Goal: Task Accomplishment & Management: Manage account settings

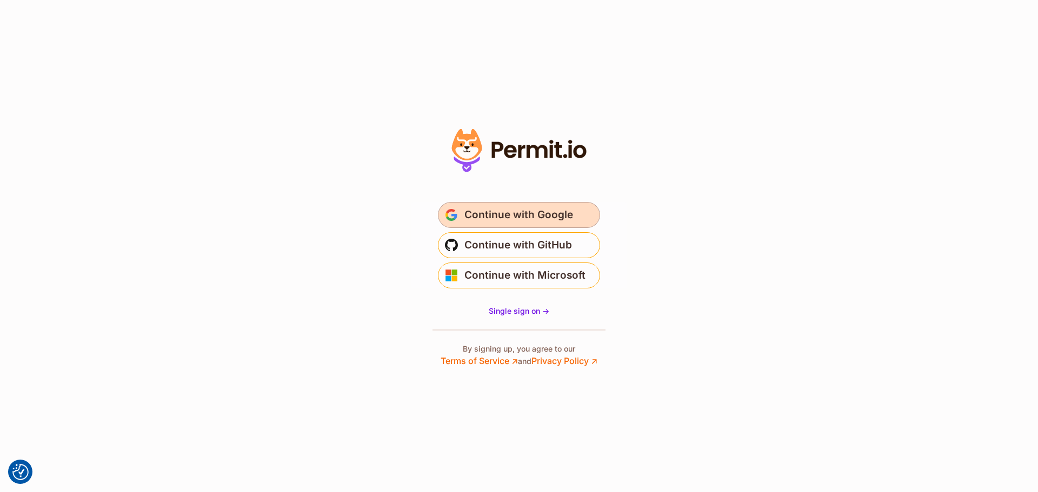
click at [528, 212] on span "Continue with Google" at bounding box center [518, 215] width 109 height 17
click at [549, 222] on span "Continue with Google" at bounding box center [518, 215] width 109 height 17
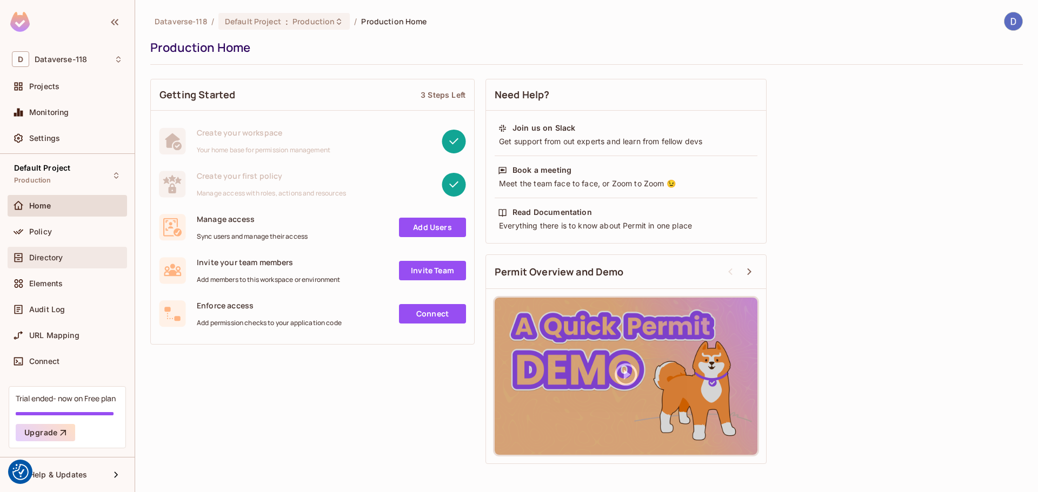
click at [53, 263] on div "Directory" at bounding box center [67, 257] width 111 height 13
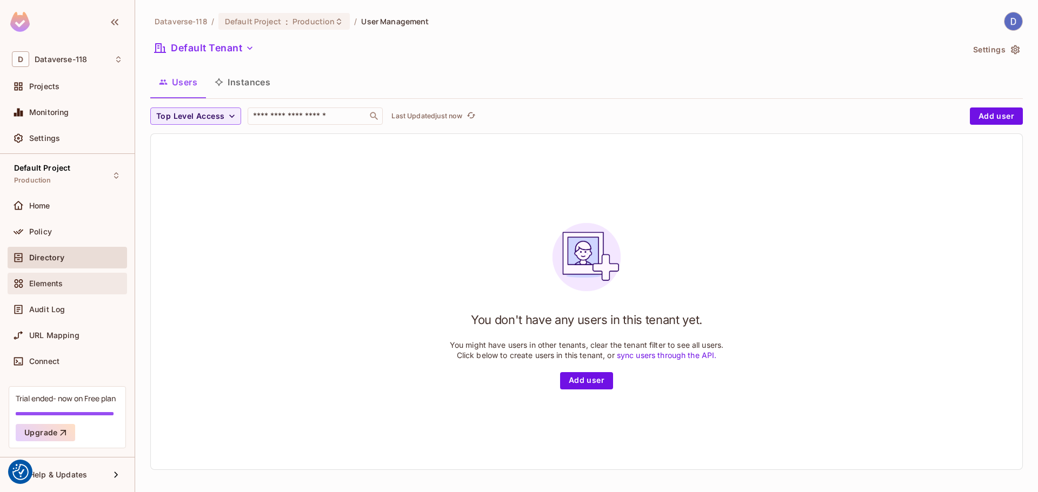
click at [54, 287] on span "Elements" at bounding box center [46, 283] width 34 height 9
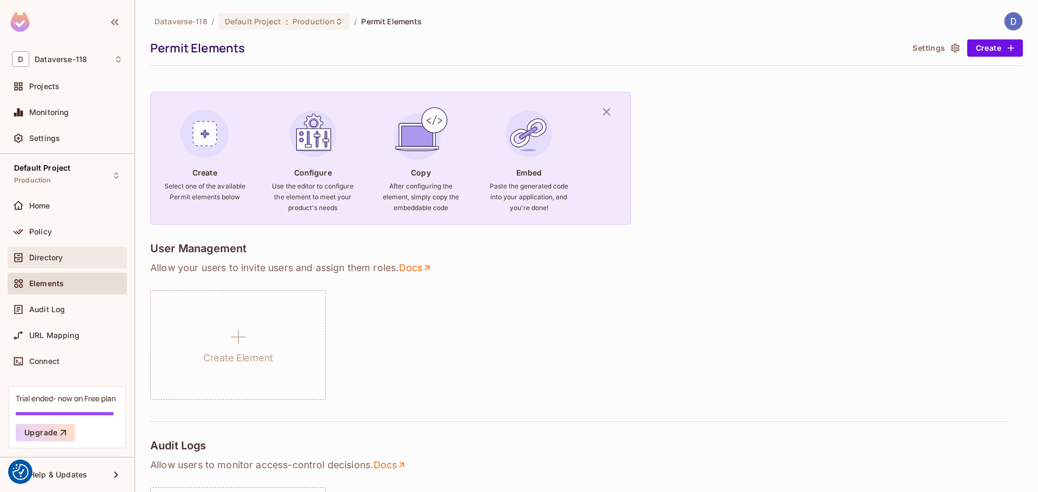
click at [55, 265] on div "Directory" at bounding box center [67, 258] width 119 height 22
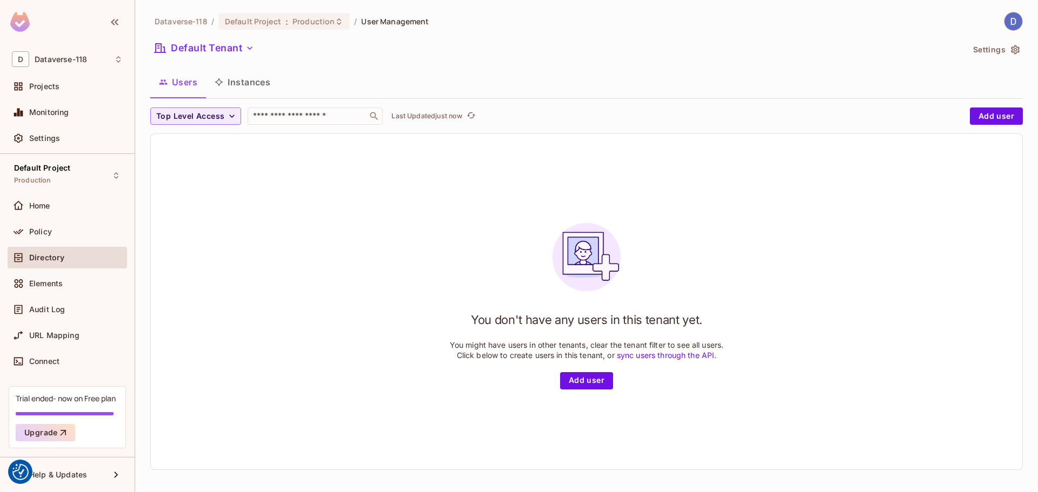
click at [253, 91] on button "Instances" at bounding box center [242, 82] width 73 height 27
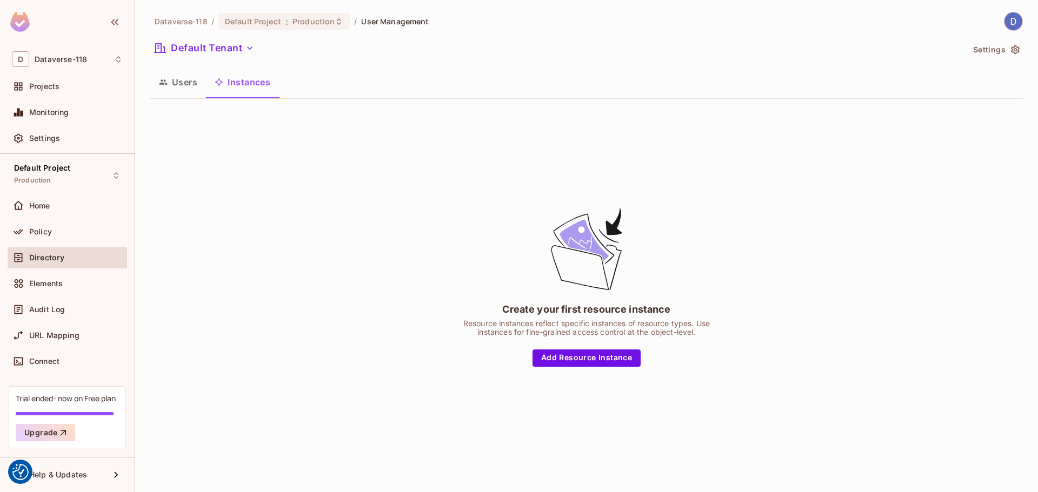
click at [179, 86] on button "Users" at bounding box center [178, 82] width 56 height 27
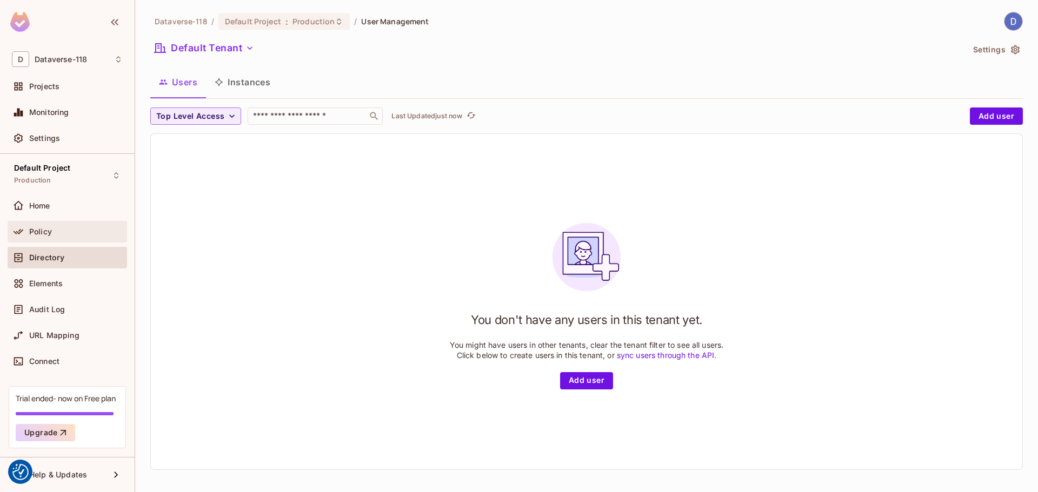
click at [78, 235] on div "Policy" at bounding box center [76, 232] width 94 height 9
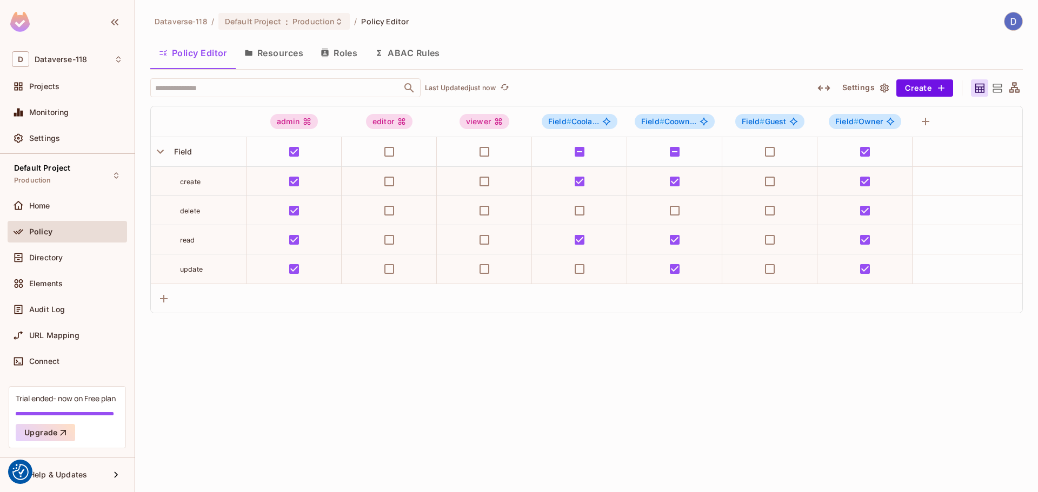
click at [256, 58] on button "Resources" at bounding box center [274, 52] width 76 height 27
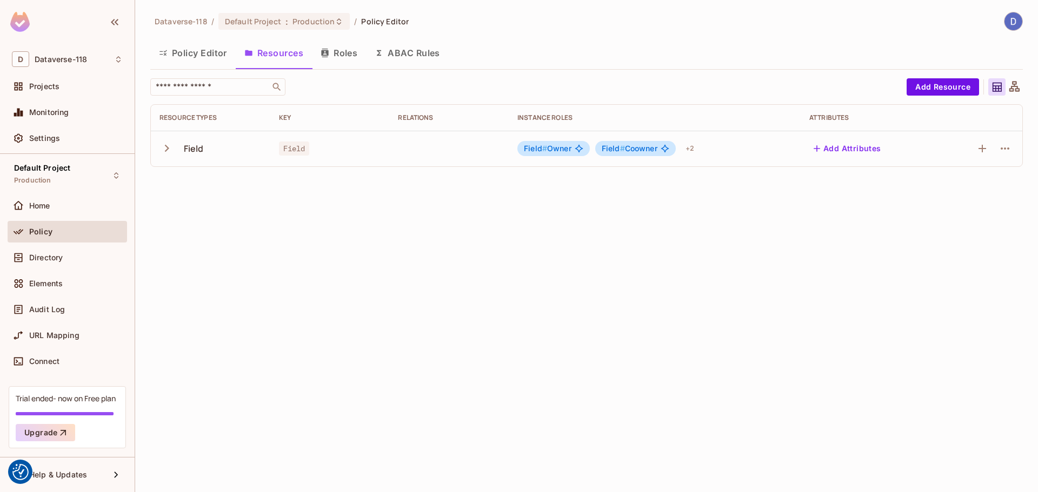
click at [163, 152] on icon "button" at bounding box center [166, 148] width 15 height 15
click at [191, 91] on input "text" at bounding box center [211, 87] width 114 height 11
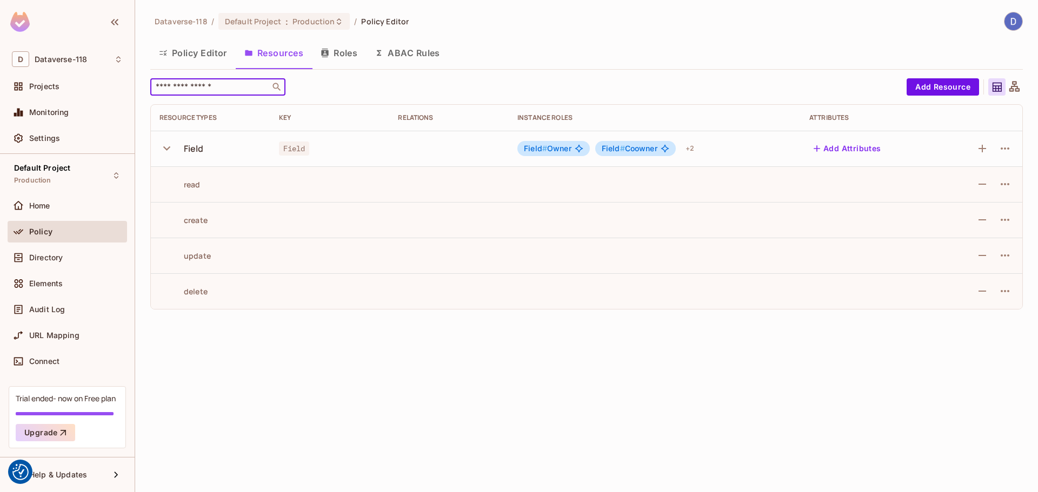
click at [191, 91] on input "text" at bounding box center [211, 87] width 114 height 11
click at [192, 49] on button "Policy Editor" at bounding box center [192, 52] width 85 height 27
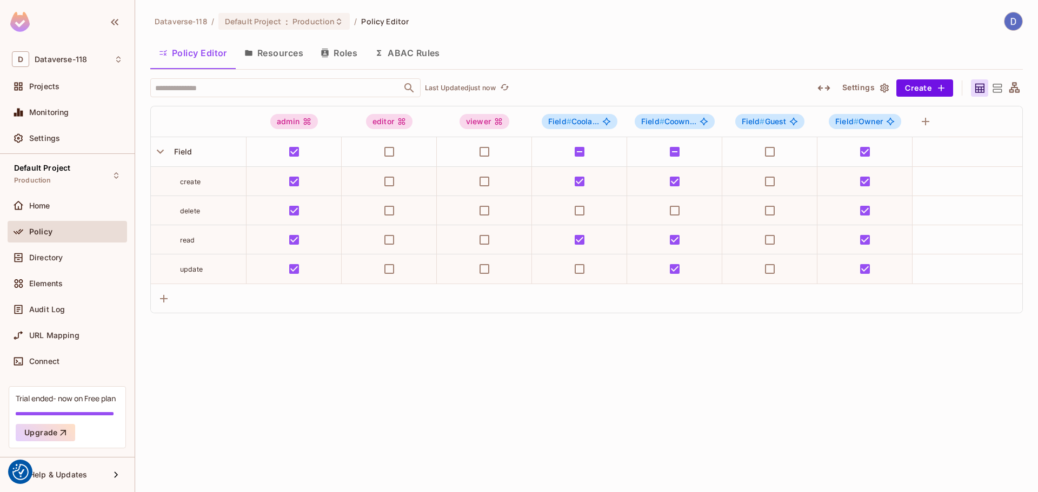
click at [249, 53] on icon "button" at bounding box center [248, 53] width 7 height 6
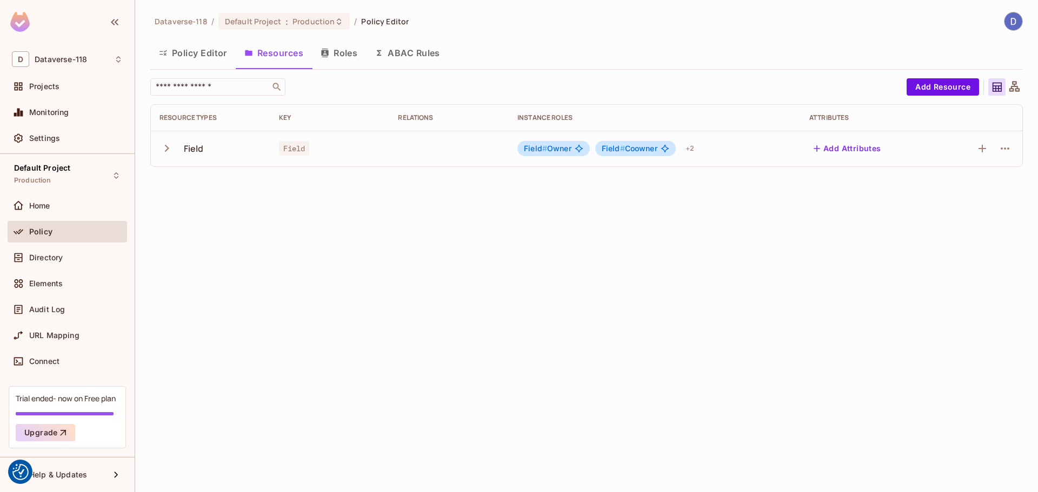
click at [174, 148] on button "button" at bounding box center [168, 148] width 19 height 23
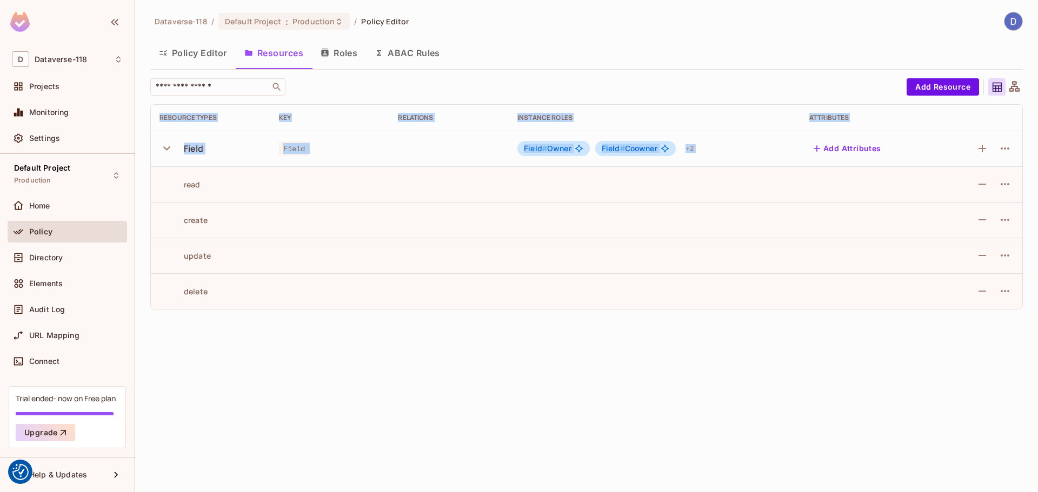
drag, startPoint x: 225, startPoint y: 218, endPoint x: 382, endPoint y: 328, distance: 191.8
click at [382, 328] on div "Dataverse-118 / Default Project : Production / Policy Editor Policy Editor Reso…" at bounding box center [586, 246] width 903 height 492
drag, startPoint x: 264, startPoint y: 302, endPoint x: 180, endPoint y: 182, distance: 146.2
click at [182, 188] on div "​ Add Resource Resource Types Key Relations Instance roles Attributes Field Fie…" at bounding box center [586, 198] width 873 height 240
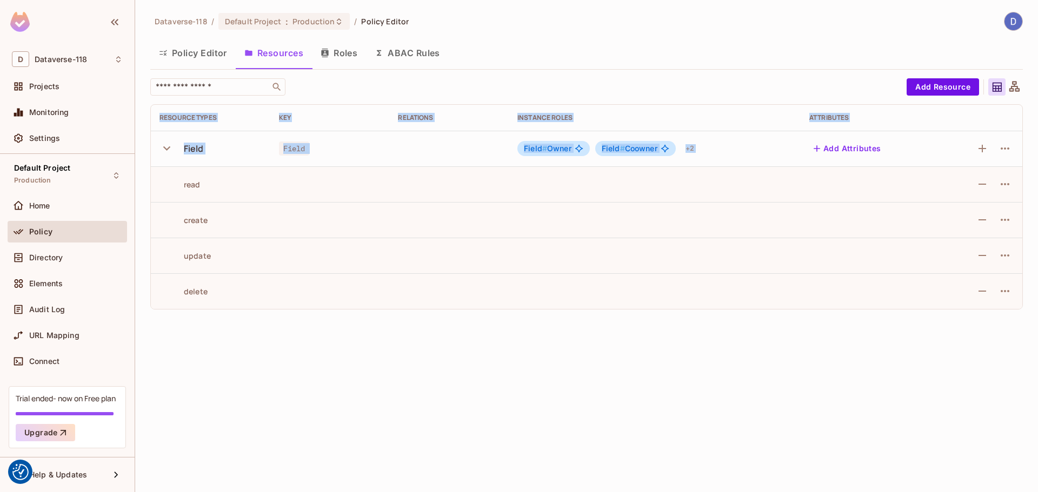
click at [180, 182] on div "read" at bounding box center [179, 184] width 41 height 10
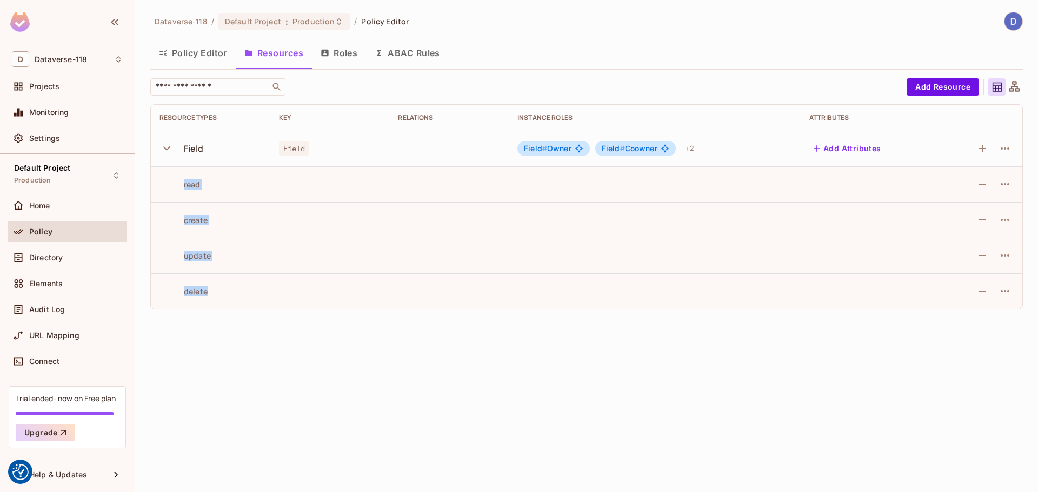
drag, startPoint x: 177, startPoint y: 180, endPoint x: 265, endPoint y: 305, distance: 153.1
click at [265, 305] on tbody "Field Field Field # Owner Field # Coowner + 2 Add Attributes read create update…" at bounding box center [586, 220] width 871 height 178
click at [265, 305] on td "delete" at bounding box center [210, 292] width 119 height 36
click at [165, 149] on icon "button" at bounding box center [166, 148] width 7 height 4
click at [166, 144] on icon "button" at bounding box center [166, 148] width 15 height 15
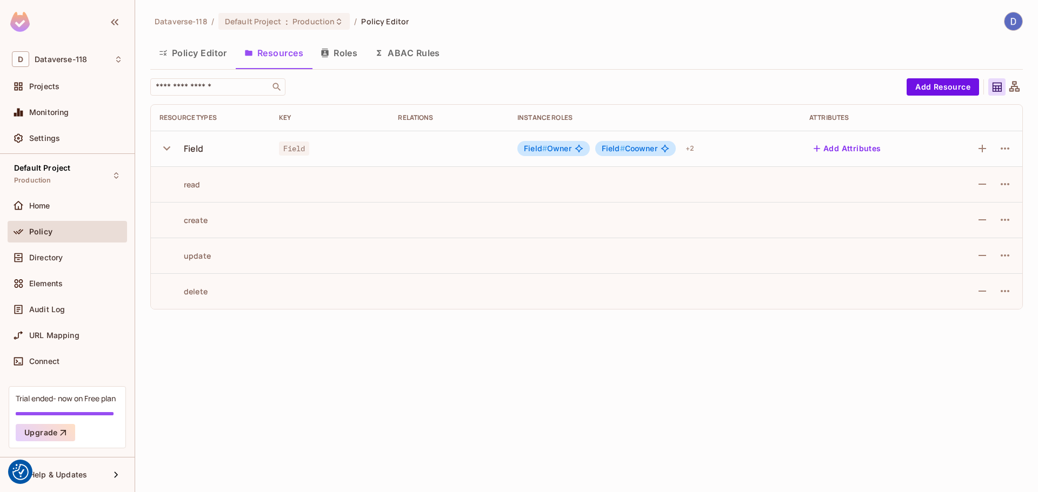
click at [339, 55] on button "Roles" at bounding box center [339, 52] width 54 height 27
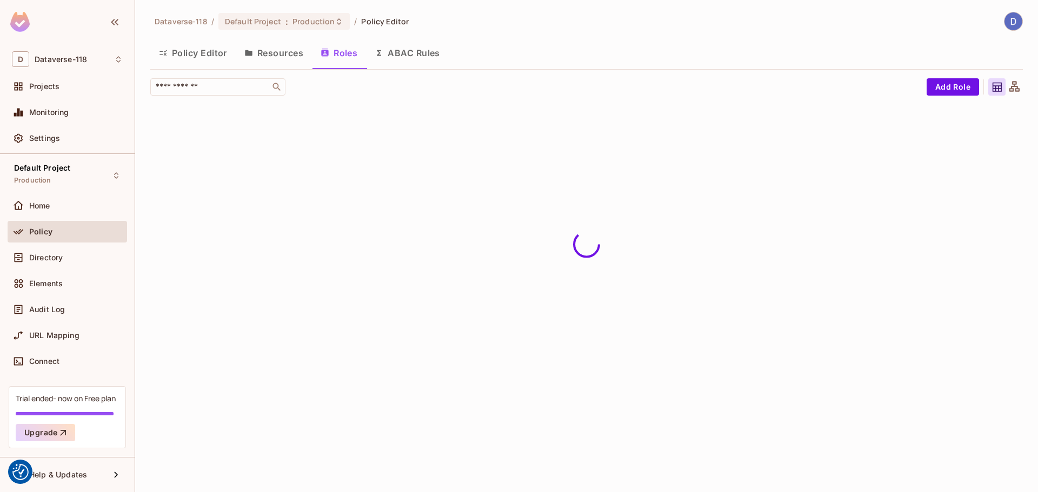
click at [287, 54] on button "Resources" at bounding box center [274, 52] width 76 height 27
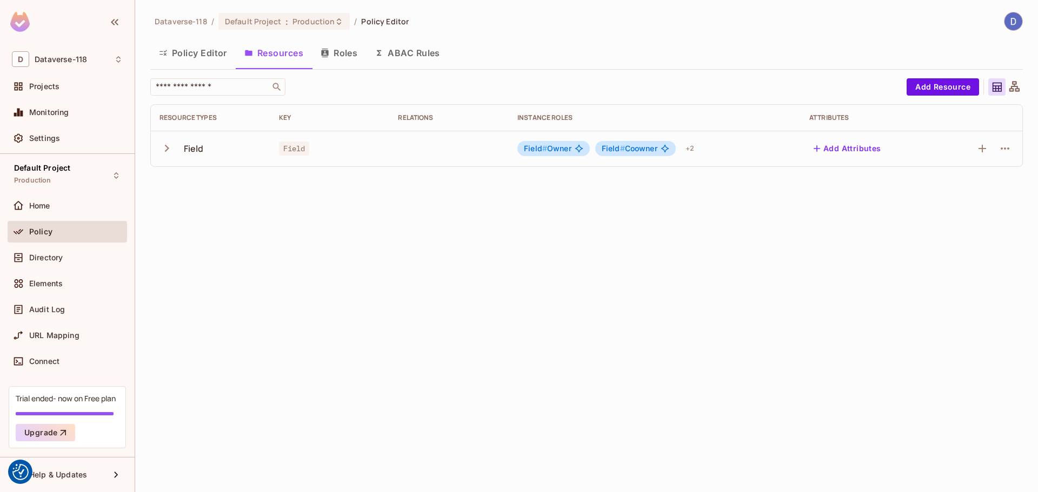
click at [189, 55] on button "Policy Editor" at bounding box center [192, 52] width 85 height 27
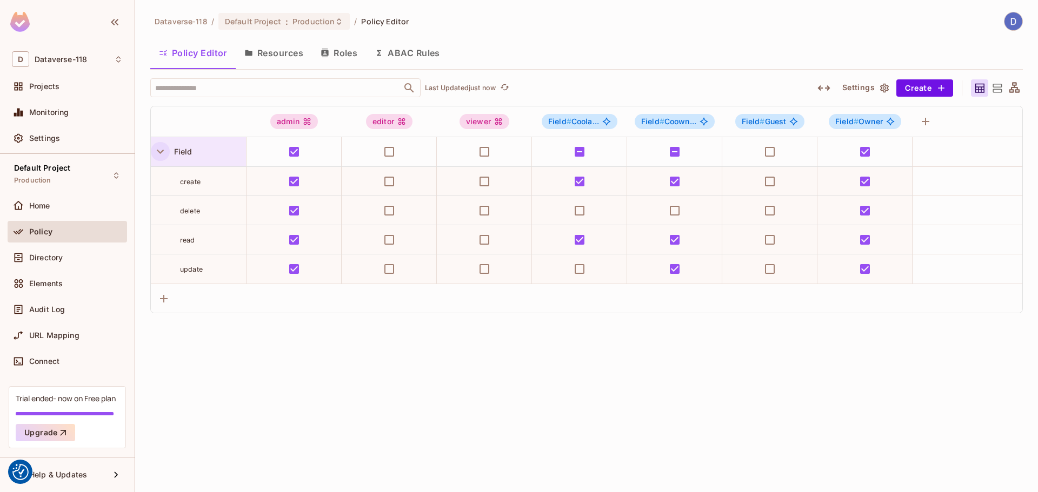
click at [158, 148] on icon "button" at bounding box center [160, 151] width 15 height 15
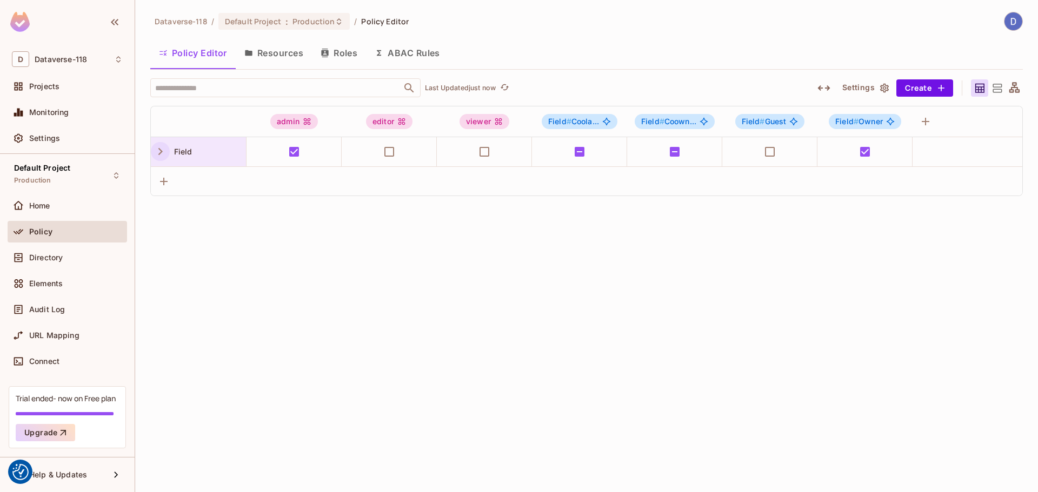
click at [158, 149] on icon "button" at bounding box center [160, 151] width 15 height 15
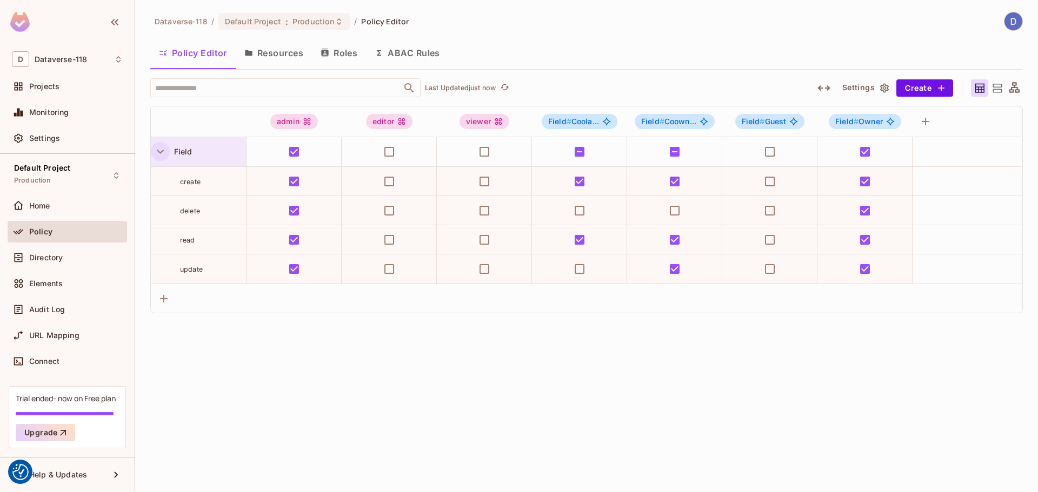
click at [282, 50] on button "Resources" at bounding box center [274, 52] width 76 height 27
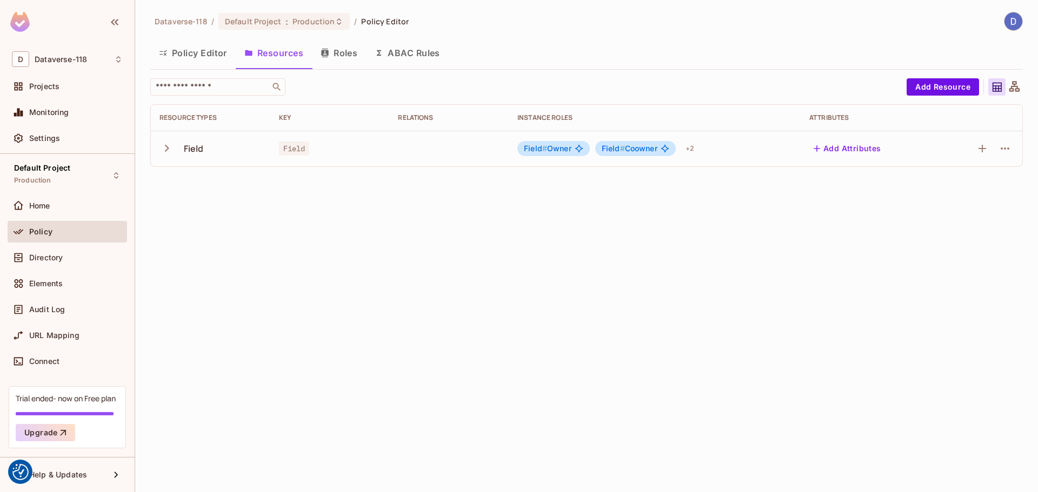
click at [337, 51] on button "Roles" at bounding box center [339, 52] width 54 height 27
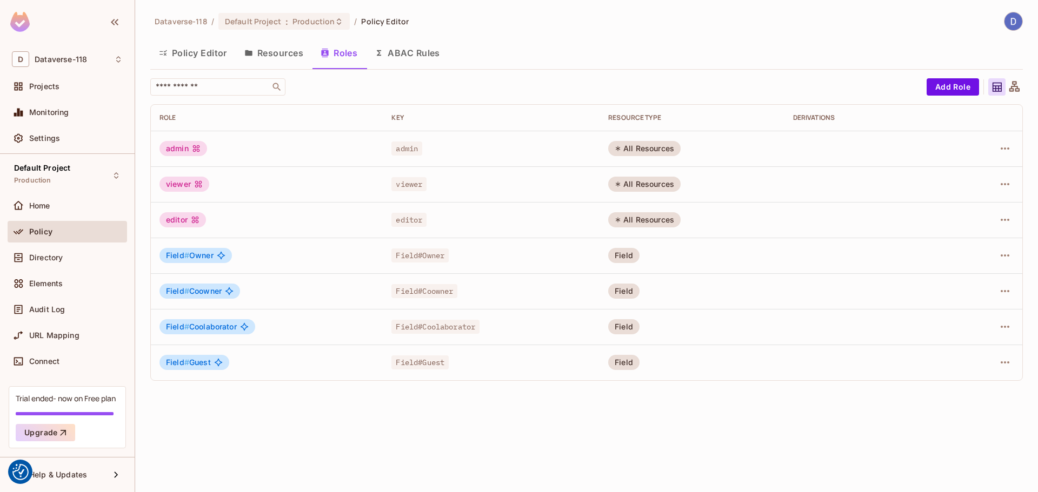
click at [288, 53] on button "Resources" at bounding box center [274, 52] width 76 height 27
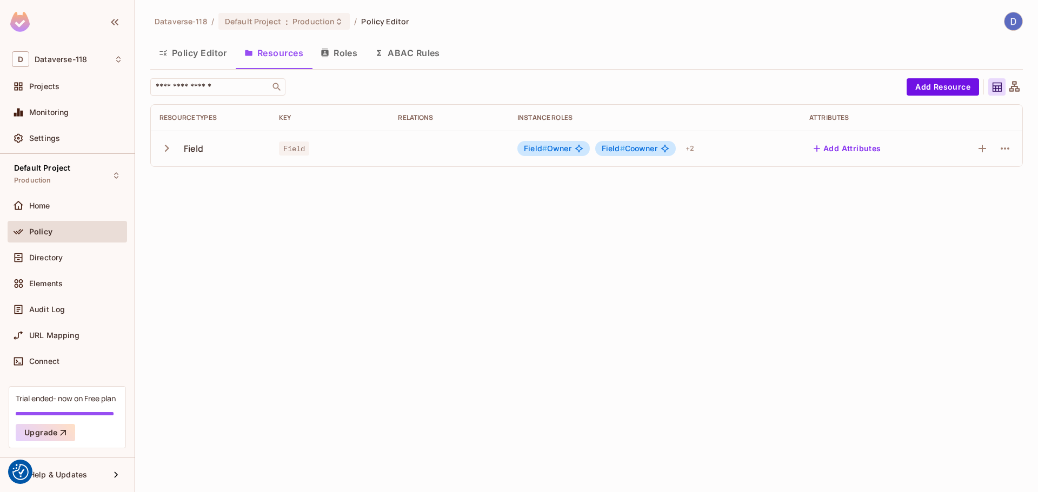
click at [225, 54] on button "Policy Editor" at bounding box center [192, 52] width 85 height 27
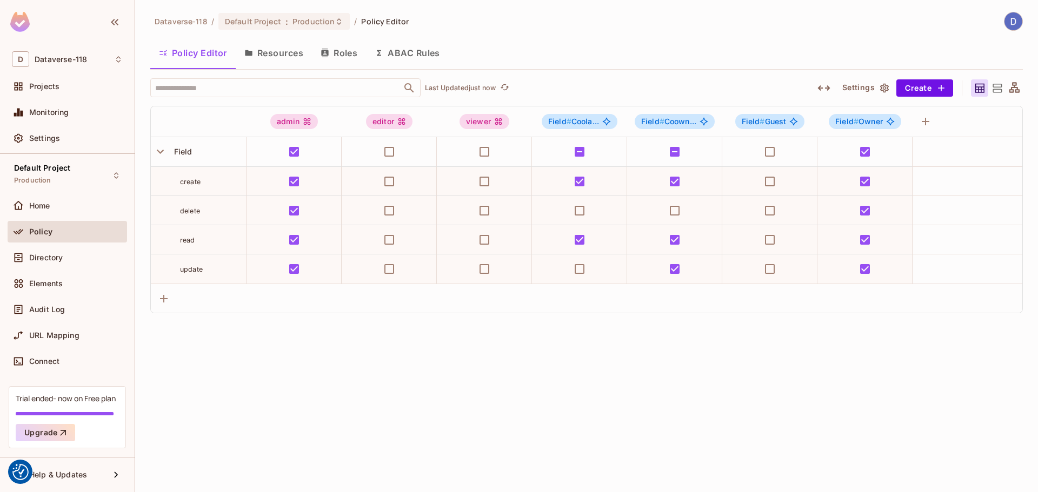
click at [278, 54] on button "Resources" at bounding box center [274, 52] width 76 height 27
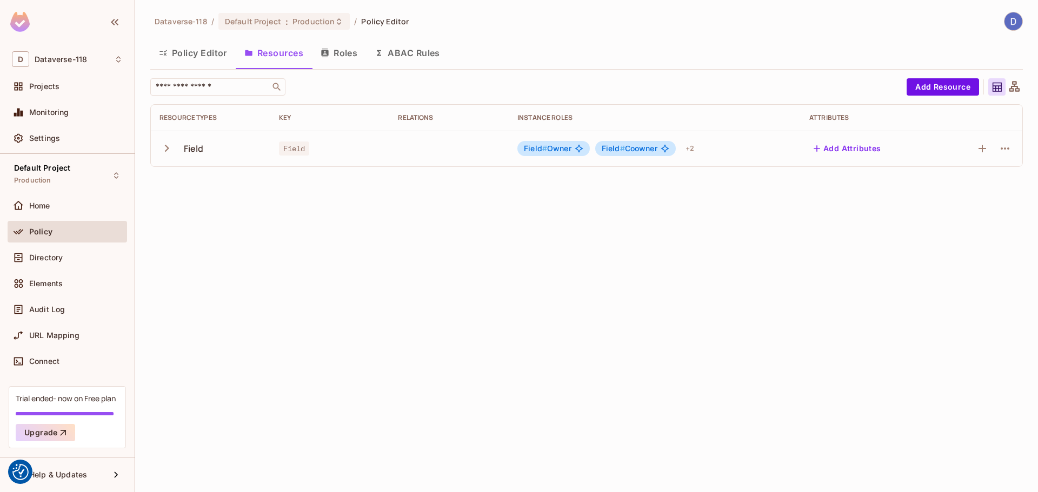
click at [335, 54] on button "Roles" at bounding box center [339, 52] width 54 height 27
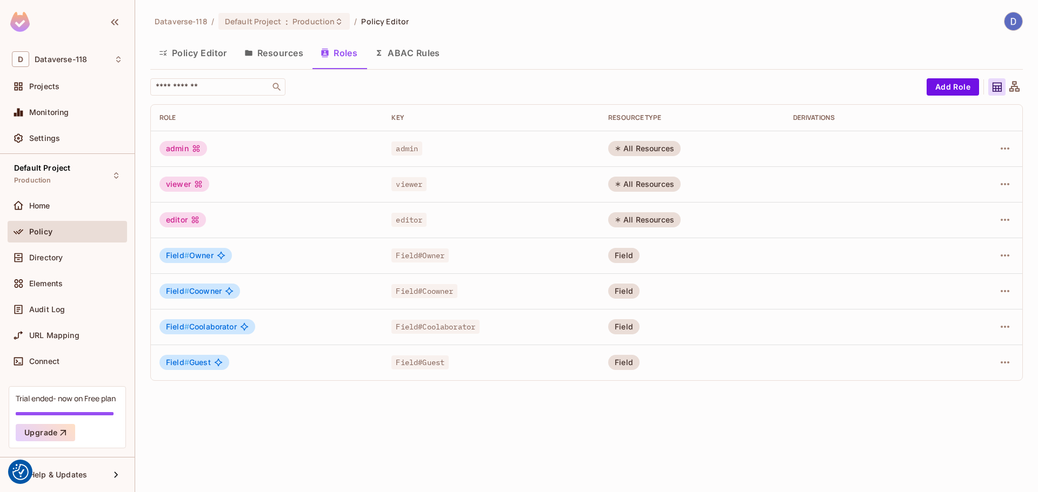
click at [390, 54] on button "ABAC Rules" at bounding box center [407, 52] width 83 height 27
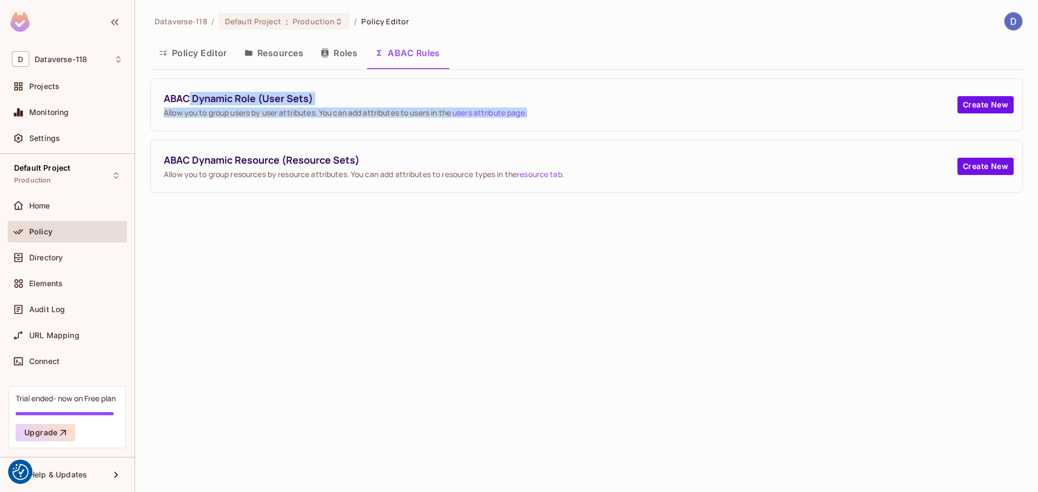
drag, startPoint x: 188, startPoint y: 100, endPoint x: 636, endPoint y: 121, distance: 448.6
click at [636, 121] on div "ABAC Dynamic Role (User Sets) Allow you to group users by user attributes. You …" at bounding box center [586, 105] width 871 height 52
click at [336, 59] on button "Roles" at bounding box center [339, 52] width 54 height 27
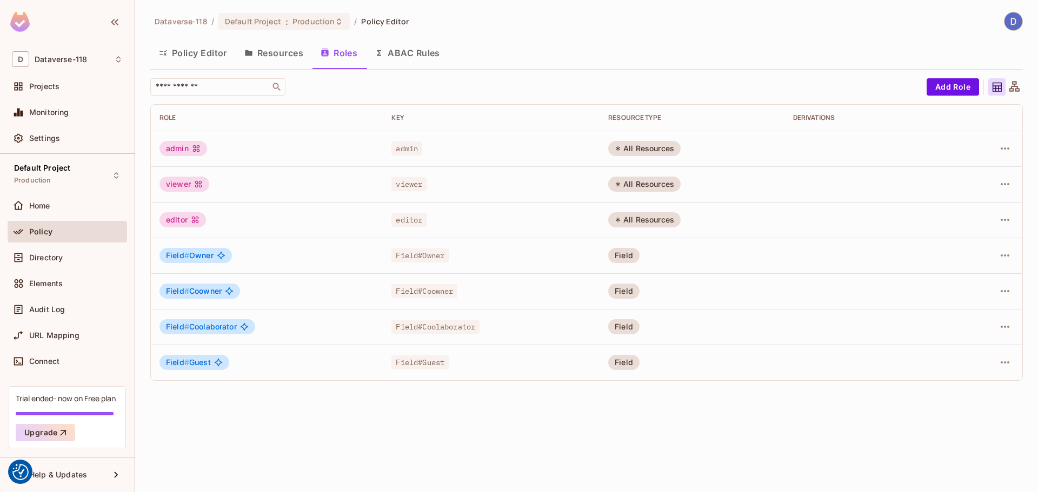
click at [281, 54] on button "Resources" at bounding box center [274, 52] width 76 height 27
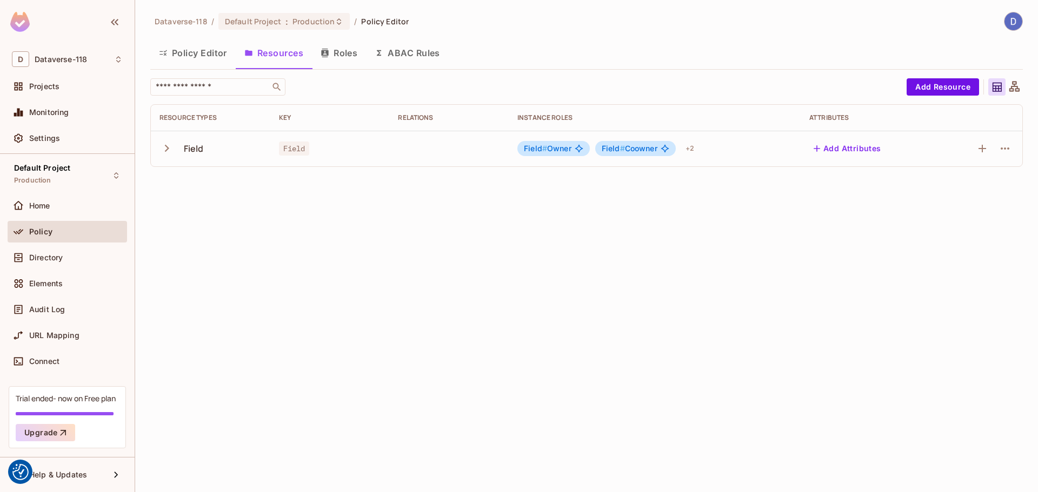
click at [197, 54] on button "Policy Editor" at bounding box center [192, 52] width 85 height 27
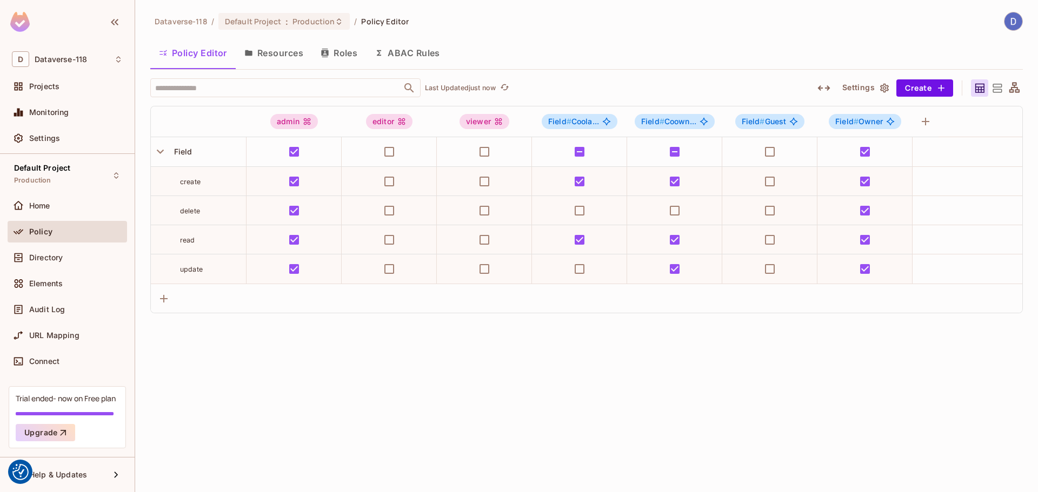
click at [264, 51] on button "Resources" at bounding box center [274, 52] width 76 height 27
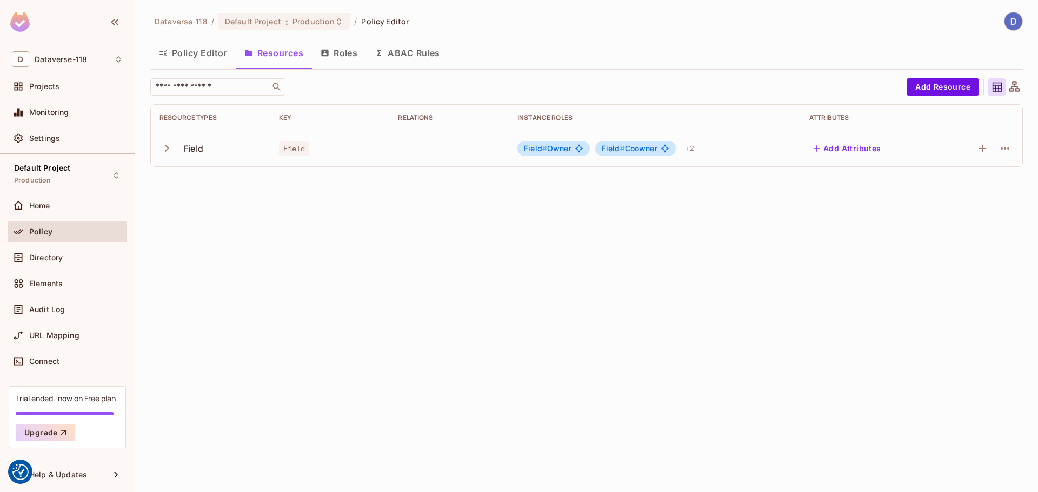
click at [171, 144] on icon "button" at bounding box center [166, 148] width 15 height 15
click at [175, 148] on button "button" at bounding box center [168, 148] width 19 height 23
click at [172, 148] on icon "button" at bounding box center [166, 148] width 15 height 15
click at [694, 148] on div "+ 2" at bounding box center [689, 148] width 17 height 17
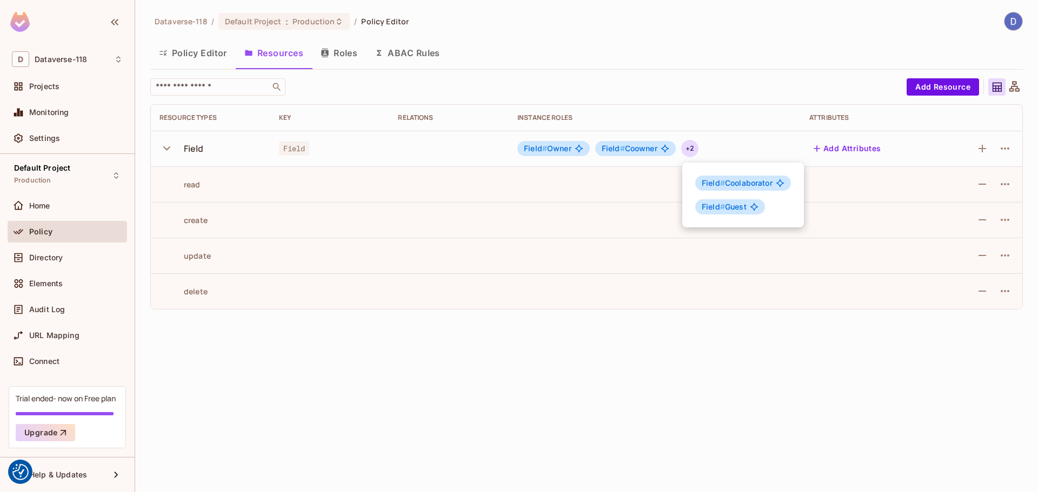
click at [694, 148] on div at bounding box center [519, 246] width 1038 height 492
click at [571, 433] on div "Dataverse-118 / Default Project : Production / Policy Editor Policy Editor Reso…" at bounding box center [586, 246] width 903 height 492
click at [692, 148] on div "+ 2" at bounding box center [689, 148] width 17 height 17
click at [692, 148] on div at bounding box center [519, 246] width 1038 height 492
click at [692, 148] on div "+ 2" at bounding box center [689, 148] width 17 height 17
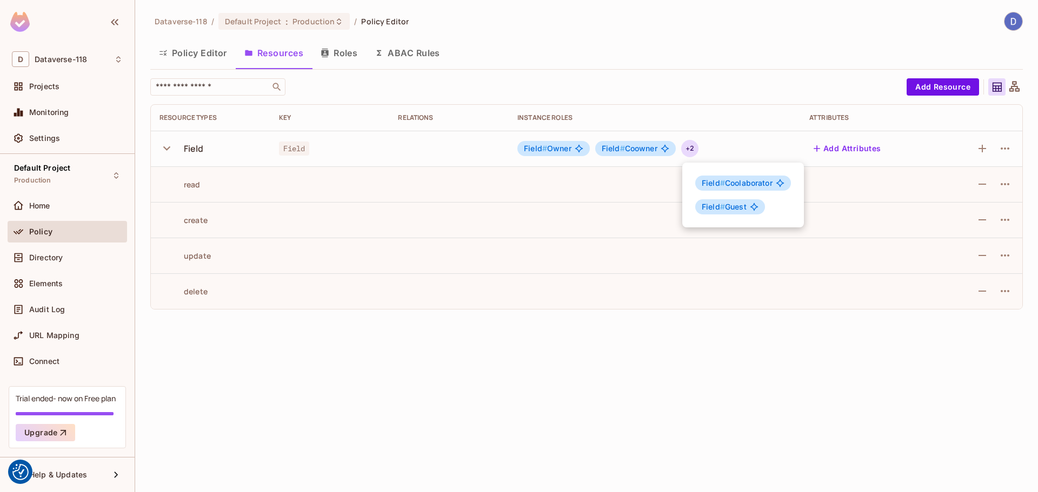
click at [692, 148] on div at bounding box center [519, 246] width 1038 height 492
click at [484, 389] on div "Dataverse-118 / Default Project : Production / Policy Editor Policy Editor Reso…" at bounding box center [586, 246] width 903 height 492
drag, startPoint x: 351, startPoint y: 388, endPoint x: 377, endPoint y: 357, distance: 40.2
click at [368, 359] on div "Dataverse-118 / Default Project : Production / Policy Editor Policy Editor Reso…" at bounding box center [586, 246] width 903 height 492
click at [382, 357] on div "Dataverse-118 / Default Project : Production / Policy Editor Policy Editor Reso…" at bounding box center [586, 246] width 903 height 492
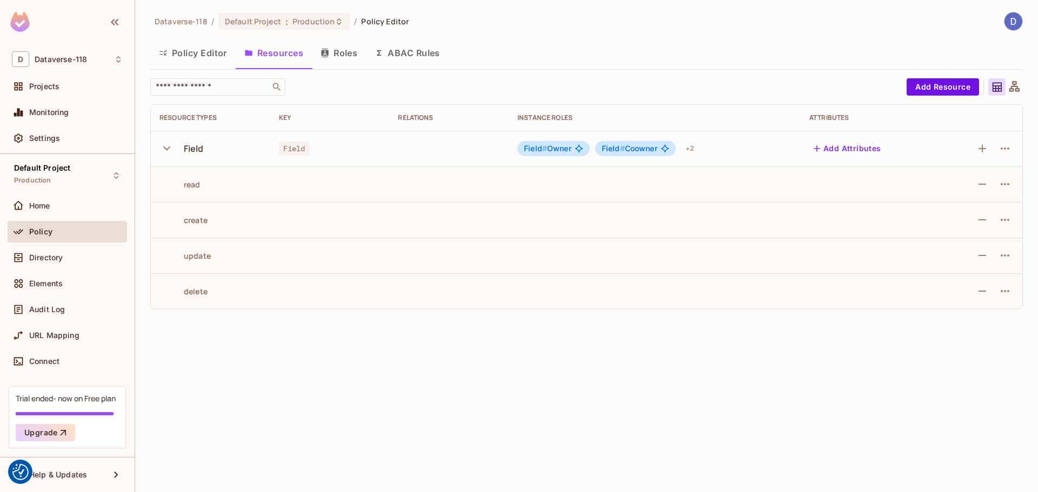
click at [178, 52] on button "Policy Editor" at bounding box center [192, 52] width 85 height 27
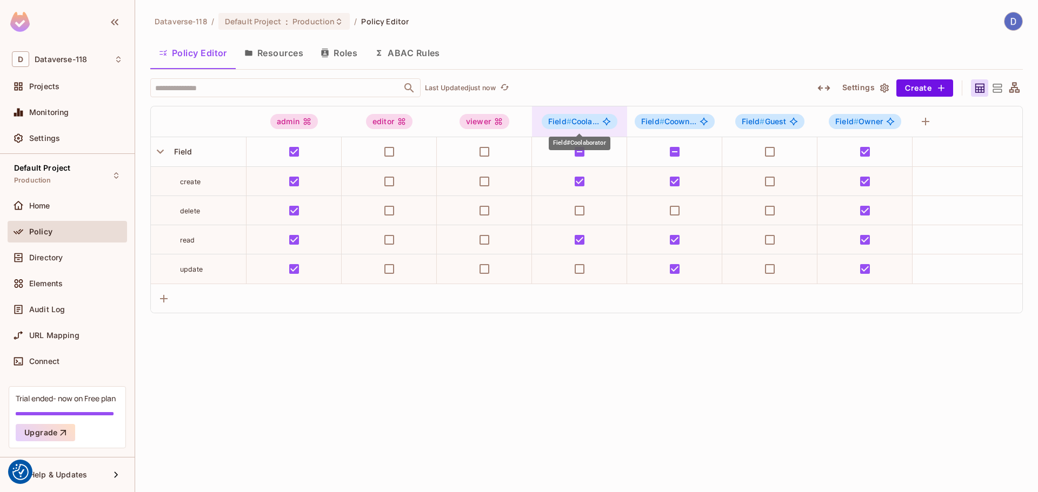
click at [579, 118] on span "Field # Coola..." at bounding box center [573, 121] width 51 height 9
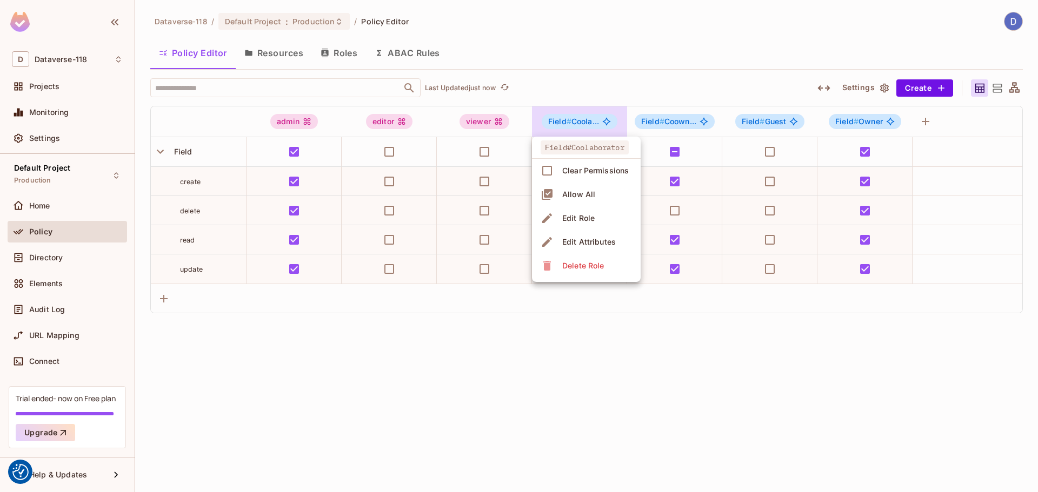
click at [579, 118] on div at bounding box center [519, 246] width 1038 height 492
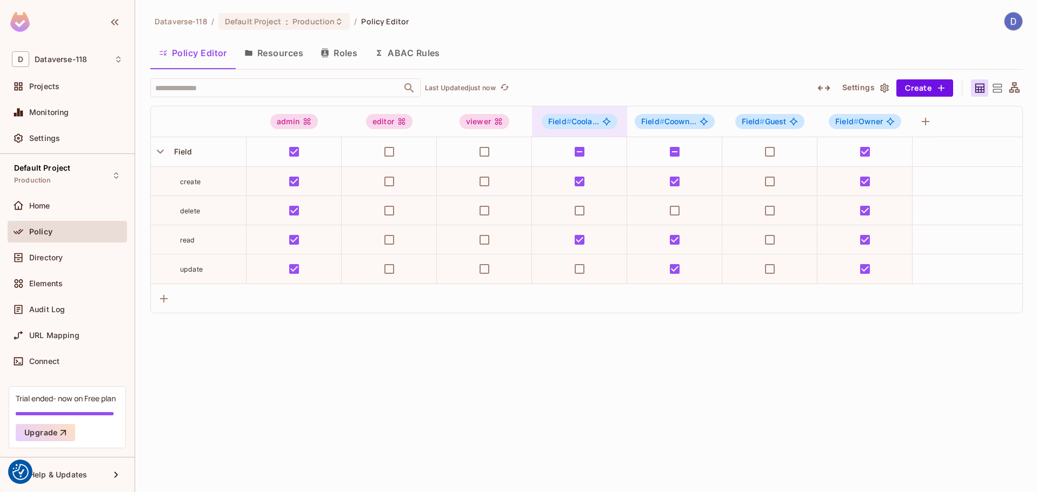
click at [579, 118] on span "Field # Coola..." at bounding box center [573, 121] width 51 height 9
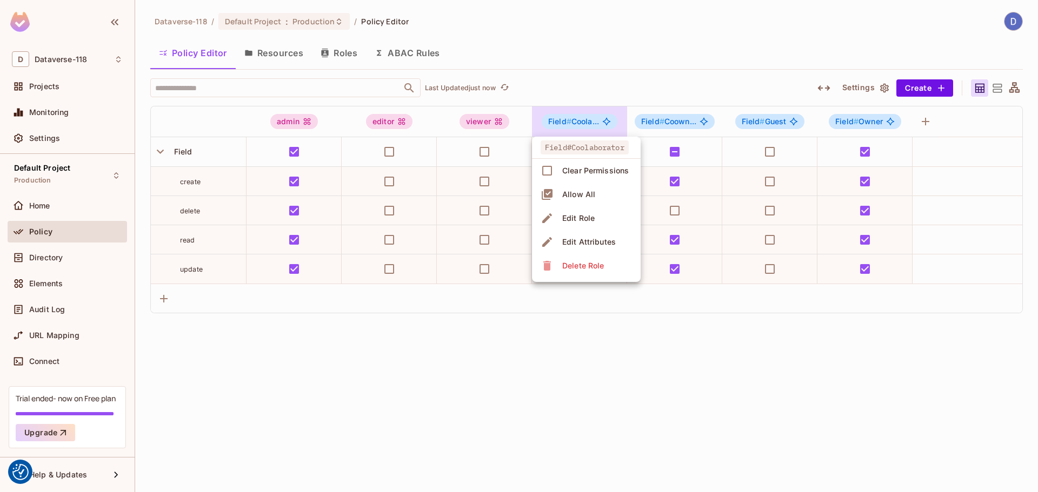
click at [579, 118] on div at bounding box center [519, 246] width 1038 height 492
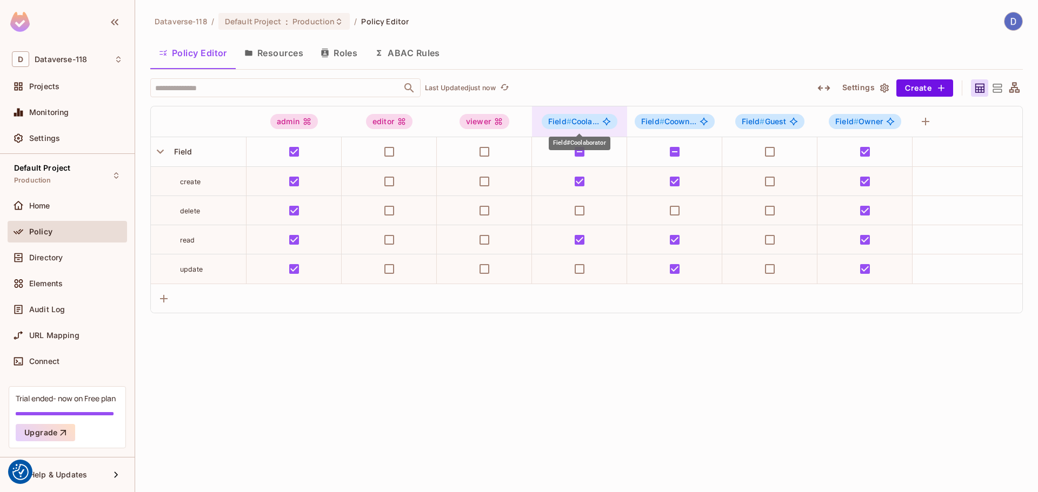
click at [579, 118] on span "Field # Coola..." at bounding box center [573, 121] width 51 height 9
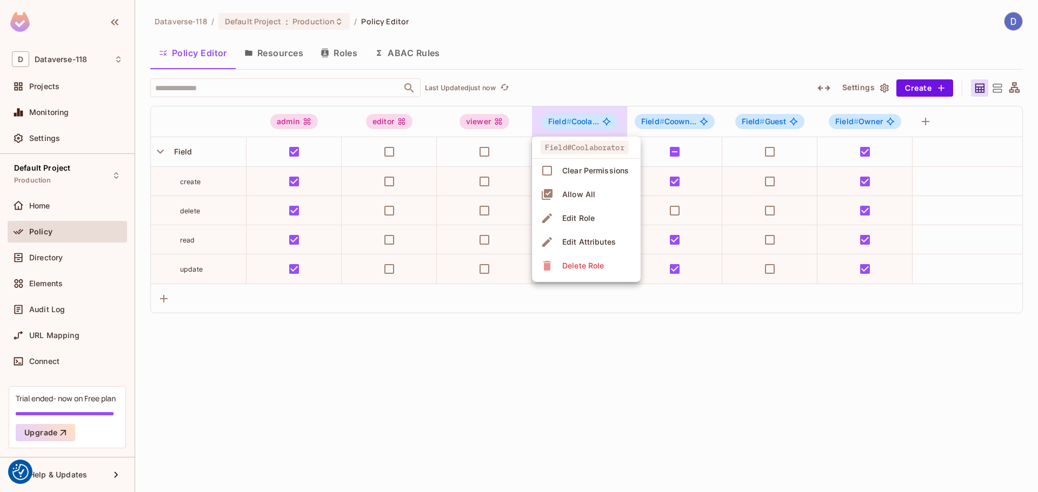
click at [579, 118] on div at bounding box center [519, 246] width 1038 height 492
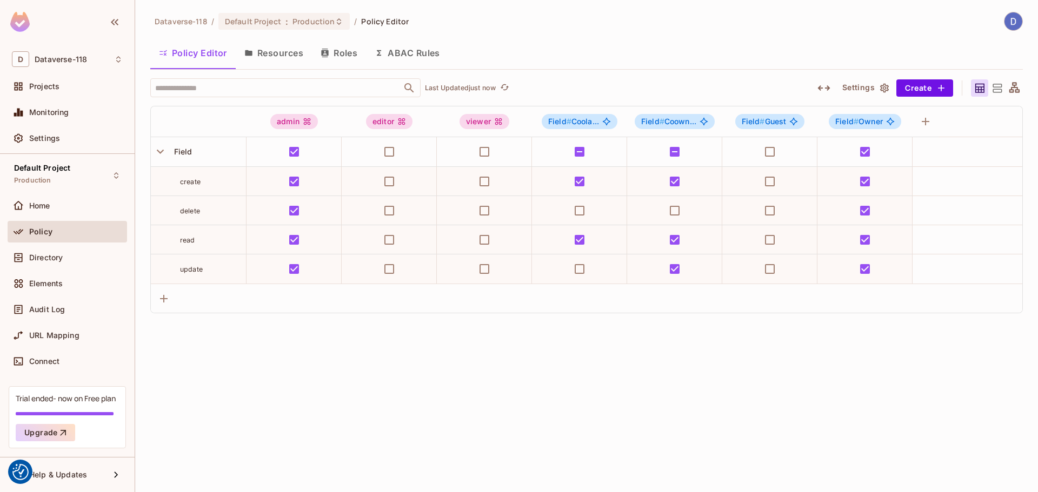
click at [303, 55] on button "Resources" at bounding box center [274, 52] width 76 height 27
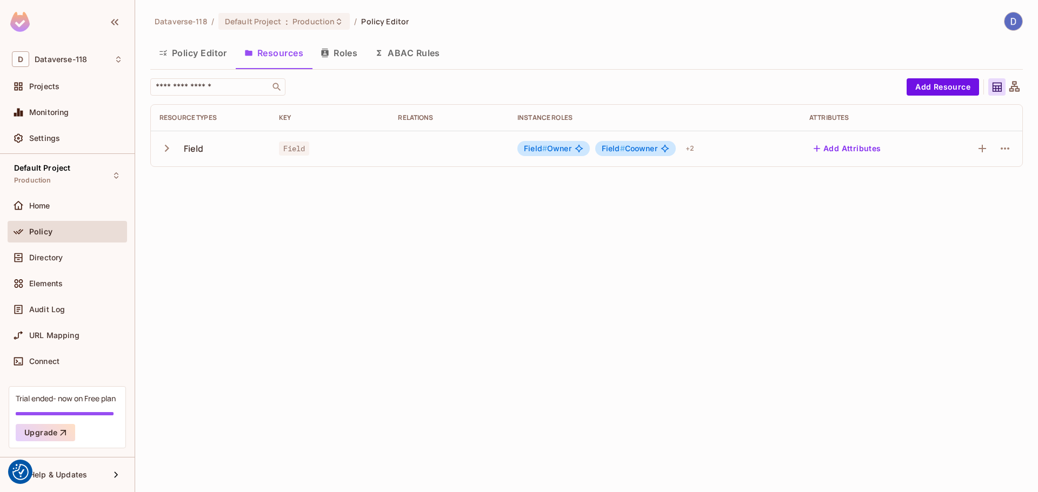
click at [333, 57] on button "Roles" at bounding box center [339, 52] width 54 height 27
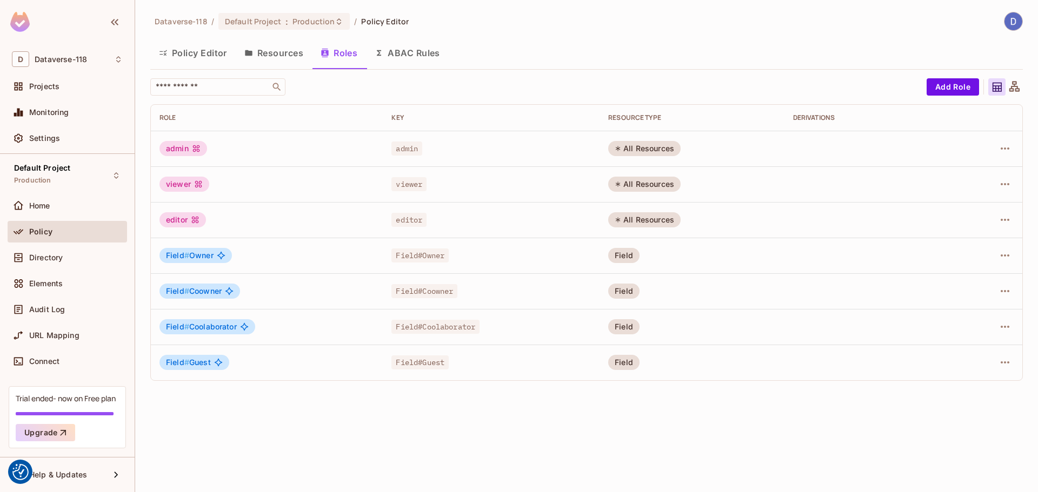
click at [398, 58] on button "ABAC Rules" at bounding box center [407, 52] width 83 height 27
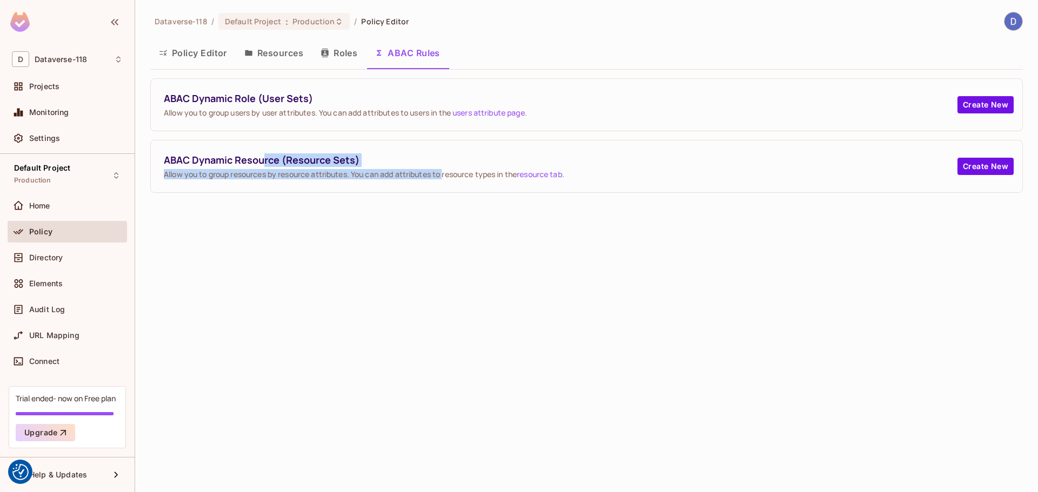
drag, startPoint x: 263, startPoint y: 161, endPoint x: 445, endPoint y: 177, distance: 182.4
click at [445, 177] on div "ABAC Dynamic Resource (Resource Sets) Allow you to group resources by resource …" at bounding box center [561, 167] width 794 height 26
click at [445, 177] on span "Allow you to group resources by resource attributes. You can add attributes to …" at bounding box center [561, 174] width 794 height 10
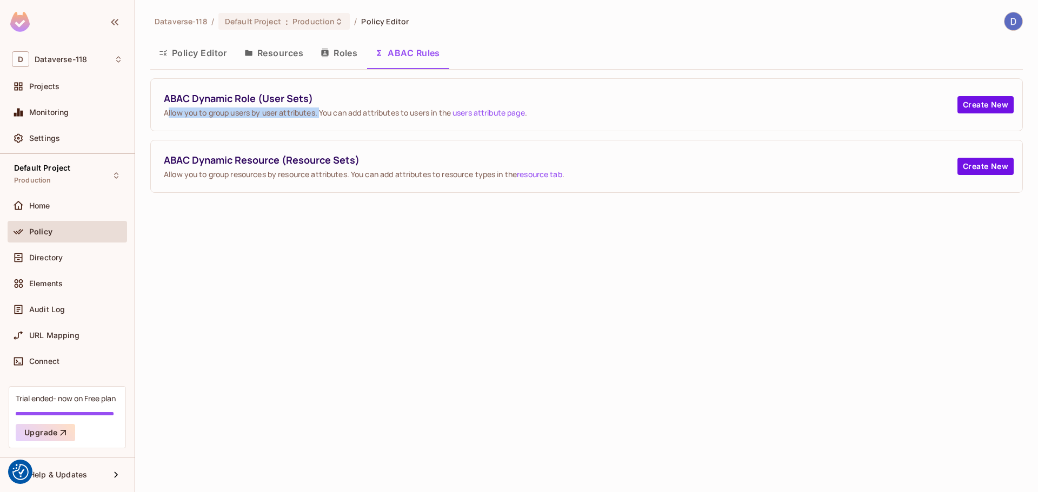
drag, startPoint x: 167, startPoint y: 124, endPoint x: 322, endPoint y: 124, distance: 154.6
click at [322, 124] on div "ABAC Dynamic Role (User Sets) Allow you to group users by user attributes. You …" at bounding box center [586, 105] width 871 height 52
click at [976, 103] on button "Create New" at bounding box center [985, 104] width 56 height 17
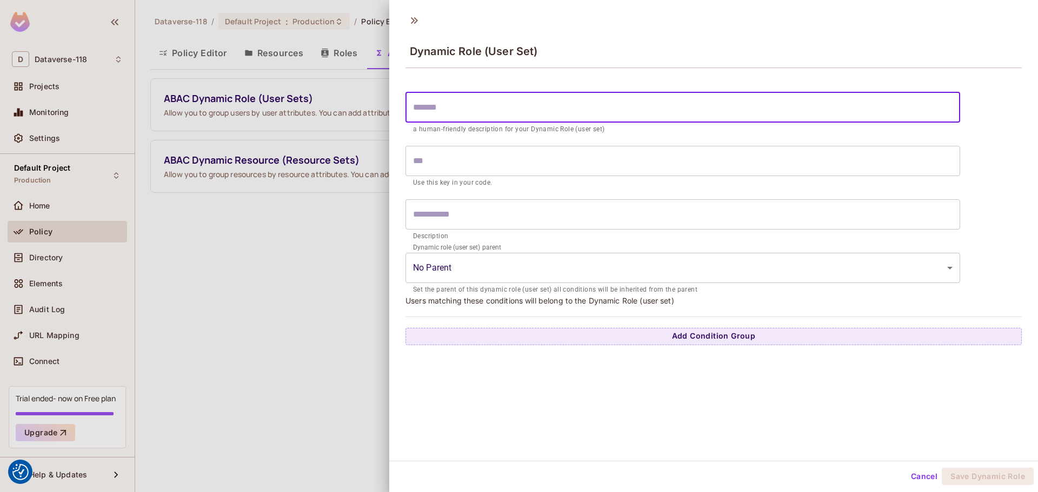
click at [557, 108] on input "text" at bounding box center [682, 107] width 555 height 30
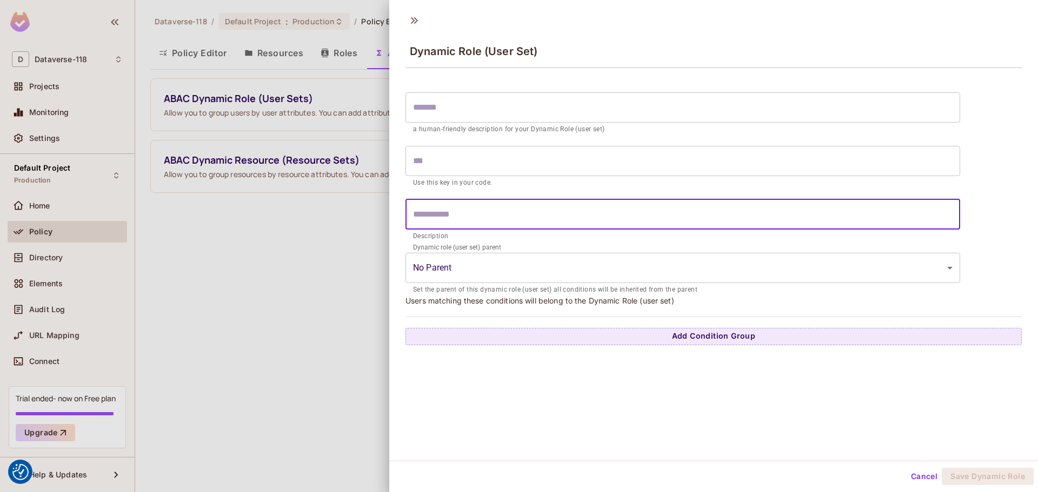
click at [511, 216] on input "text" at bounding box center [682, 214] width 555 height 30
click at [492, 271] on body "We use cookies to enhance your browsing experience, serve personalized ads or c…" at bounding box center [519, 246] width 1038 height 492
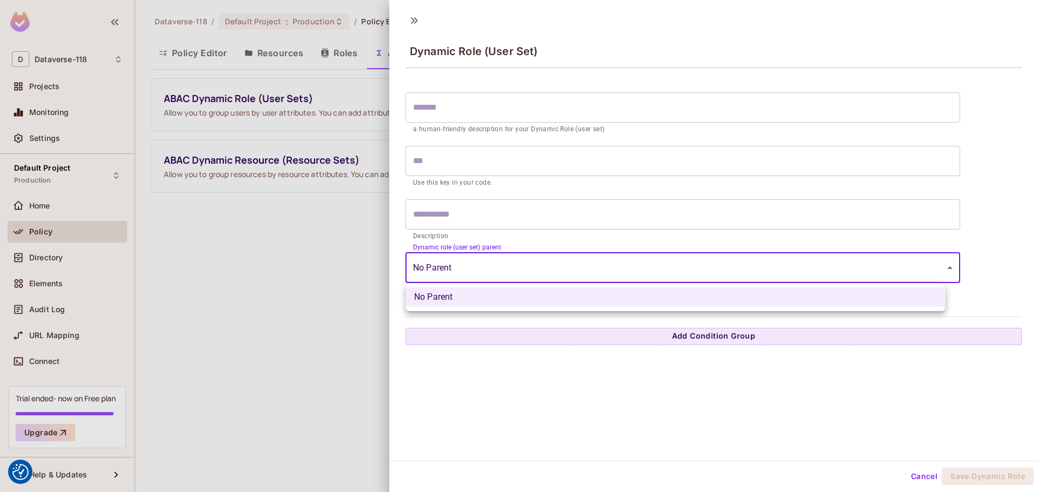
click at [494, 270] on div at bounding box center [519, 246] width 1038 height 492
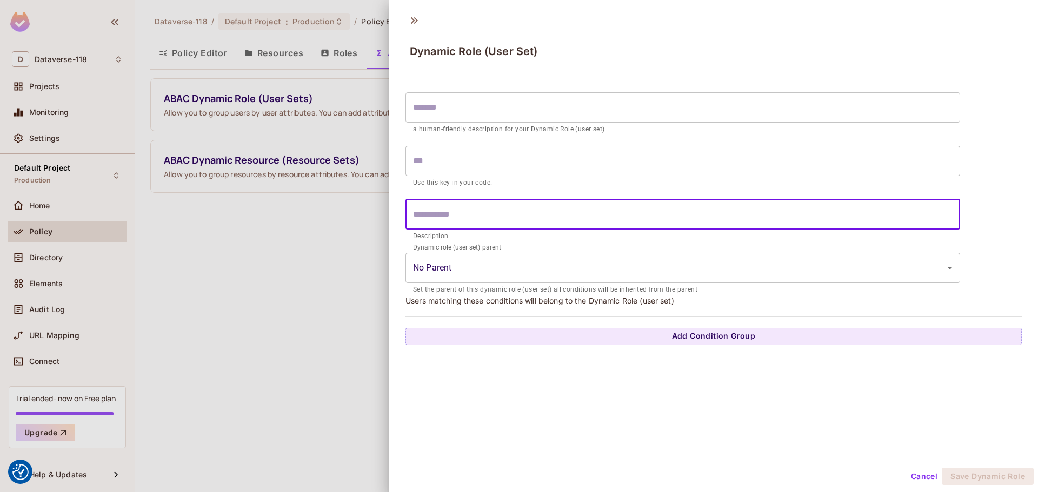
click at [482, 224] on input "text" at bounding box center [682, 214] width 555 height 30
click at [694, 348] on div "Dynamic Role (User Set) ​ a human-friendly description for your Dynamic Role (u…" at bounding box center [713, 235] width 649 height 454
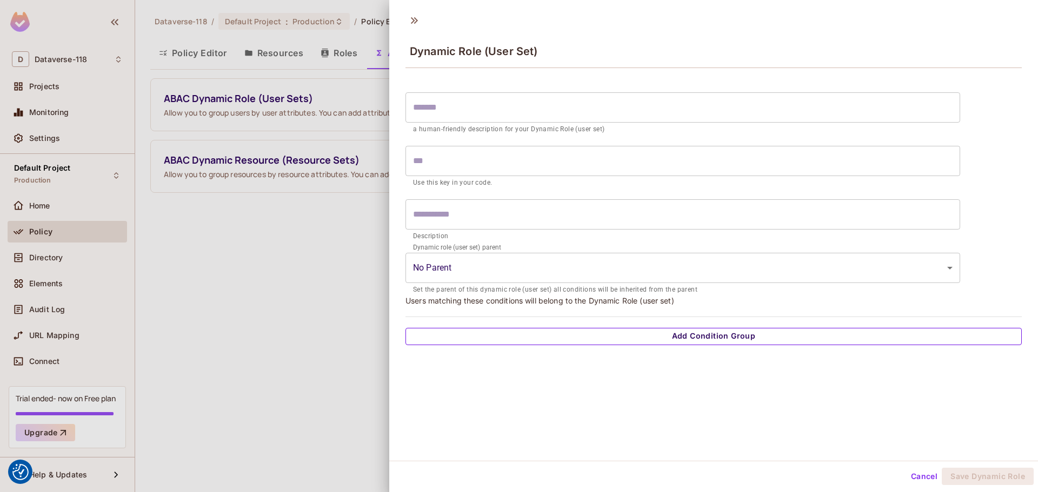
click at [700, 338] on button "Add Condition Group" at bounding box center [713, 336] width 616 height 17
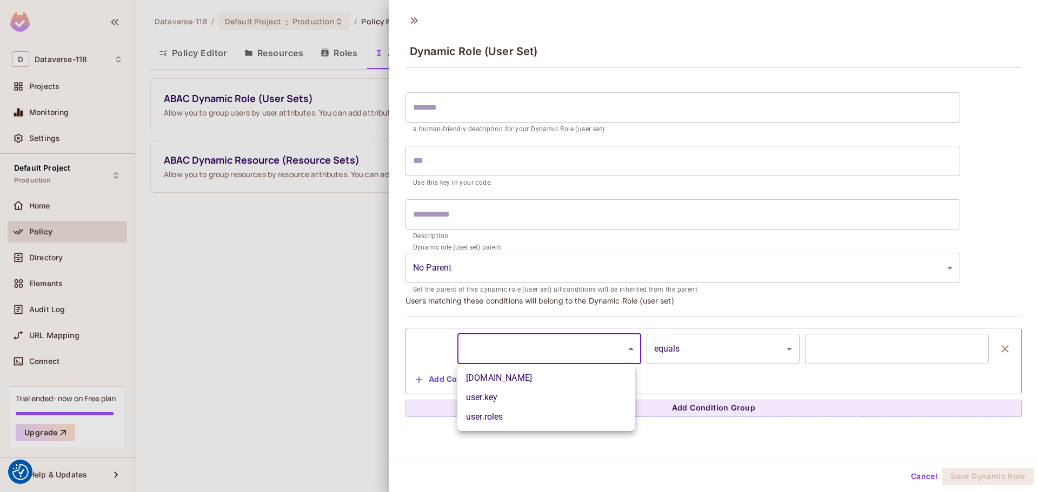
click at [547, 356] on body "We use cookies to enhance your browsing experience, serve personalized ads or c…" at bounding box center [519, 246] width 1038 height 492
click at [531, 382] on li "user.email" at bounding box center [546, 378] width 178 height 19
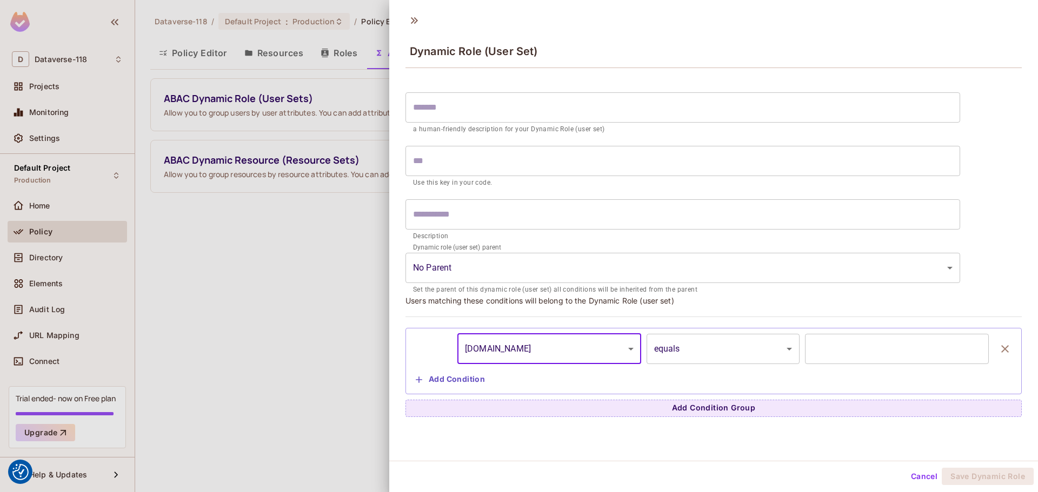
click at [849, 347] on input "text" at bounding box center [897, 349] width 184 height 30
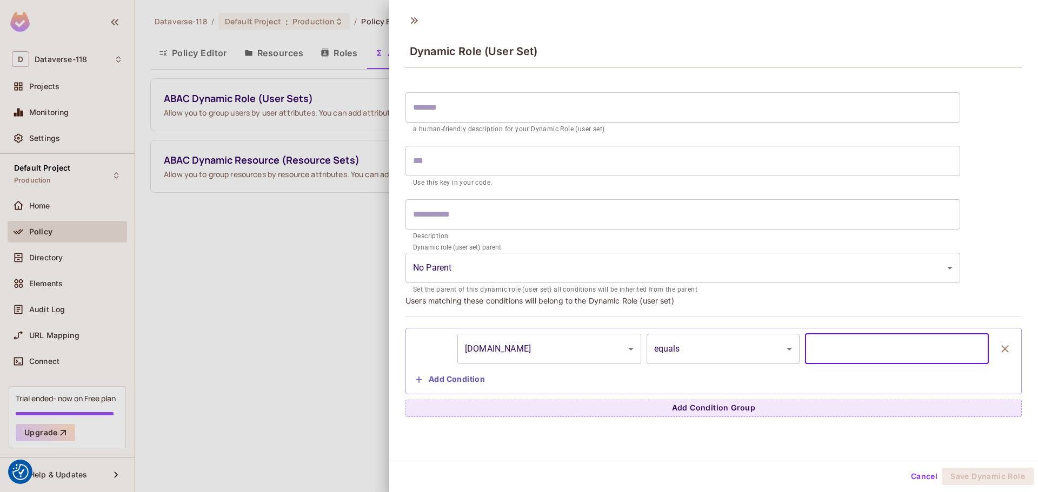
click at [523, 347] on body "We use cookies to enhance your browsing experience, serve personalized ads or c…" at bounding box center [519, 246] width 1038 height 492
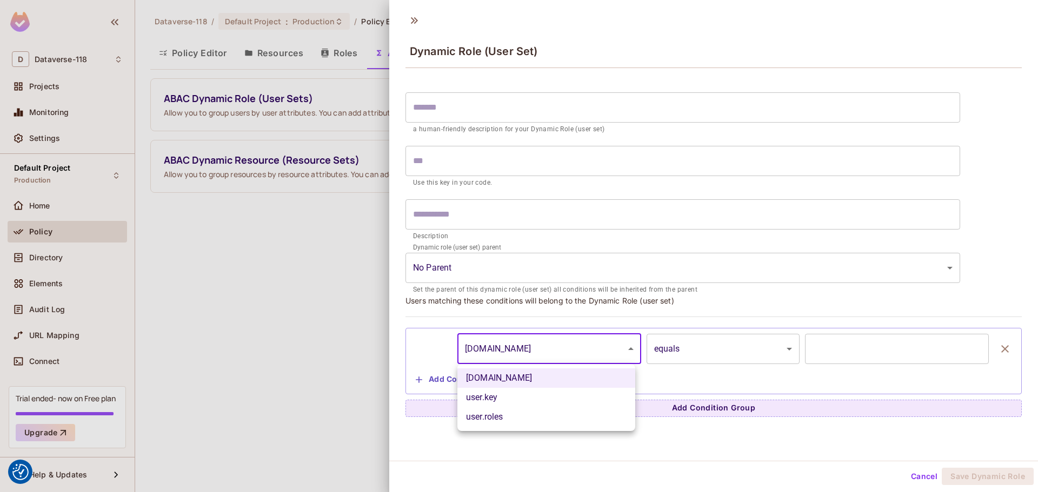
click at [520, 398] on li "user.key" at bounding box center [546, 397] width 178 height 19
type input "********"
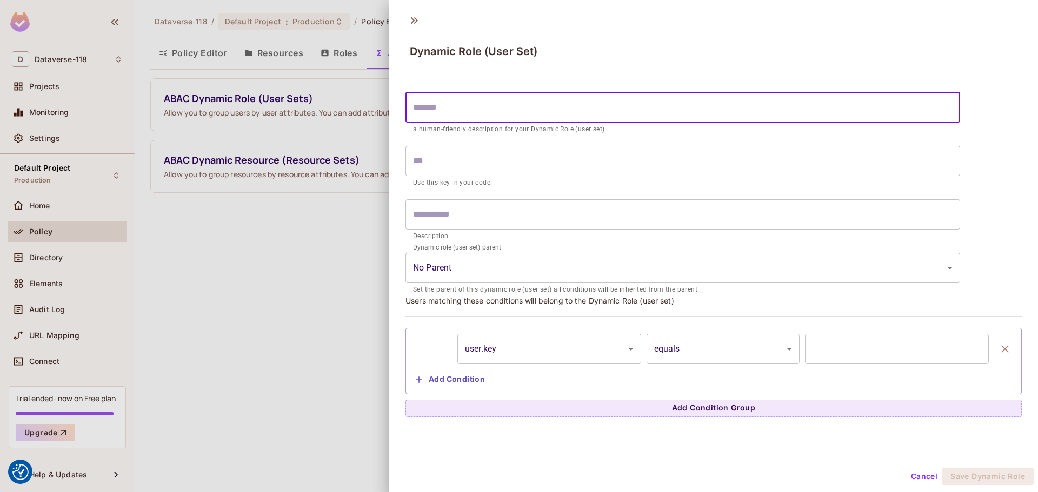
click at [475, 113] on input "text" at bounding box center [682, 107] width 555 height 30
type input "*"
type input "**"
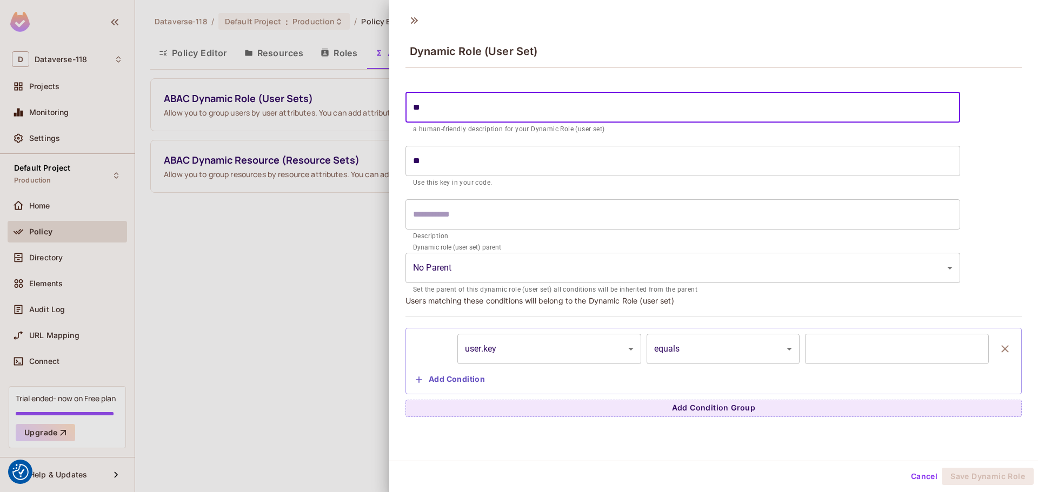
type input "***"
type input "****"
type input "*****"
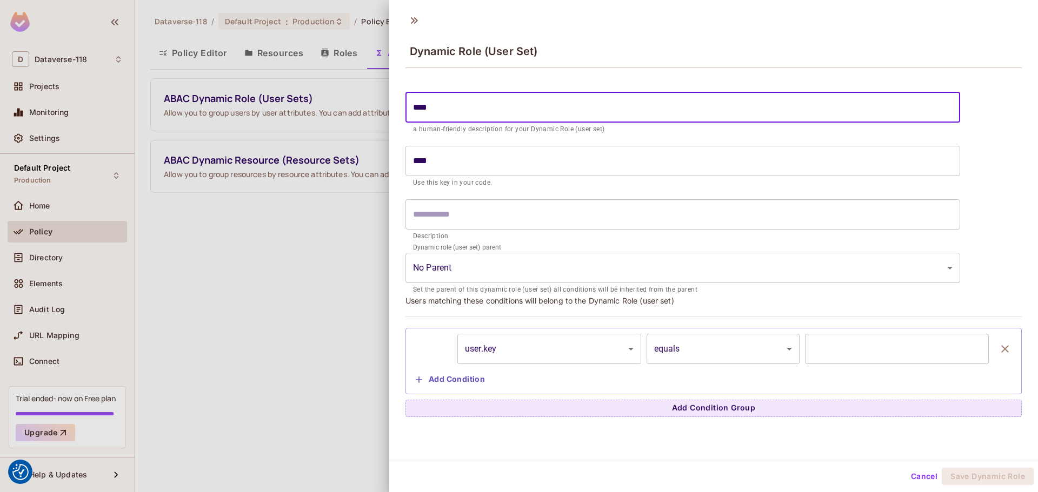
type input "*****"
type input "****"
type input "***"
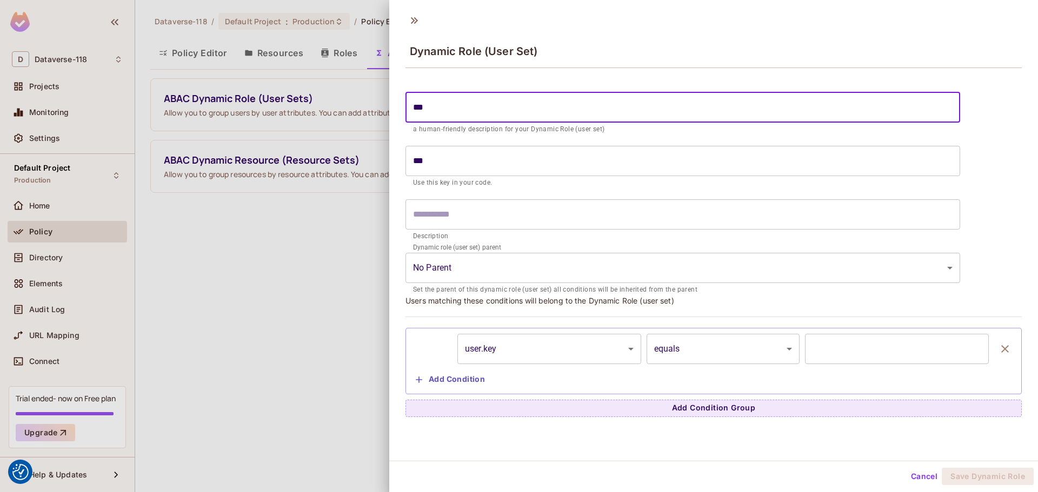
type input "**"
type input "*"
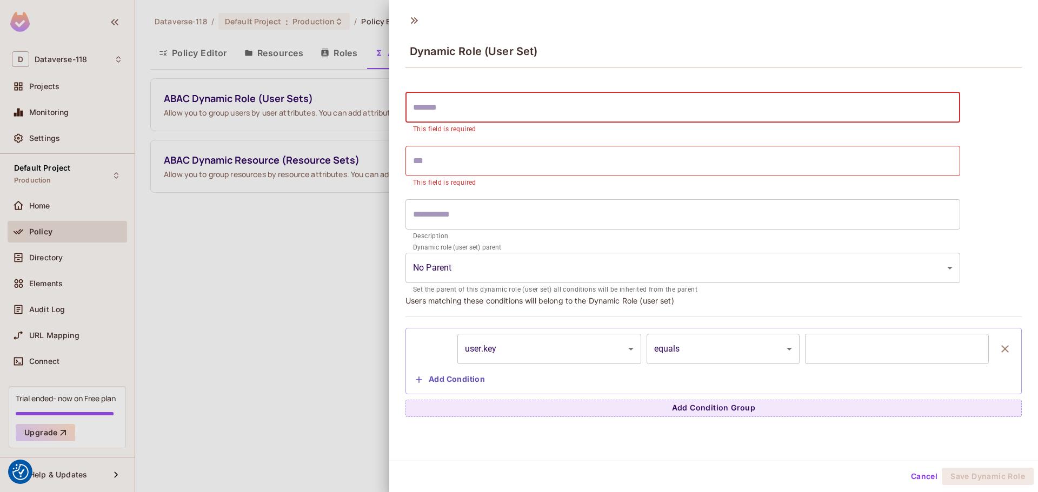
type input "*"
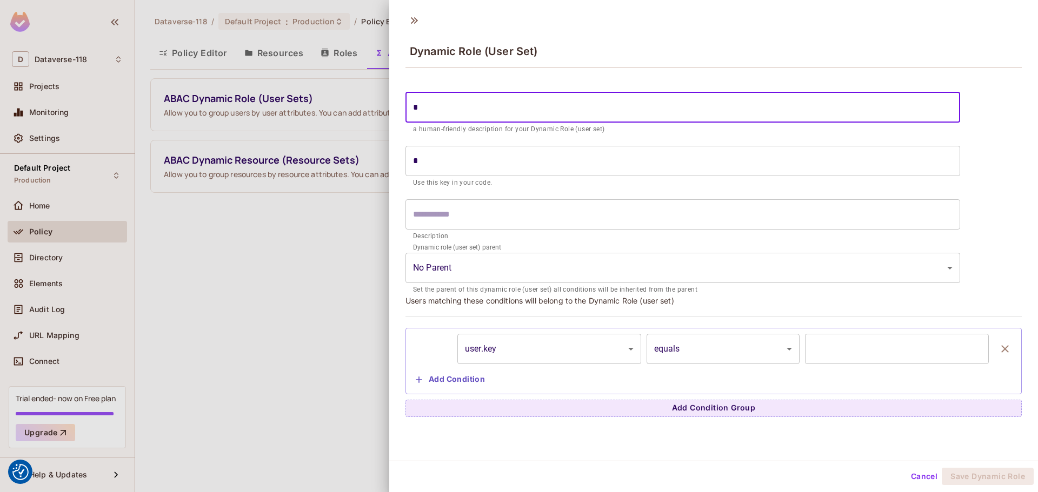
type input "**"
type input "***"
type input "*****"
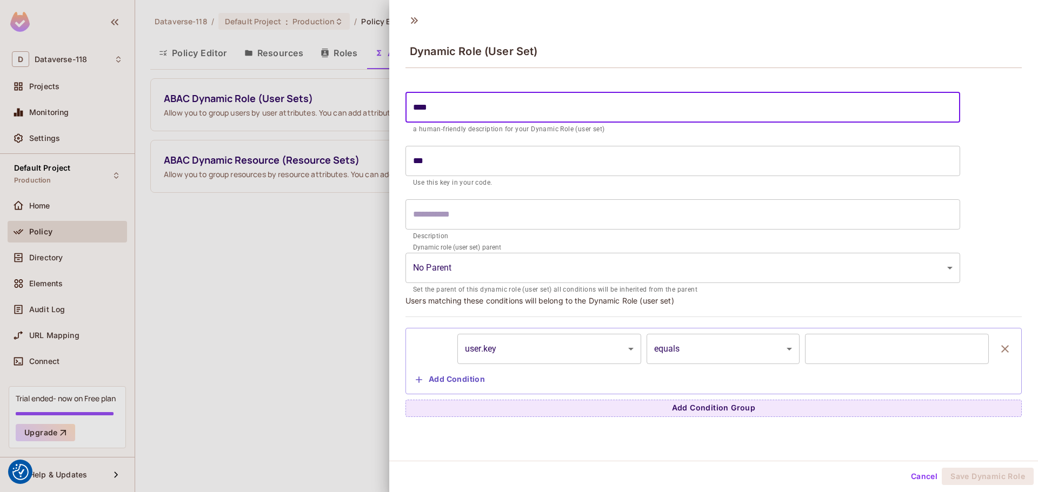
type input "****"
type input "******"
type input "*****"
type input "*******"
type input "******"
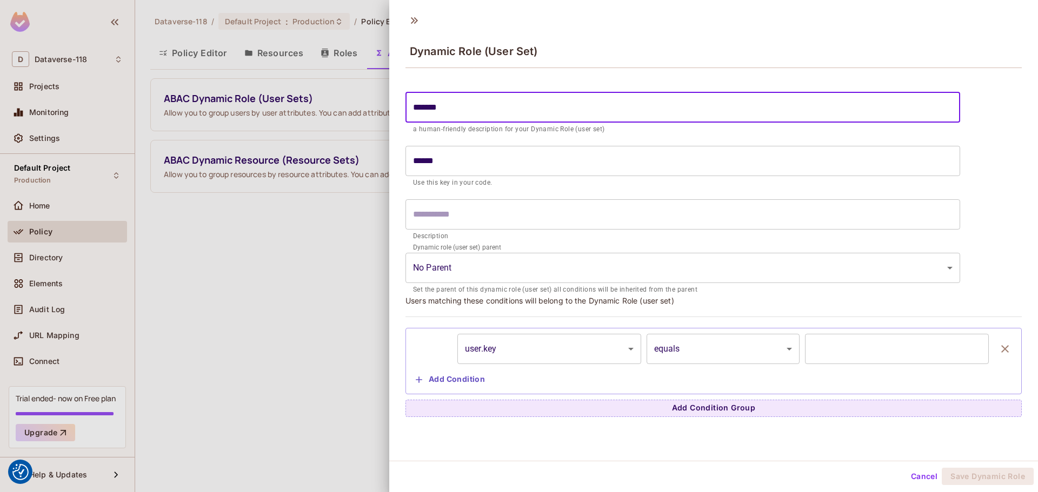
type input "******"
type input "*****"
type input "****"
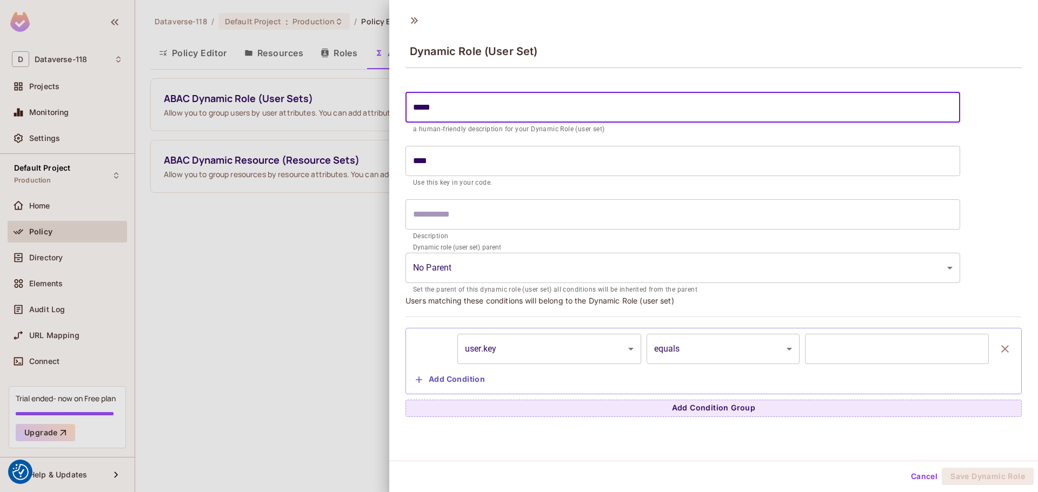
type input "***"
type input "**"
type input "*"
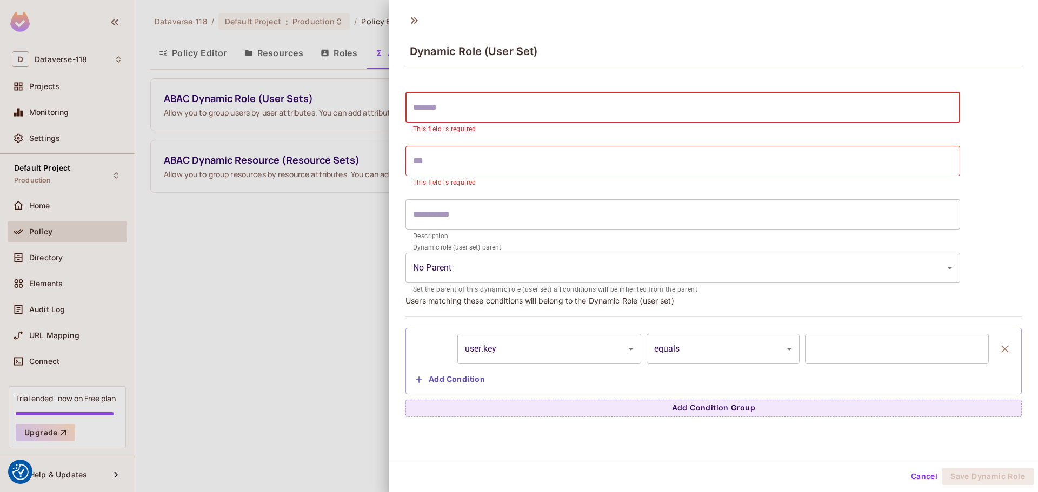
type input "*"
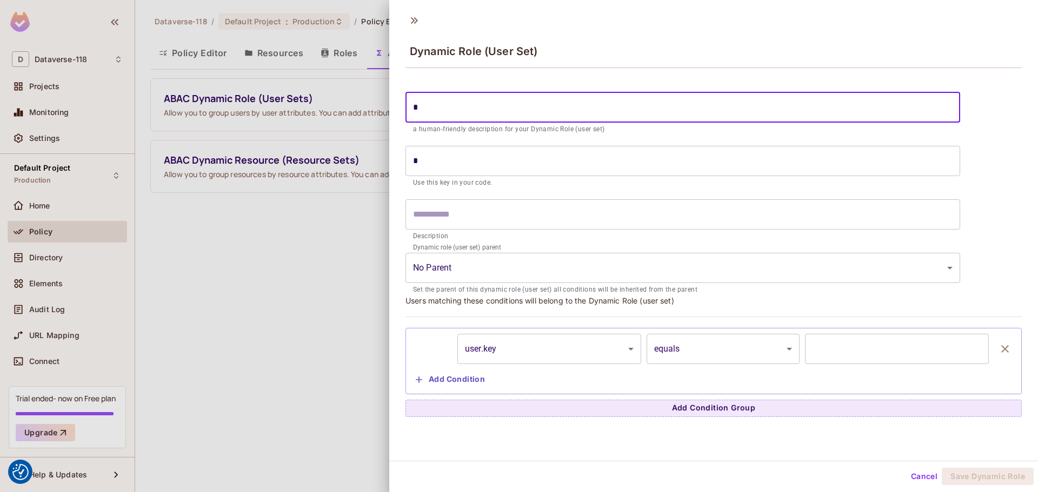
type input "**"
type input "***"
type input "*****"
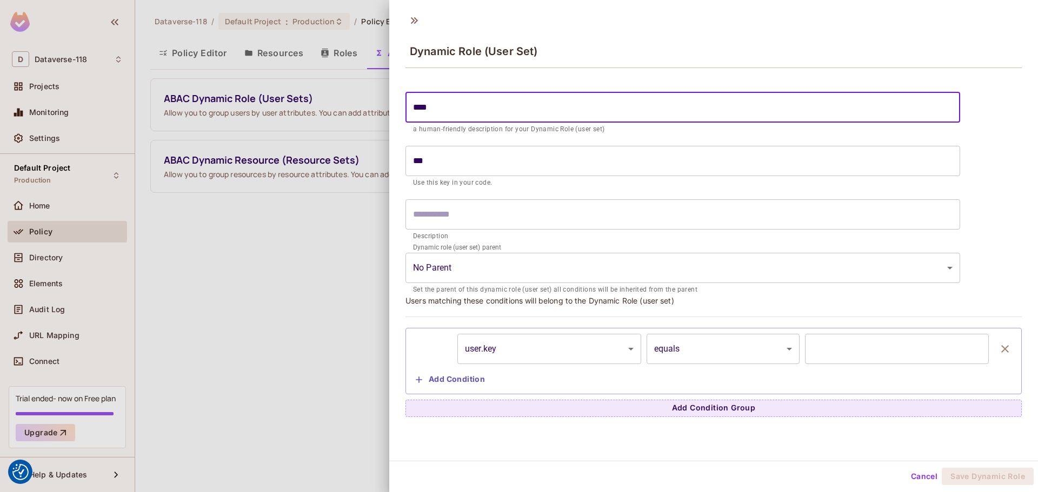
type input "****"
type input "******"
type input "*****"
type input "*******"
type input "******"
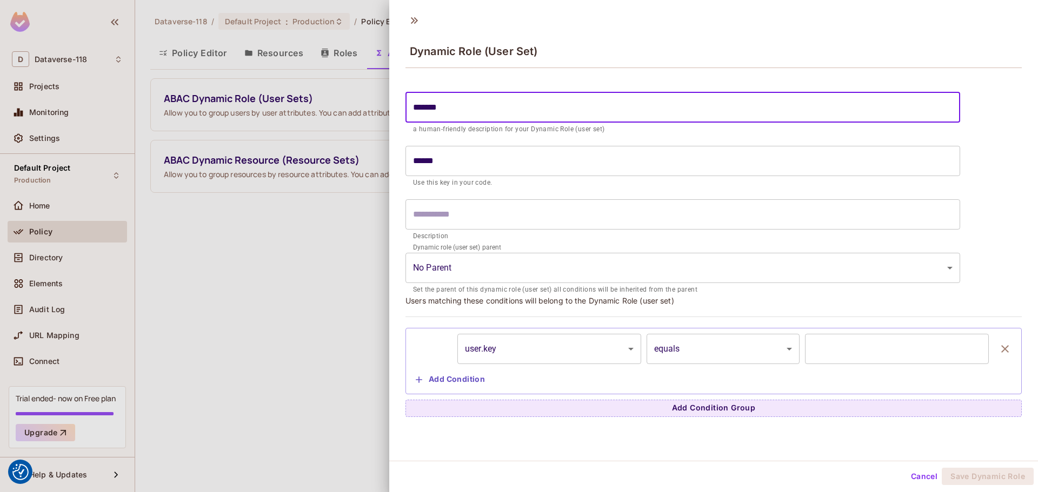
type input "********"
type input "*******"
type input "********"
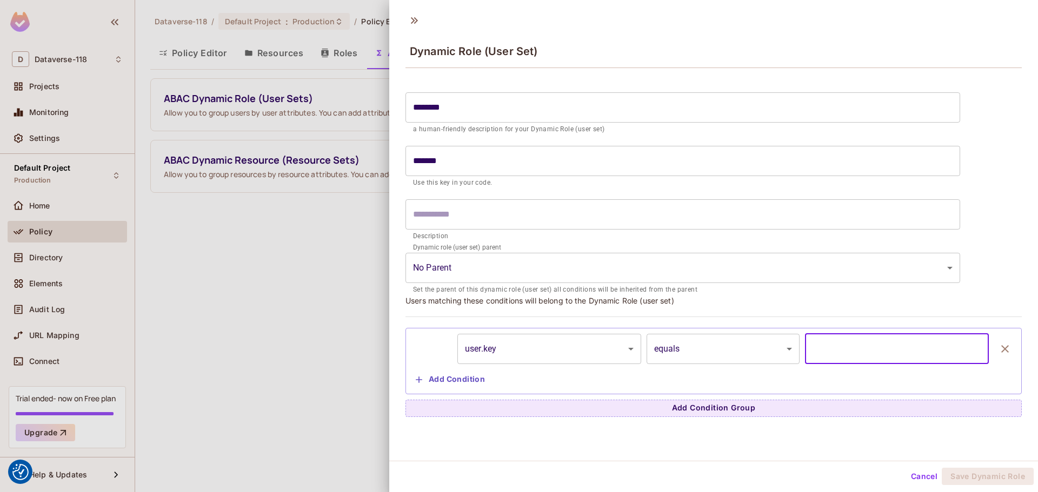
click at [863, 352] on input "text" at bounding box center [897, 349] width 184 height 30
type input "*********"
click at [549, 357] on body "We use cookies to enhance your browsing experience, serve personalized ads or c…" at bounding box center [519, 246] width 1038 height 492
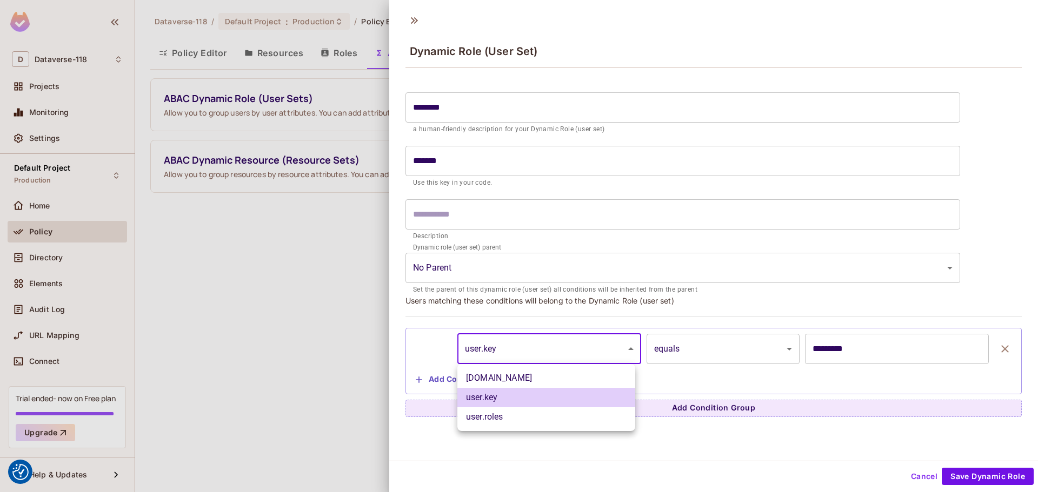
click at [515, 378] on li "user.email" at bounding box center [546, 378] width 178 height 19
type input "**********"
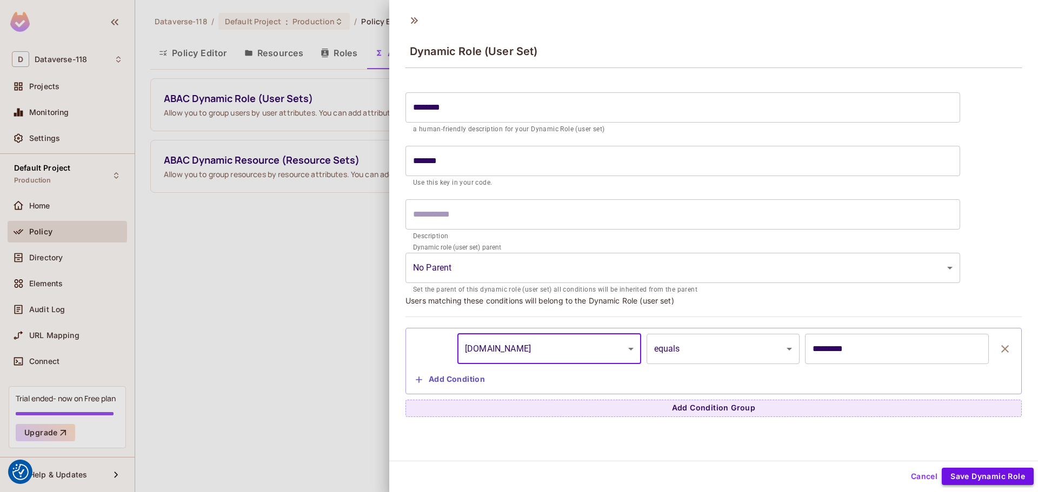
click at [1004, 474] on button "Save Dynamic Role" at bounding box center [988, 476] width 92 height 17
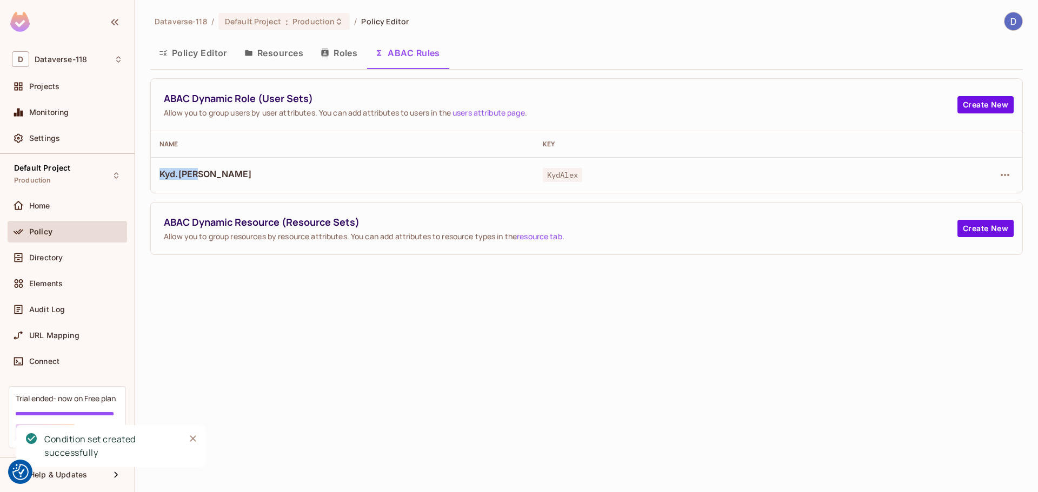
drag, startPoint x: 210, startPoint y: 170, endPoint x: 158, endPoint y: 173, distance: 52.5
click at [158, 173] on td "Kyd.[PERSON_NAME]" at bounding box center [342, 175] width 383 height 36
click at [965, 230] on button "Create New" at bounding box center [985, 228] width 56 height 17
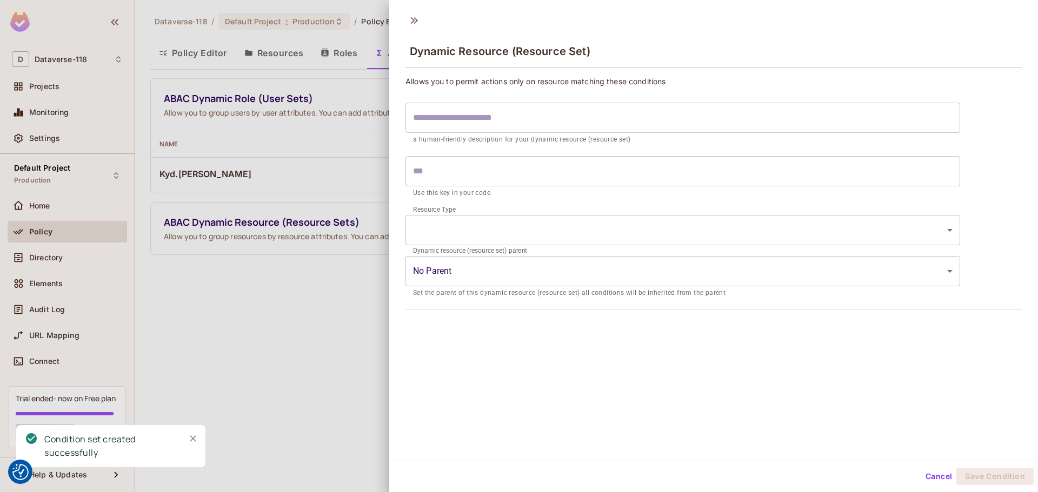
click at [545, 118] on input "text" at bounding box center [682, 118] width 555 height 30
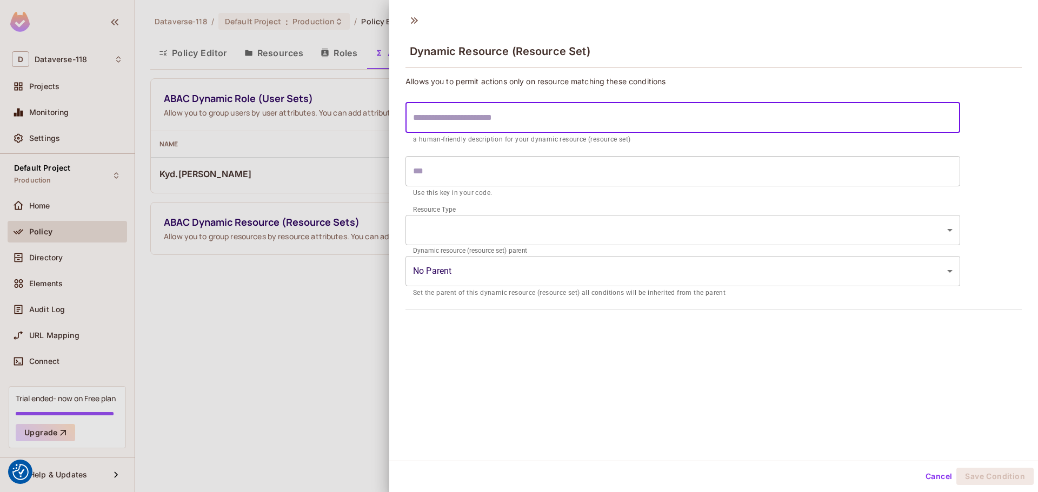
type input "*"
type input "**"
type input "***"
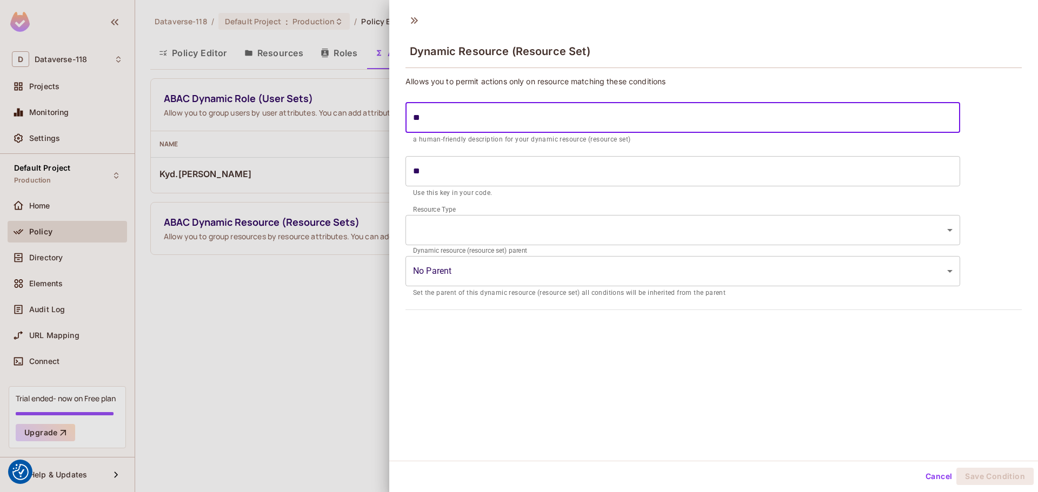
type input "***"
type input "*****"
type input "******"
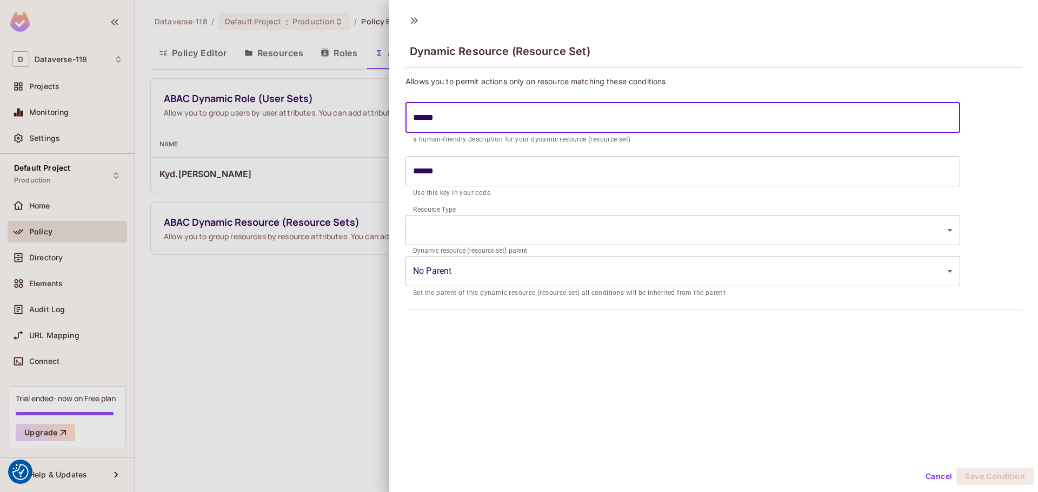
type input "******"
click at [474, 227] on body "We use cookies to enhance your browsing experience, serve personalized ads or c…" at bounding box center [519, 246] width 1038 height 492
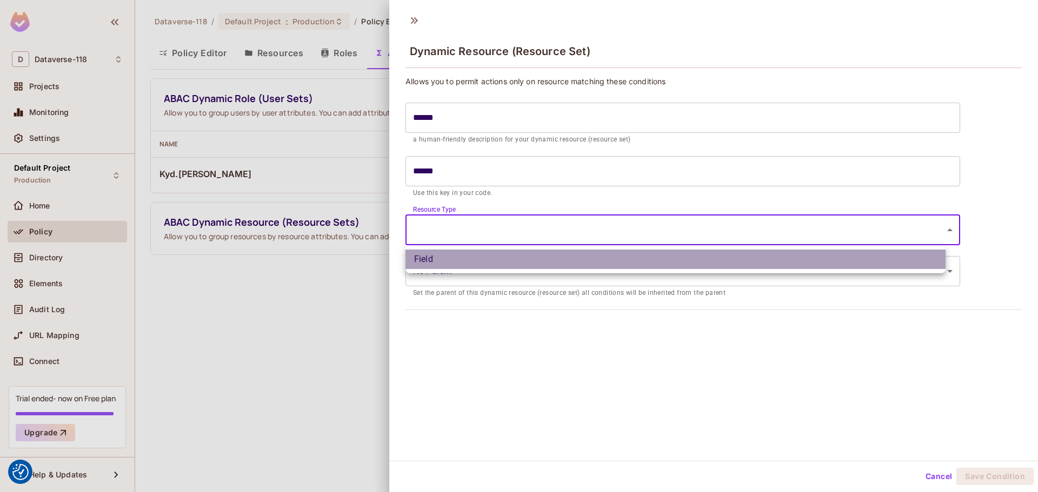
click at [467, 267] on li "Field" at bounding box center [675, 259] width 540 height 19
type input "*****"
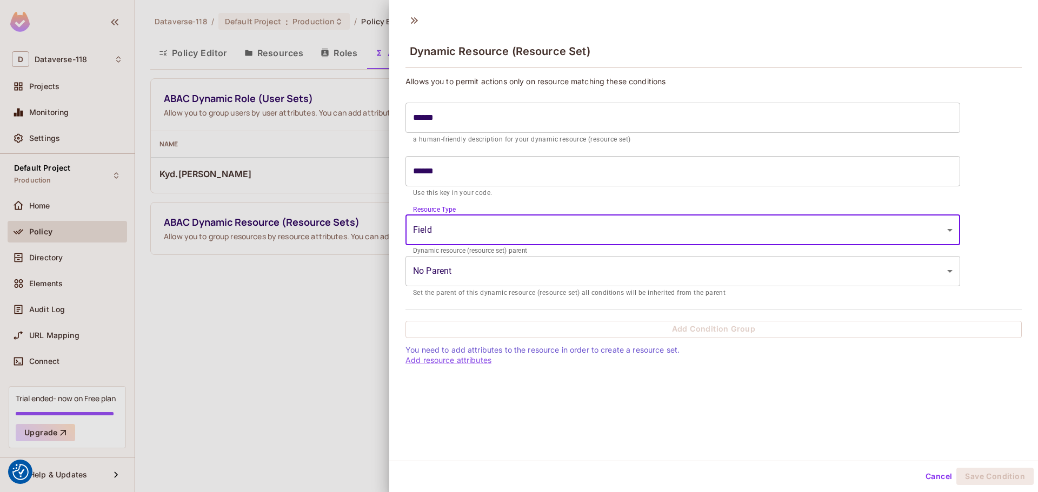
click at [473, 271] on body "We use cookies to enhance your browsing experience, serve personalized ads or c…" at bounding box center [519, 246] width 1038 height 492
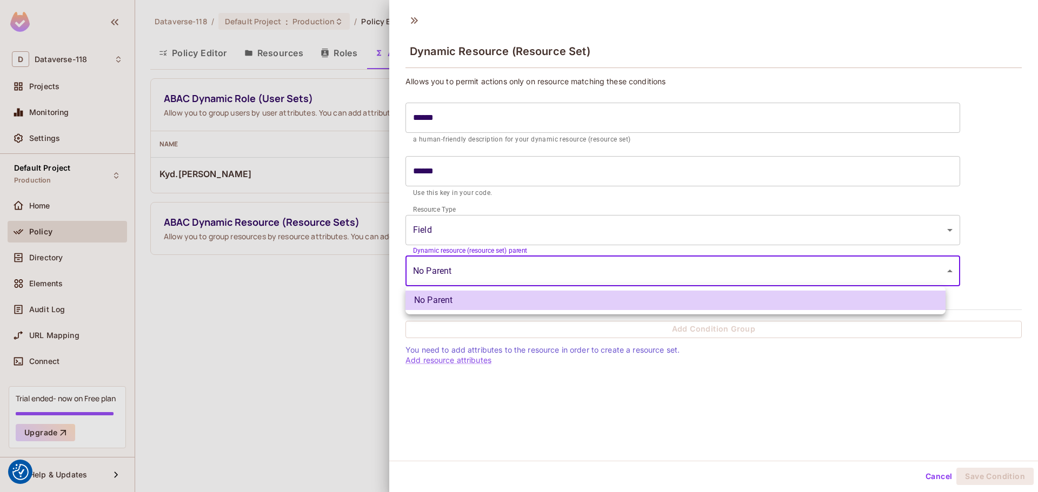
click at [474, 272] on div at bounding box center [519, 246] width 1038 height 492
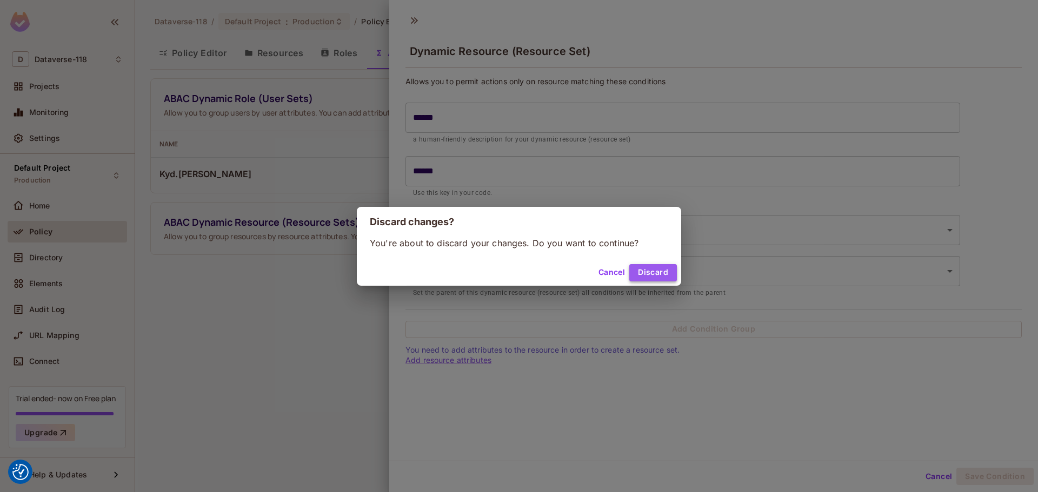
click at [651, 275] on button "Discard" at bounding box center [653, 272] width 48 height 17
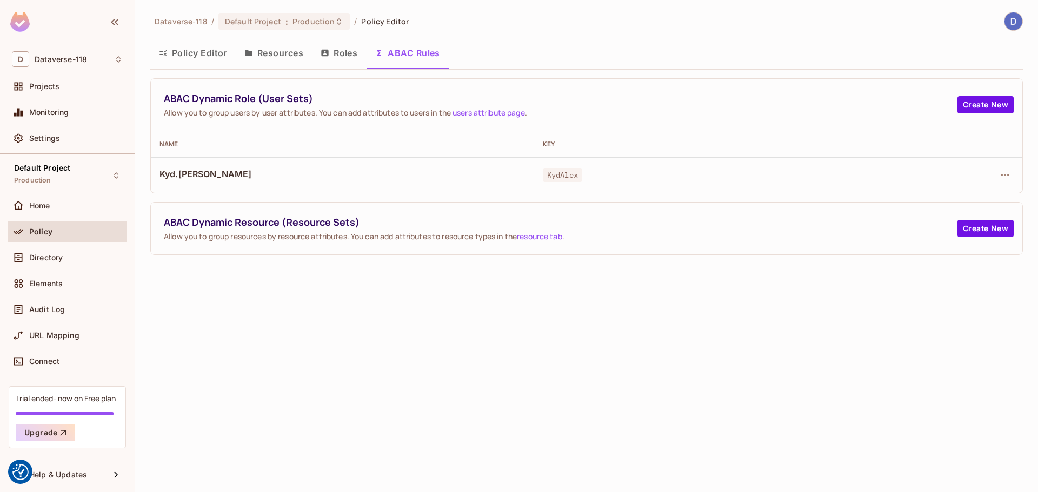
click at [408, 286] on div "Dataverse-118 / Default Project : Production / Policy Editor Policy Editor Reso…" at bounding box center [586, 246] width 903 height 492
click at [190, 52] on button "Policy Editor" at bounding box center [192, 52] width 85 height 27
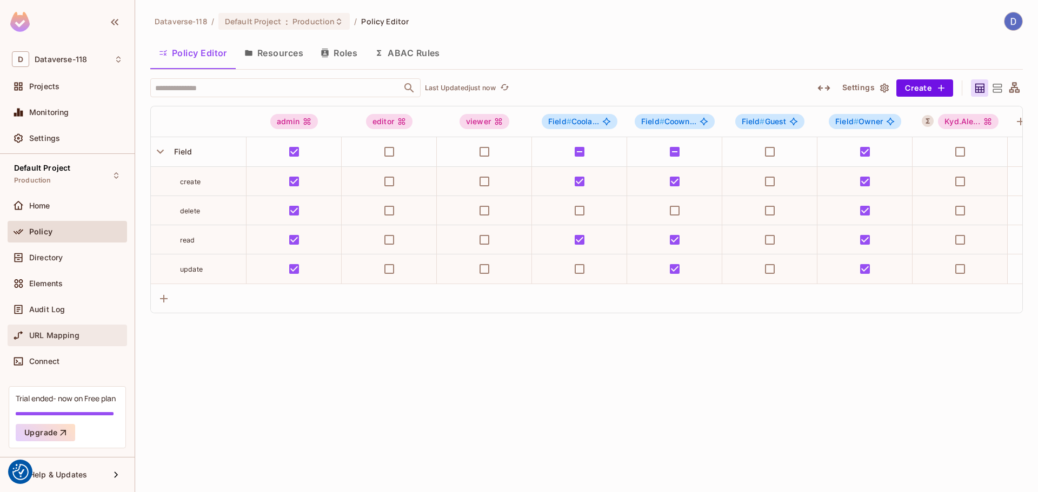
click at [57, 331] on span "URL Mapping" at bounding box center [54, 335] width 50 height 9
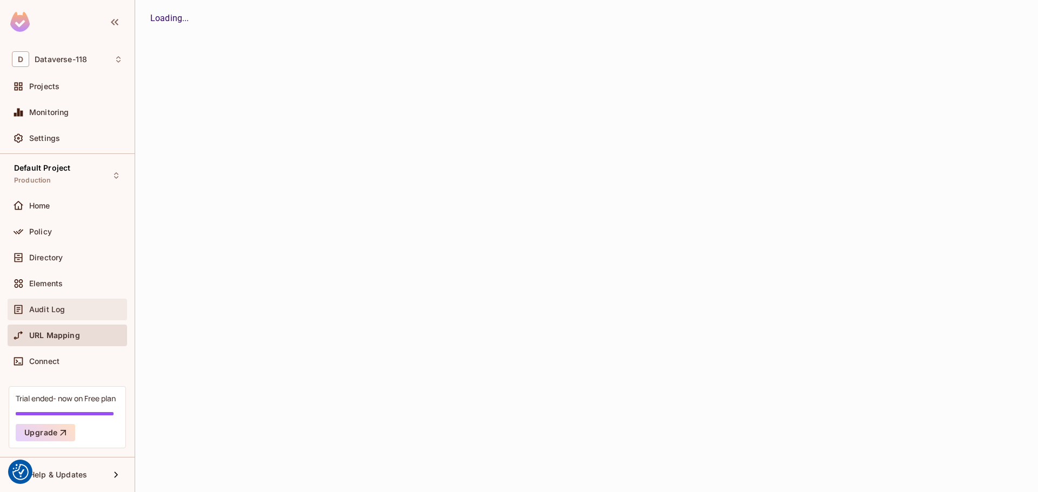
click at [57, 317] on div "Audit Log" at bounding box center [67, 310] width 119 height 22
click at [54, 298] on div "Elements" at bounding box center [67, 286] width 119 height 26
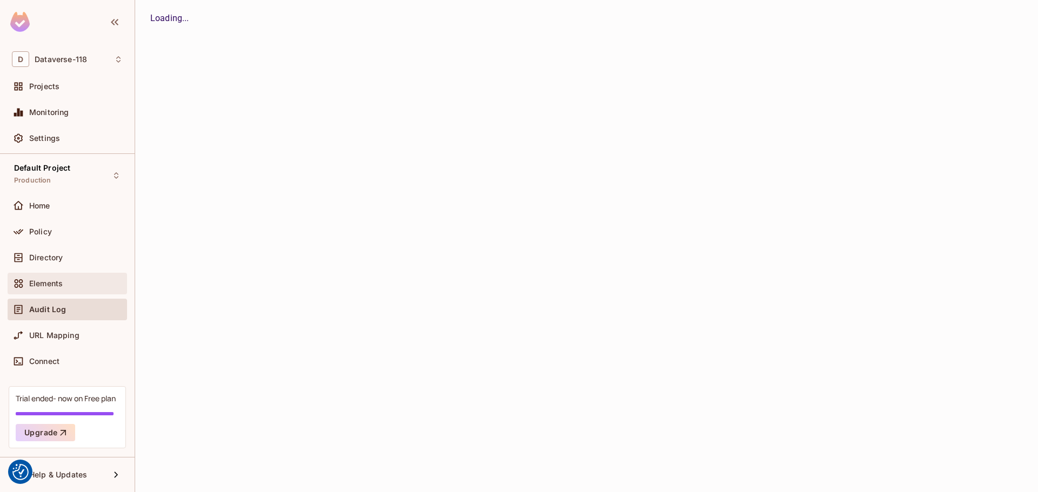
click at [52, 291] on div "Elements" at bounding box center [67, 284] width 119 height 22
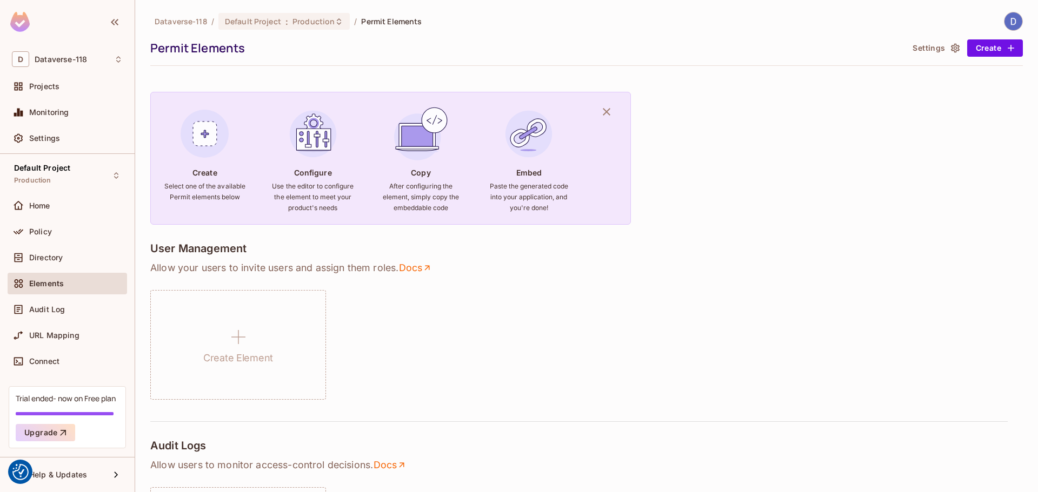
click at [50, 274] on div "Elements" at bounding box center [67, 284] width 119 height 22
click at [50, 264] on div "Directory" at bounding box center [67, 258] width 119 height 22
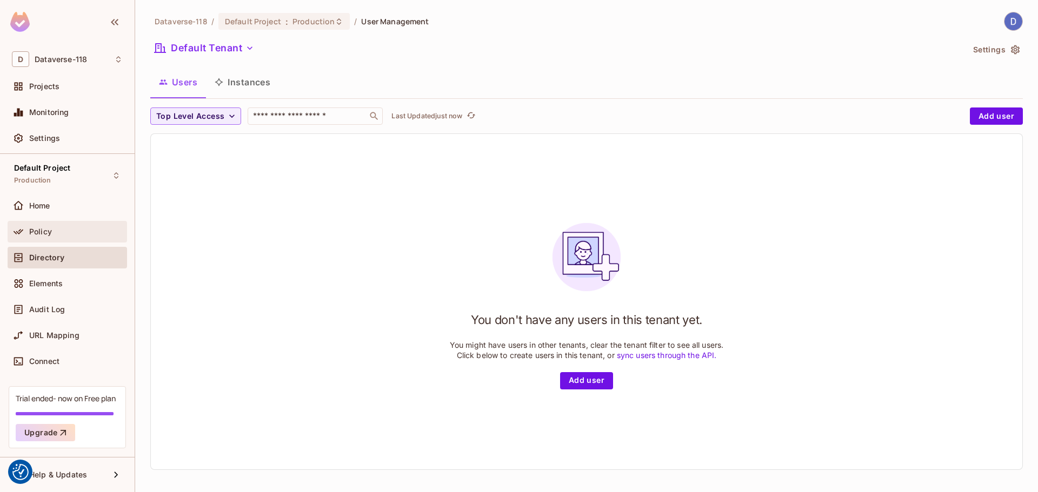
click at [46, 242] on div "Policy" at bounding box center [67, 232] width 119 height 22
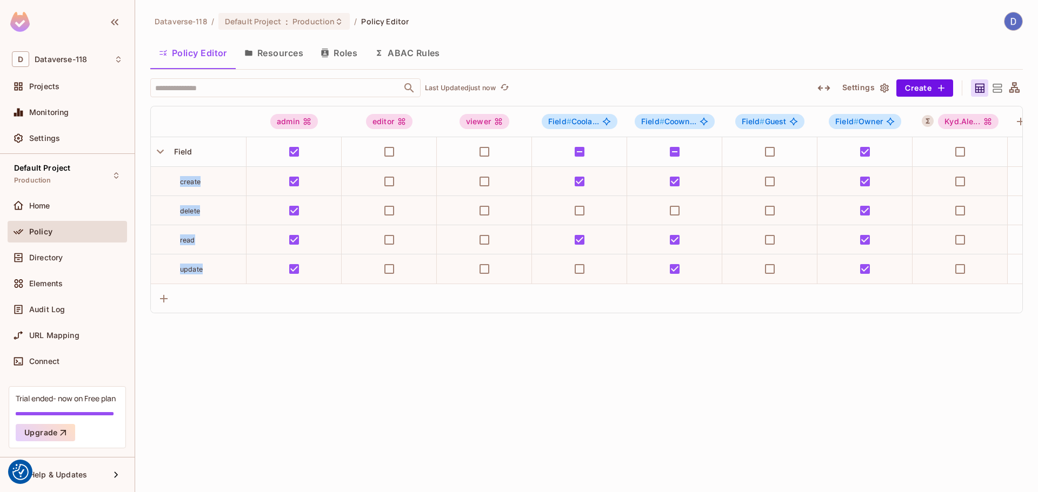
drag, startPoint x: 179, startPoint y: 183, endPoint x: 201, endPoint y: 267, distance: 86.5
click at [201, 267] on tbody "Field create delete read update" at bounding box center [640, 210] width 978 height 146
click at [214, 269] on div "update" at bounding box center [213, 269] width 66 height 11
drag, startPoint x: 205, startPoint y: 269, endPoint x: 180, endPoint y: 183, distance: 89.1
click at [180, 183] on tbody "Field create delete read update" at bounding box center [640, 210] width 978 height 146
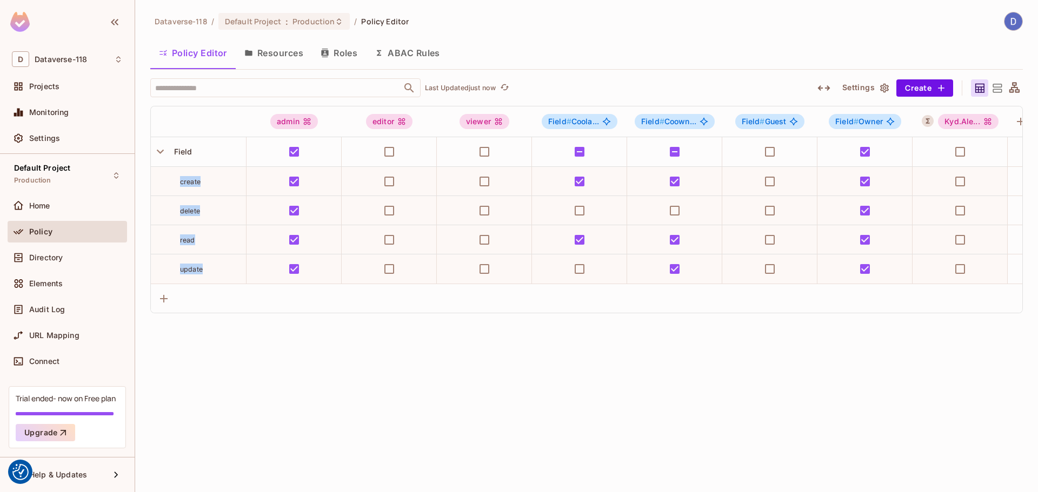
click at [179, 182] on div "create" at bounding box center [198, 181] width 95 height 11
drag, startPoint x: 179, startPoint y: 179, endPoint x: 210, endPoint y: 262, distance: 88.3
click at [210, 262] on tbody "Field create delete read update" at bounding box center [640, 210] width 978 height 146
click at [210, 262] on td "update" at bounding box center [199, 269] width 96 height 29
drag, startPoint x: 208, startPoint y: 268, endPoint x: 175, endPoint y: 180, distance: 93.6
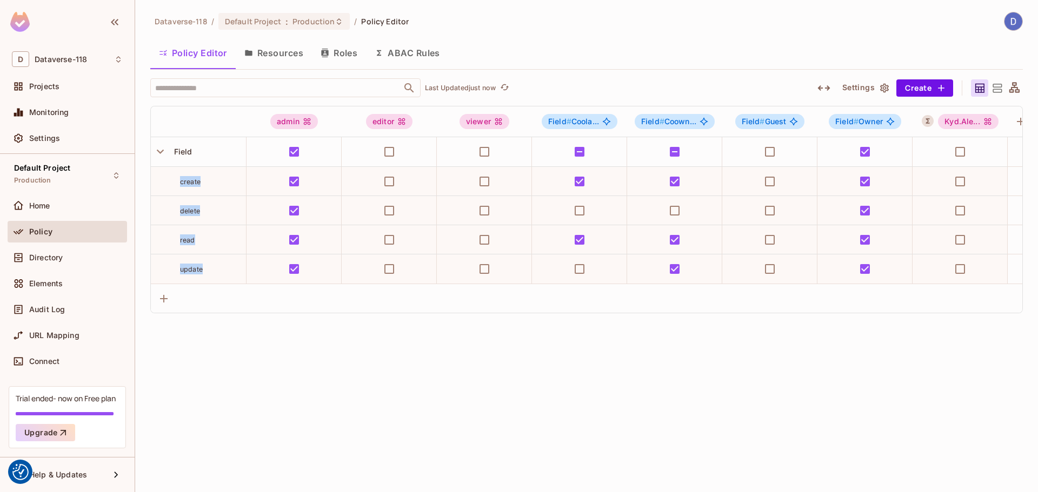
click at [175, 180] on tbody "Field create delete read update" at bounding box center [640, 210] width 978 height 146
click at [175, 180] on div "create" at bounding box center [198, 181] width 95 height 11
drag, startPoint x: 177, startPoint y: 177, endPoint x: 225, endPoint y: 270, distance: 104.5
click at [225, 270] on tbody "Field create delete read update" at bounding box center [640, 210] width 978 height 146
click at [225, 270] on div "update" at bounding box center [213, 269] width 66 height 11
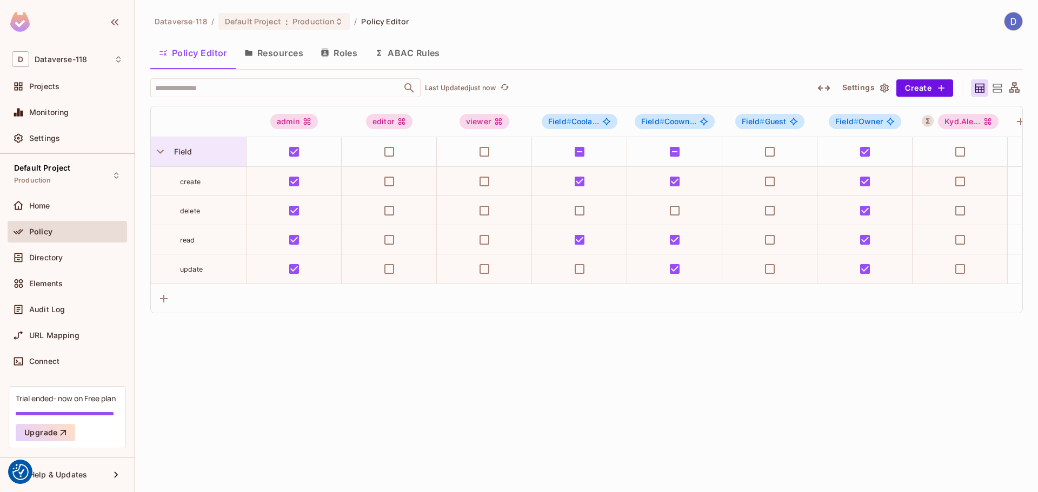
click at [180, 155] on span "Field" at bounding box center [181, 151] width 23 height 9
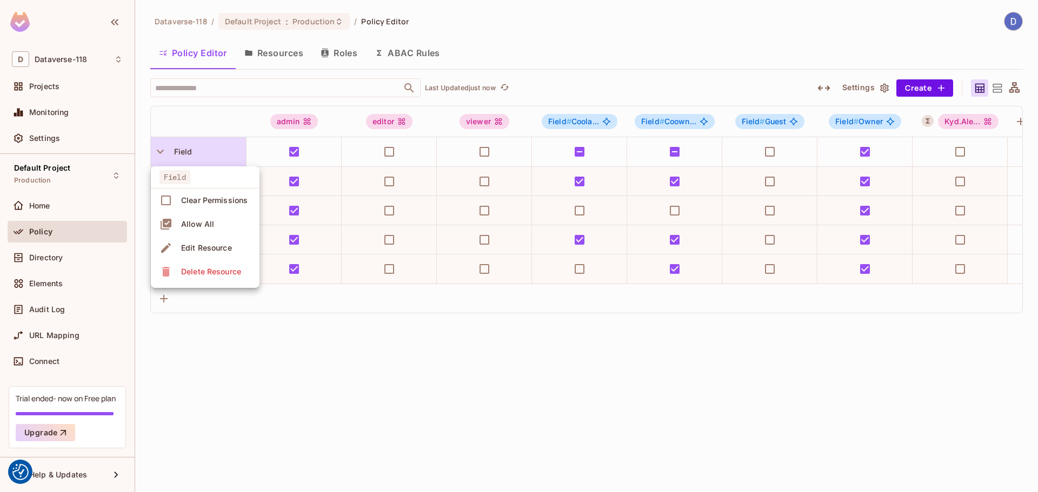
click at [161, 152] on div at bounding box center [519, 246] width 1038 height 492
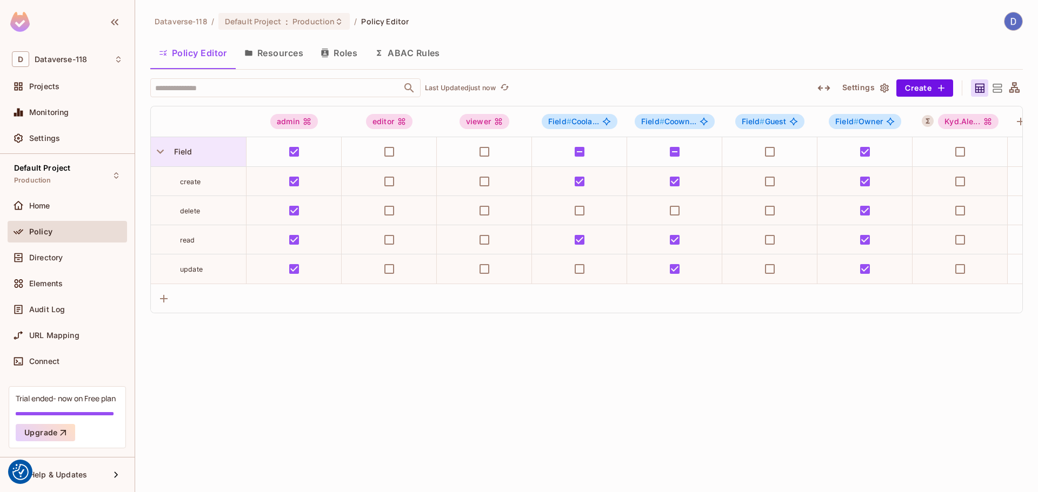
click at [189, 152] on span "Field" at bounding box center [181, 151] width 23 height 9
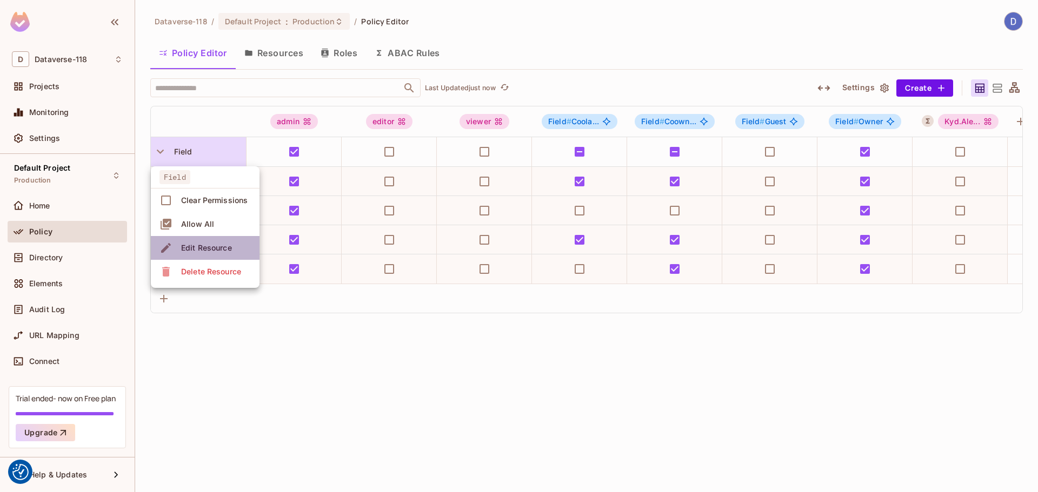
click at [210, 248] on div "Edit Resource" at bounding box center [206, 248] width 51 height 11
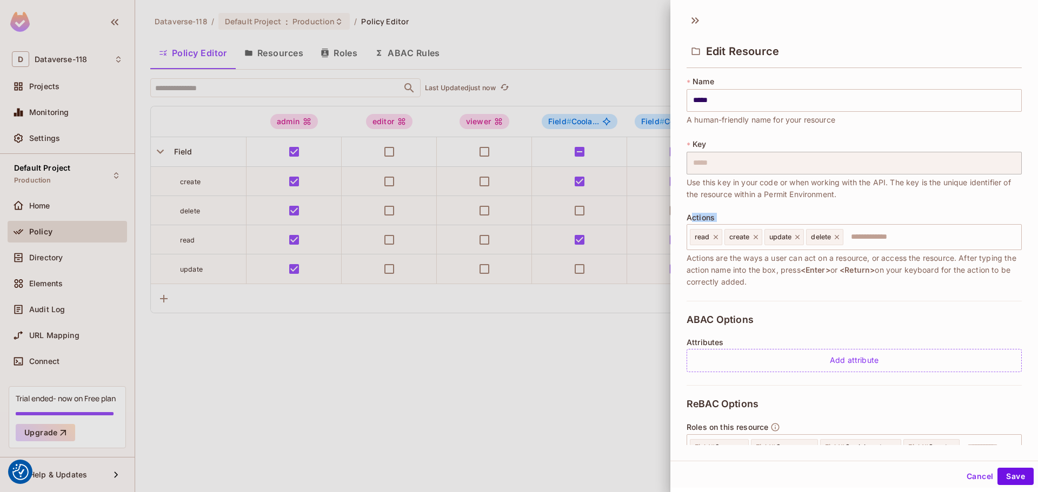
drag, startPoint x: 693, startPoint y: 217, endPoint x: 744, endPoint y: 217, distance: 51.4
click at [744, 217] on div "Actions read create update delete ​ Actions are the ways a user can act on a re…" at bounding box center [854, 251] width 335 height 75
click at [699, 218] on span "Actions" at bounding box center [701, 218] width 28 height 9
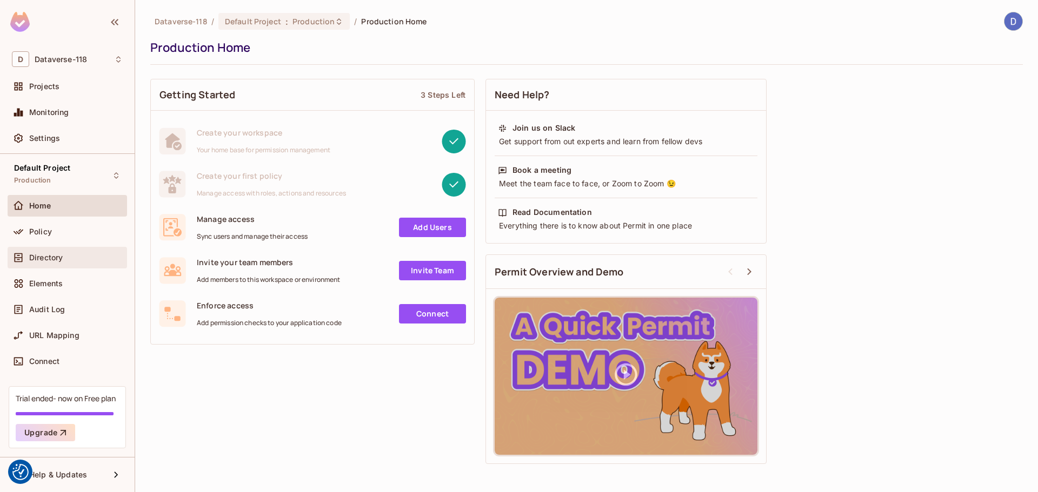
click at [48, 258] on span "Directory" at bounding box center [46, 258] width 34 height 9
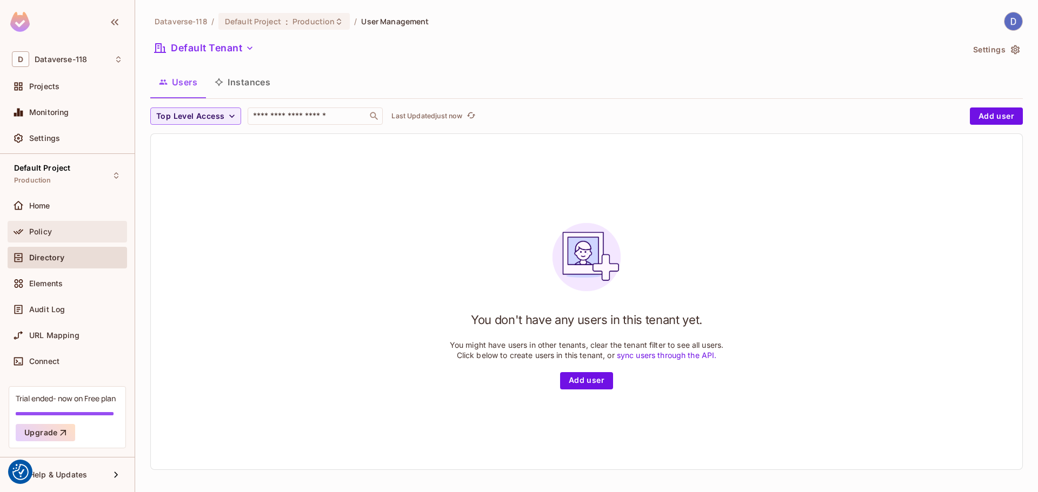
click at [49, 229] on span "Policy" at bounding box center [40, 232] width 23 height 9
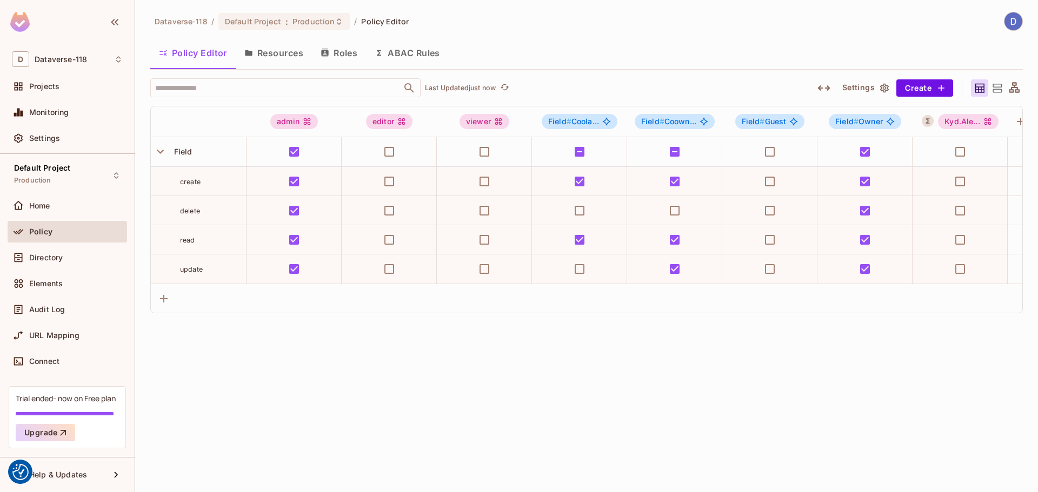
click at [287, 46] on button "Resources" at bounding box center [274, 52] width 76 height 27
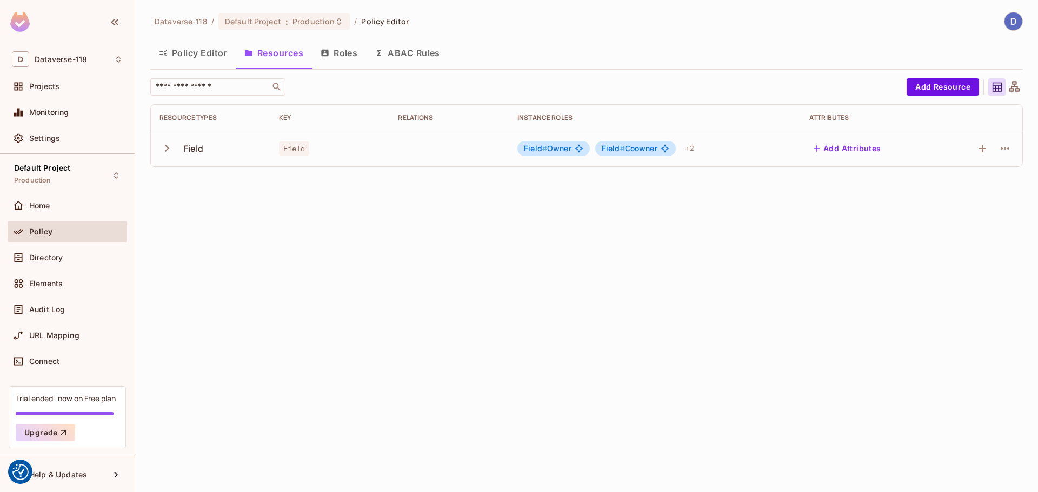
click at [159, 154] on icon "button" at bounding box center [166, 148] width 15 height 15
click at [975, 148] on button "button" at bounding box center [982, 148] width 17 height 17
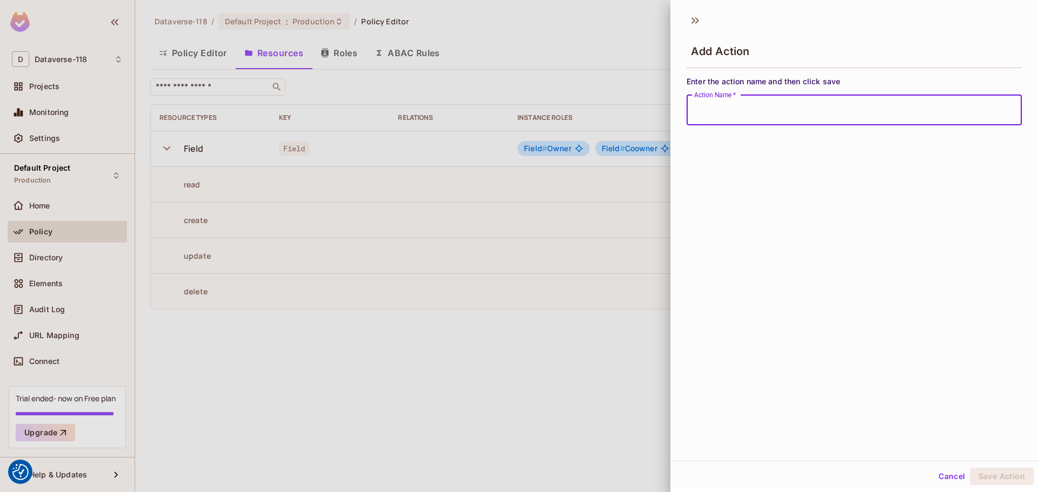
click at [809, 105] on input "Action Name   *" at bounding box center [854, 110] width 335 height 30
click at [803, 110] on input "Action Name   *" at bounding box center [854, 110] width 335 height 30
type input "*"
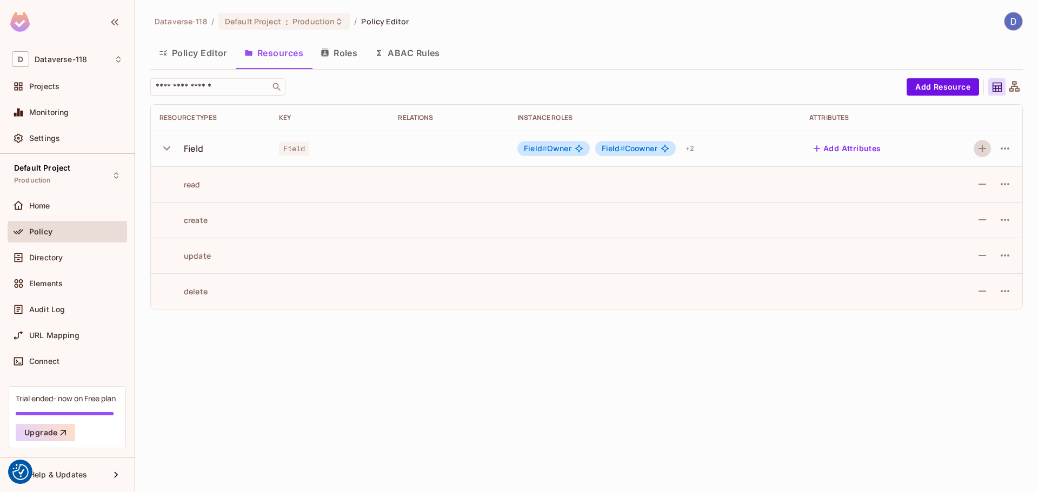
click at [354, 61] on button "Roles" at bounding box center [339, 52] width 54 height 27
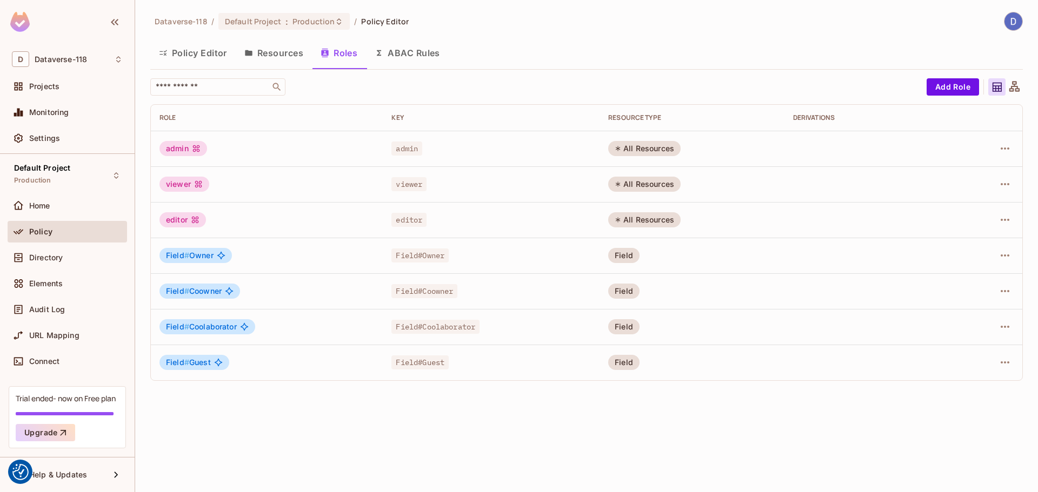
click at [277, 52] on button "Resources" at bounding box center [274, 52] width 76 height 27
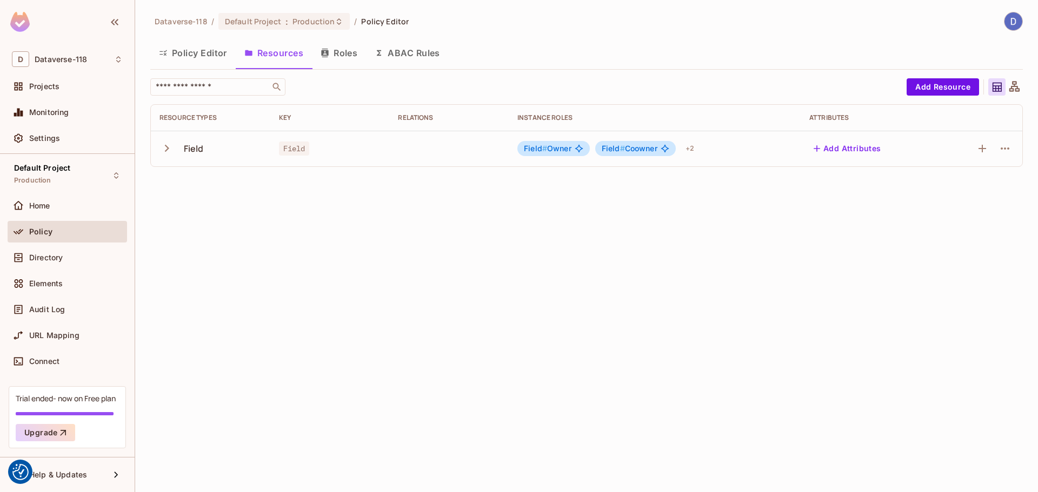
click at [331, 50] on button "Roles" at bounding box center [339, 52] width 54 height 27
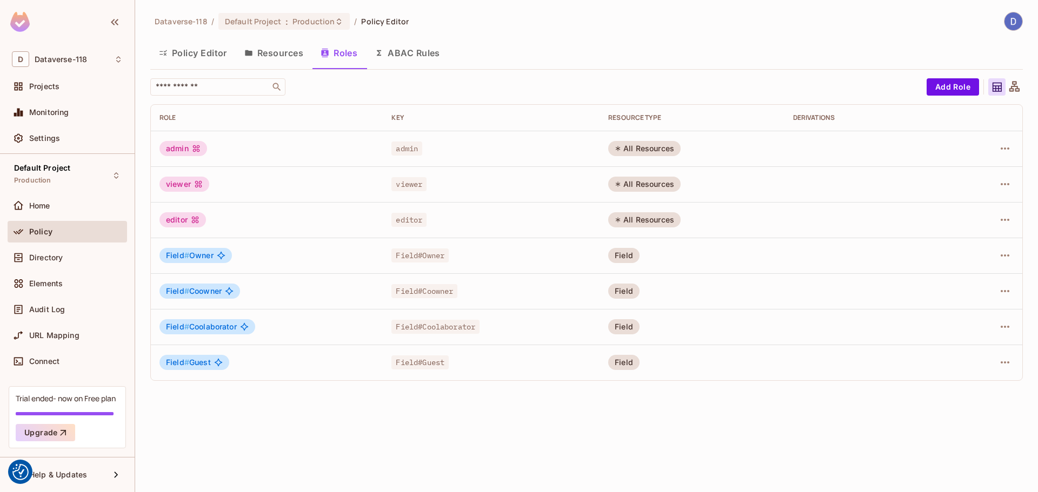
click at [270, 57] on button "Resources" at bounding box center [274, 52] width 76 height 27
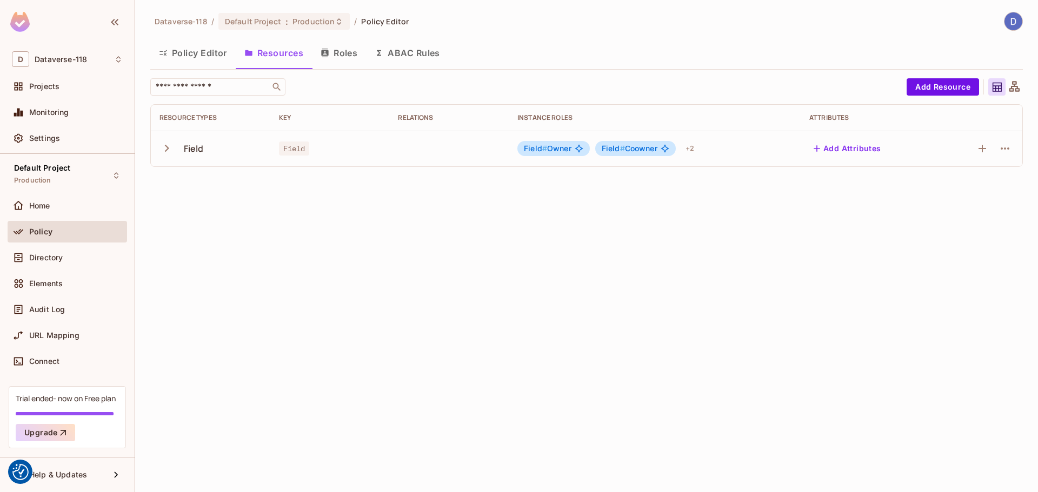
click at [175, 150] on button "button" at bounding box center [168, 148] width 19 height 23
click at [174, 149] on icon "button" at bounding box center [166, 148] width 15 height 15
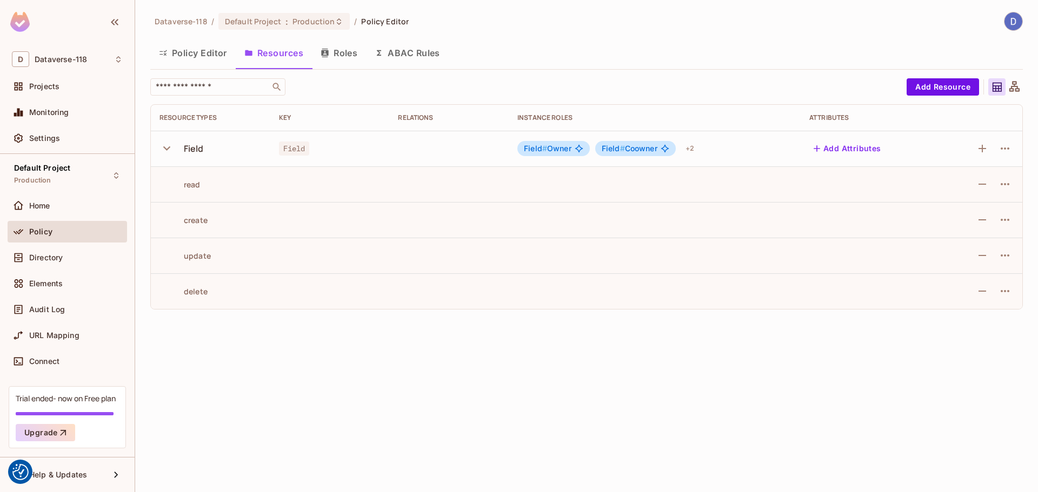
click at [174, 149] on icon "button" at bounding box center [166, 148] width 15 height 15
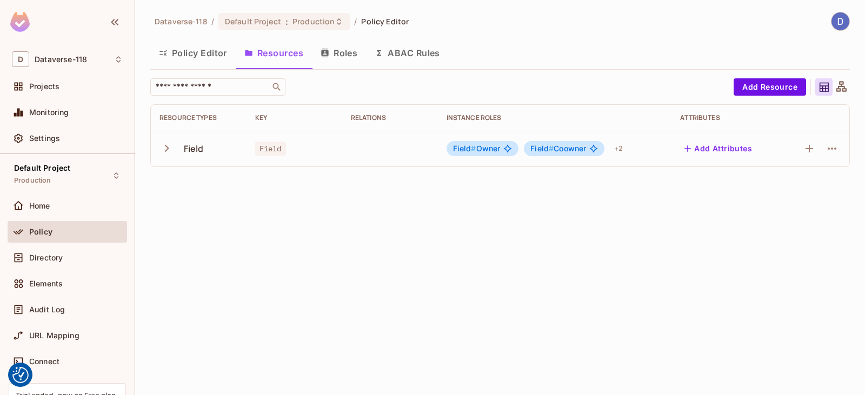
click at [192, 47] on button "Policy Editor" at bounding box center [192, 52] width 85 height 27
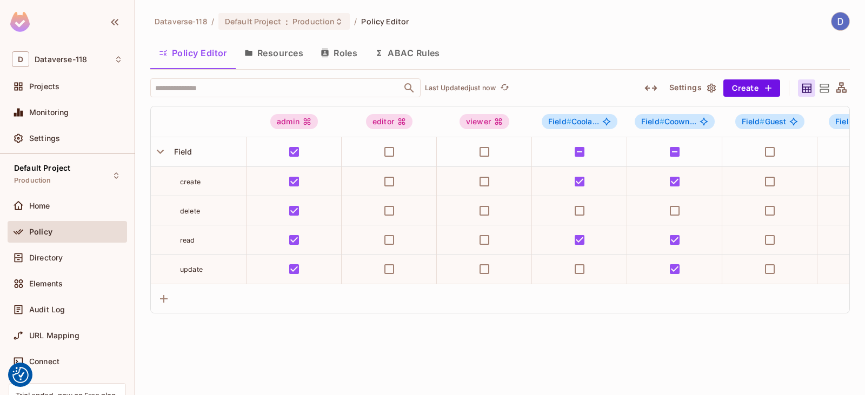
click at [269, 55] on button "Resources" at bounding box center [274, 52] width 76 height 27
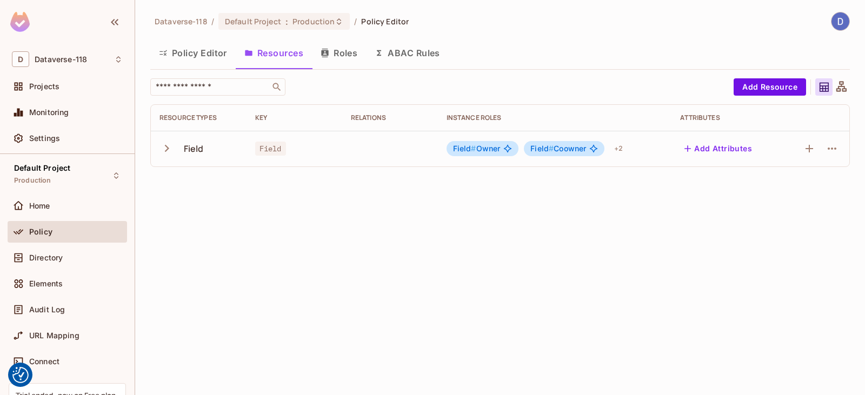
click at [208, 55] on button "Policy Editor" at bounding box center [192, 52] width 85 height 27
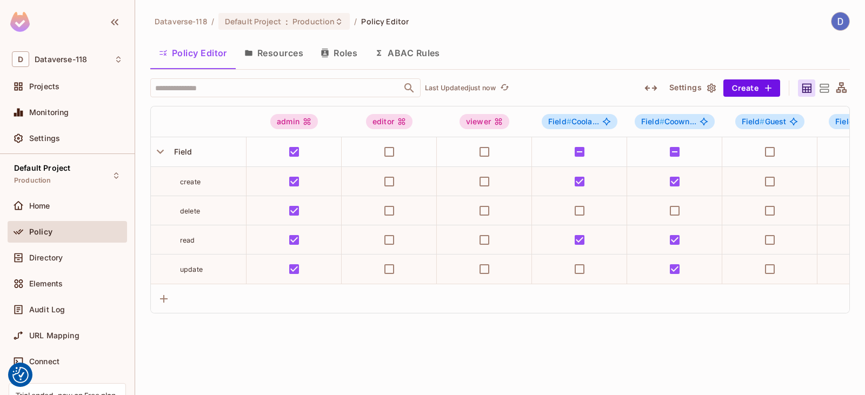
click at [256, 49] on button "Resources" at bounding box center [274, 52] width 76 height 27
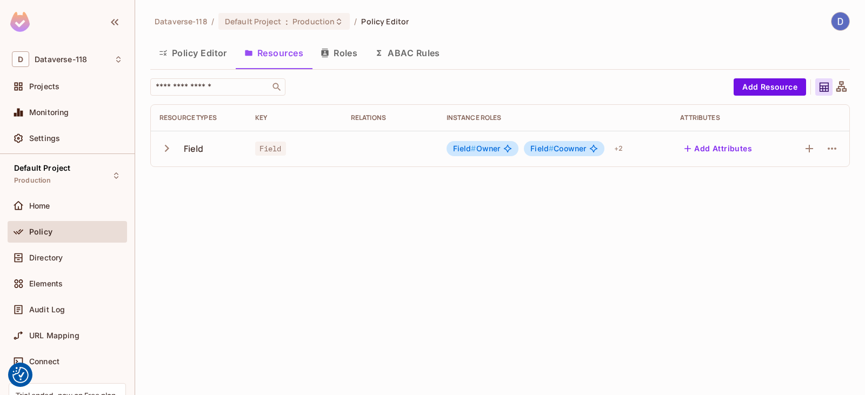
click at [211, 52] on button "Policy Editor" at bounding box center [192, 52] width 85 height 27
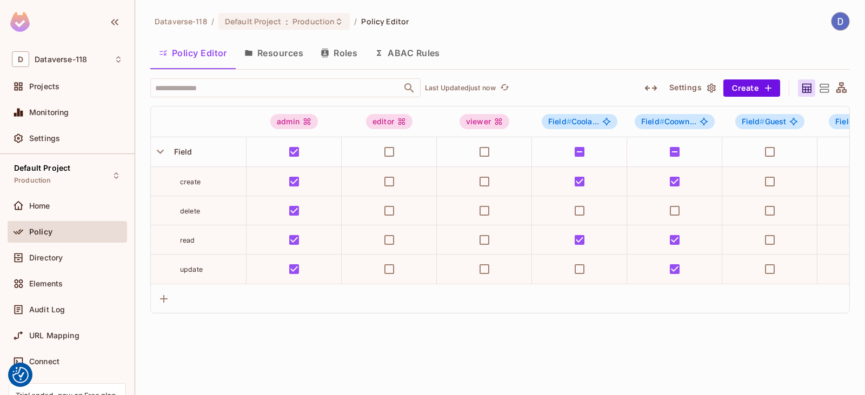
click at [274, 52] on button "Resources" at bounding box center [274, 52] width 76 height 27
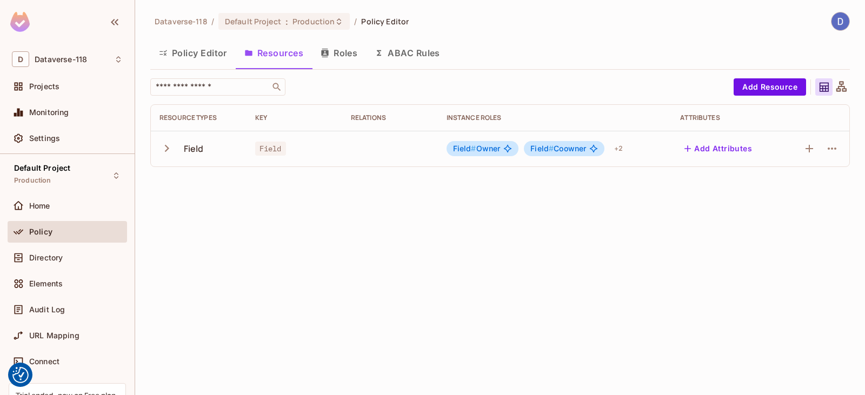
click at [195, 53] on button "Policy Editor" at bounding box center [192, 52] width 85 height 27
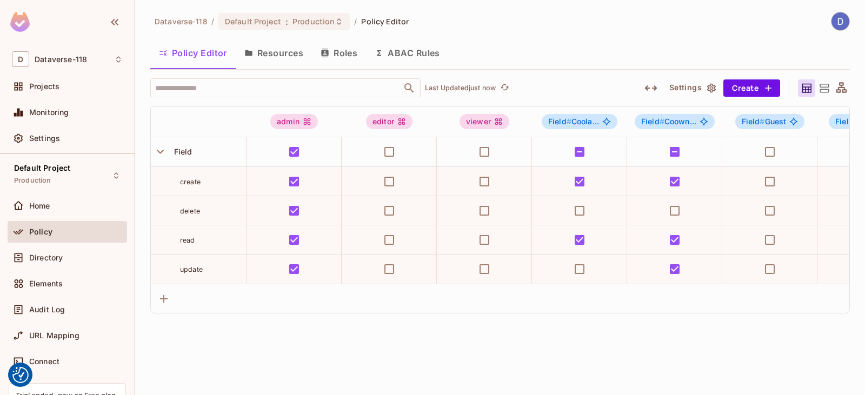
click at [287, 54] on button "Resources" at bounding box center [274, 52] width 76 height 27
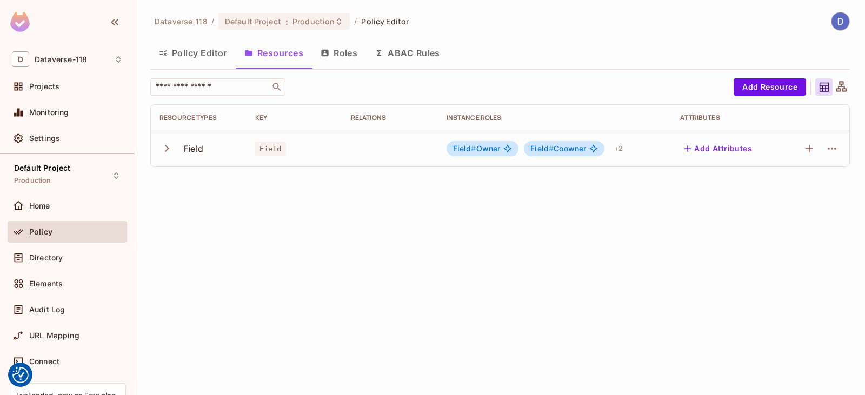
click at [218, 55] on button "Policy Editor" at bounding box center [192, 52] width 85 height 27
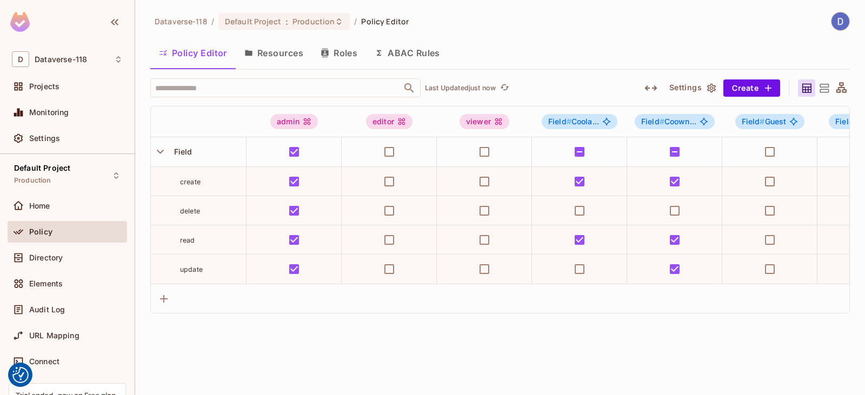
click at [273, 55] on button "Resources" at bounding box center [274, 52] width 76 height 27
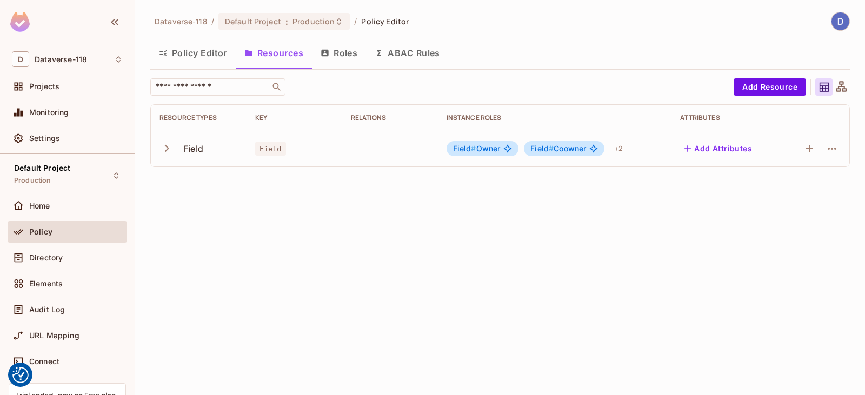
click at [207, 55] on button "Policy Editor" at bounding box center [192, 52] width 85 height 27
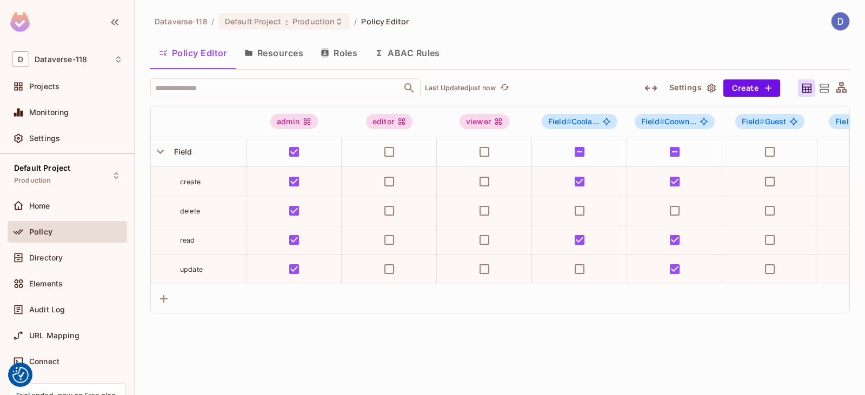
click at [260, 54] on button "Resources" at bounding box center [274, 52] width 76 height 27
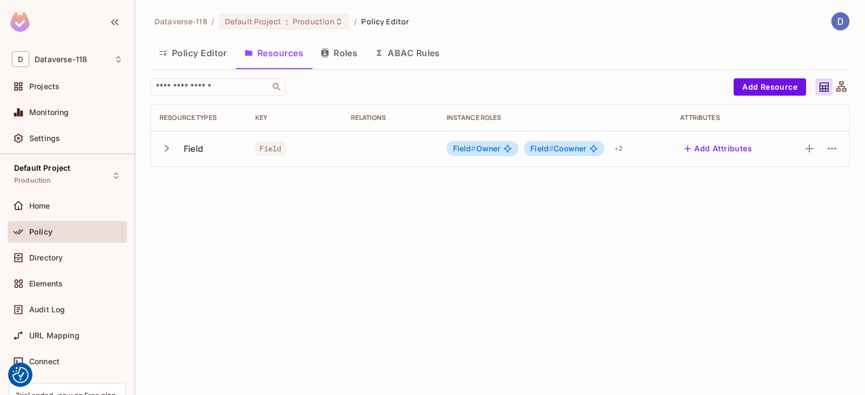
click at [210, 54] on button "Policy Editor" at bounding box center [192, 52] width 85 height 27
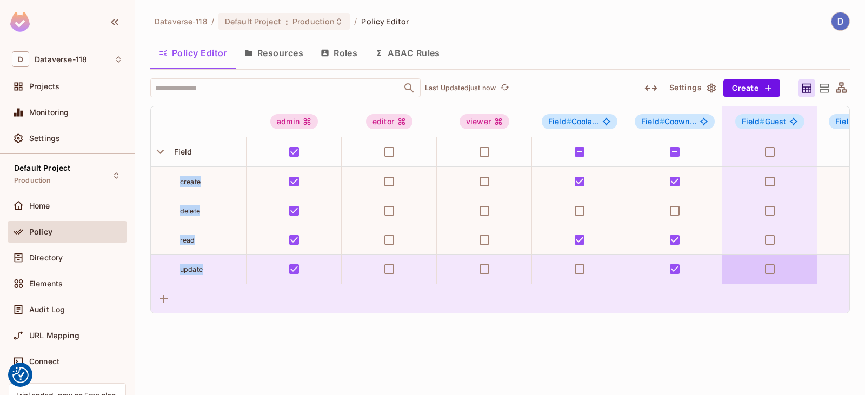
drag, startPoint x: 170, startPoint y: 169, endPoint x: 752, endPoint y: 312, distance: 599.4
click at [788, 269] on tbody "Field create delete read update" at bounding box center [640, 210] width 978 height 146
click at [748, 312] on div at bounding box center [500, 298] width 698 height 29
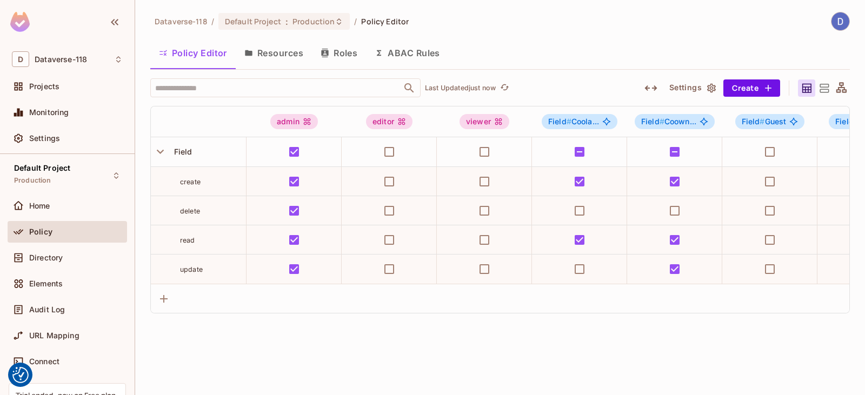
click at [275, 51] on button "Resources" at bounding box center [274, 52] width 76 height 27
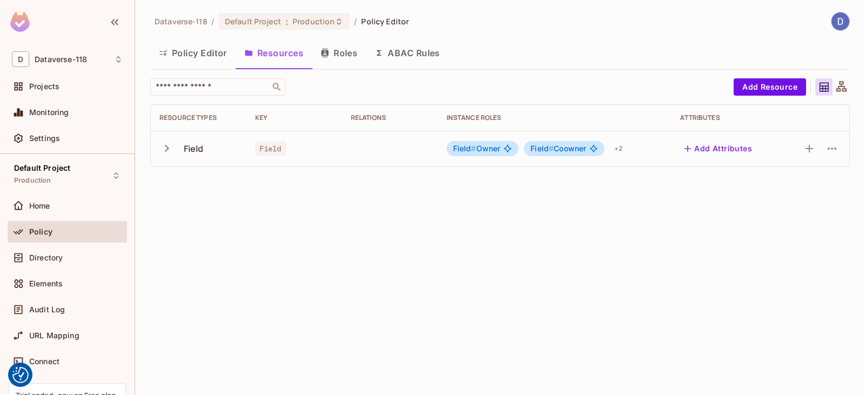
click at [332, 51] on button "Roles" at bounding box center [339, 52] width 54 height 27
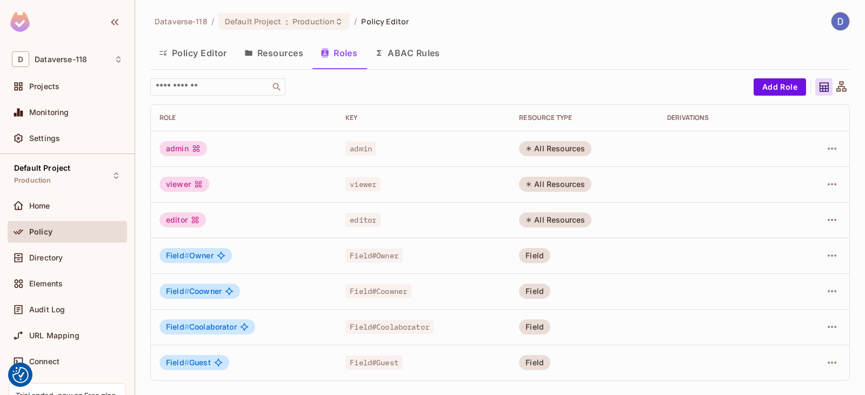
click at [271, 51] on button "Resources" at bounding box center [274, 52] width 76 height 27
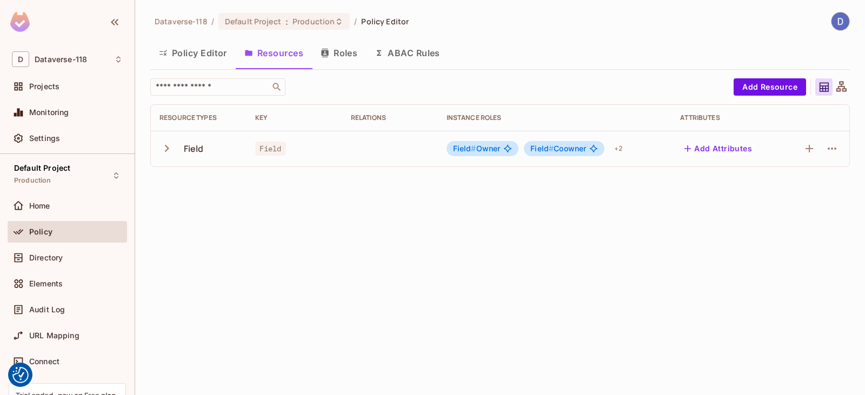
click at [214, 51] on button "Policy Editor" at bounding box center [192, 52] width 85 height 27
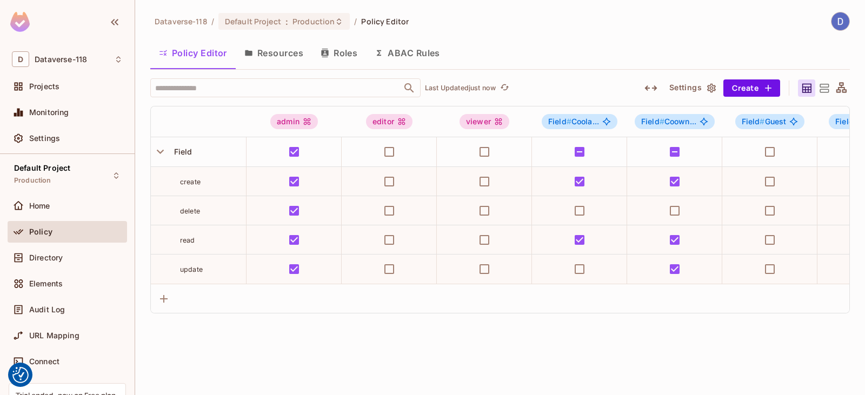
click at [267, 51] on button "Resources" at bounding box center [274, 52] width 76 height 27
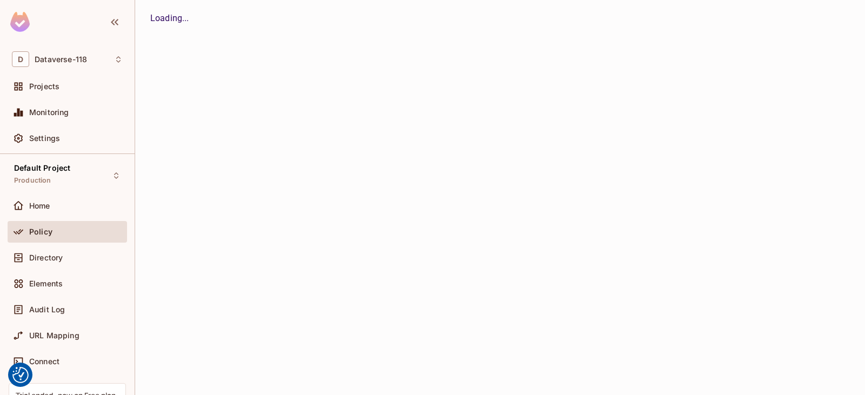
click at [0, 0] on button "Policy Editor" at bounding box center [0, 0] width 0 height 0
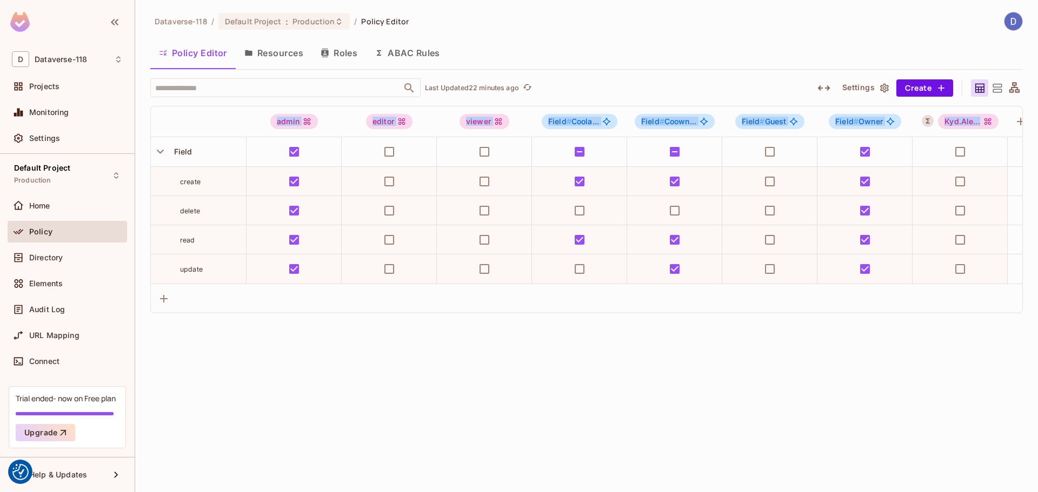
scroll to position [0, 106]
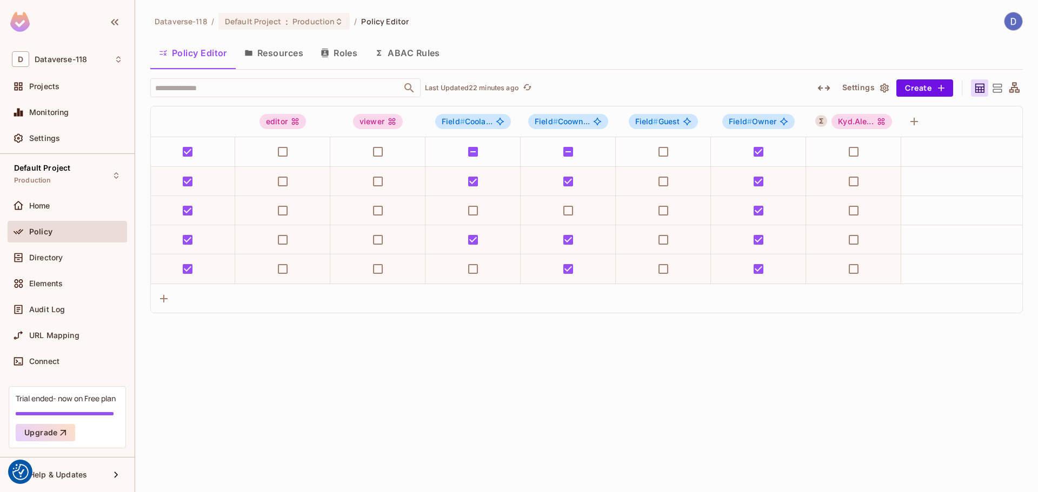
drag, startPoint x: 212, startPoint y: 117, endPoint x: 1035, endPoint y: 120, distance: 822.2
click at [1035, 120] on div "Dataverse-118 / Default Project : Production / Policy Editor Policy Editor Reso…" at bounding box center [586, 246] width 903 height 492
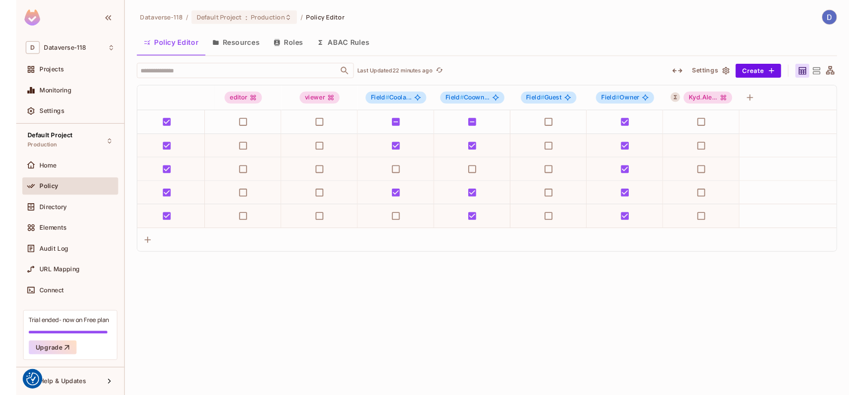
scroll to position [0, 0]
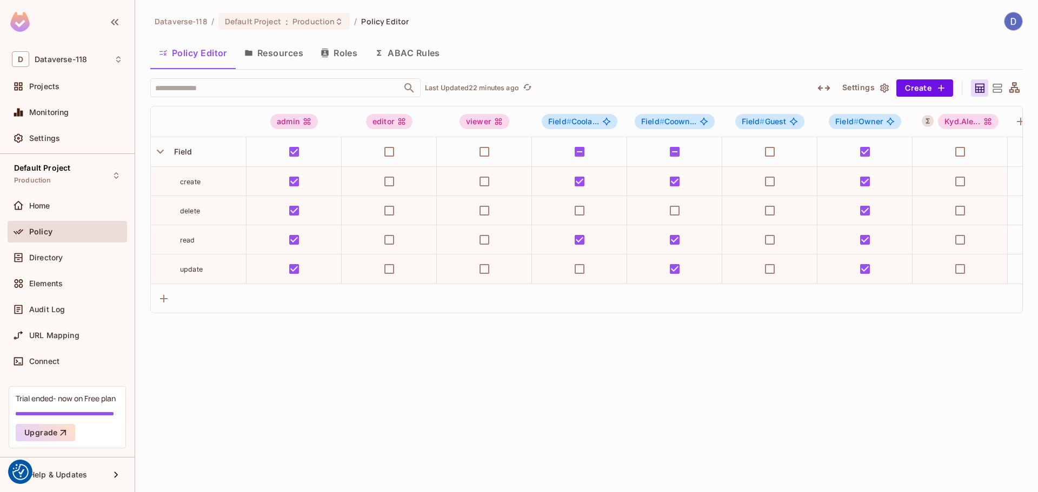
click at [522, 369] on div "Dataverse-118 / Default Project : Production / Policy Editor Policy Editor Reso…" at bounding box center [586, 246] width 903 height 492
click at [164, 155] on icon "button" at bounding box center [160, 151] width 15 height 15
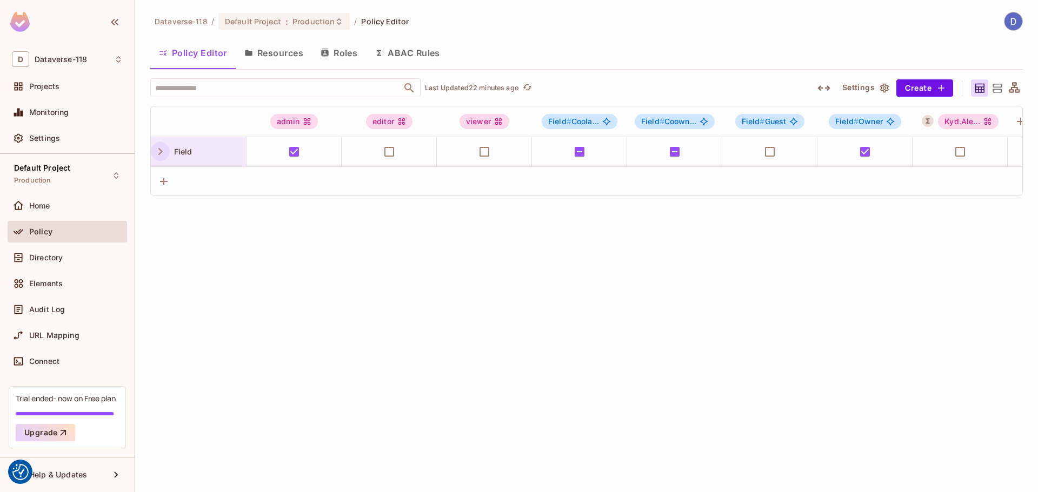
click at [164, 155] on icon "button" at bounding box center [160, 151] width 15 height 15
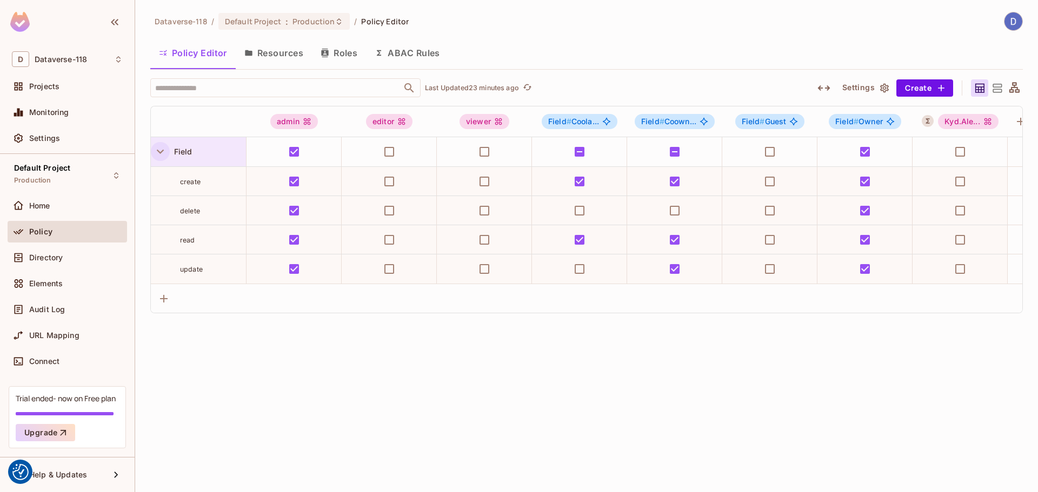
click at [292, 55] on button "Resources" at bounding box center [274, 52] width 76 height 27
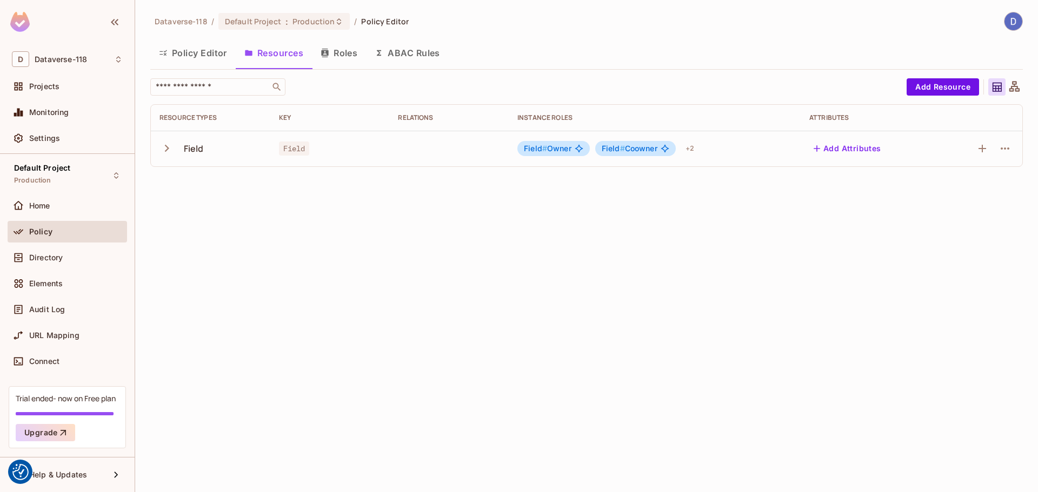
click at [163, 150] on icon "button" at bounding box center [166, 148] width 15 height 15
click at [1010, 188] on icon "button" at bounding box center [1004, 184] width 13 height 13
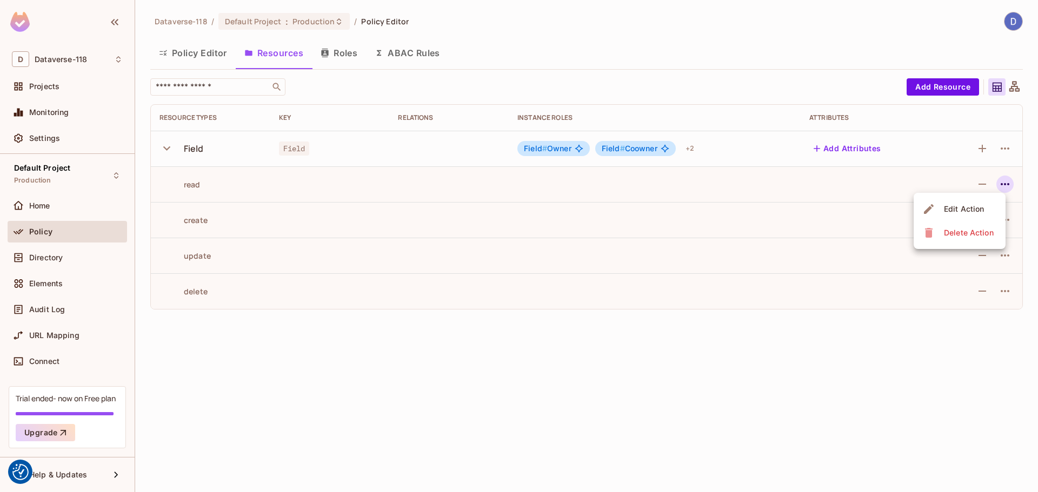
click at [764, 382] on div at bounding box center [519, 246] width 1038 height 492
click at [1009, 223] on icon "button" at bounding box center [1004, 220] width 13 height 13
click at [731, 350] on div at bounding box center [519, 246] width 1038 height 492
click at [165, 156] on button "button" at bounding box center [168, 148] width 19 height 23
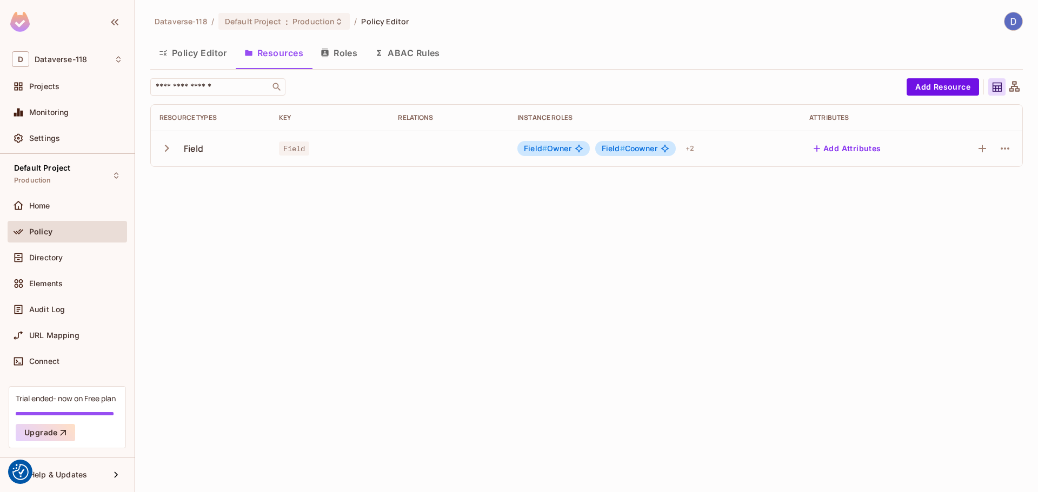
click at [345, 57] on button "Roles" at bounding box center [339, 52] width 54 height 27
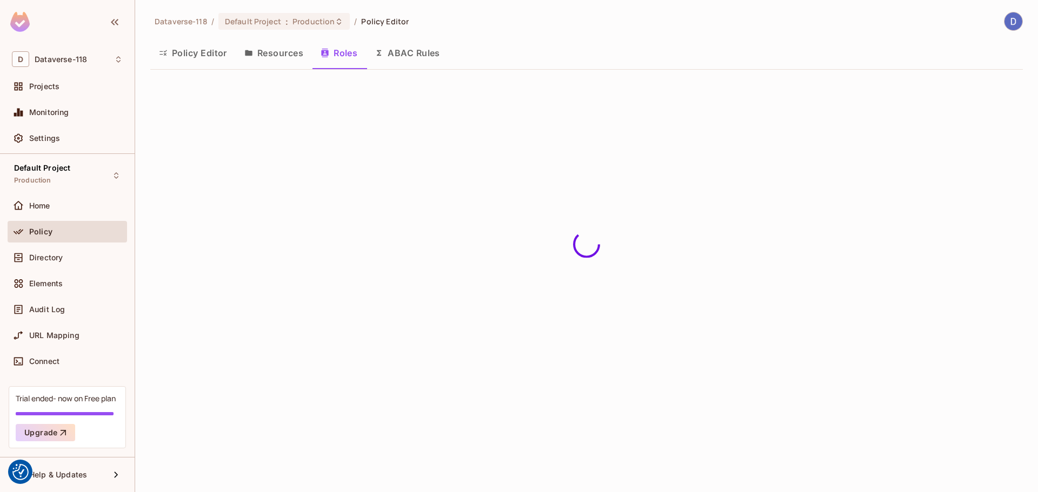
click at [410, 52] on button "ABAC Rules" at bounding box center [407, 52] width 83 height 27
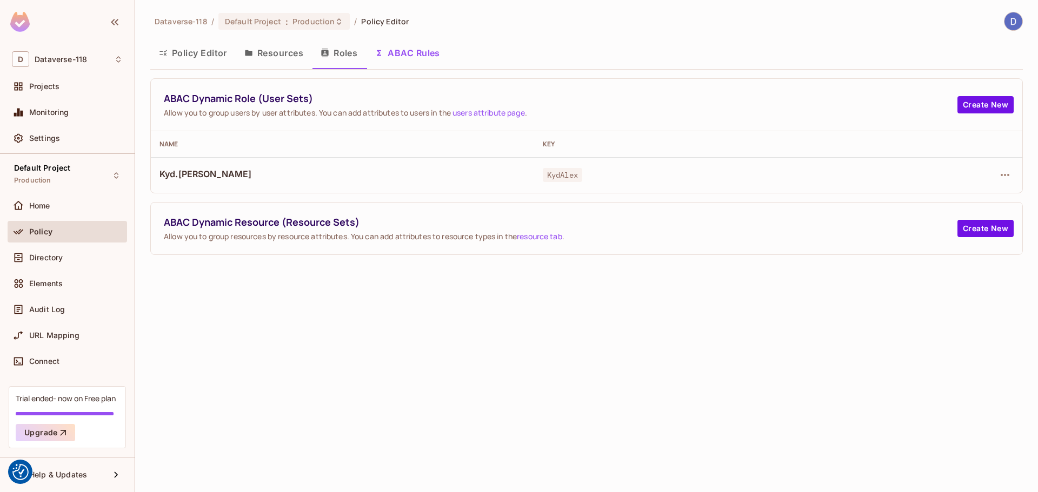
click at [350, 52] on button "Roles" at bounding box center [339, 52] width 54 height 27
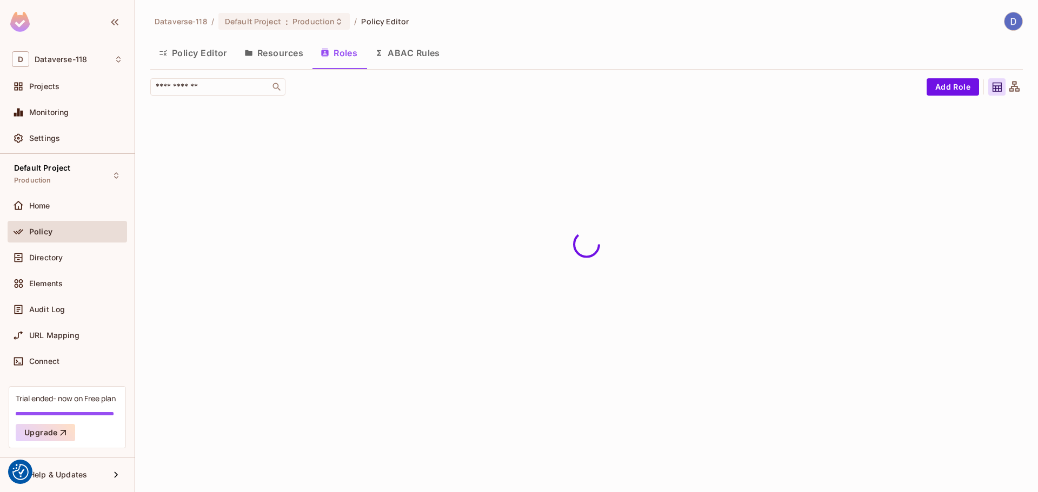
click at [291, 53] on button "Resources" at bounding box center [274, 52] width 76 height 27
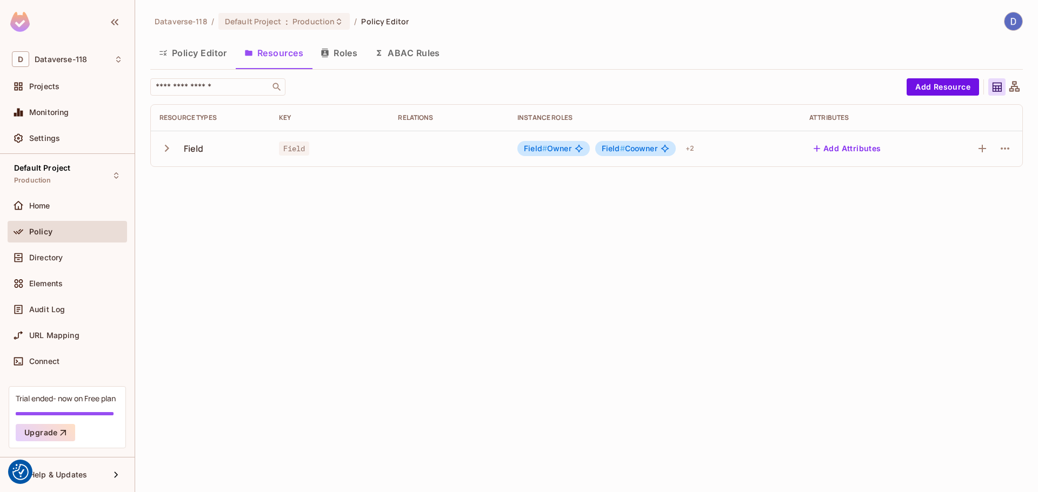
click at [174, 149] on icon "button" at bounding box center [166, 148] width 15 height 15
click at [171, 149] on icon "button" at bounding box center [166, 148] width 15 height 15
click at [170, 149] on icon "button" at bounding box center [166, 148] width 15 height 15
click at [170, 148] on icon "button" at bounding box center [166, 148] width 15 height 15
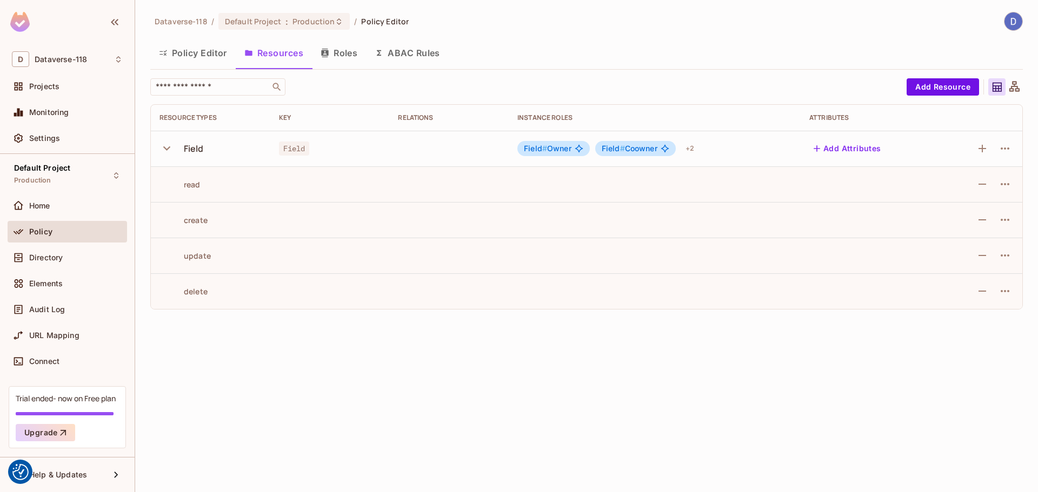
click at [170, 148] on icon "button" at bounding box center [166, 148] width 15 height 15
click at [227, 326] on div "Dataverse-118 / Default Project : Production / Policy Editor Policy Editor Reso…" at bounding box center [586, 246] width 903 height 492
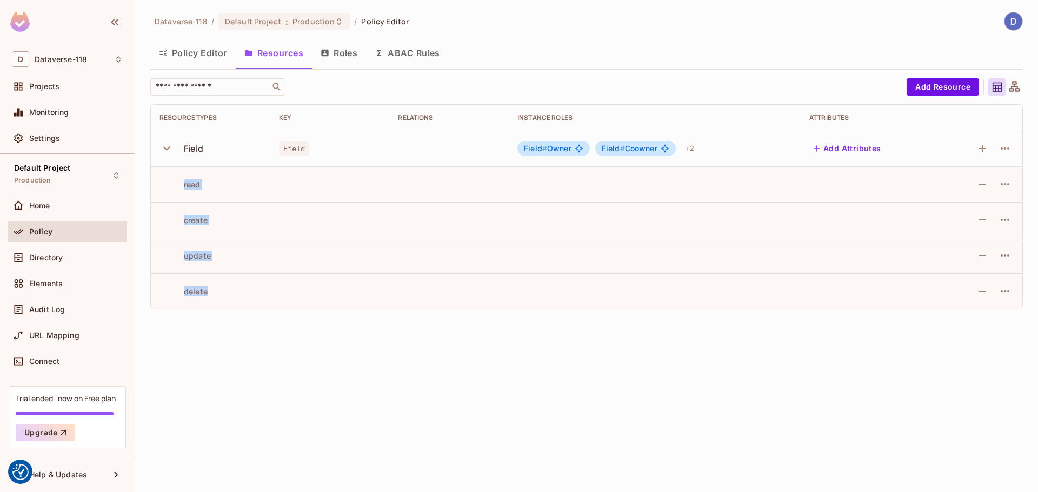
drag, startPoint x: 265, startPoint y: 306, endPoint x: 178, endPoint y: 182, distance: 151.0
click at [178, 182] on tbody "Field Field Field # Owner Field # Coowner + 2 Add Attributes read create update…" at bounding box center [586, 220] width 871 height 178
click at [178, 182] on div "read" at bounding box center [179, 184] width 41 height 10
drag, startPoint x: 174, startPoint y: 180, endPoint x: 259, endPoint y: 294, distance: 142.4
click at [259, 294] on tbody "Field Field Field # Owner Field # Coowner + 2 Add Attributes read create update…" at bounding box center [586, 220] width 871 height 178
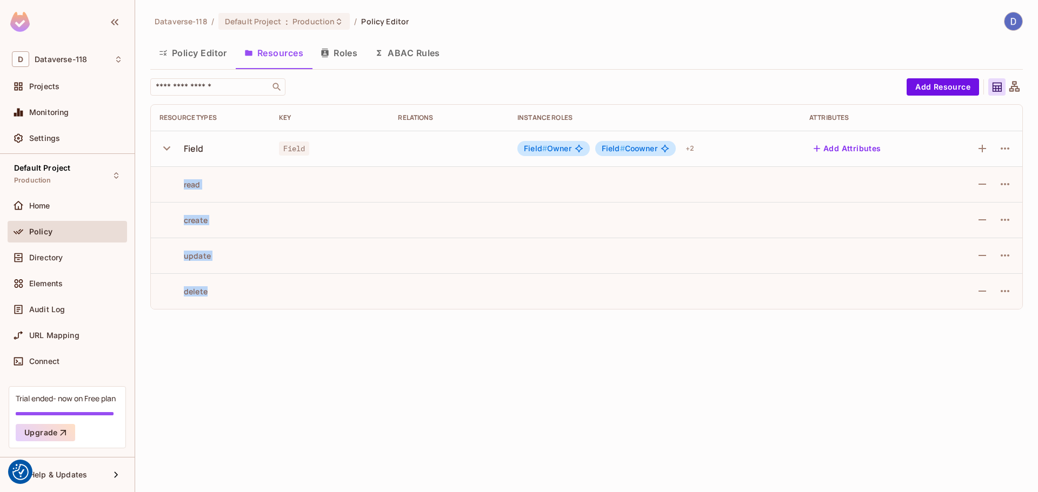
click at [259, 294] on div "delete" at bounding box center [210, 292] width 102 height 10
click at [176, 183] on div "read" at bounding box center [179, 184] width 41 height 10
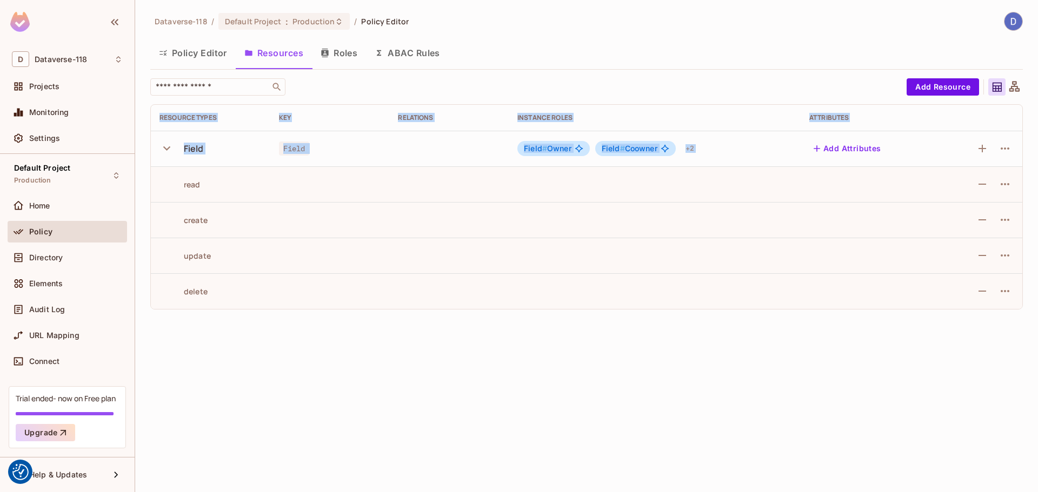
drag, startPoint x: 174, startPoint y: 182, endPoint x: 284, endPoint y: 314, distance: 172.7
click at [284, 314] on div "​ Add Resource Resource Types Key Relations Instance roles Attributes Field Fie…" at bounding box center [586, 198] width 873 height 240
click at [173, 147] on icon "button" at bounding box center [166, 148] width 15 height 15
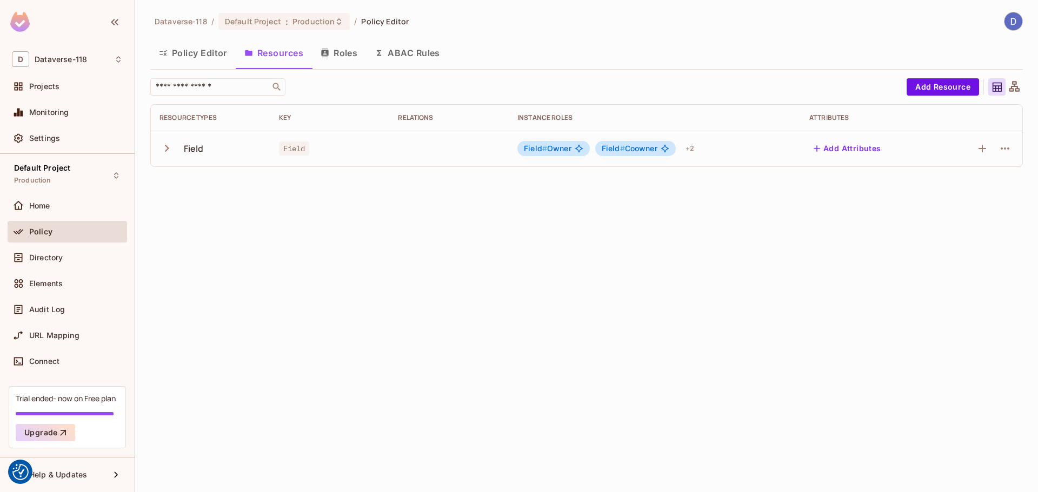
click at [173, 147] on icon "button" at bounding box center [166, 148] width 15 height 15
click at [689, 149] on div "+ 2" at bounding box center [689, 148] width 17 height 17
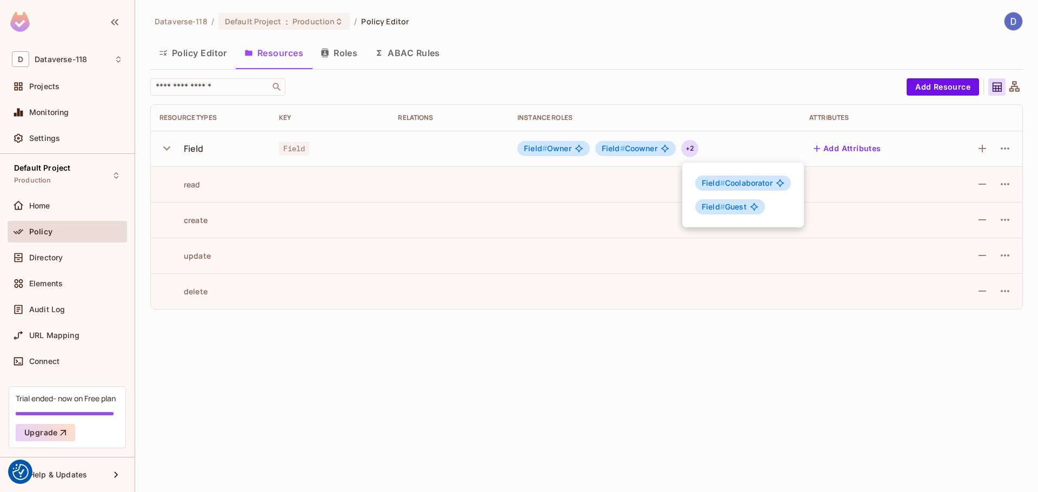
click at [694, 146] on div at bounding box center [519, 246] width 1038 height 492
click at [694, 146] on div "+ 2" at bounding box center [689, 148] width 17 height 17
click at [481, 141] on div at bounding box center [519, 246] width 1038 height 492
drag, startPoint x: 471, startPoint y: 141, endPoint x: 769, endPoint y: 147, distance: 297.4
click at [769, 147] on tr "Field Field Field # Owner Field # Coowner + 2 Add Attributes" at bounding box center [586, 149] width 871 height 36
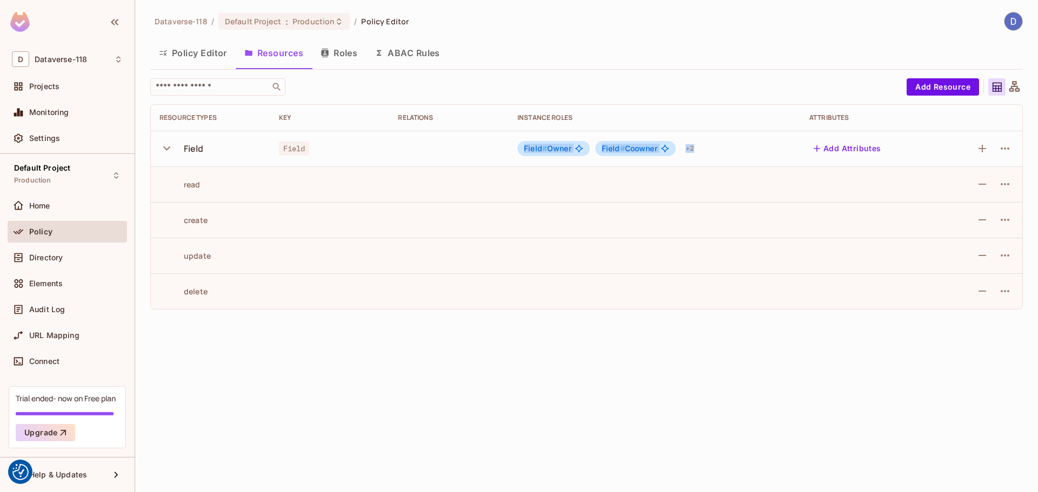
click at [754, 145] on div "Field # Owner Field # Coowner + 2" at bounding box center [654, 148] width 275 height 17
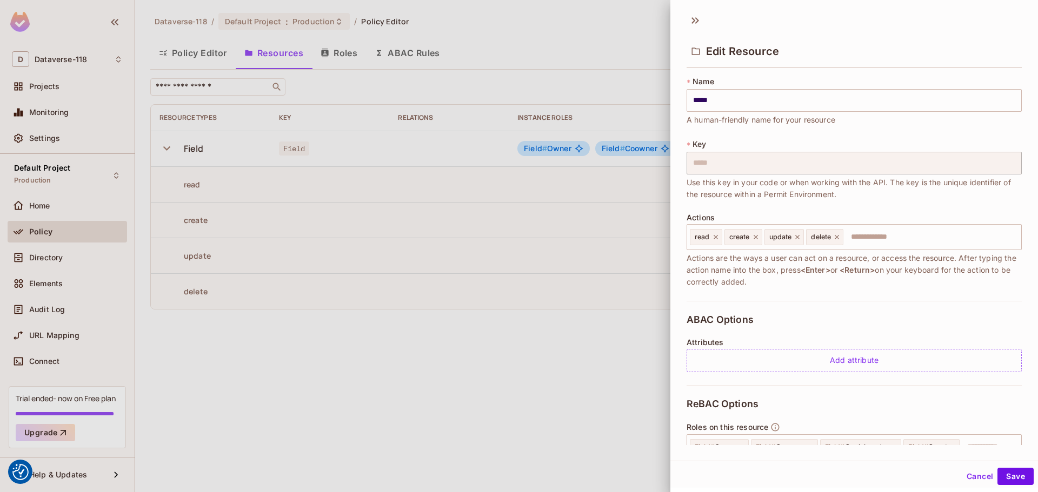
click at [417, 148] on div at bounding box center [519, 246] width 1038 height 492
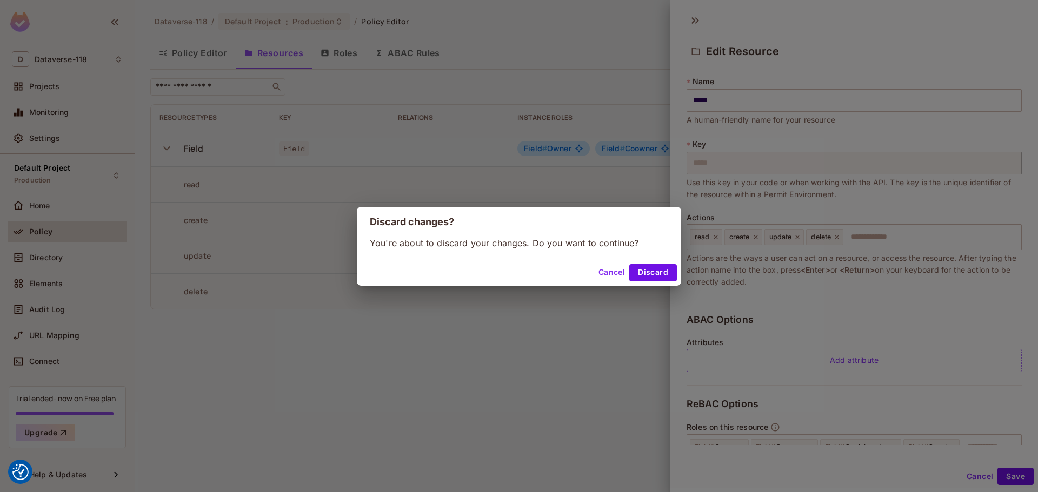
click at [612, 270] on button "Cancel" at bounding box center [611, 272] width 35 height 17
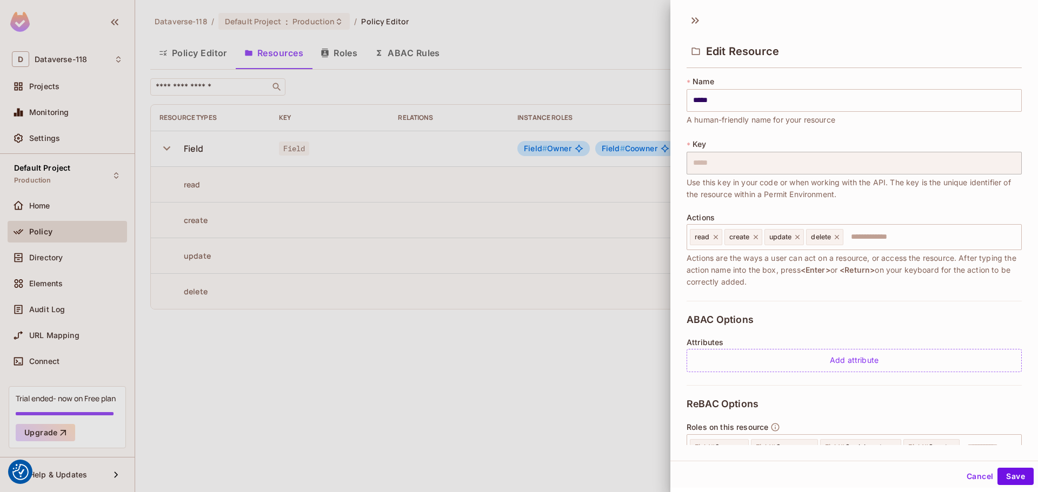
click at [535, 196] on div at bounding box center [519, 246] width 1038 height 492
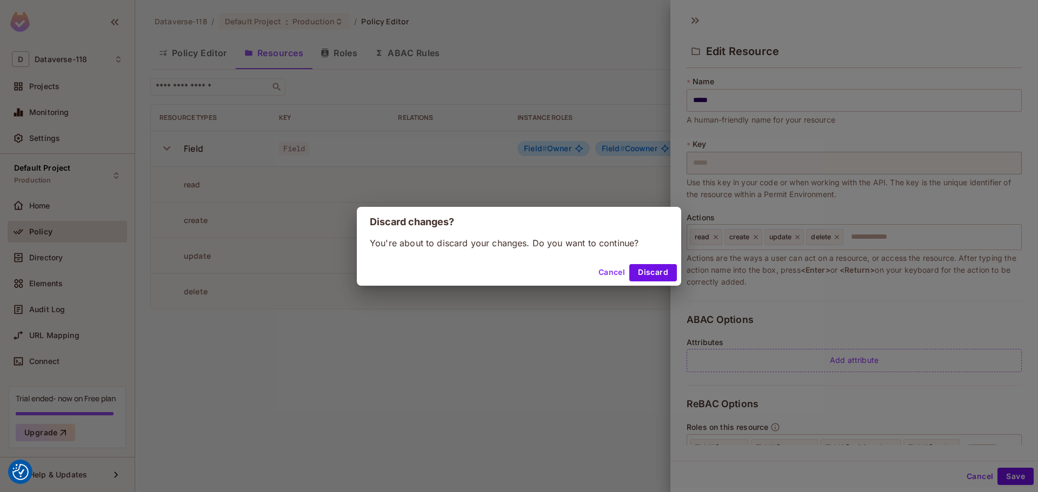
click at [605, 275] on button "Cancel" at bounding box center [611, 272] width 35 height 17
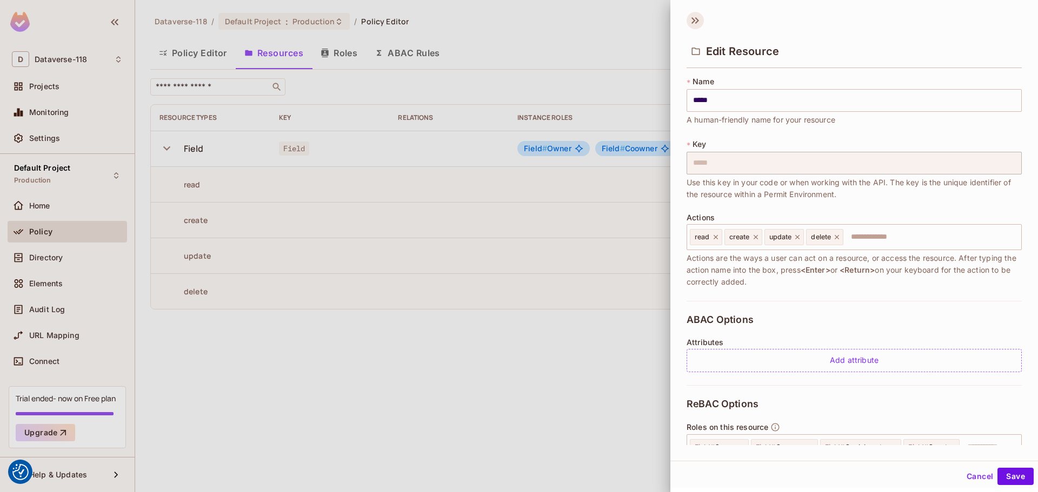
click at [695, 22] on icon at bounding box center [695, 20] width 17 height 17
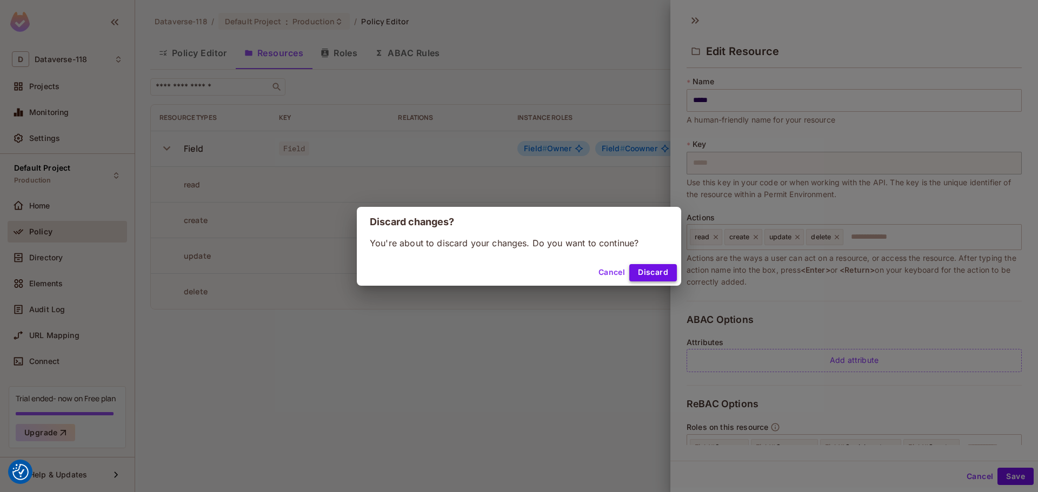
click at [653, 272] on button "Discard" at bounding box center [653, 272] width 48 height 17
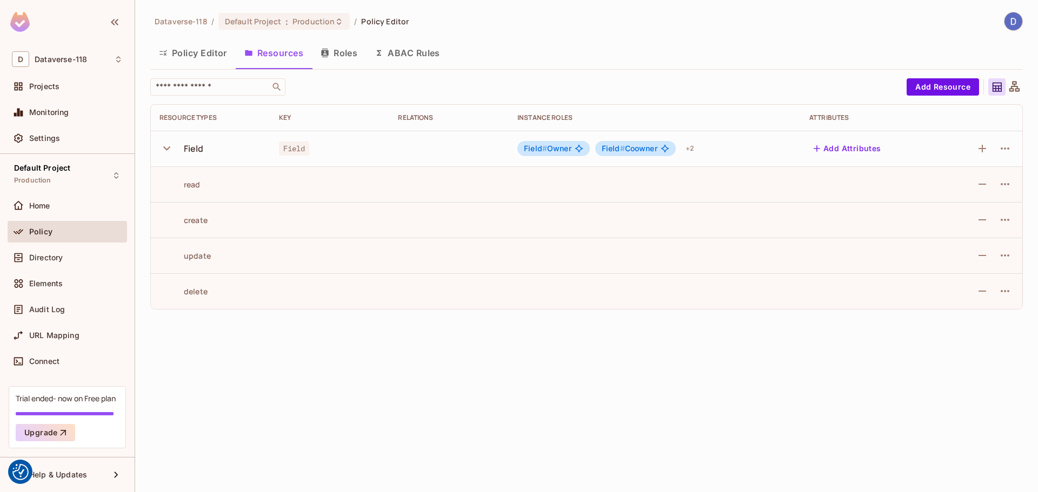
click at [345, 49] on button "Roles" at bounding box center [339, 52] width 54 height 27
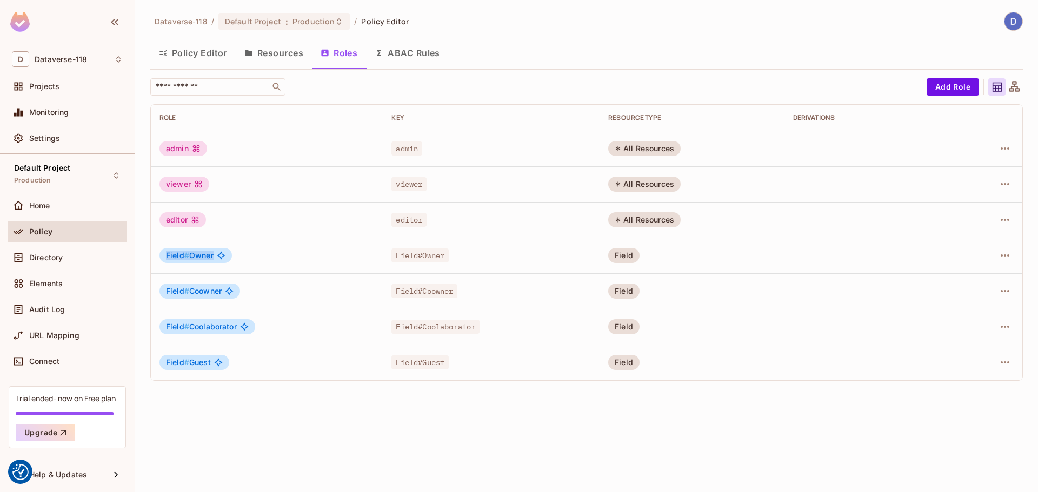
drag, startPoint x: 166, startPoint y: 252, endPoint x: 246, endPoint y: 254, distance: 80.0
click at [242, 254] on div "Field # Owner" at bounding box center [266, 255] width 215 height 15
click at [247, 254] on div "Field # Owner" at bounding box center [266, 255] width 215 height 15
drag, startPoint x: 363, startPoint y: 254, endPoint x: 462, endPoint y: 256, distance: 99.0
click at [462, 256] on tr "Field # Owner Field#Owner Field" at bounding box center [586, 256] width 871 height 36
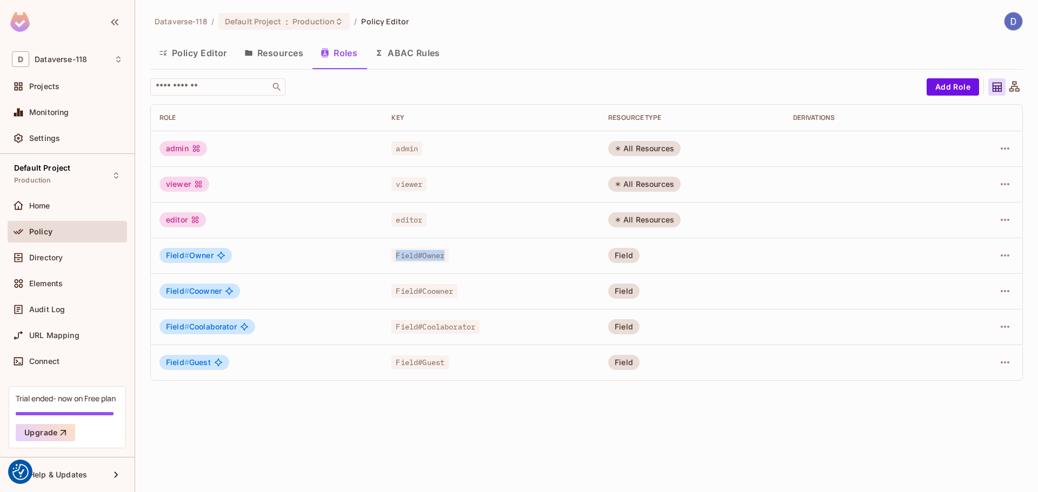
click at [462, 256] on div "Field#Owner" at bounding box center [490, 255] width 199 height 11
click at [270, 51] on button "Resources" at bounding box center [274, 52] width 76 height 27
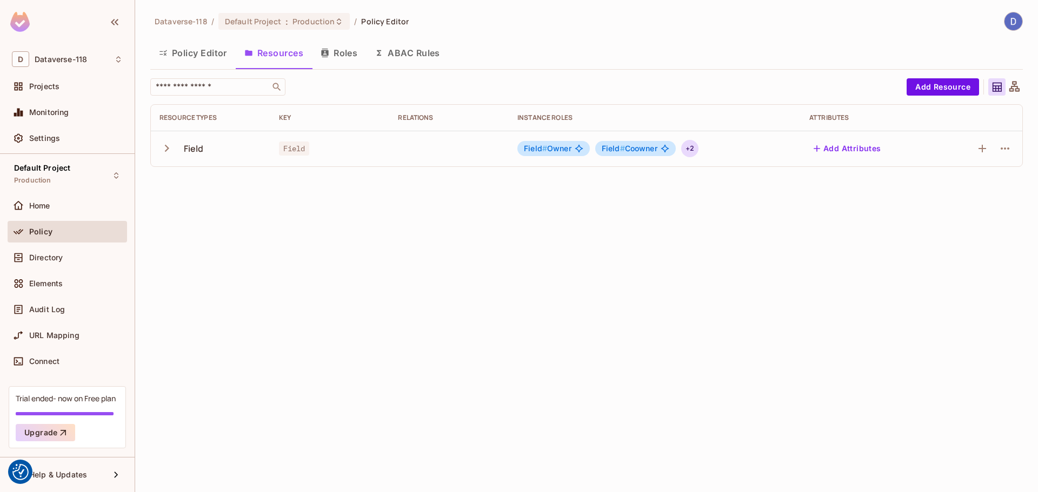
click at [687, 149] on div "+ 2" at bounding box center [689, 148] width 17 height 17
drag, startPoint x: 635, startPoint y: 243, endPoint x: 544, endPoint y: 92, distance: 176.1
click at [631, 243] on div at bounding box center [519, 246] width 1038 height 492
click at [551, 109] on th "Instance roles" at bounding box center [655, 118] width 292 height 26
click at [571, 114] on div "Instance roles" at bounding box center [654, 118] width 275 height 9
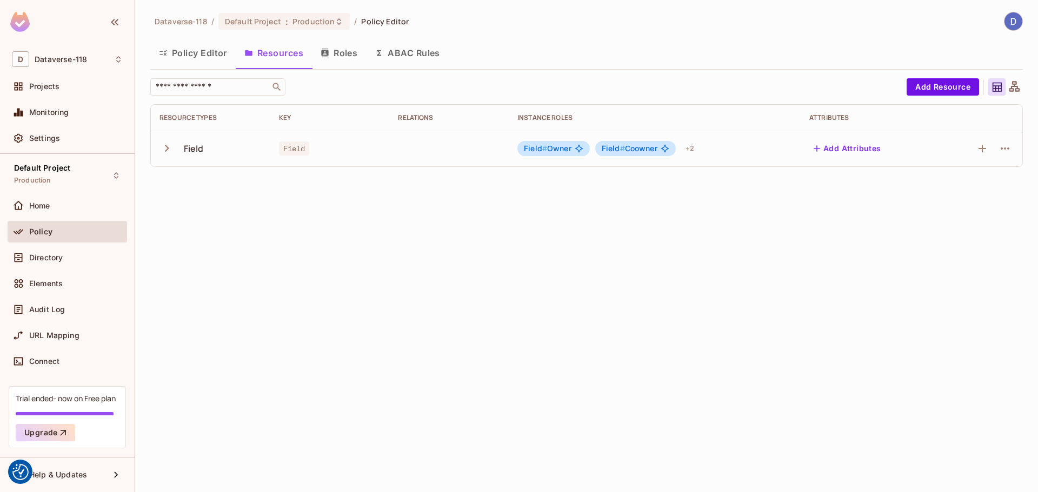
click at [166, 154] on icon "button" at bounding box center [166, 148] width 15 height 15
click at [696, 148] on div "+ 2" at bounding box center [689, 148] width 17 height 17
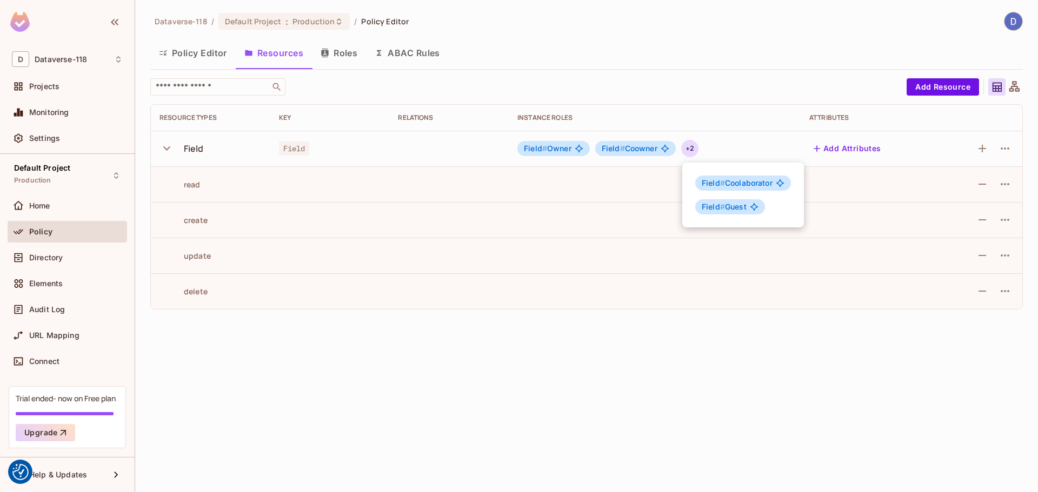
click at [687, 146] on div at bounding box center [519, 246] width 1038 height 492
click at [977, 147] on button "button" at bounding box center [982, 148] width 17 height 17
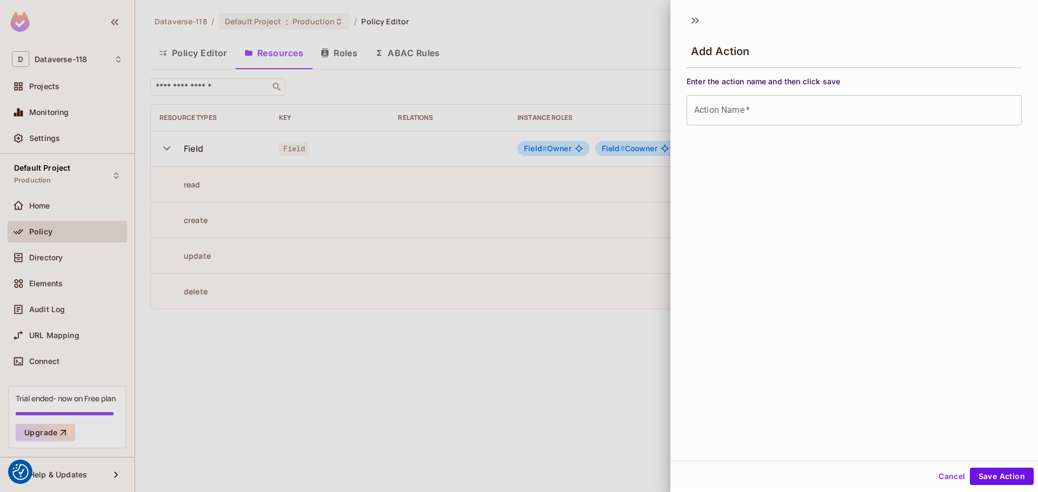
click at [683, 18] on div "Add Action" at bounding box center [854, 42] width 368 height 60
click at [695, 19] on icon at bounding box center [695, 20] width 17 height 17
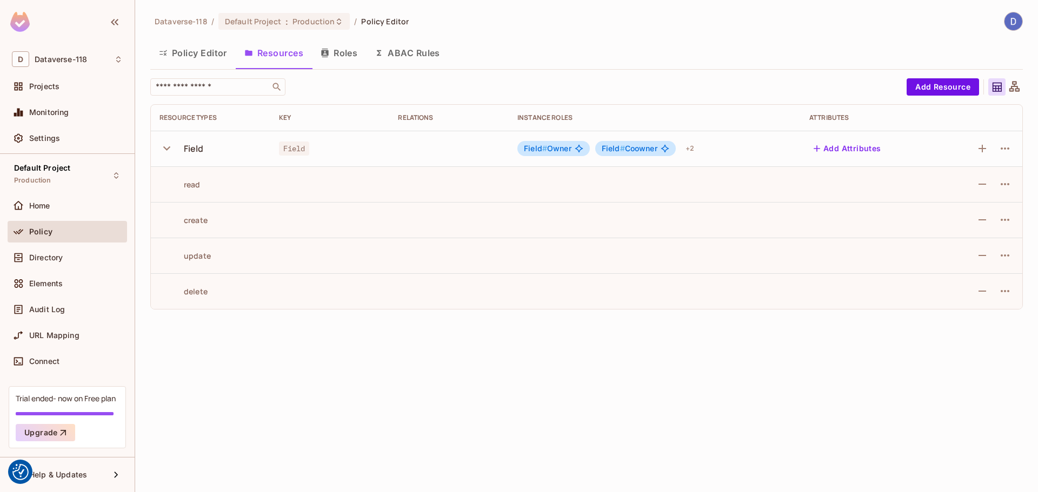
click at [624, 46] on div "Policy Editor Resources Roles ABAC Rules" at bounding box center [586, 52] width 873 height 27
click at [548, 117] on div "Instance roles" at bounding box center [654, 118] width 275 height 9
click at [535, 117] on div "Instance roles" at bounding box center [654, 118] width 275 height 9
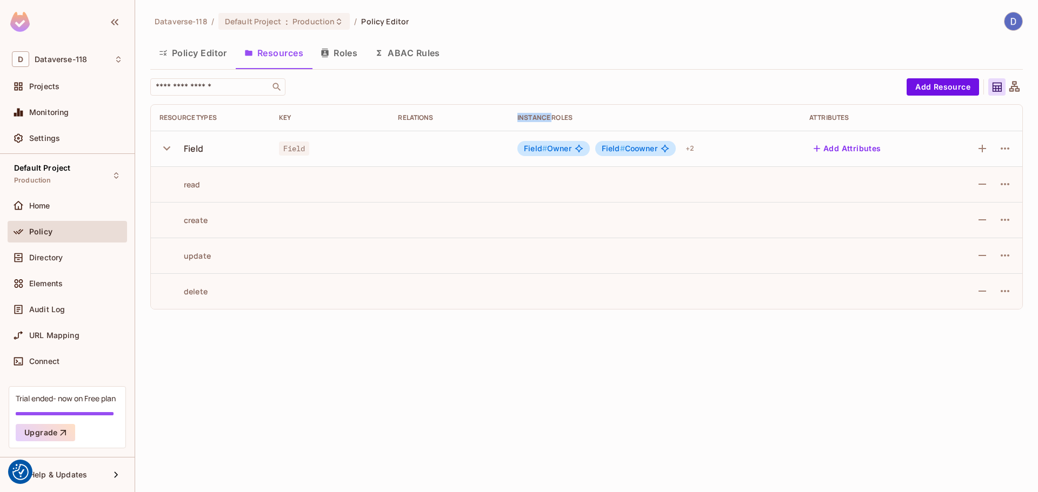
click at [535, 117] on div "Instance roles" at bounding box center [654, 118] width 275 height 9
click at [527, 117] on div "Instance roles" at bounding box center [654, 118] width 275 height 9
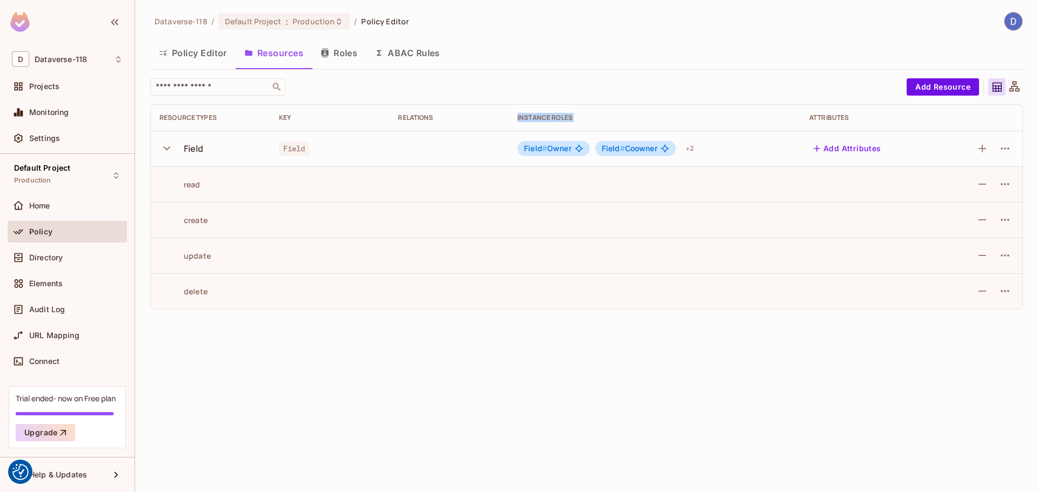
click at [173, 140] on button "button" at bounding box center [168, 148] width 19 height 23
click at [167, 146] on icon "button" at bounding box center [167, 148] width 4 height 7
click at [167, 146] on icon "button" at bounding box center [166, 148] width 15 height 15
click at [167, 146] on icon "button" at bounding box center [167, 148] width 4 height 7
click at [167, 146] on icon "button" at bounding box center [166, 148] width 15 height 15
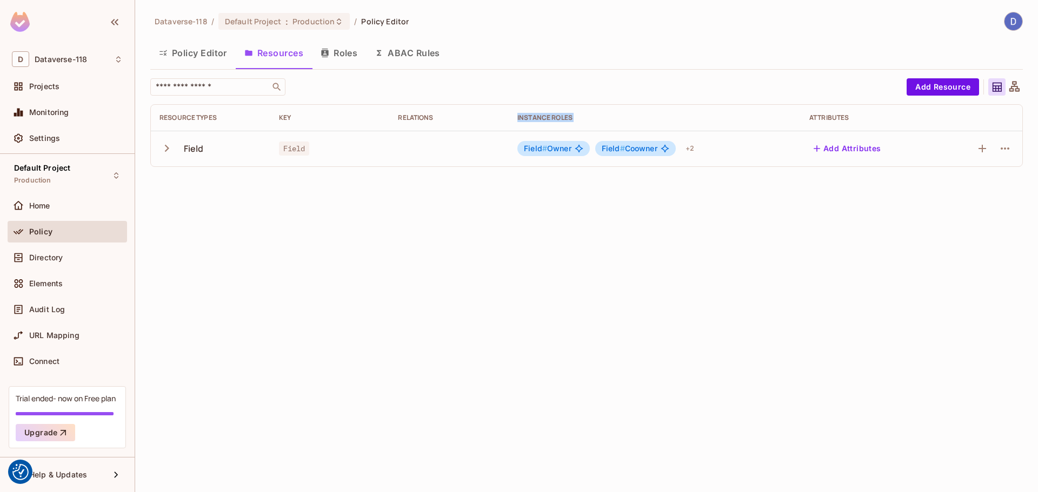
click at [167, 146] on icon "button" at bounding box center [167, 148] width 4 height 7
click at [172, 145] on icon "button" at bounding box center [166, 148] width 15 height 15
click at [171, 145] on icon "button" at bounding box center [166, 148] width 15 height 15
drag, startPoint x: 171, startPoint y: 147, endPoint x: 171, endPoint y: 154, distance: 6.5
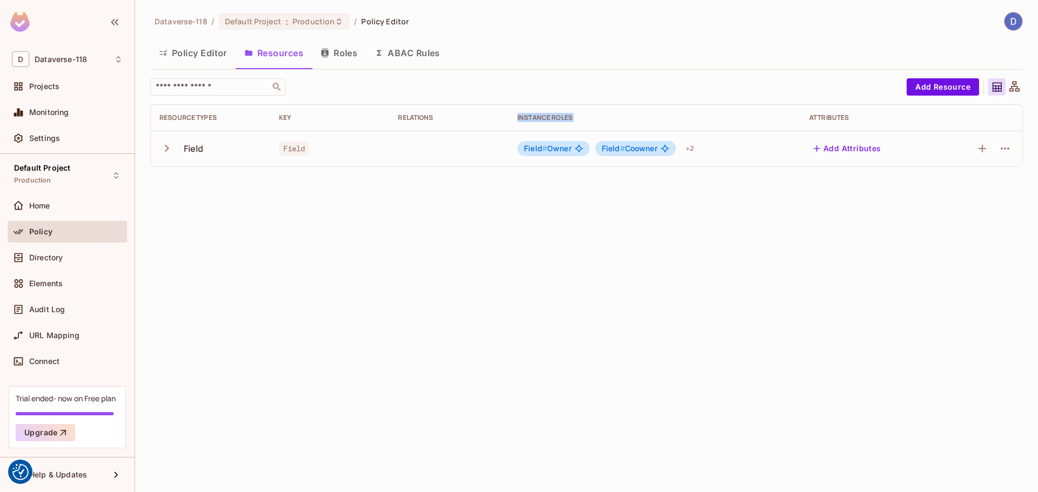
click at [171, 154] on icon "button" at bounding box center [166, 148] width 15 height 15
click at [169, 150] on icon "button" at bounding box center [166, 148] width 15 height 15
click at [168, 149] on icon "button" at bounding box center [166, 148] width 7 height 4
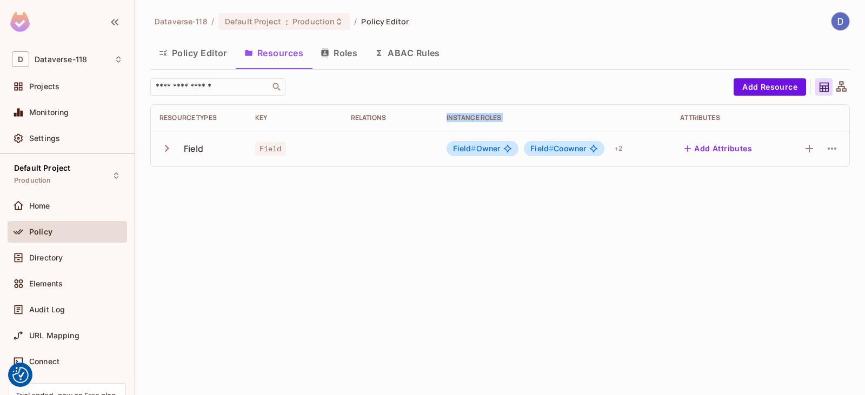
click at [168, 147] on icon "button" at bounding box center [166, 148] width 15 height 15
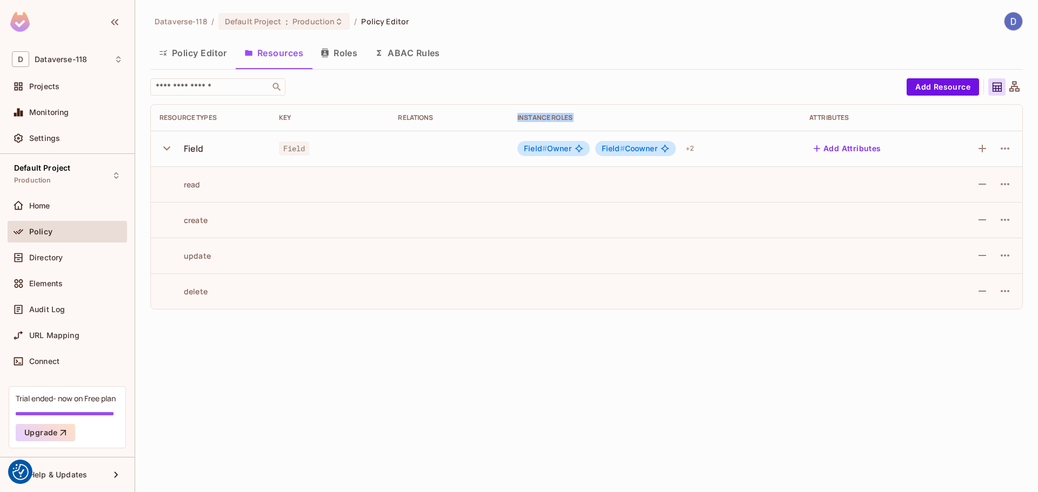
click at [169, 149] on icon "button" at bounding box center [166, 148] width 15 height 15
click at [168, 149] on icon "button" at bounding box center [167, 148] width 4 height 7
click at [304, 203] on td at bounding box center [329, 220] width 119 height 36
click at [1007, 184] on icon "button" at bounding box center [1004, 184] width 13 height 13
click at [971, 211] on div "Edit Action" at bounding box center [964, 209] width 40 height 11
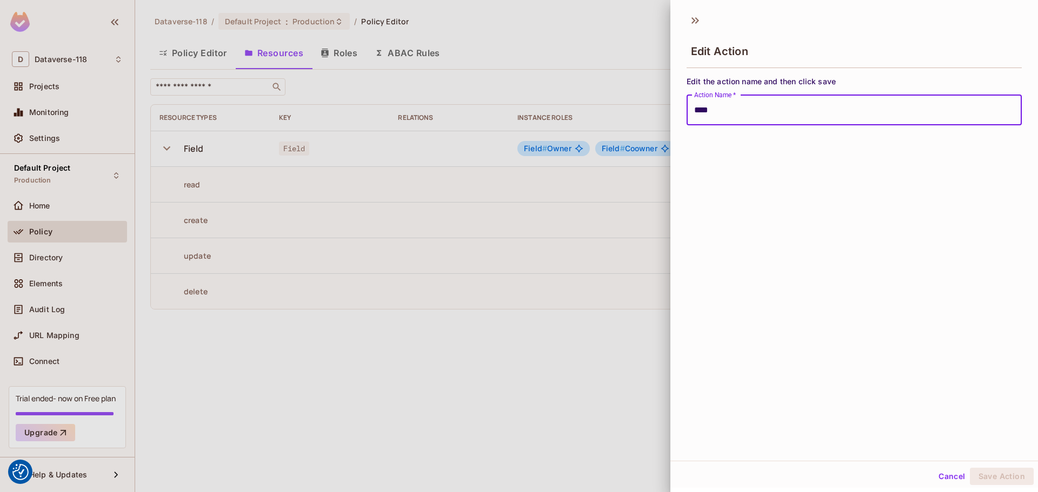
click at [557, 248] on div at bounding box center [519, 246] width 1038 height 492
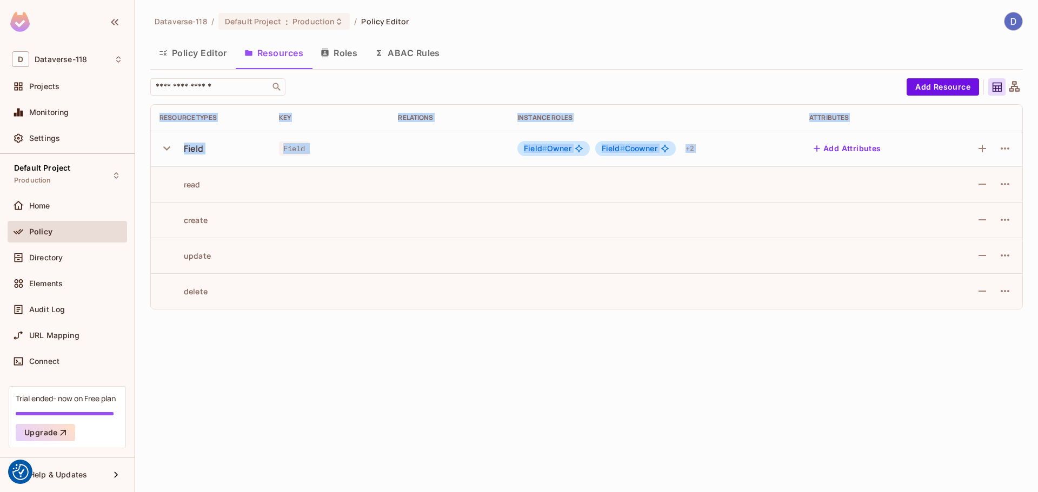
drag, startPoint x: 179, startPoint y: 167, endPoint x: 332, endPoint y: 312, distance: 211.1
click at [332, 312] on div "​ Add Resource Resource Types Key Relations Instance roles Attributes Field Fie…" at bounding box center [586, 198] width 873 height 240
drag, startPoint x: 172, startPoint y: 177, endPoint x: 260, endPoint y: 327, distance: 173.3
click at [260, 327] on div "Dataverse-118 / Default Project : Production / Policy Editor Policy Editor Reso…" at bounding box center [586, 246] width 903 height 492
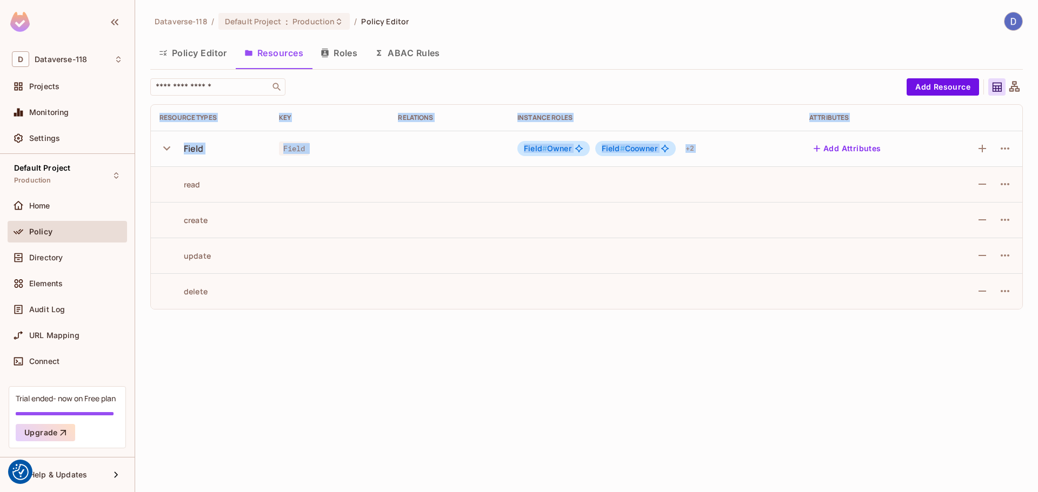
click at [245, 313] on div "​ Add Resource Resource Types Key Relations Instance roles Attributes Field Fie…" at bounding box center [586, 198] width 873 height 240
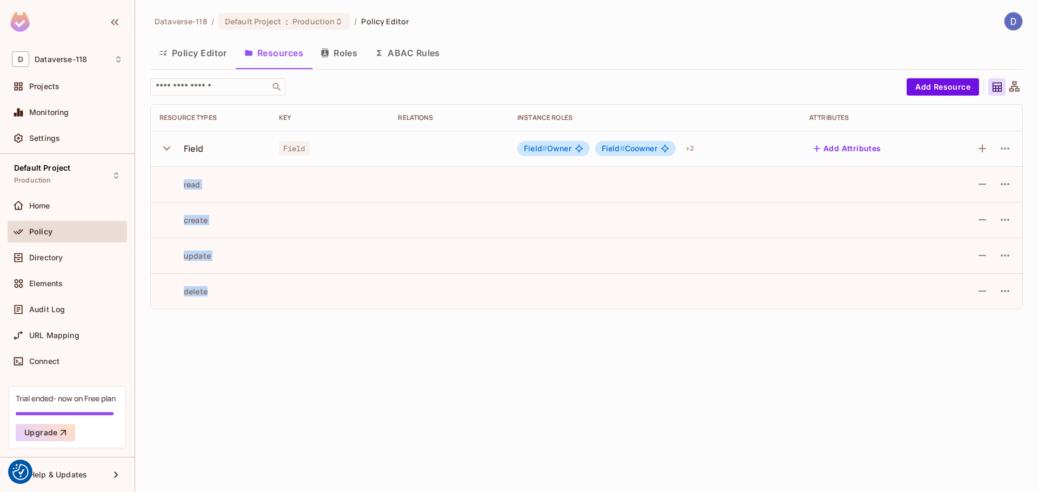
drag, startPoint x: 231, startPoint y: 288, endPoint x: 177, endPoint y: 187, distance: 114.2
click at [177, 187] on tbody "Field Field Field # Owner Field # Coowner + 2 Add Attributes read create update…" at bounding box center [586, 220] width 871 height 178
click at [176, 184] on div "read" at bounding box center [179, 184] width 41 height 10
drag, startPoint x: 173, startPoint y: 179, endPoint x: 208, endPoint y: 297, distance: 123.3
click at [208, 297] on tbody "Field Field Field # Owner Field # Coowner + 2 Add Attributes read create update…" at bounding box center [586, 220] width 871 height 178
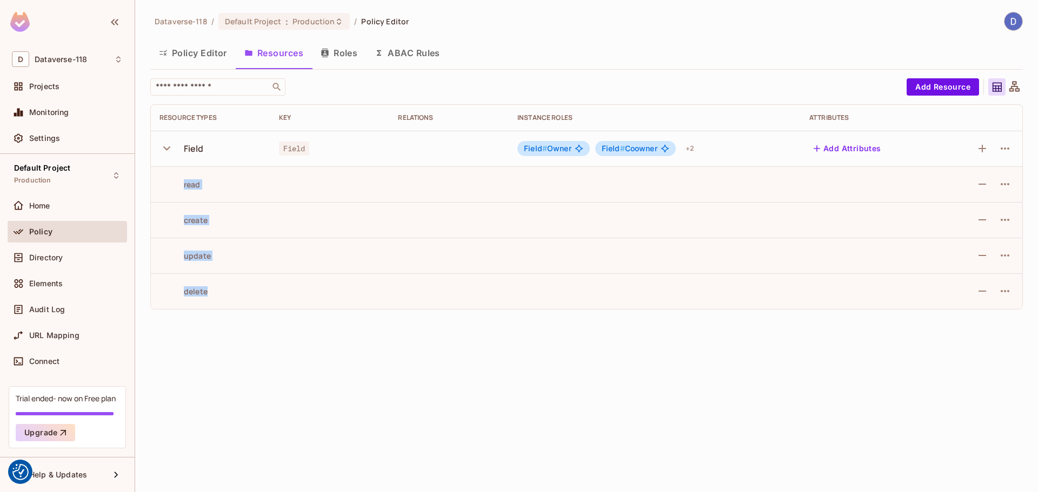
click at [208, 297] on td "delete" at bounding box center [210, 292] width 119 height 36
drag, startPoint x: 241, startPoint y: 290, endPoint x: 165, endPoint y: 178, distance: 134.8
click at [165, 178] on tbody "Field Field Field # Owner Field # Coowner + 2 Add Attributes read create update…" at bounding box center [586, 220] width 871 height 178
click at [165, 178] on td "read" at bounding box center [210, 184] width 119 height 36
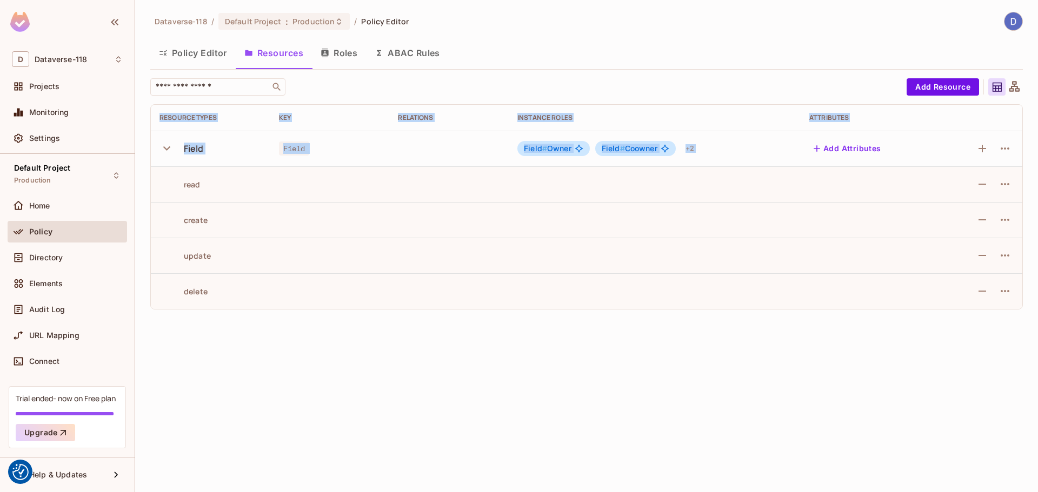
drag, startPoint x: 160, startPoint y: 177, endPoint x: 289, endPoint y: 318, distance: 190.9
click at [289, 318] on div "Dataverse-118 / Default Project : Production / Policy Editor Policy Editor Reso…" at bounding box center [586, 246] width 903 height 492
click at [174, 148] on button "button" at bounding box center [168, 148] width 19 height 23
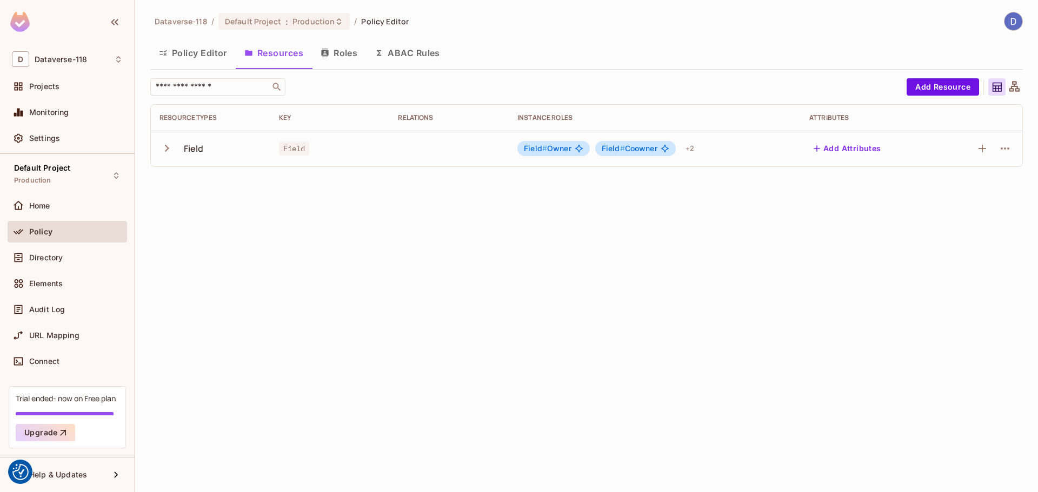
click at [170, 149] on icon "button" at bounding box center [166, 148] width 15 height 15
drag, startPoint x: 167, startPoint y: 183, endPoint x: 235, endPoint y: 296, distance: 131.2
click at [235, 296] on tbody "Field Field Field # Owner Field # Coowner + 2 Add Attributes read create update…" at bounding box center [586, 220] width 871 height 178
click at [235, 296] on div "delete" at bounding box center [210, 292] width 102 height 10
drag, startPoint x: 219, startPoint y: 292, endPoint x: 181, endPoint y: 179, distance: 119.3
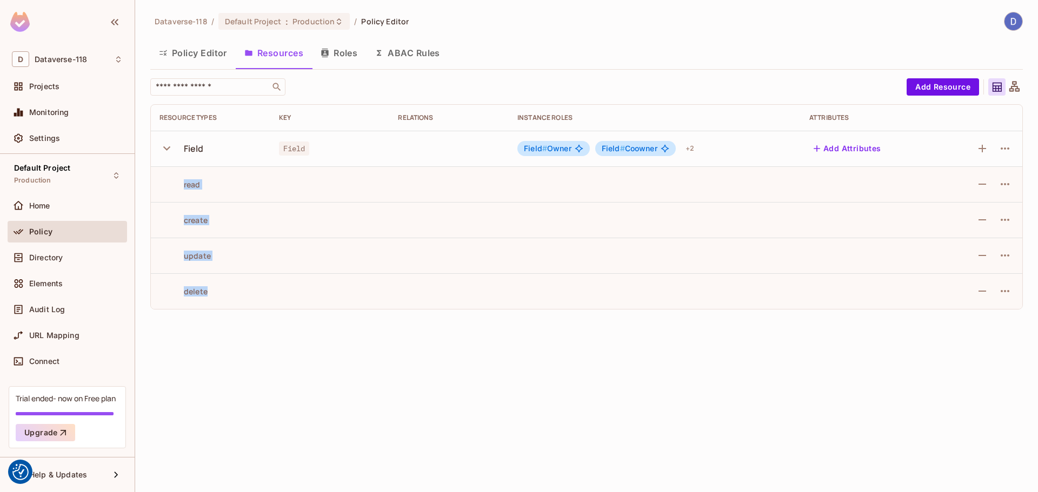
click at [181, 179] on tbody "Field Field Field # Owner Field # Coowner + 2 Add Attributes read create update…" at bounding box center [586, 220] width 871 height 178
click at [181, 179] on div "read" at bounding box center [179, 184] width 41 height 10
drag, startPoint x: 177, startPoint y: 179, endPoint x: 243, endPoint y: 290, distance: 128.5
click at [243, 290] on tbody "Field Field Field # Owner Field # Coowner + 2 Add Attributes read create update…" at bounding box center [586, 220] width 871 height 178
click at [243, 290] on div "delete" at bounding box center [210, 292] width 102 height 10
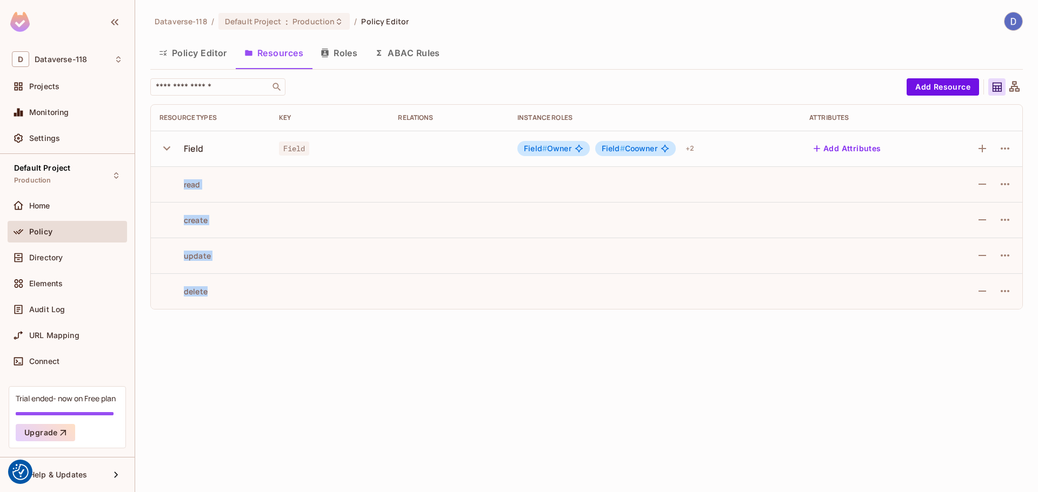
drag, startPoint x: 234, startPoint y: 299, endPoint x: 176, endPoint y: 181, distance: 132.2
click at [176, 181] on tbody "Field Field Field # Owner Field # Coowner + 2 Add Attributes read create update…" at bounding box center [586, 220] width 871 height 178
click at [176, 181] on div "read" at bounding box center [179, 184] width 41 height 10
drag, startPoint x: 172, startPoint y: 178, endPoint x: 248, endPoint y: 299, distance: 142.3
click at [248, 299] on tbody "Field Field Field # Owner Field # Coowner + 2 Add Attributes read create update…" at bounding box center [586, 220] width 871 height 178
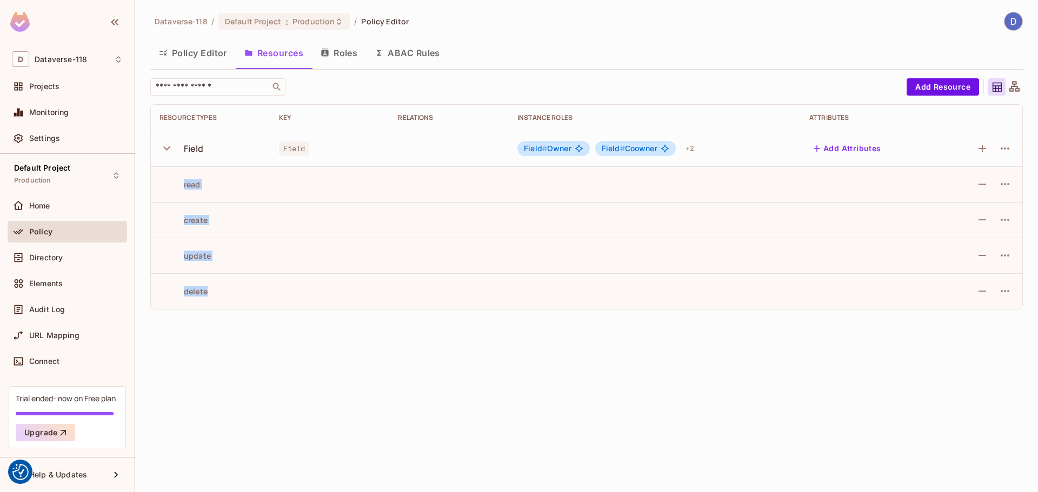
click at [248, 299] on td "delete" at bounding box center [210, 292] width 119 height 36
drag, startPoint x: 238, startPoint y: 296, endPoint x: 164, endPoint y: 184, distance: 133.7
click at [164, 184] on tbody "Field Field Field # Owner Field # Coowner + 2 Add Attributes read create update…" at bounding box center [586, 220] width 871 height 178
click at [164, 184] on div "read" at bounding box center [179, 184] width 41 height 10
drag, startPoint x: 168, startPoint y: 178, endPoint x: 232, endPoint y: 292, distance: 130.2
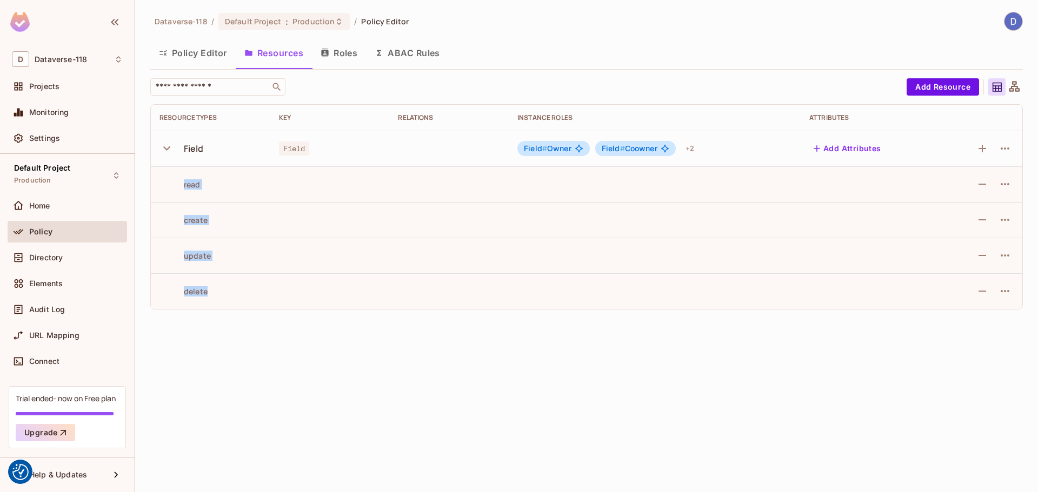
click at [232, 292] on tbody "Field Field Field # Owner Field # Coowner + 2 Add Attributes read create update…" at bounding box center [586, 220] width 871 height 178
click at [232, 292] on div "delete" at bounding box center [210, 292] width 102 height 10
drag, startPoint x: 231, startPoint y: 296, endPoint x: 171, endPoint y: 172, distance: 138.1
click at [171, 172] on tbody "Field Field Field # Owner Field # Coowner + 2 Add Attributes read create update…" at bounding box center [586, 220] width 871 height 178
click at [171, 175] on td "read" at bounding box center [210, 184] width 119 height 36
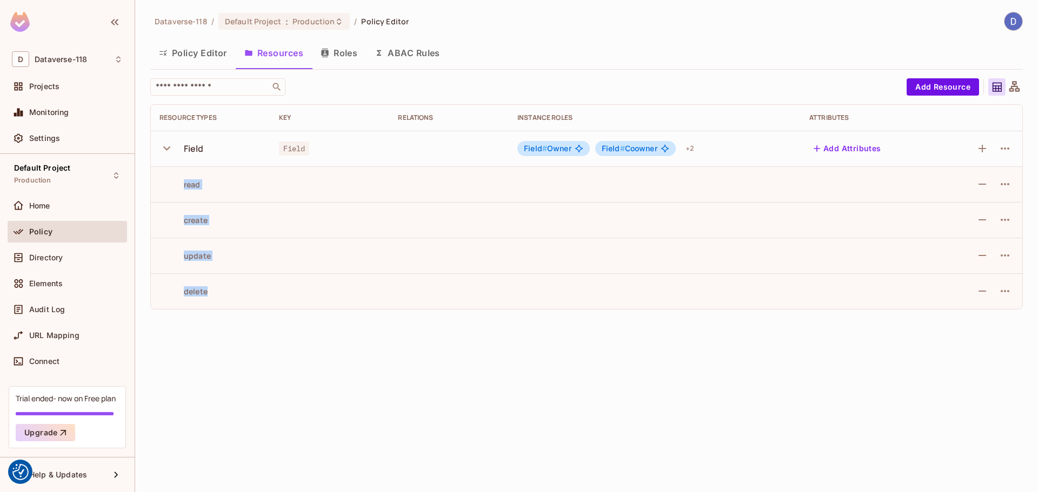
drag, startPoint x: 171, startPoint y: 177, endPoint x: 227, endPoint y: 295, distance: 131.1
click at [227, 295] on tbody "Field Field Field # Owner Field # Coowner + 2 Add Attributes read create update…" at bounding box center [586, 220] width 871 height 178
click at [227, 295] on div "delete" at bounding box center [210, 292] width 102 height 10
click at [558, 150] on span "Field # Owner" at bounding box center [548, 148] width 48 height 9
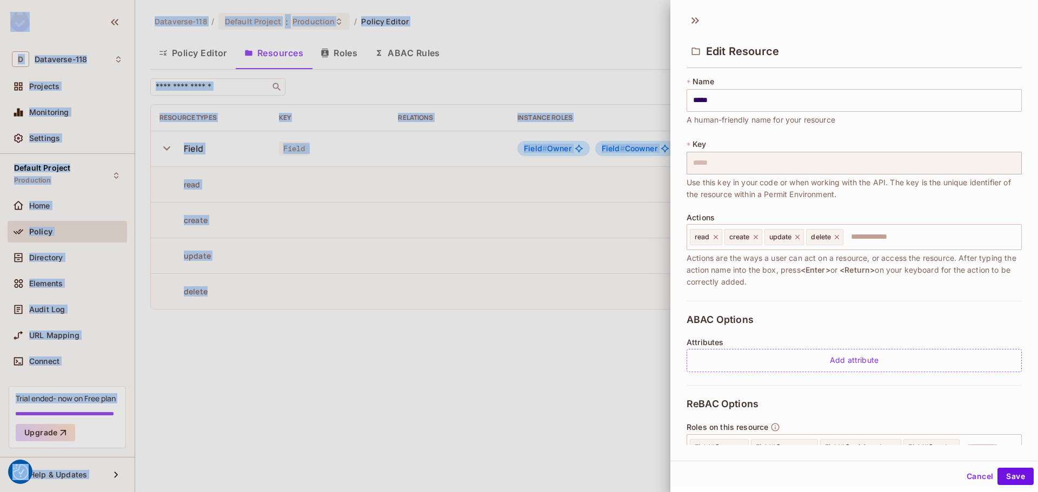
click at [556, 151] on div at bounding box center [519, 246] width 1038 height 492
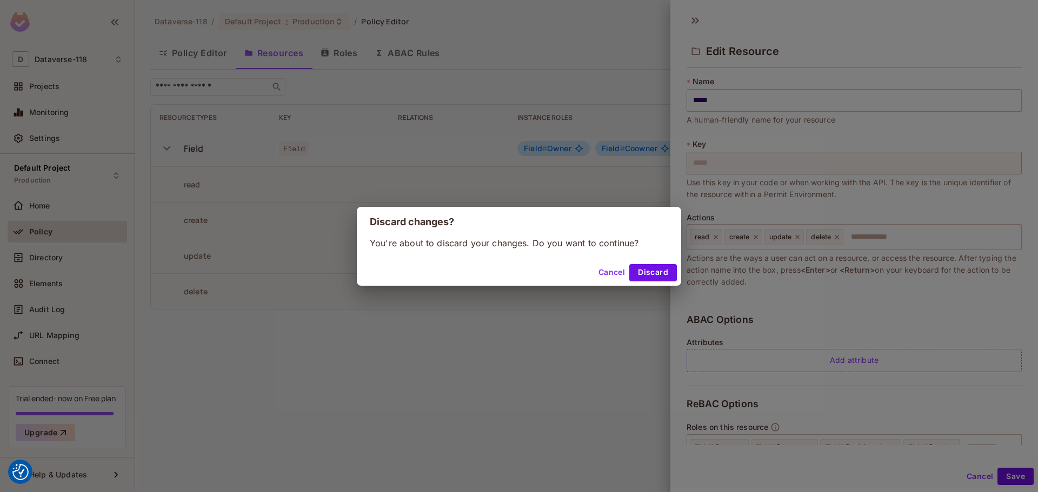
click at [656, 279] on button "Discard" at bounding box center [653, 272] width 48 height 17
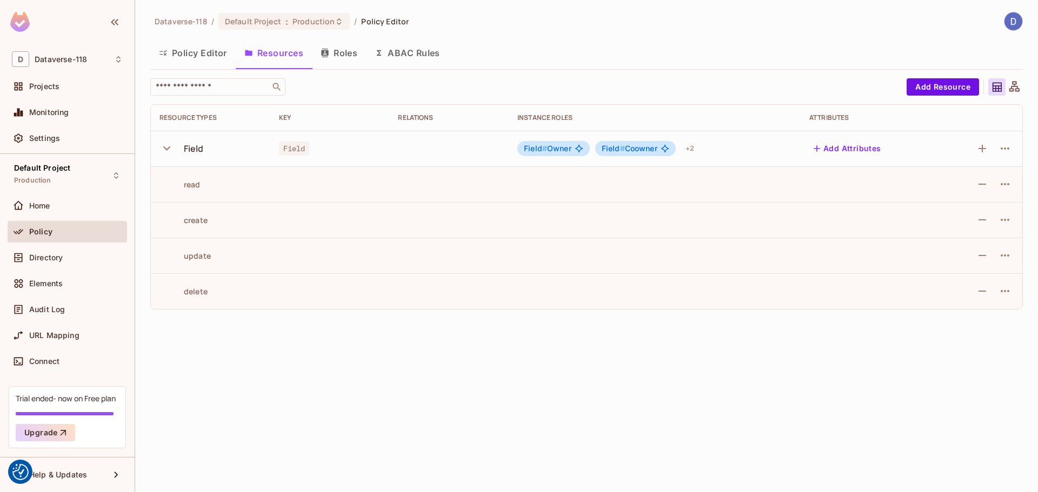
click at [590, 337] on div "Dataverse-118 / Default Project : Production / Policy Editor Policy Editor Reso…" at bounding box center [586, 246] width 903 height 492
click at [414, 116] on div "Relations" at bounding box center [449, 118] width 102 height 9
click at [419, 146] on td at bounding box center [448, 149] width 119 height 36
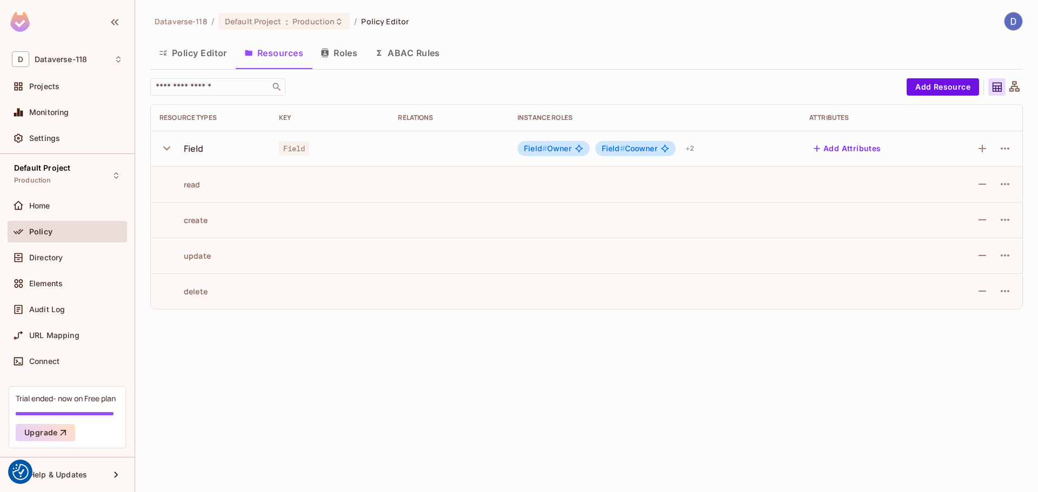
click at [857, 149] on button "Add Attributes" at bounding box center [847, 148] width 76 height 17
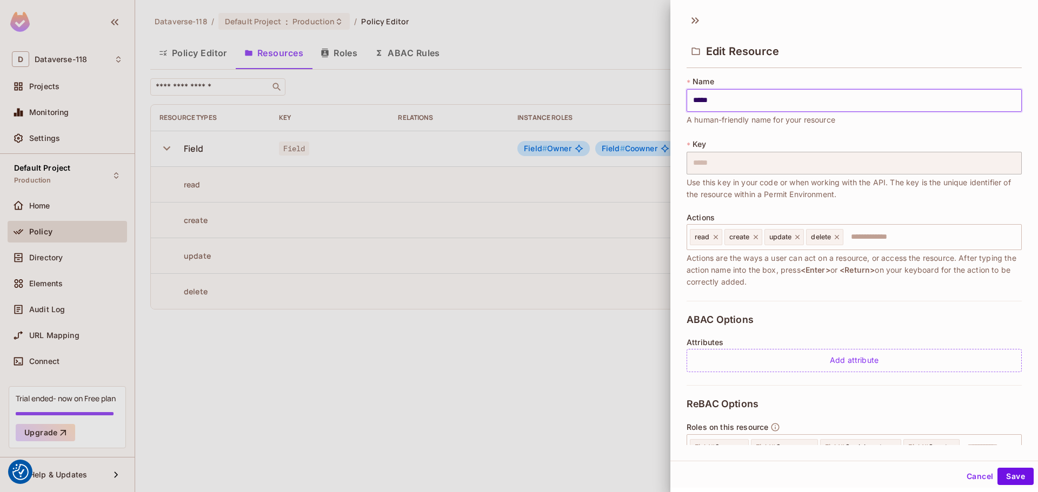
drag, startPoint x: 730, startPoint y: 101, endPoint x: 669, endPoint y: 101, distance: 61.6
click at [669, 101] on div "Edit Resource * Name ***** ​ A human-friendly name for your resource * Key ****…" at bounding box center [519, 246] width 1038 height 492
click at [572, 374] on div at bounding box center [519, 246] width 1038 height 492
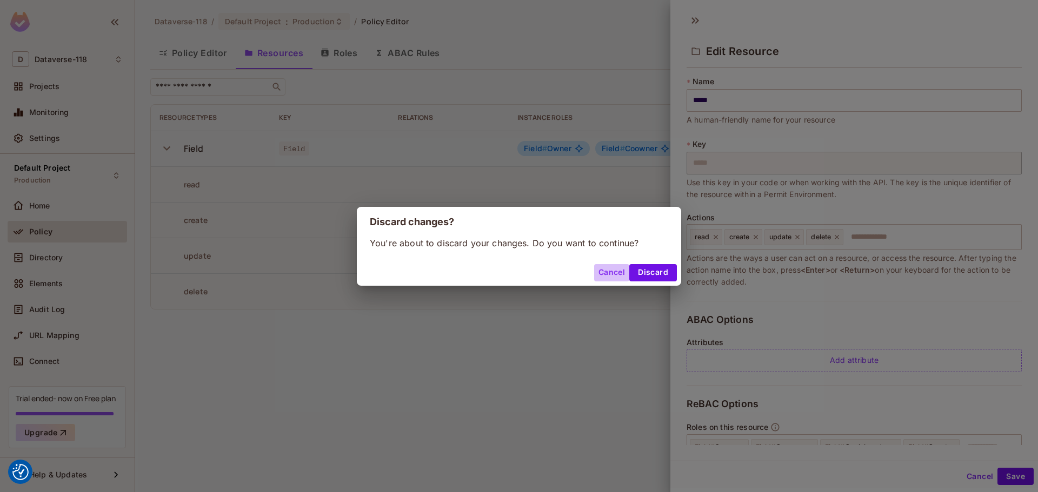
click at [606, 270] on button "Cancel" at bounding box center [611, 272] width 35 height 17
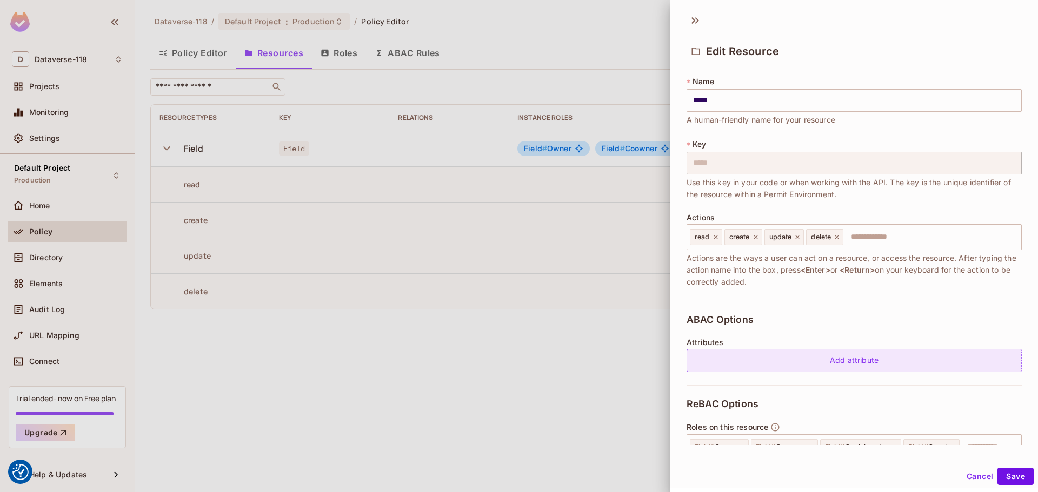
click at [781, 359] on div "Add attribute" at bounding box center [854, 360] width 335 height 23
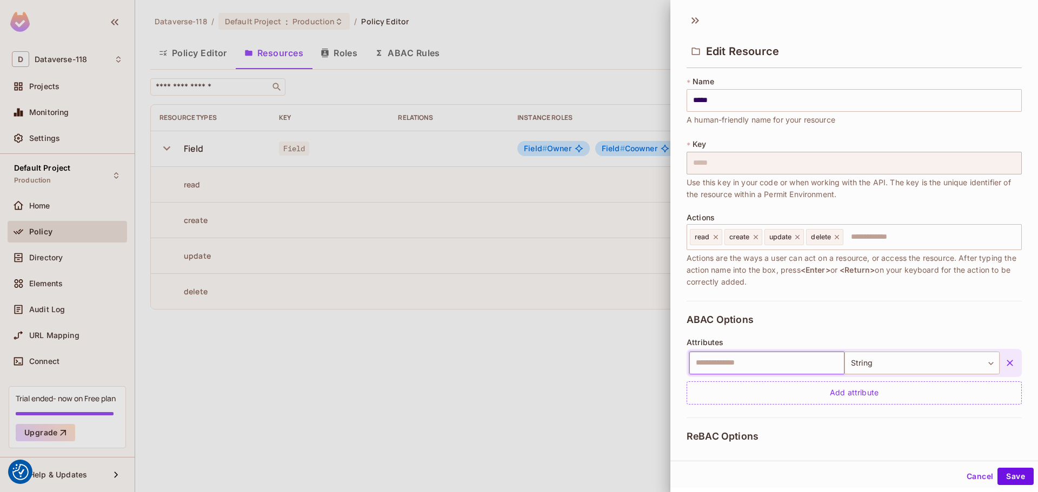
click at [765, 365] on input "text" at bounding box center [766, 363] width 155 height 23
drag, startPoint x: 721, startPoint y: 365, endPoint x: 697, endPoint y: 365, distance: 23.2
click at [697, 365] on input "**" at bounding box center [766, 363] width 155 height 23
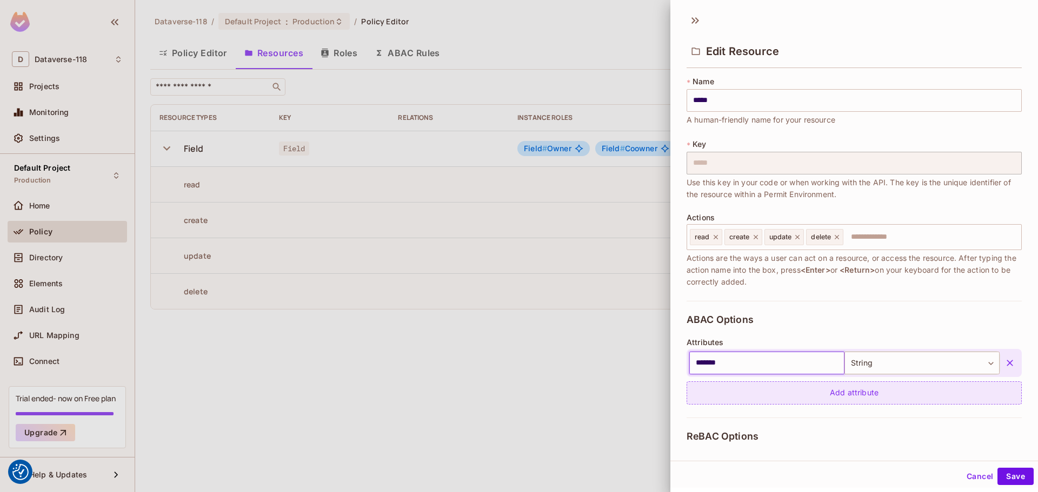
type input "*******"
click at [882, 387] on div "Add attribute" at bounding box center [854, 393] width 335 height 23
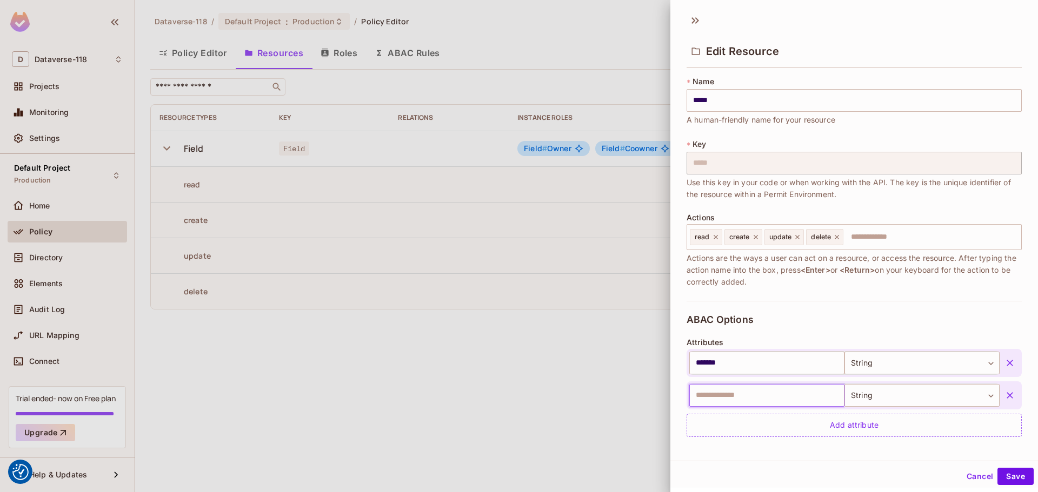
click at [792, 397] on input "text" at bounding box center [766, 395] width 155 height 23
type input "*"
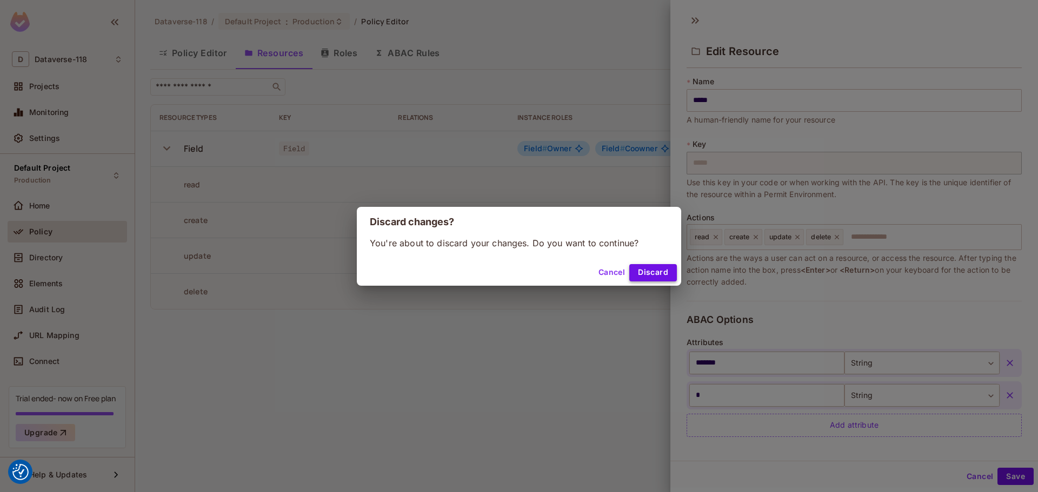
click at [656, 264] on button "Discard" at bounding box center [653, 272] width 48 height 17
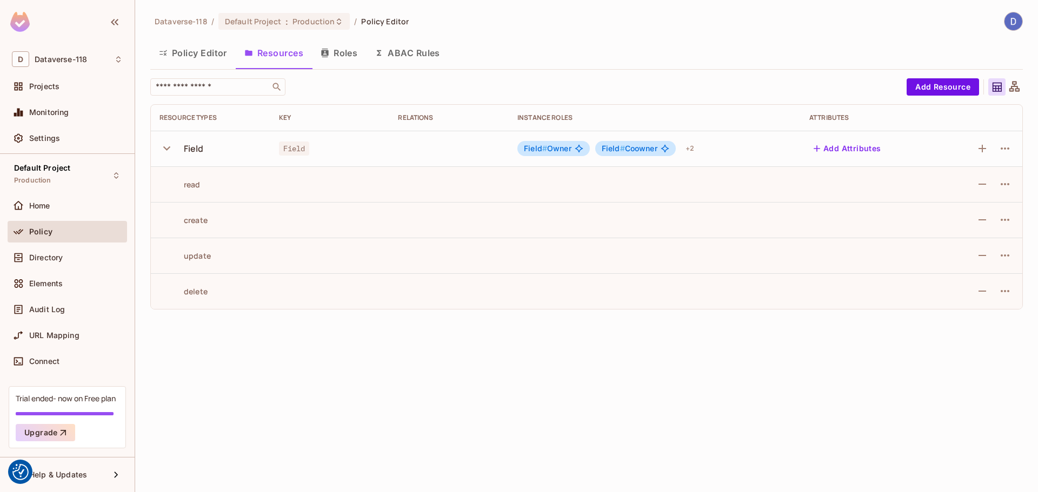
click at [546, 444] on div "Dataverse-118 / Default Project : Production / Policy Editor Policy Editor Reso…" at bounding box center [586, 246] width 903 height 492
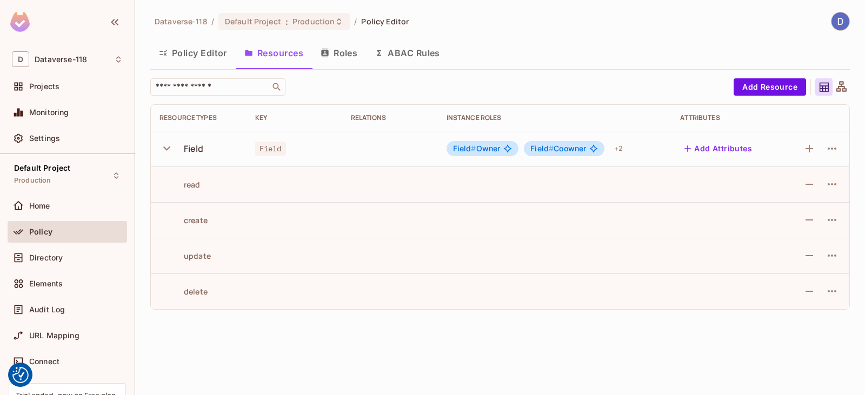
click at [162, 144] on icon "button" at bounding box center [166, 148] width 15 height 15
click at [194, 54] on button "Policy Editor" at bounding box center [192, 52] width 85 height 27
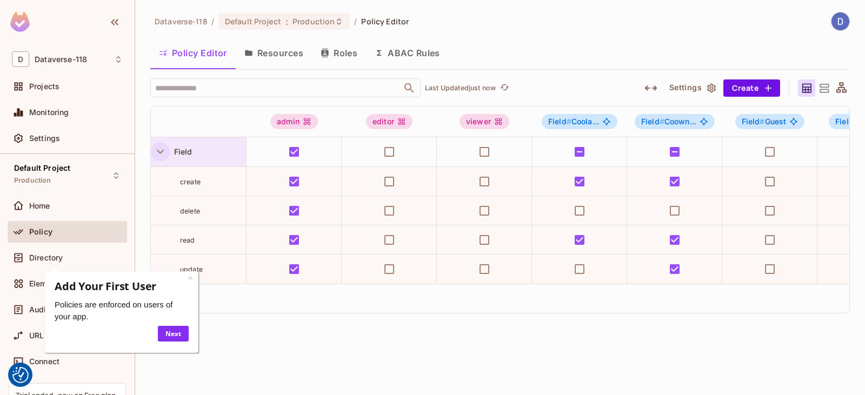
click at [164, 151] on icon "button" at bounding box center [160, 151] width 15 height 15
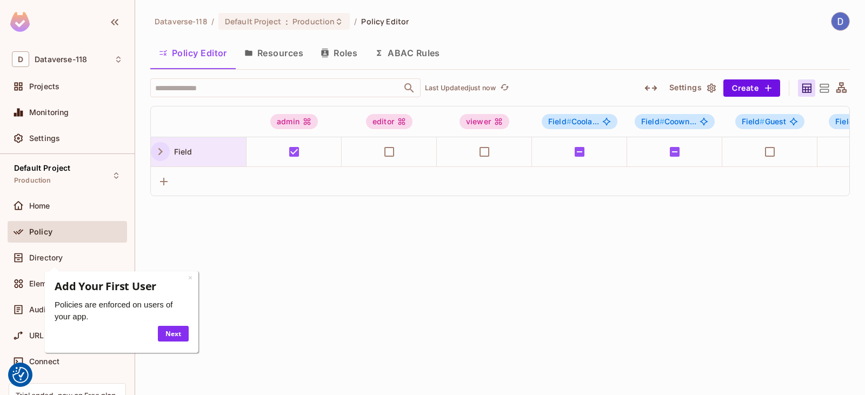
click at [162, 151] on icon "button" at bounding box center [160, 151] width 4 height 7
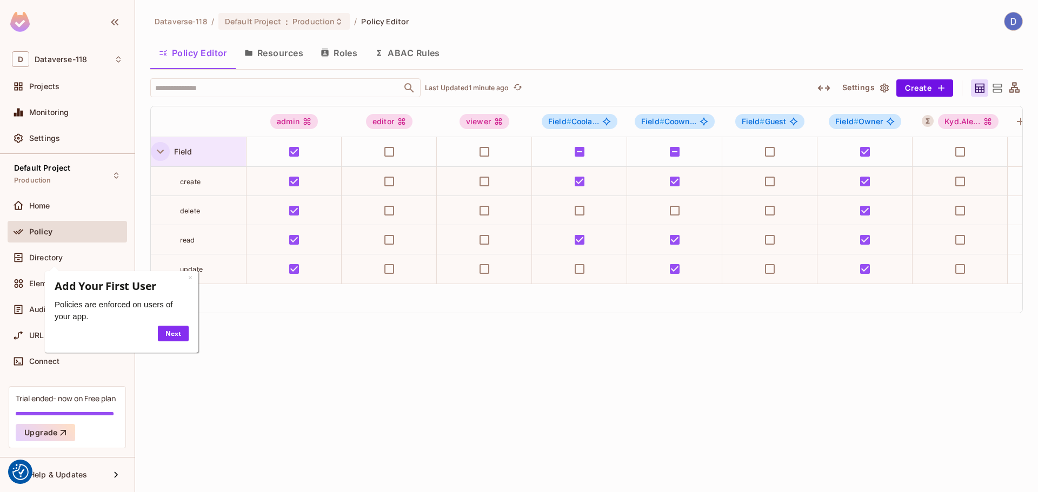
click at [268, 48] on button "Resources" at bounding box center [274, 52] width 76 height 27
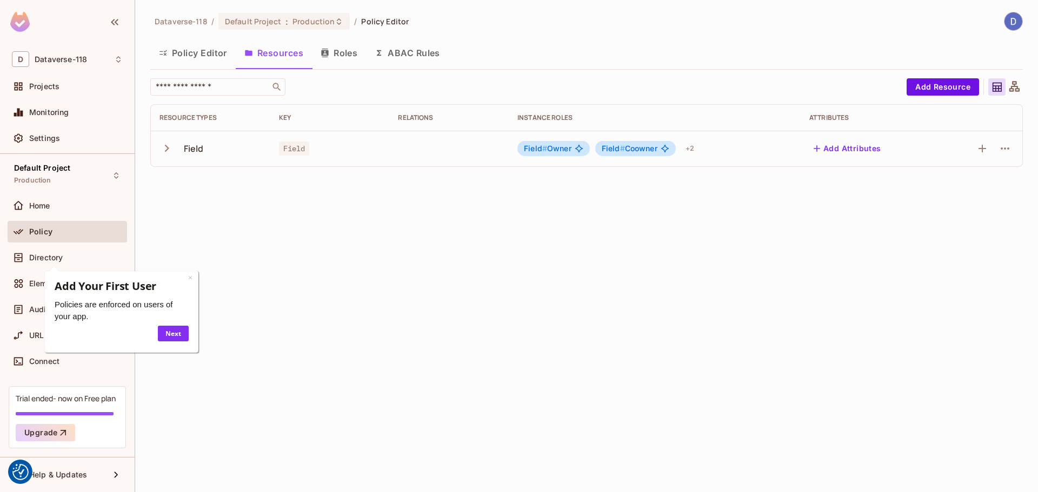
click at [164, 149] on icon "button" at bounding box center [166, 148] width 15 height 15
drag, startPoint x: 183, startPoint y: 184, endPoint x: 267, endPoint y: 295, distance: 139.3
click at [267, 295] on tbody "Field Field Field # Owner Field # Coowner + 2 Add Attributes read create update…" at bounding box center [586, 220] width 871 height 178
click at [267, 295] on td "delete" at bounding box center [210, 292] width 119 height 36
drag, startPoint x: 165, startPoint y: 198, endPoint x: 327, endPoint y: 281, distance: 182.3
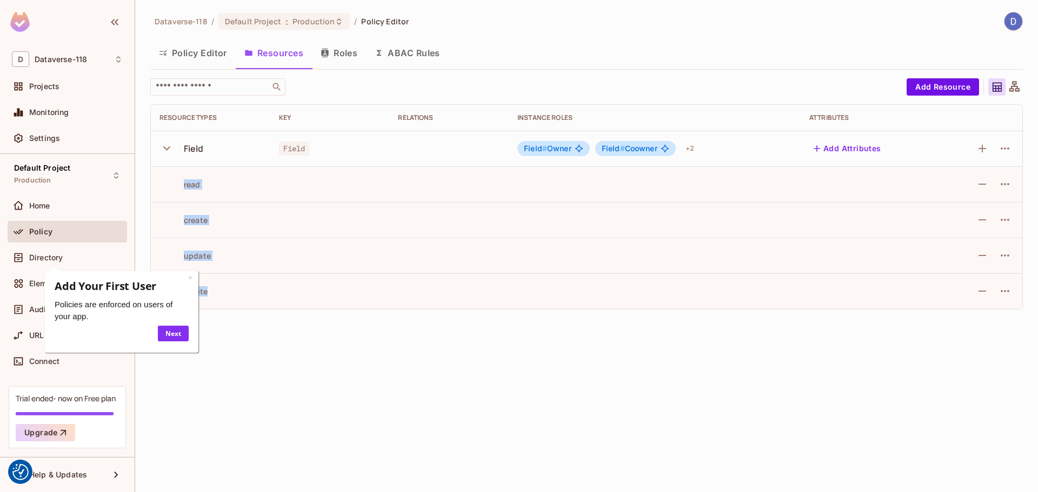
click at [262, 303] on tbody "Field Field Field # Owner Field # Coowner + 2 Add Attributes read create update…" at bounding box center [586, 220] width 871 height 178
click at [375, 146] on div "Field" at bounding box center [330, 148] width 102 height 11
drag, startPoint x: 172, startPoint y: 180, endPoint x: 236, endPoint y: 298, distance: 134.2
click at [236, 298] on tbody "Field Field Field # Owner Field # Coowner + 2 Add Attributes read create update…" at bounding box center [586, 220] width 871 height 178
click at [236, 298] on td "delete" at bounding box center [210, 292] width 119 height 36
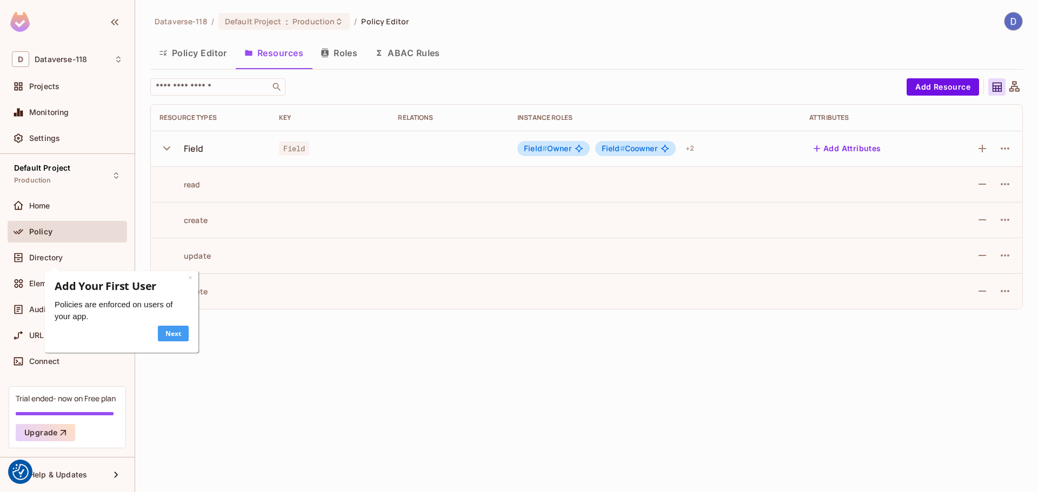
click at [181, 328] on link "Next" at bounding box center [173, 334] width 31 height 16
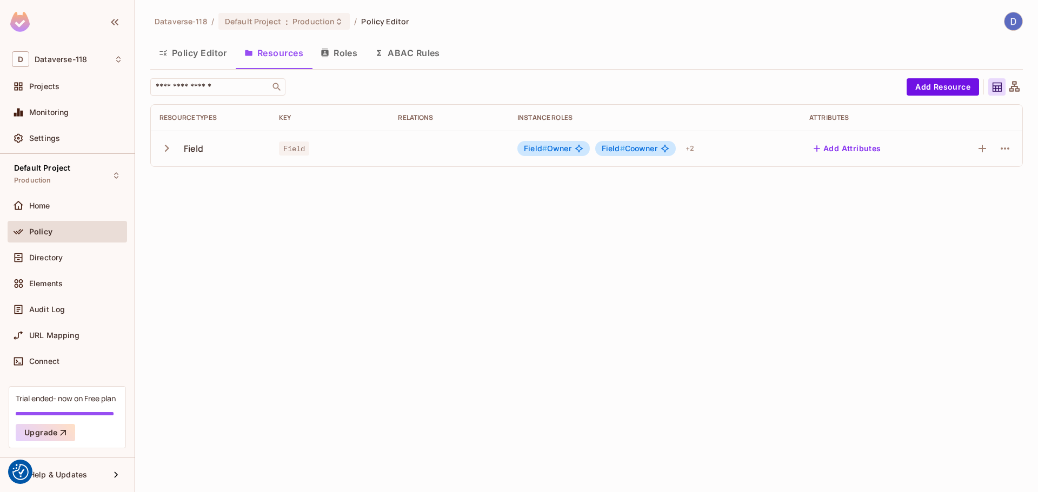
click at [162, 149] on icon "button" at bounding box center [166, 148] width 15 height 15
drag, startPoint x: 177, startPoint y: 177, endPoint x: 232, endPoint y: 294, distance: 128.9
click at [232, 294] on tbody "Field Field Field # Owner Field # Coowner + 2 Add Attributes read create update…" at bounding box center [586, 220] width 871 height 178
click at [335, 53] on button "Roles" at bounding box center [339, 52] width 54 height 27
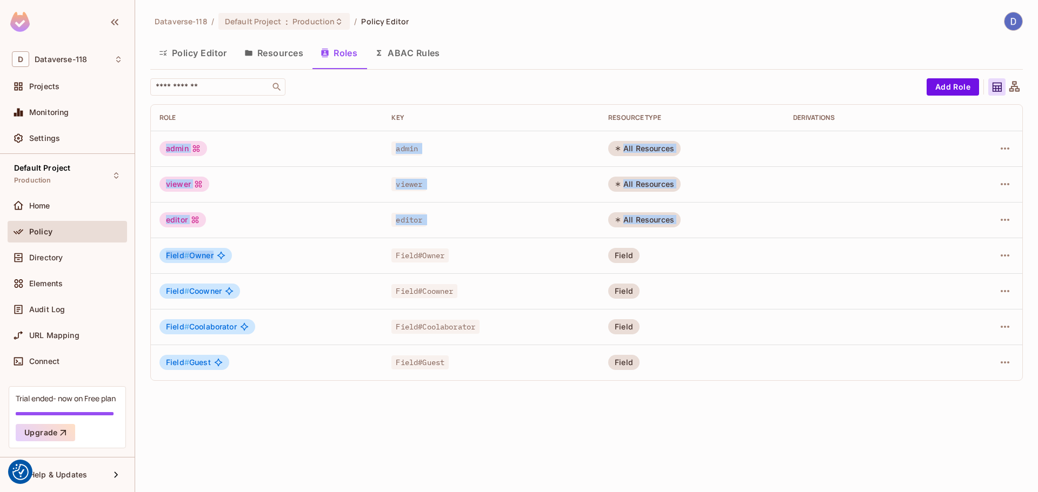
drag, startPoint x: 165, startPoint y: 147, endPoint x: 260, endPoint y: 248, distance: 138.4
click at [260, 248] on tbody "admin admin All Resources viewer viewer All Resources editor editor All Resourc…" at bounding box center [586, 256] width 871 height 250
click at [260, 248] on td "Field # Owner" at bounding box center [267, 256] width 232 height 36
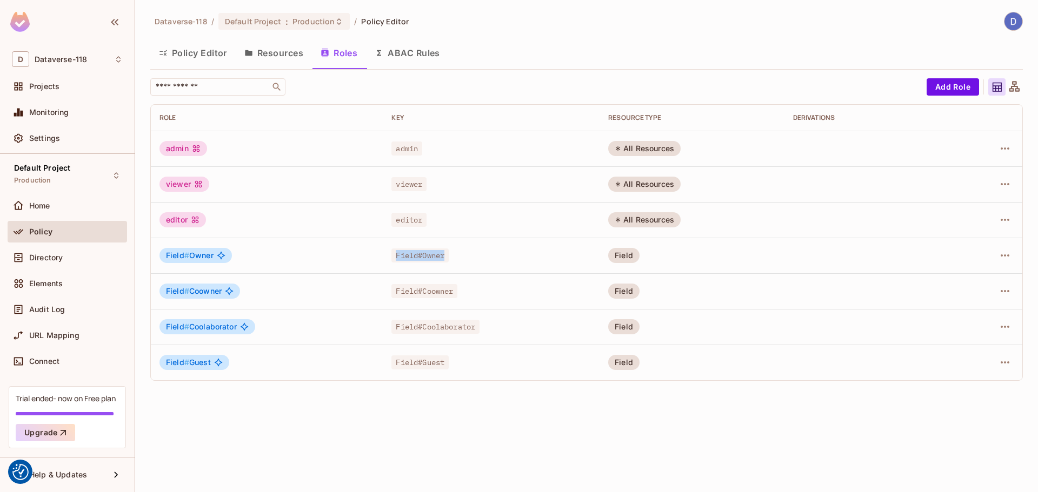
drag, startPoint x: 445, startPoint y: 251, endPoint x: 456, endPoint y: 251, distance: 10.3
click at [456, 251] on tr "Field # Owner Field#Owner Field" at bounding box center [586, 256] width 871 height 36
click at [456, 251] on div "Field#Owner" at bounding box center [490, 255] width 199 height 11
drag, startPoint x: 458, startPoint y: 252, endPoint x: 369, endPoint y: 256, distance: 88.7
click at [369, 256] on tr "Field # Owner Field#Owner Field" at bounding box center [586, 256] width 871 height 36
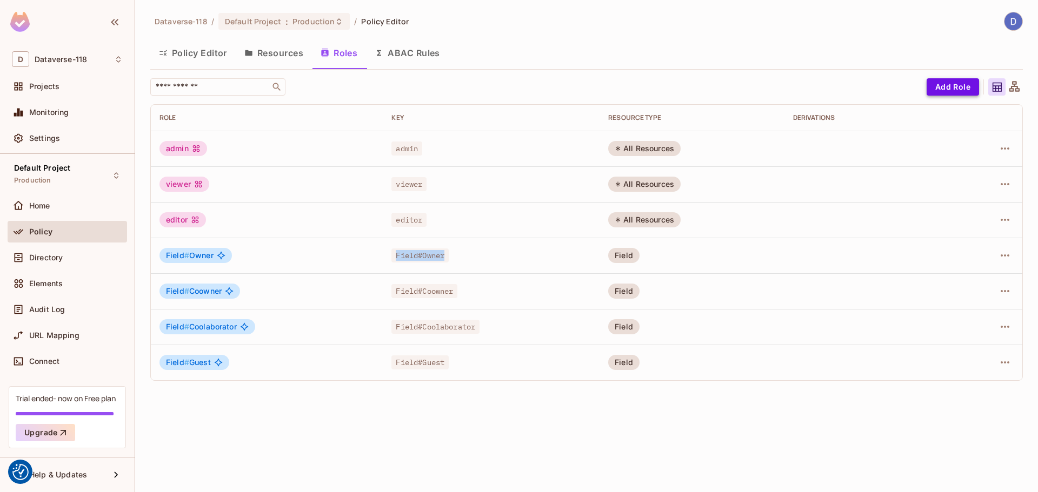
click at [962, 90] on button "Add Role" at bounding box center [953, 86] width 52 height 17
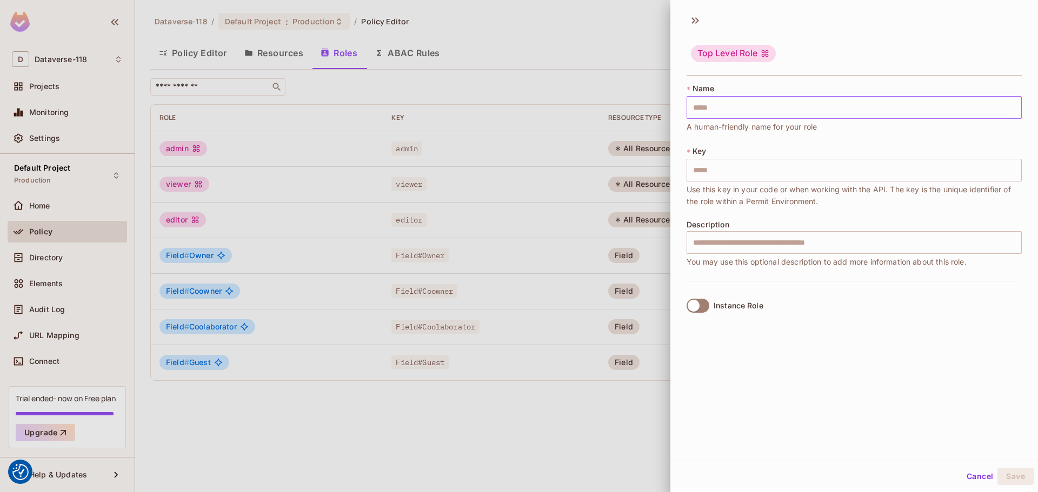
click at [777, 104] on input "text" at bounding box center [854, 107] width 335 height 23
click at [704, 169] on input "text" at bounding box center [854, 170] width 335 height 23
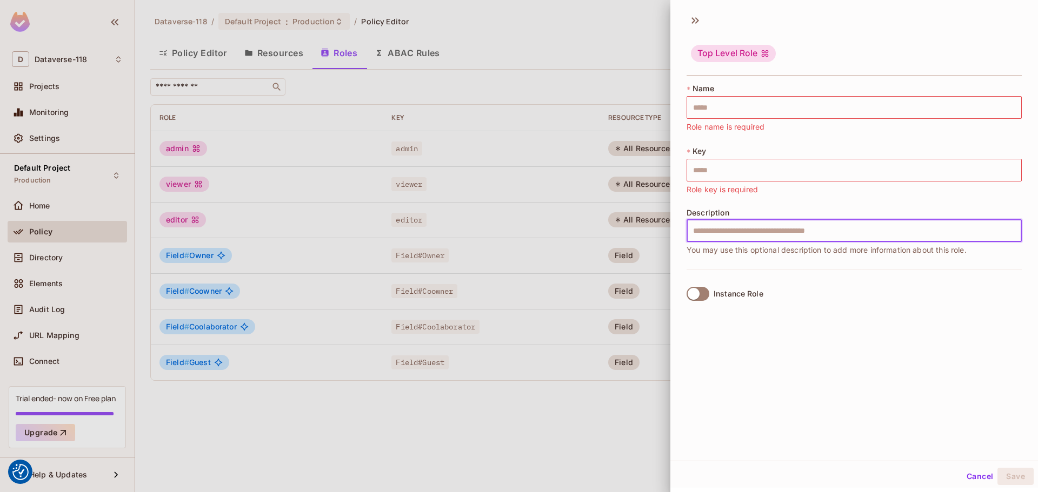
click at [706, 243] on div "Description ​ You may use this optional description to add more information abo…" at bounding box center [854, 233] width 335 height 48
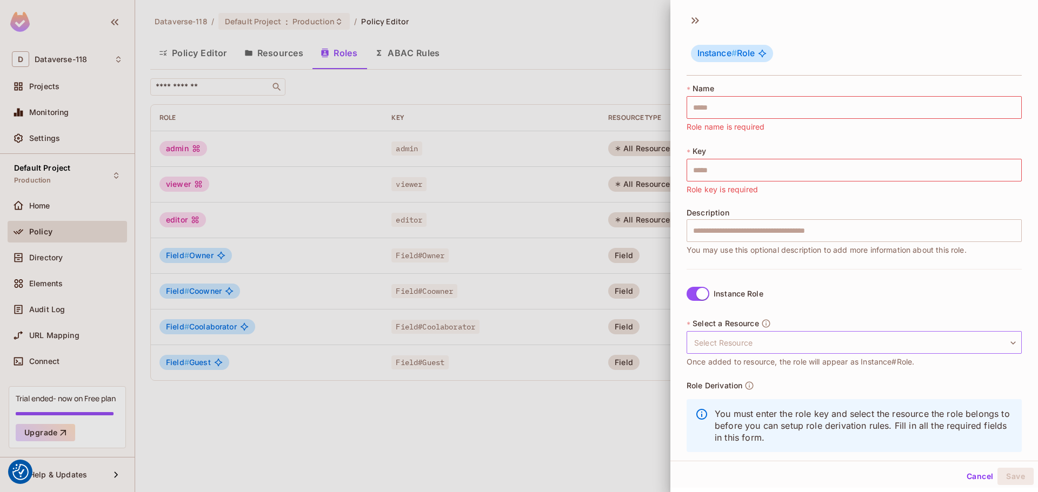
click at [763, 343] on body "We use cookies to enhance your browsing experience, serve personalized ads or c…" at bounding box center [519, 246] width 1038 height 492
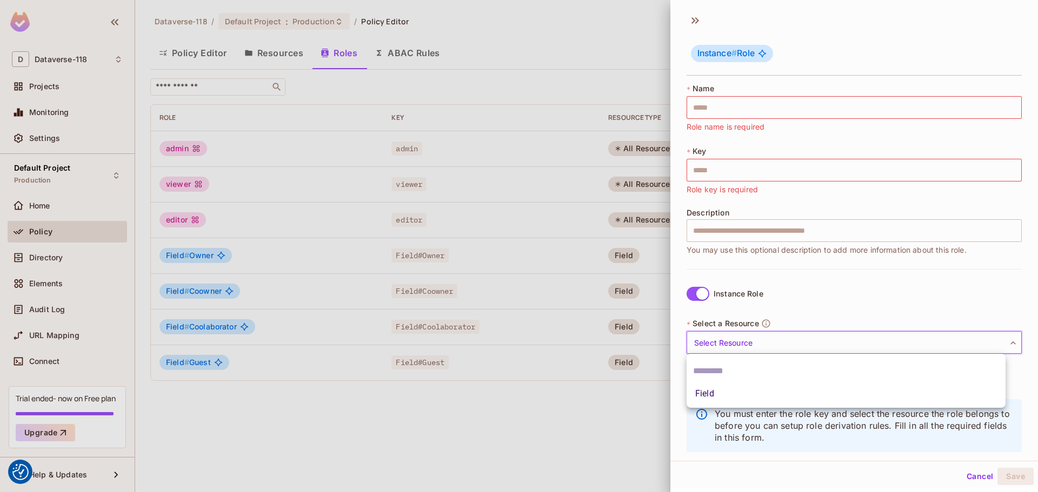
drag, startPoint x: 764, startPoint y: 342, endPoint x: 709, endPoint y: 313, distance: 62.4
click at [763, 342] on div at bounding box center [519, 246] width 1038 height 492
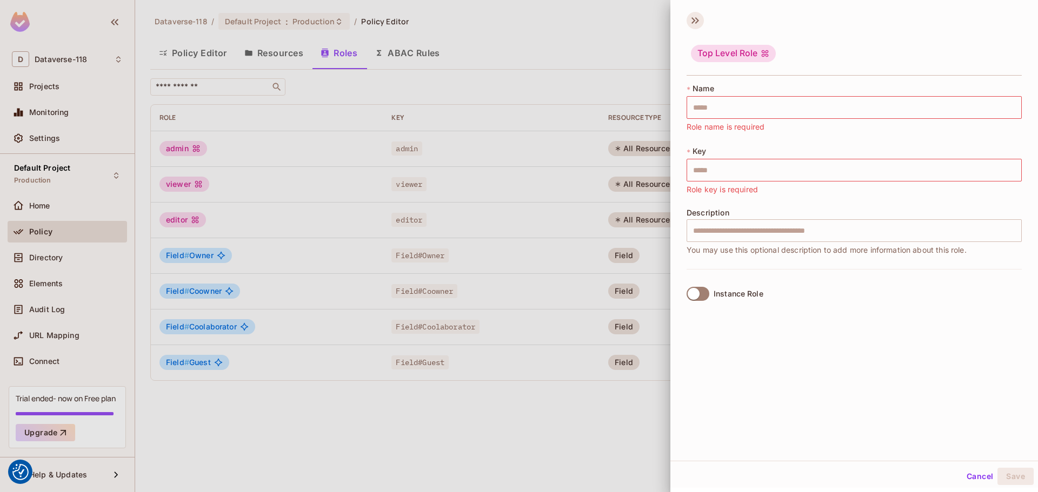
click at [695, 21] on icon at bounding box center [693, 20] width 4 height 6
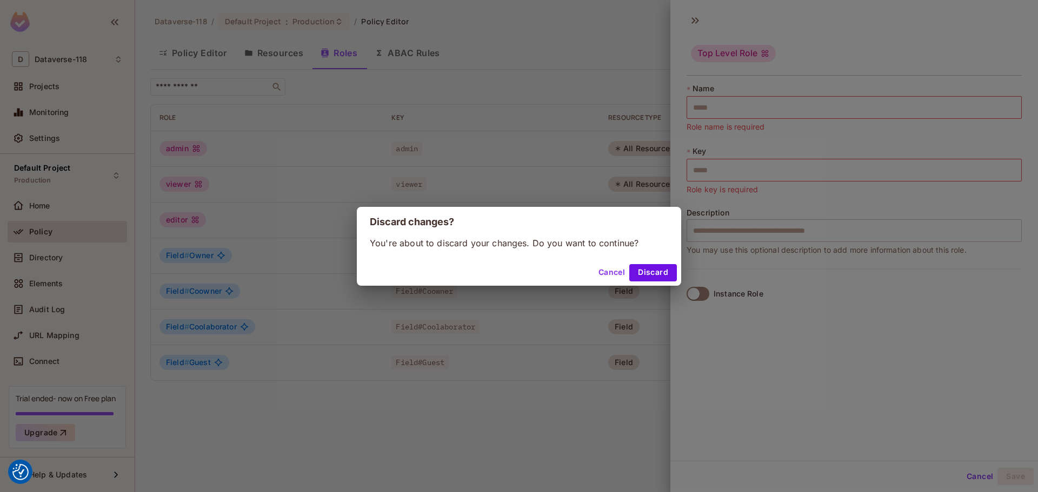
click at [668, 282] on div "Cancel Discard" at bounding box center [519, 273] width 324 height 26
click at [665, 275] on button "Discard" at bounding box center [653, 272] width 48 height 17
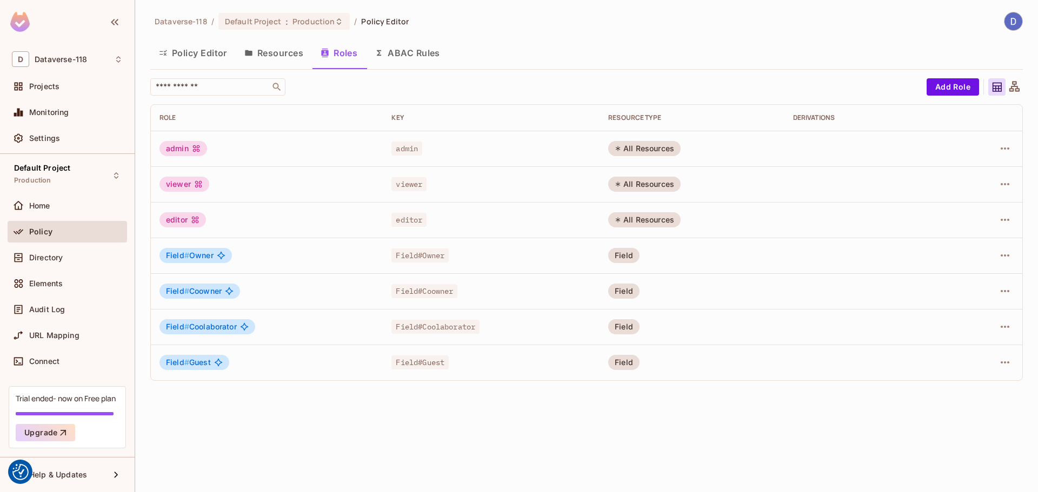
click at [618, 389] on div "​ Add Role Role Key RESOURCE TYPE Derivations admin admin All Resources viewer …" at bounding box center [586, 233] width 873 height 311
drag, startPoint x: 164, startPoint y: 12, endPoint x: 550, endPoint y: 457, distance: 589.4
click at [550, 457] on div "Dataverse-118 / Default Project : Production / Policy Editor Policy Editor Reso…" at bounding box center [586, 246] width 903 height 492
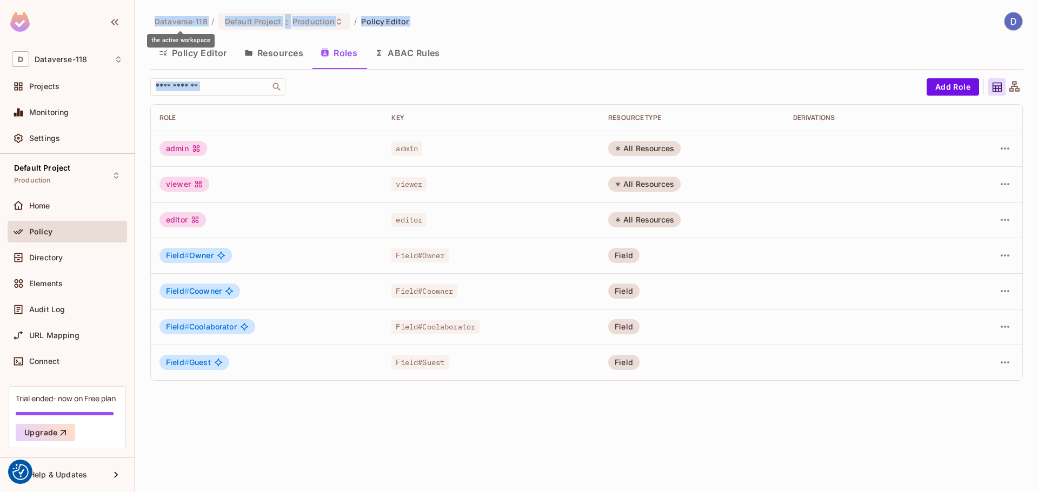
drag, startPoint x: 279, startPoint y: 185, endPoint x: 145, endPoint y: 17, distance: 214.3
click at [155, 16] on div "Dataverse-118 / Default Project : Production / Policy Editor Policy Editor Reso…" at bounding box center [586, 246] width 903 height 492
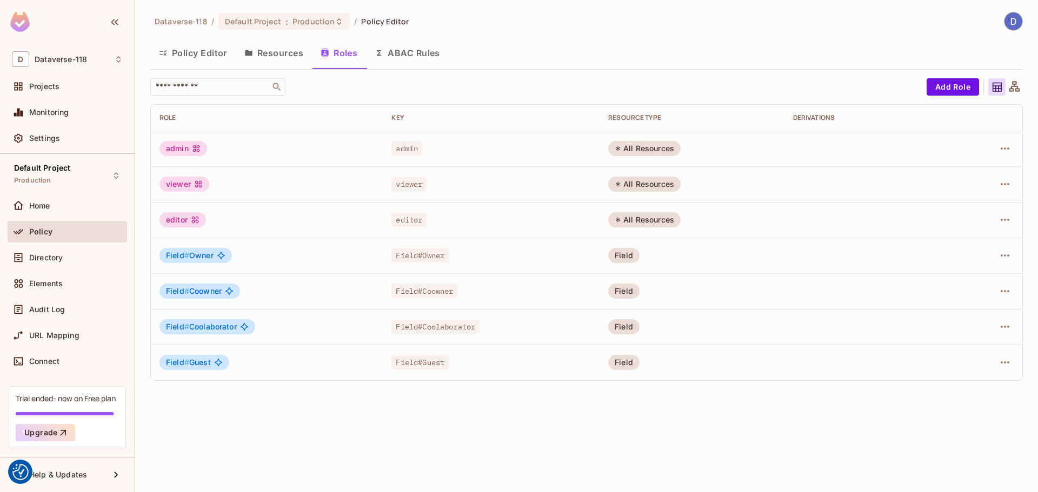
click at [145, 17] on div "Dataverse-118 / Default Project : Production / Policy Editor Policy Editor Reso…" at bounding box center [586, 246] width 903 height 492
drag, startPoint x: 148, startPoint y: 12, endPoint x: 464, endPoint y: 23, distance: 315.9
click at [464, 23] on div "Dataverse-118 / Default Project : Production / Policy Editor Policy Editor Reso…" at bounding box center [586, 246] width 903 height 492
click at [464, 23] on div "Dataverse-118 / Default Project : Production / Policy Editor" at bounding box center [586, 21] width 873 height 19
click at [261, 49] on button "Resources" at bounding box center [274, 52] width 76 height 27
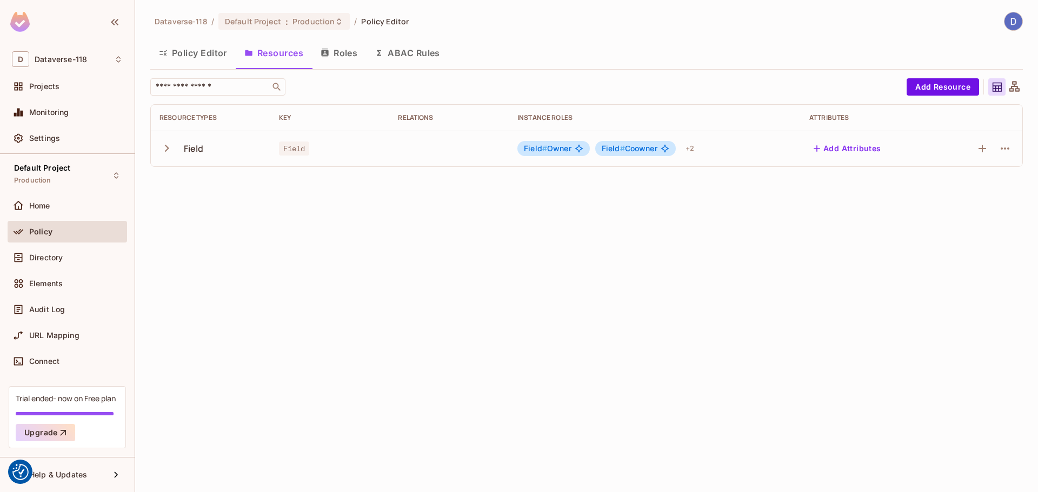
click at [170, 154] on icon "button" at bounding box center [166, 148] width 15 height 15
click at [943, 85] on button "Add Resource" at bounding box center [943, 86] width 72 height 17
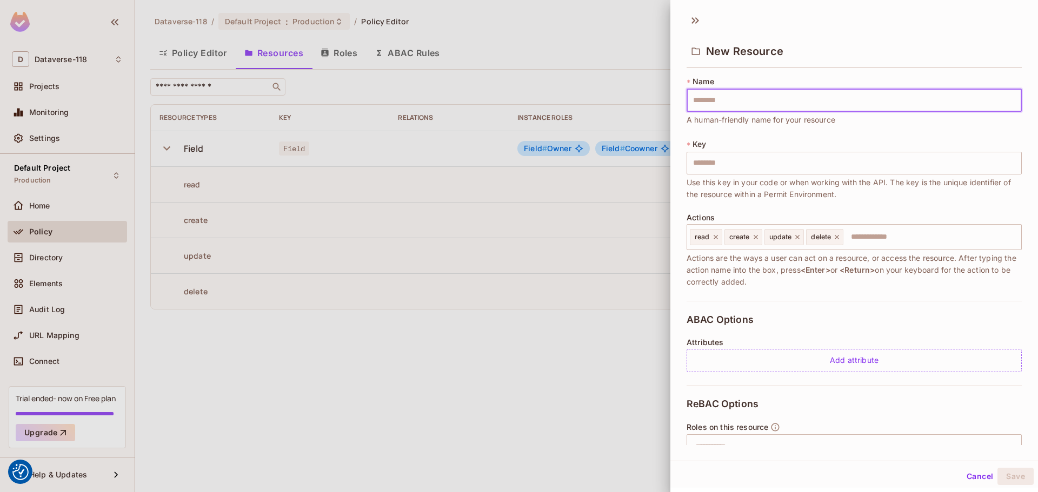
click at [780, 95] on input "text" at bounding box center [854, 100] width 335 height 23
type input "*"
type input "**"
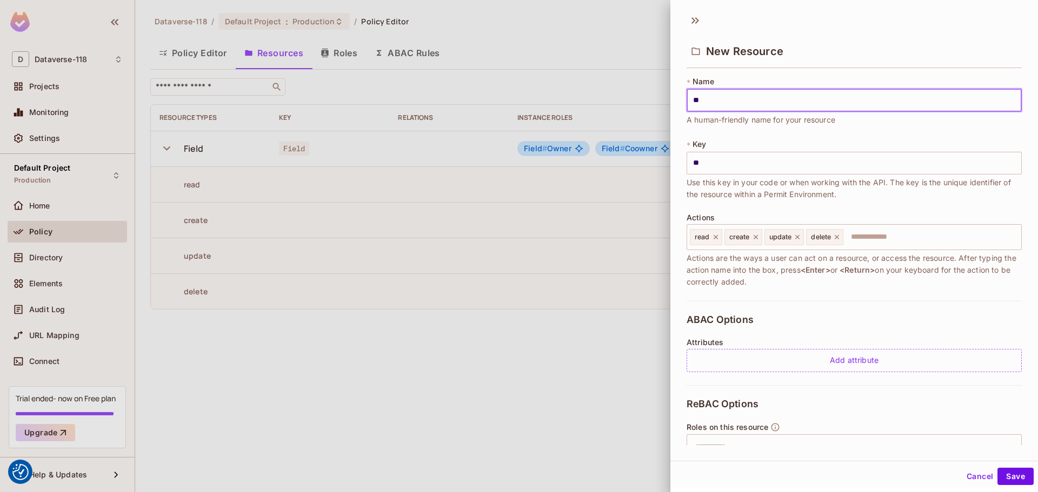
type input "***"
type input "****"
type input "*****"
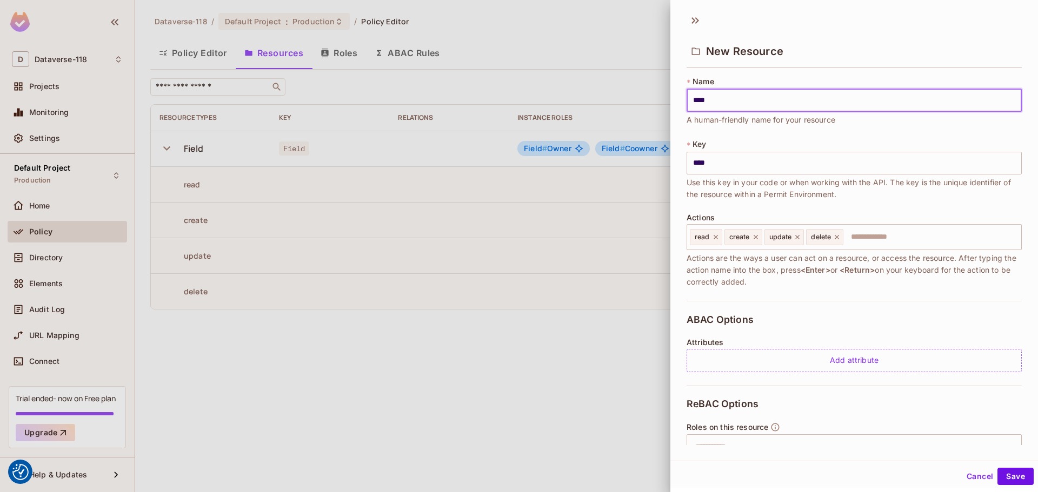
type input "*****"
type input "****"
type input "*****"
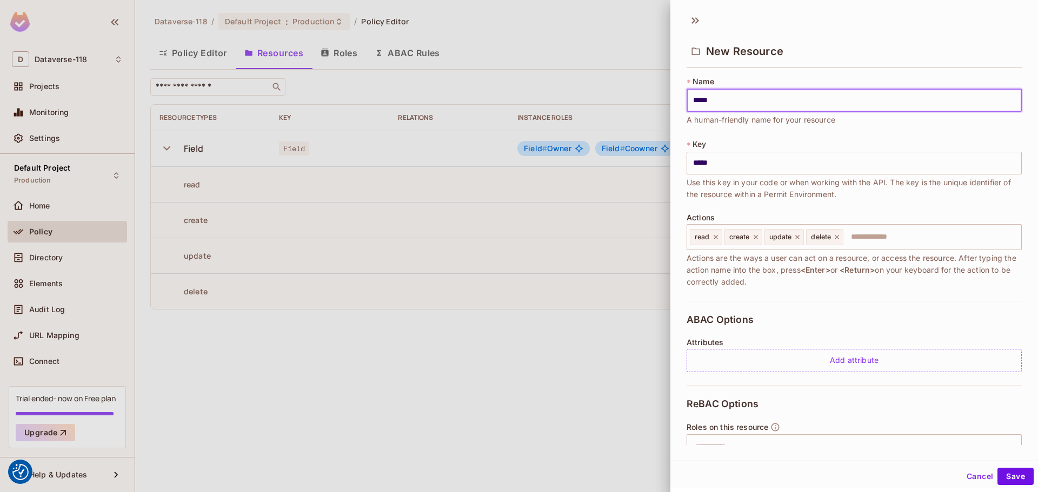
type input "******"
type input "*******"
type input "********"
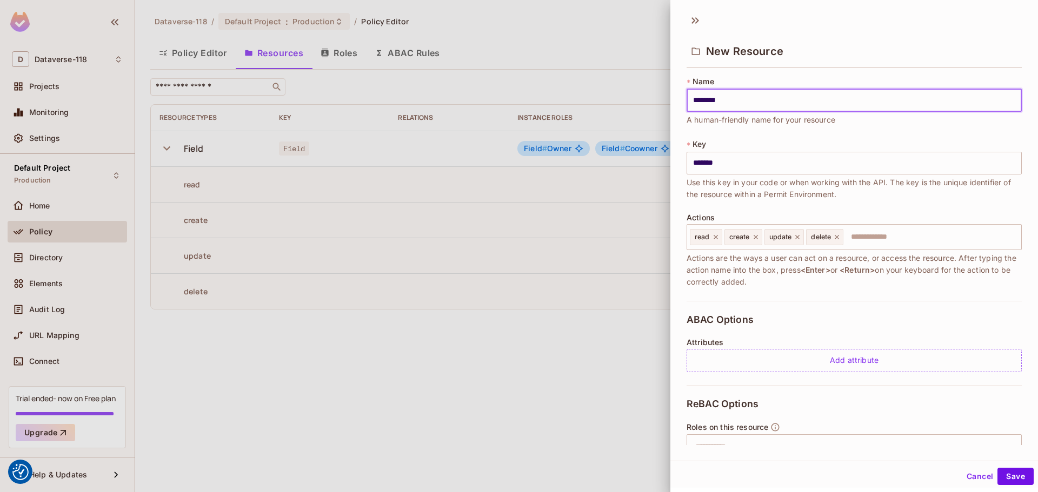
type input "********"
type input "*********"
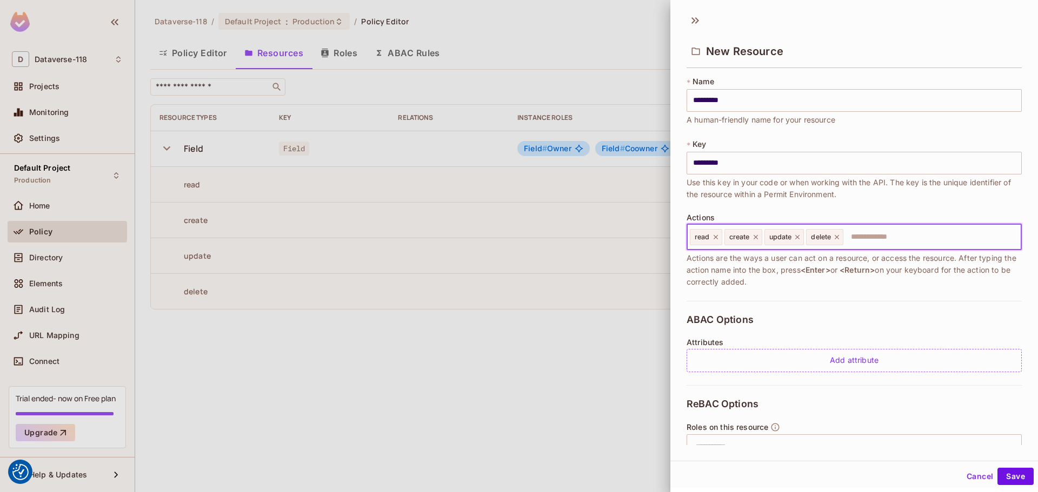
click at [870, 238] on input "text" at bounding box center [930, 238] width 172 height 22
type input "******"
type input "*"
click at [868, 232] on input "******" at bounding box center [930, 238] width 172 height 22
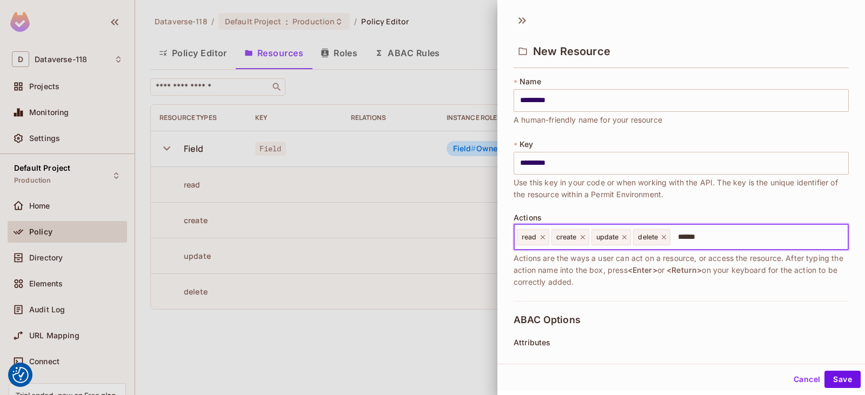
type input "******"
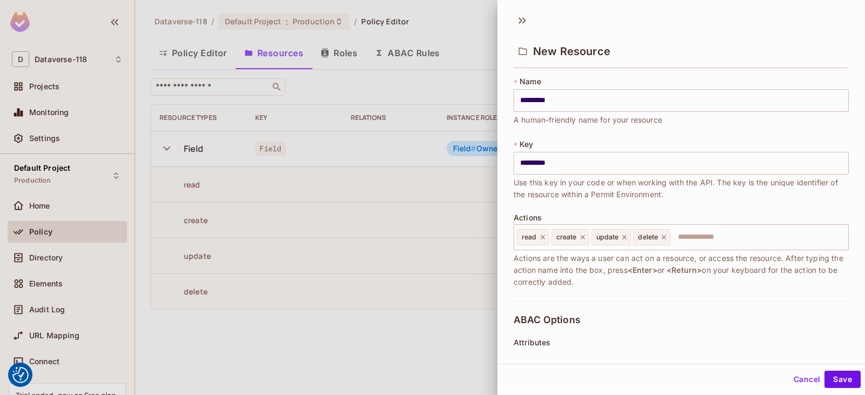
click at [424, 91] on div at bounding box center [432, 197] width 865 height 395
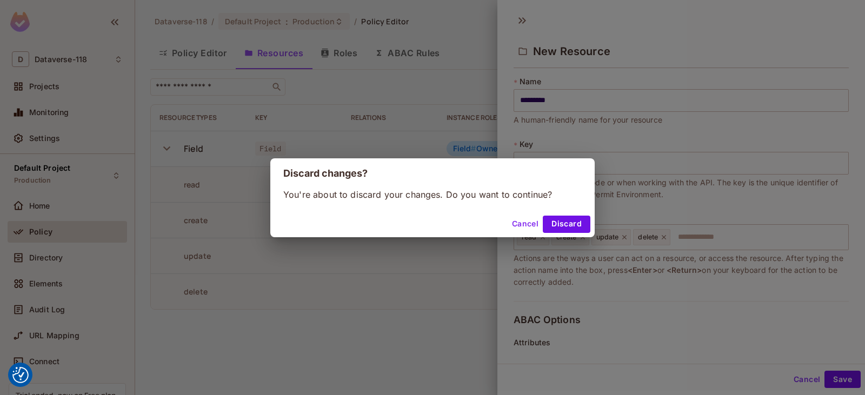
click at [522, 224] on button "Cancel" at bounding box center [525, 224] width 35 height 17
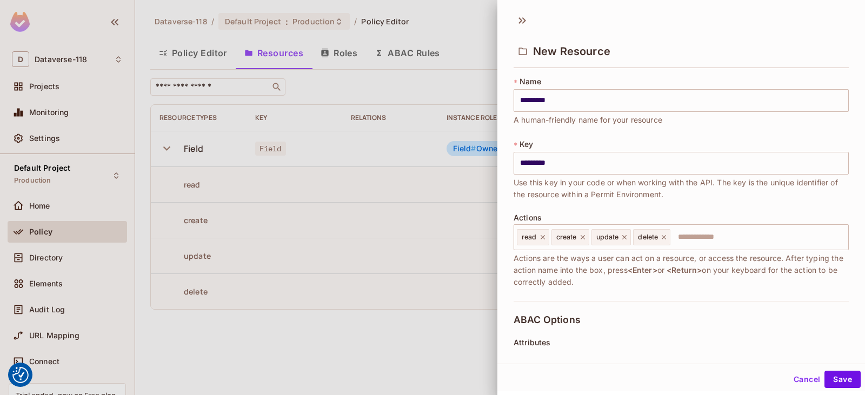
click at [512, 21] on div "New Resource" at bounding box center [681, 42] width 368 height 60
click at [527, 19] on icon at bounding box center [522, 20] width 17 height 17
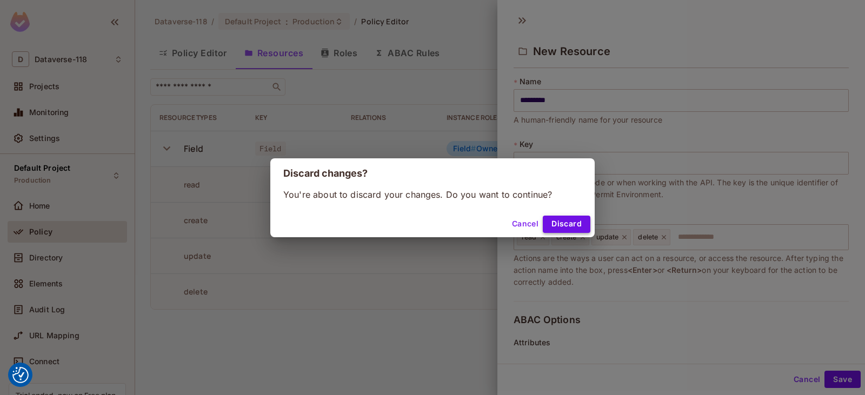
click at [569, 223] on button "Discard" at bounding box center [567, 224] width 48 height 17
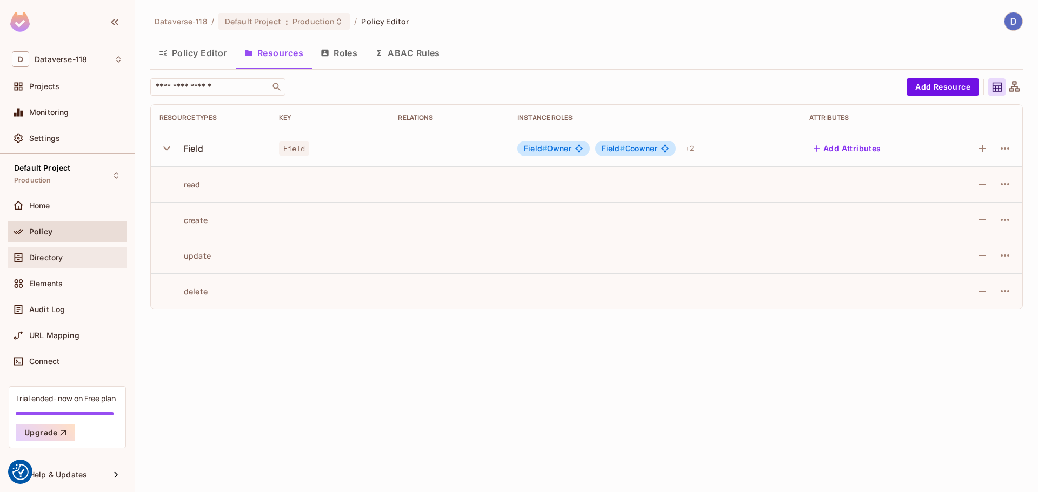
click at [28, 257] on div at bounding box center [20, 257] width 17 height 13
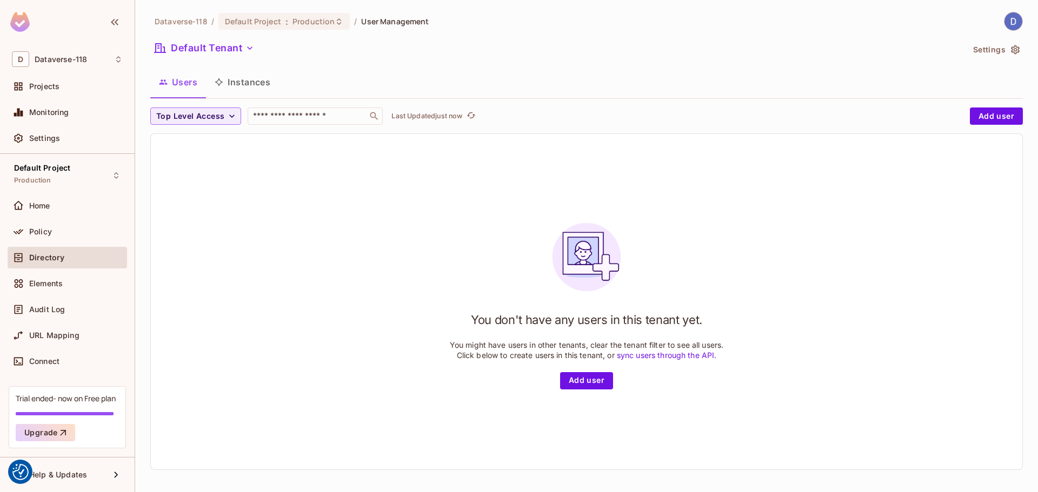
click at [237, 83] on button "Instances" at bounding box center [242, 82] width 73 height 27
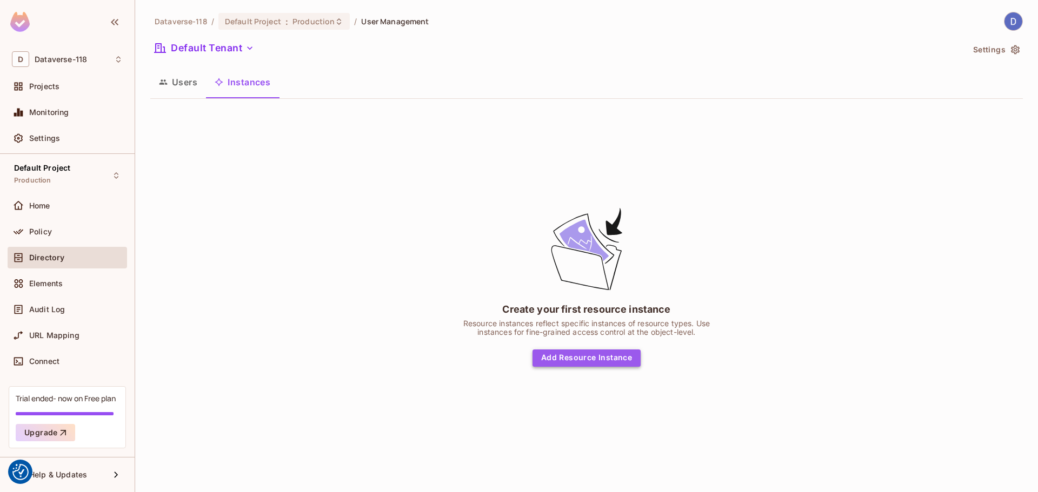
click at [589, 353] on button "Add Resource Instance" at bounding box center [586, 358] width 108 height 17
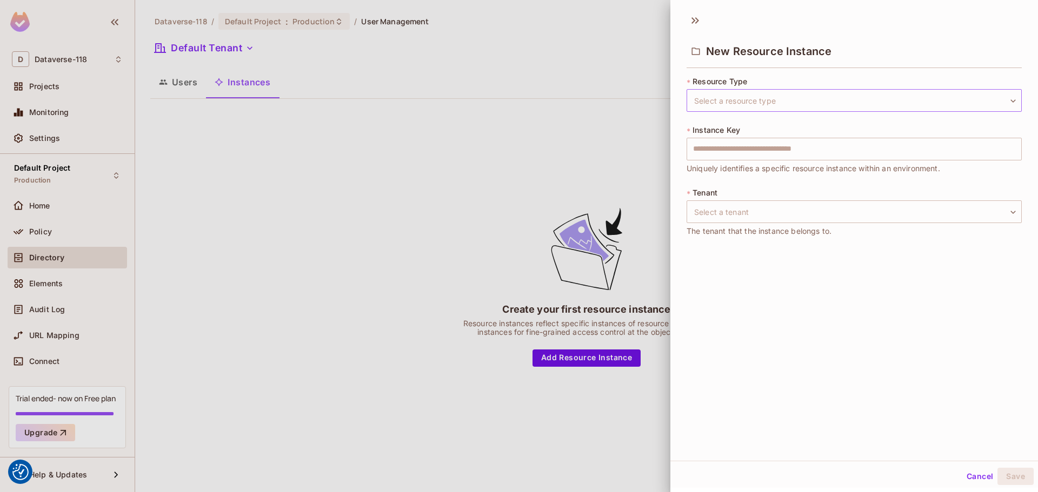
click at [749, 101] on body "We use cookies to enhance your browsing experience, serve personalized ads or c…" at bounding box center [519, 246] width 1038 height 492
click at [743, 150] on li "Field" at bounding box center [846, 151] width 319 height 19
type input "*****"
click at [743, 142] on input "text" at bounding box center [854, 149] width 335 height 23
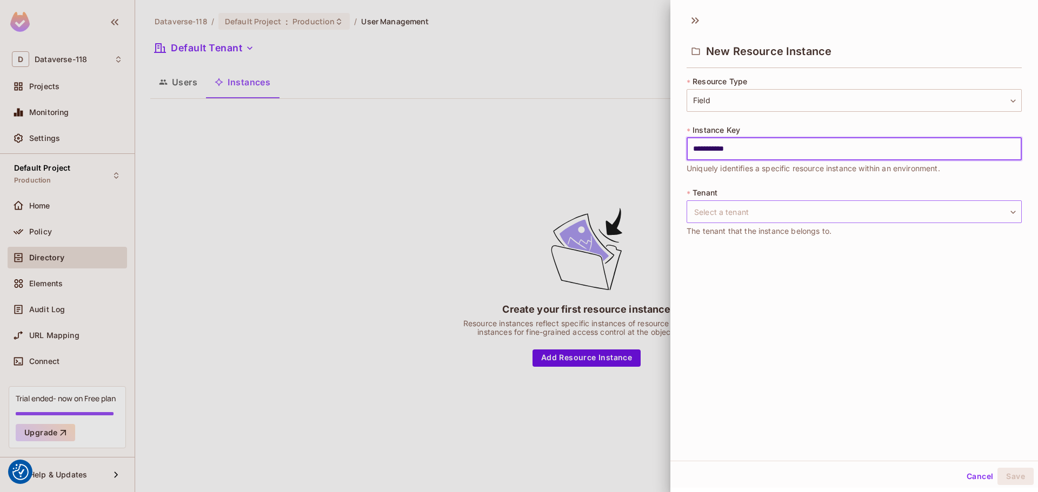
type input "**********"
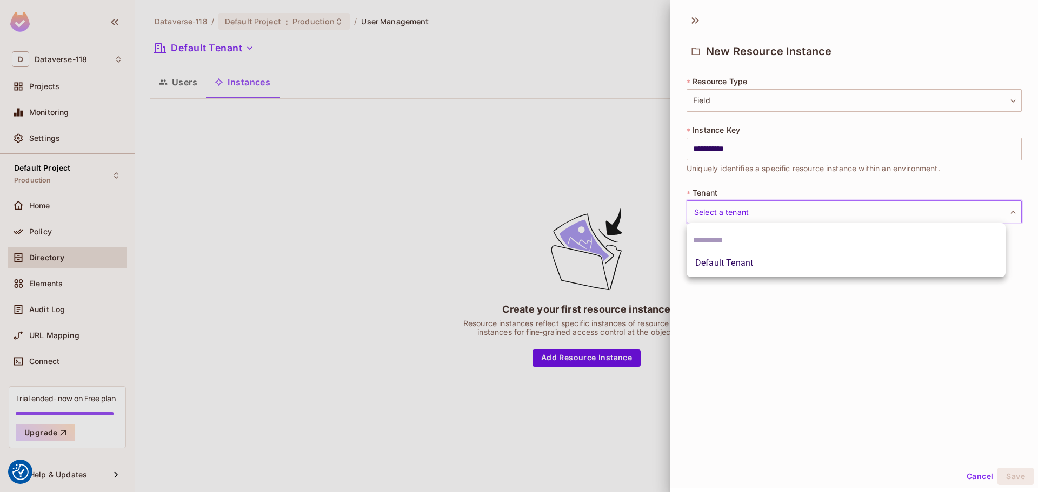
click at [735, 206] on body "We use cookies to enhance your browsing experience, serve personalized ads or c…" at bounding box center [519, 246] width 1038 height 492
click at [736, 208] on div at bounding box center [519, 246] width 1038 height 492
click at [762, 212] on body "We use cookies to enhance your browsing experience, serve personalized ads or c…" at bounding box center [519, 246] width 1038 height 492
click at [747, 260] on li "Default Tenant" at bounding box center [846, 261] width 319 height 19
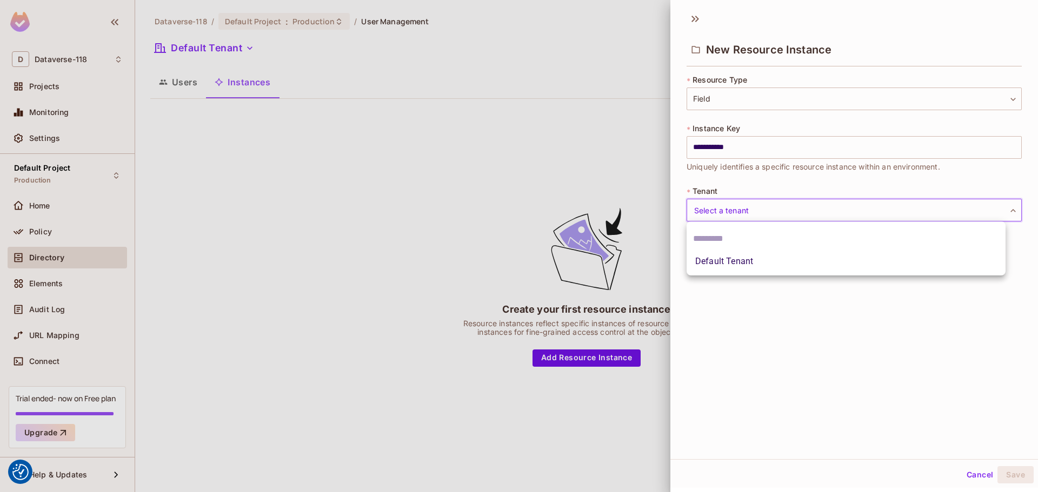
type input "*******"
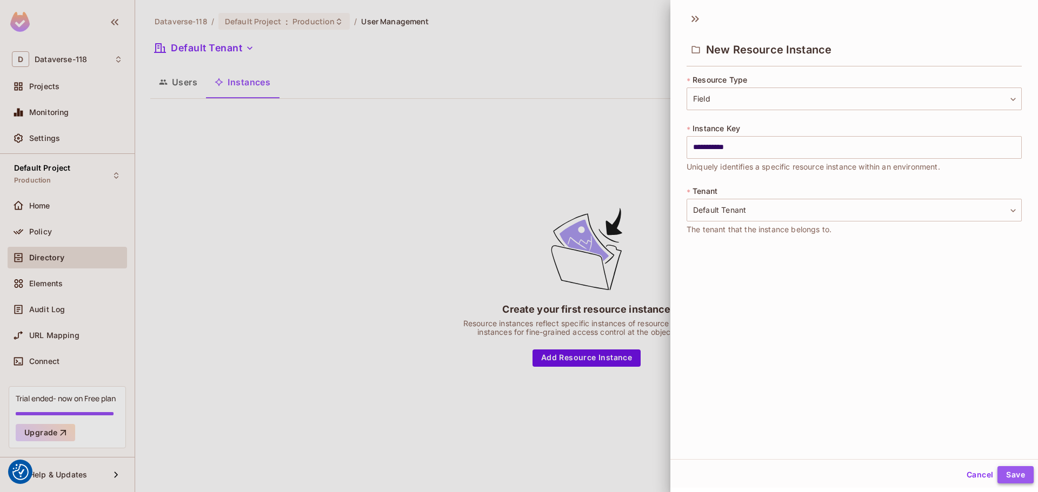
click at [1017, 473] on button "Save" at bounding box center [1015, 475] width 36 height 17
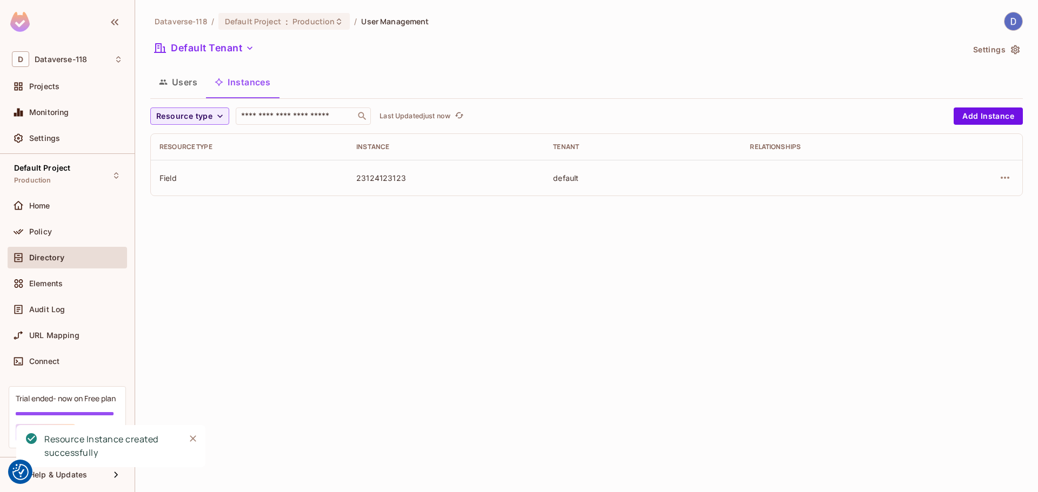
click at [401, 173] on div "23124123123" at bounding box center [445, 178] width 179 height 10
drag, startPoint x: 359, startPoint y: 174, endPoint x: 429, endPoint y: 178, distance: 70.4
click at [429, 178] on div "23124123123" at bounding box center [445, 178] width 179 height 10
drag, startPoint x: 331, startPoint y: 189, endPoint x: 754, endPoint y: 188, distance: 422.7
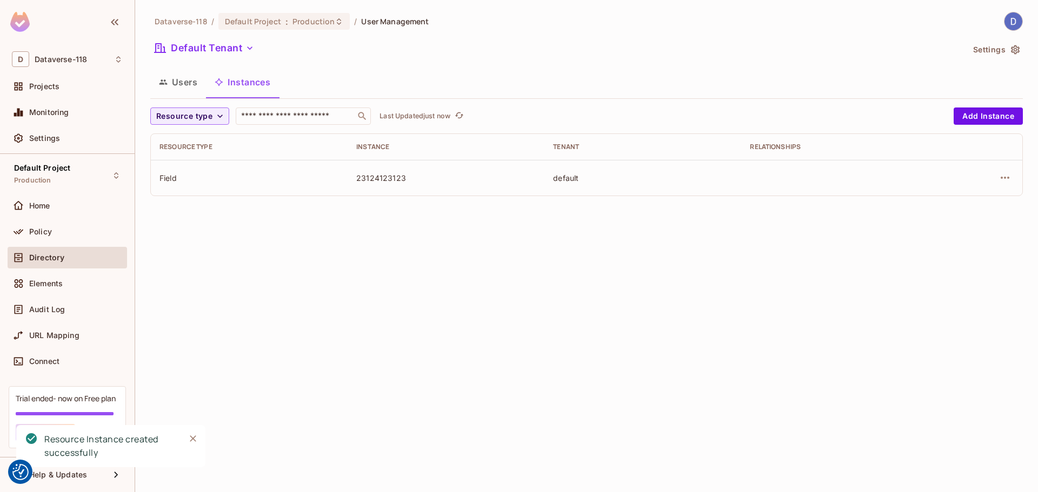
click at [339, 189] on td "Field" at bounding box center [249, 178] width 197 height 36
click at [1002, 175] on button "button" at bounding box center [1004, 177] width 17 height 17
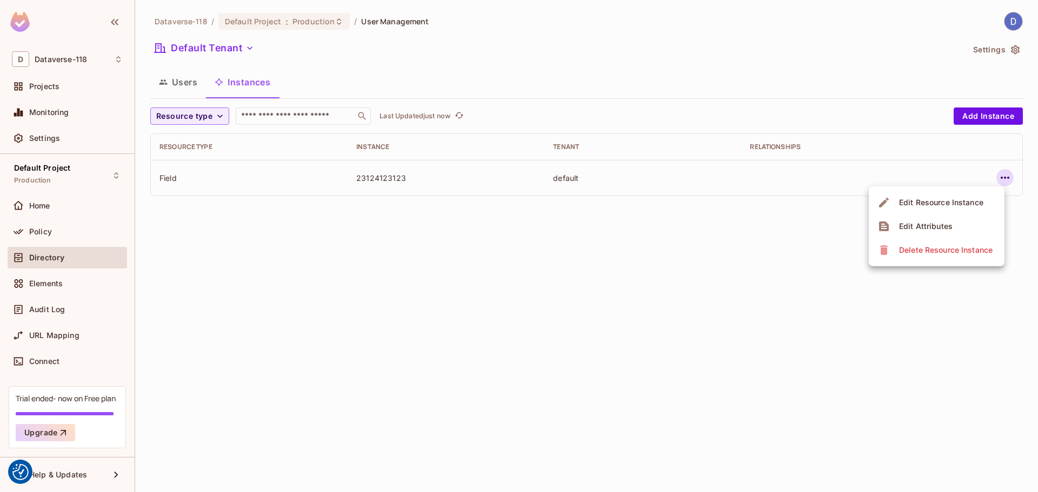
click at [951, 225] on span "Edit Attributes" at bounding box center [926, 226] width 60 height 17
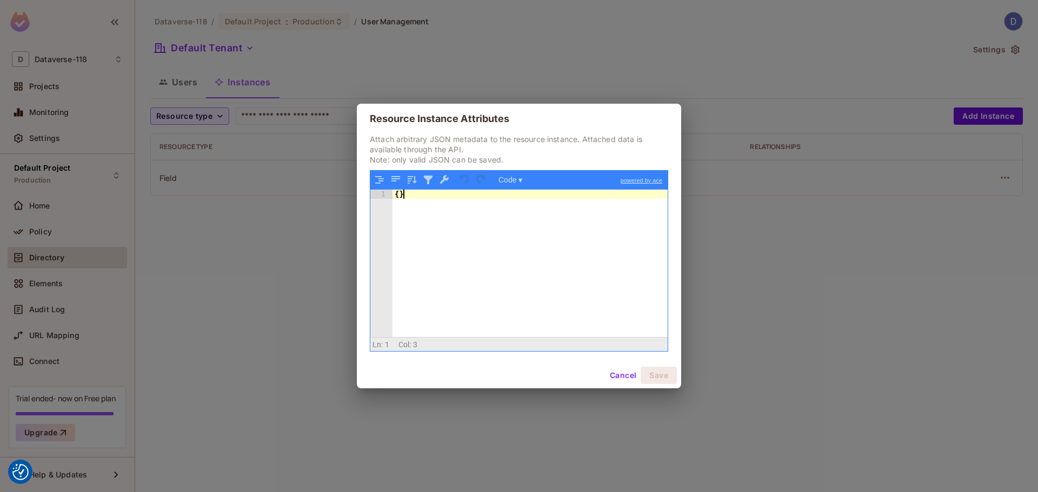
click at [479, 228] on div "{ }" at bounding box center [529, 273] width 275 height 166
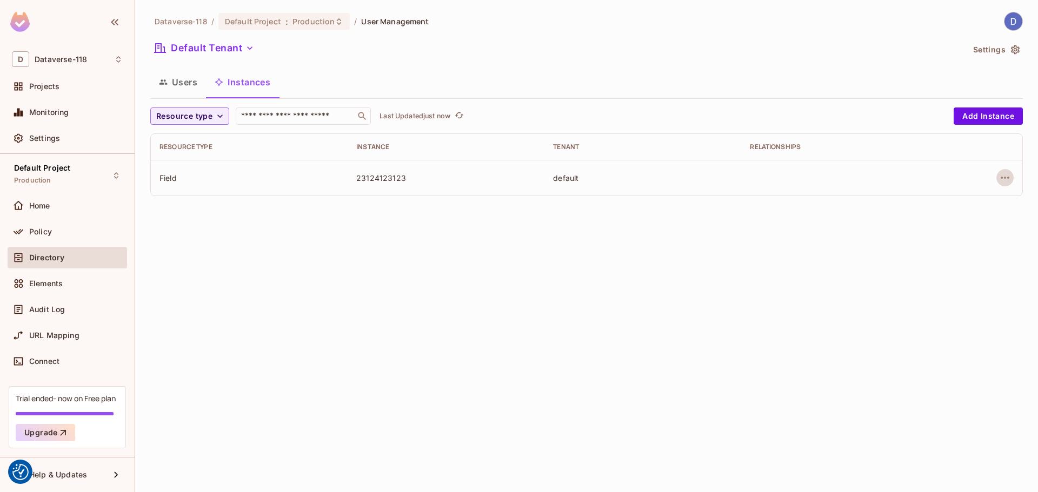
click at [185, 91] on button "Users" at bounding box center [178, 82] width 56 height 27
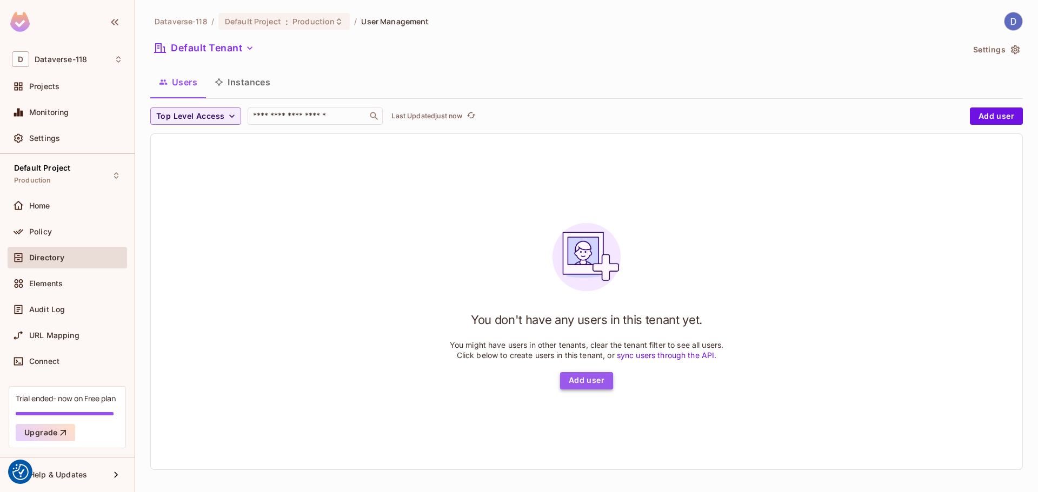
click at [583, 382] on button "Add user" at bounding box center [586, 380] width 53 height 17
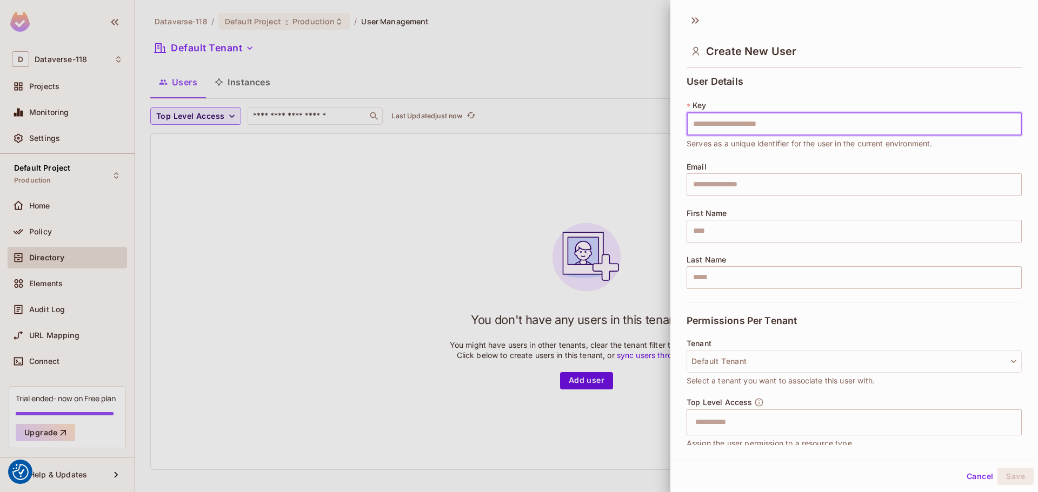
click at [746, 126] on input "text" at bounding box center [854, 124] width 335 height 23
type input "*"
click at [714, 189] on input "text" at bounding box center [854, 185] width 335 height 23
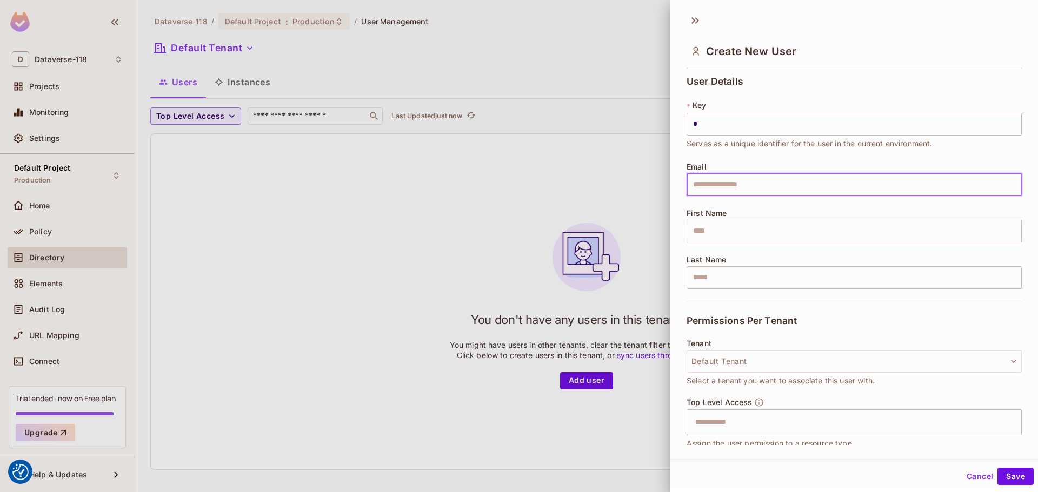
type input "**********"
type input "******"
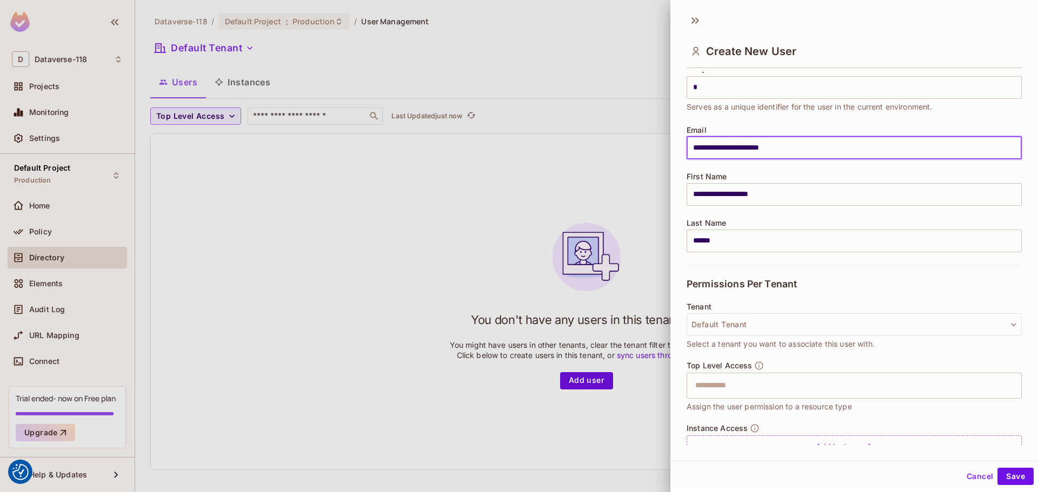
scroll to position [83, 0]
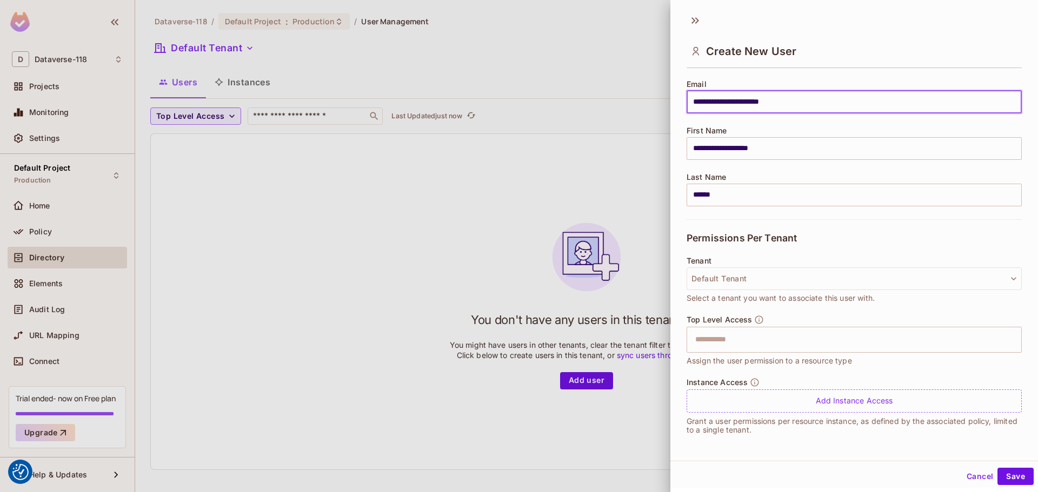
click at [758, 290] on div "Tenant Default Tenant Select a tenant you want to associate this user with." at bounding box center [854, 281] width 335 height 48
click at [740, 340] on input "text" at bounding box center [845, 340] width 312 height 22
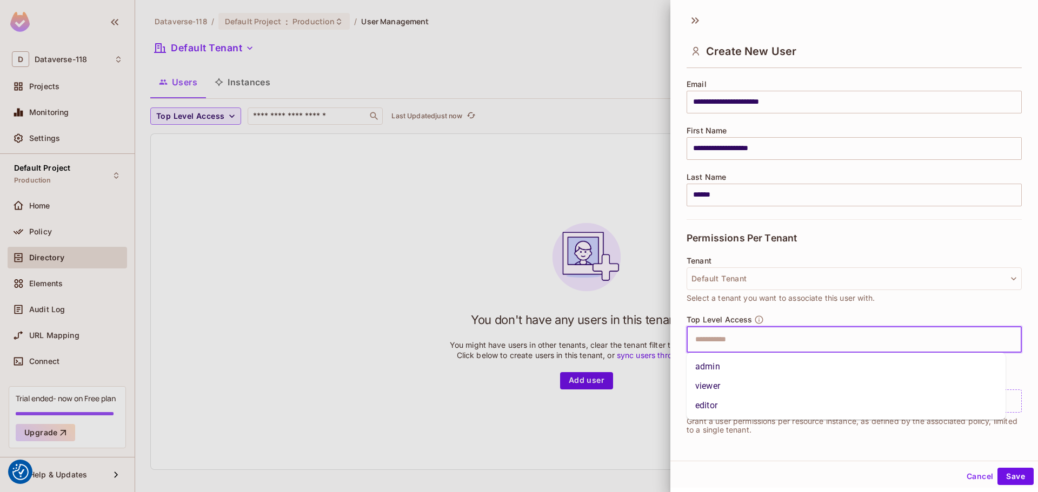
click at [729, 407] on li "editor" at bounding box center [846, 405] width 319 height 19
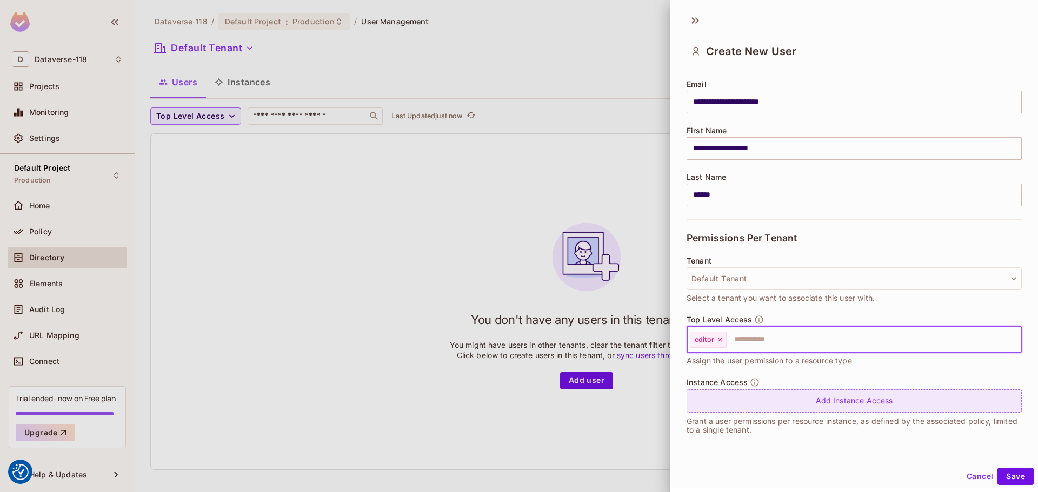
click at [800, 404] on div "Add Instance Access" at bounding box center [854, 401] width 335 height 23
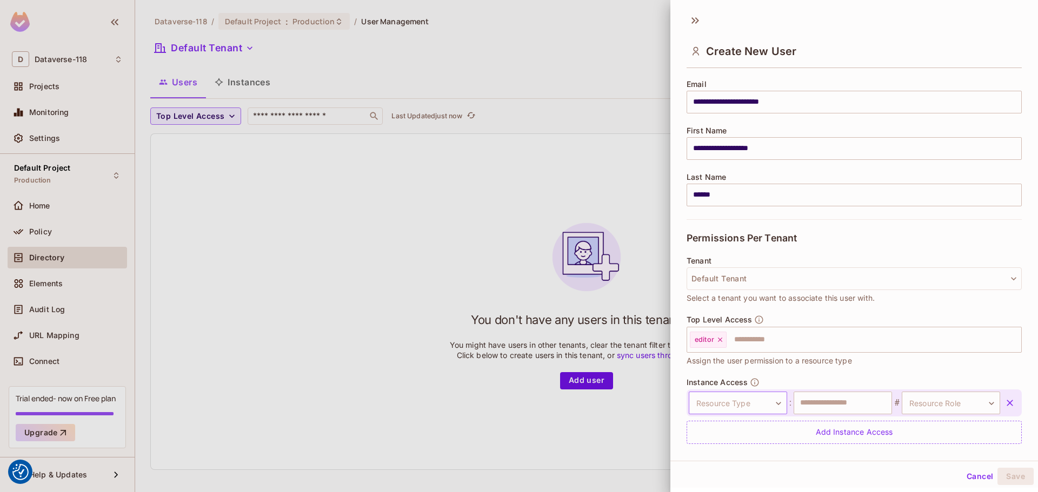
click at [727, 402] on body "We use cookies to enhance your browsing experience, serve personalized ads or c…" at bounding box center [519, 246] width 1038 height 492
click at [725, 458] on li "Field" at bounding box center [730, 454] width 99 height 19
click at [847, 413] on input "text" at bounding box center [843, 403] width 98 height 23
type input "*"
click at [930, 407] on body "We use cookies to enhance your browsing experience, serve personalized ads or c…" at bounding box center [519, 246] width 1038 height 492
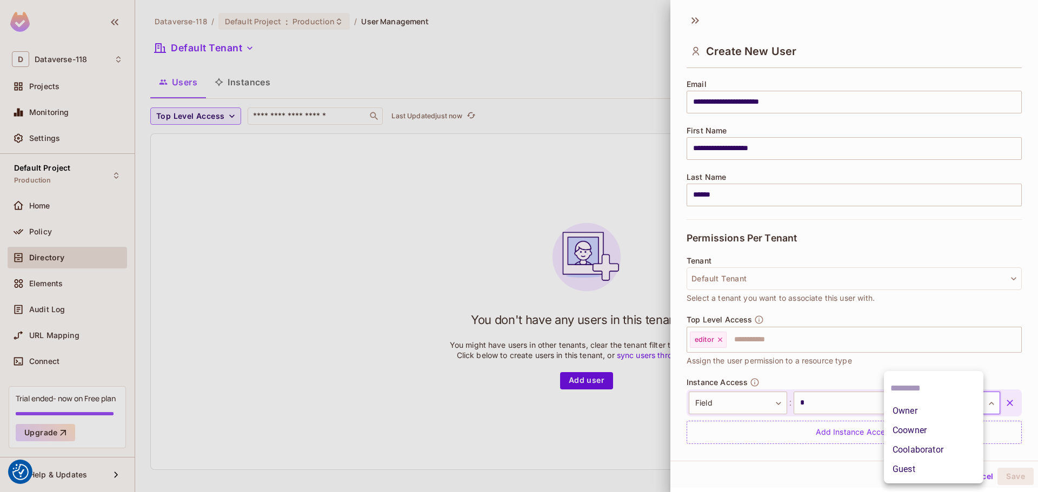
drag, startPoint x: 816, startPoint y: 465, endPoint x: 805, endPoint y: 458, distance: 13.4
click at [816, 465] on div at bounding box center [519, 246] width 1038 height 492
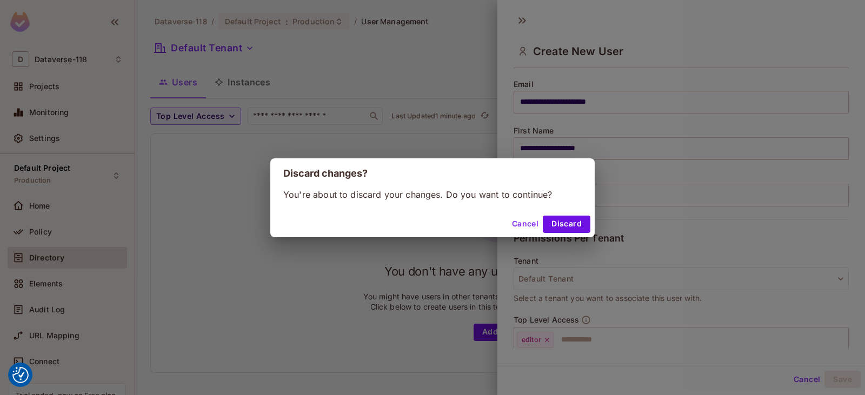
click at [361, 235] on div "Cancel Discard" at bounding box center [432, 224] width 324 height 26
click at [516, 227] on button "Cancel" at bounding box center [525, 224] width 35 height 17
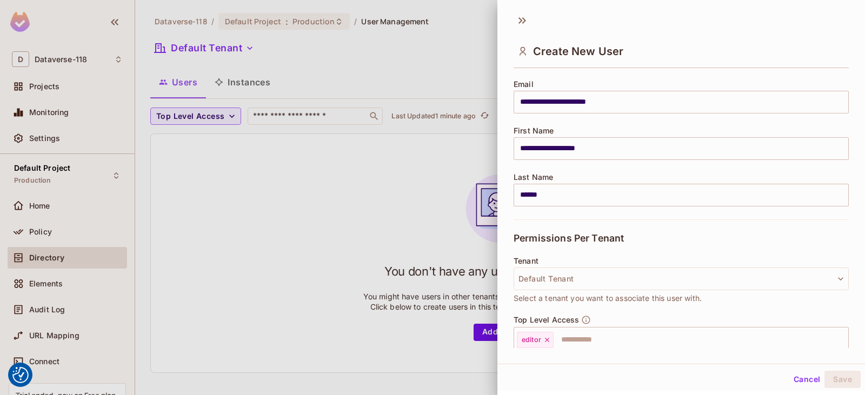
click at [324, 224] on div at bounding box center [432, 197] width 865 height 395
click at [327, 188] on div at bounding box center [432, 197] width 865 height 395
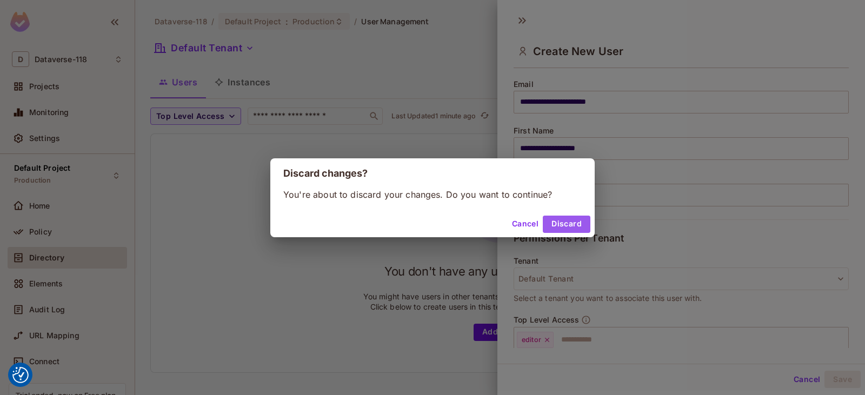
click at [565, 221] on button "Discard" at bounding box center [567, 224] width 48 height 17
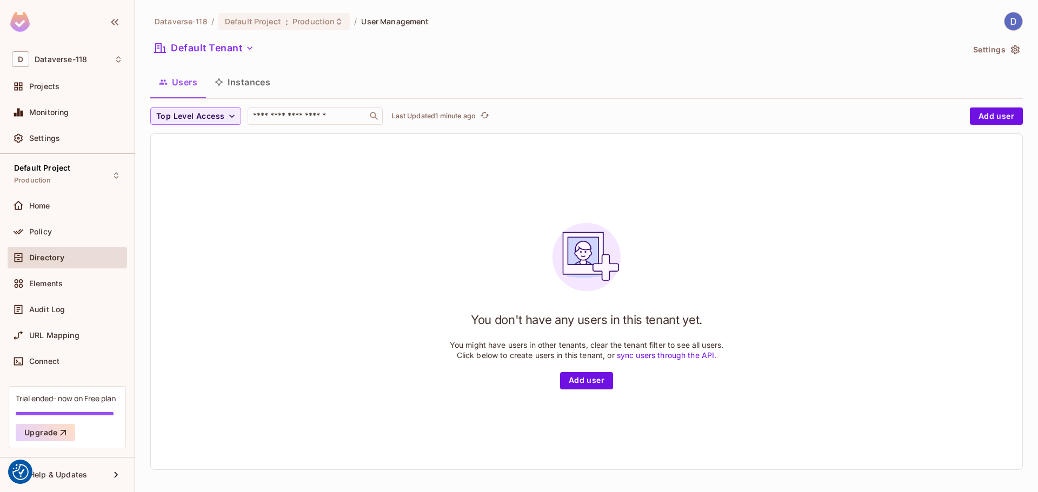
click at [237, 78] on button "Instances" at bounding box center [242, 82] width 73 height 27
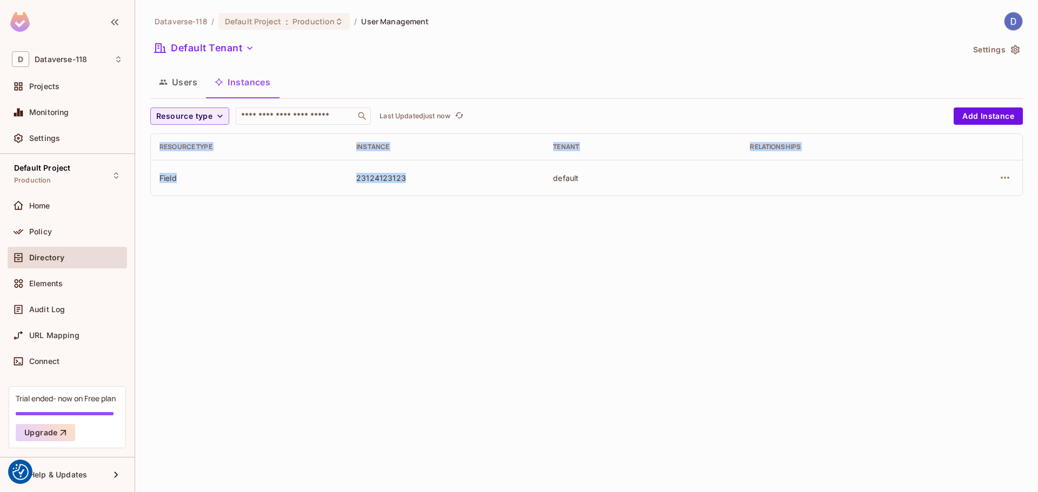
drag, startPoint x: 181, startPoint y: 179, endPoint x: 510, endPoint y: 179, distance: 329.2
click at [510, 179] on div "Dataverse-118 / Default Project : Production / User Management Default Tenant S…" at bounding box center [586, 246] width 903 height 492
click at [510, 179] on div "23124123123" at bounding box center [445, 178] width 179 height 10
click at [402, 178] on div "23124123123" at bounding box center [445, 178] width 179 height 10
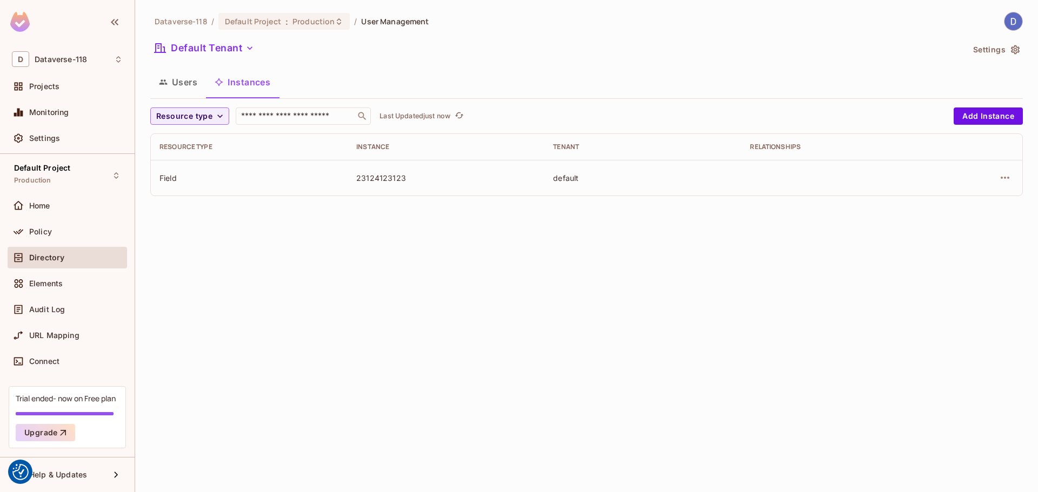
click at [375, 178] on div "23124123123" at bounding box center [445, 178] width 179 height 10
click at [578, 178] on div "default" at bounding box center [642, 178] width 179 height 10
click at [175, 74] on button "Users" at bounding box center [178, 82] width 56 height 27
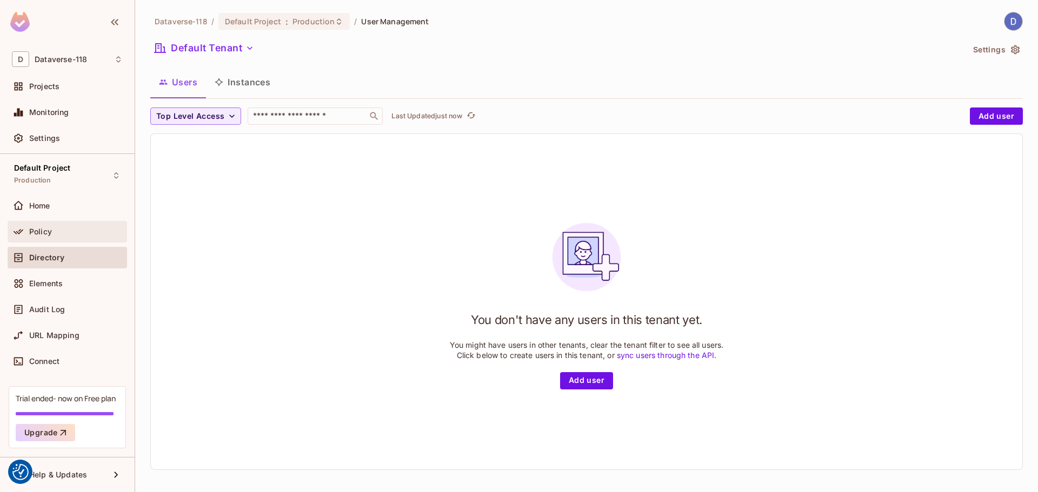
click at [49, 228] on span "Policy" at bounding box center [40, 232] width 23 height 9
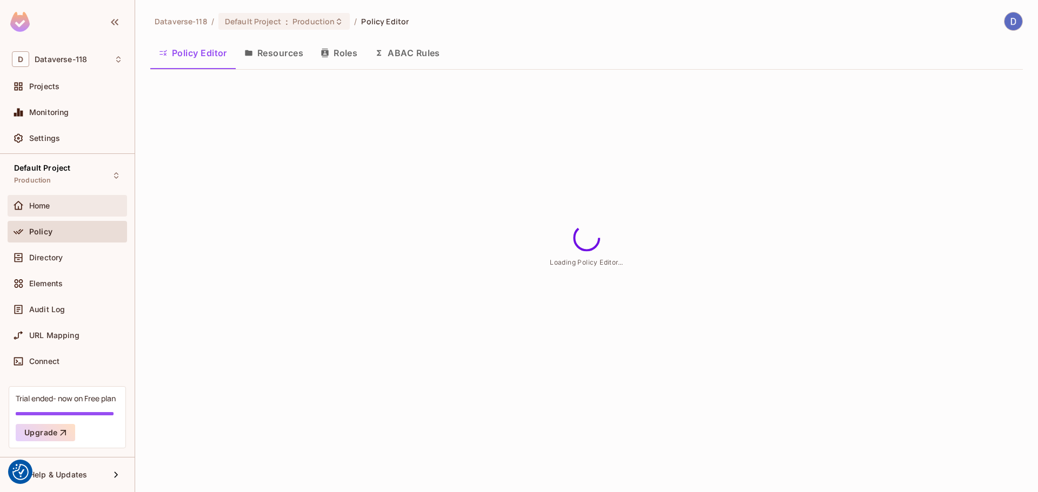
click at [49, 214] on div "Home" at bounding box center [67, 206] width 119 height 22
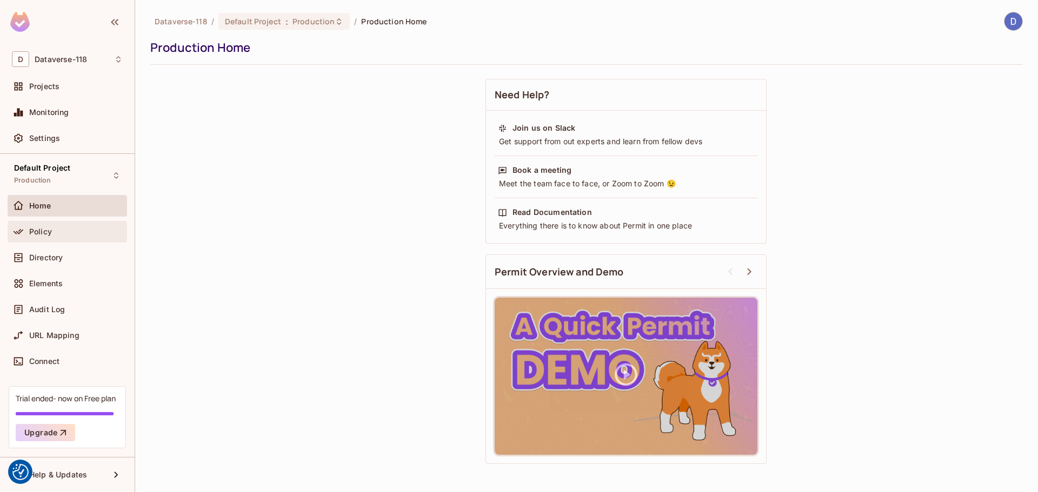
click at [49, 242] on div "Policy" at bounding box center [67, 232] width 119 height 22
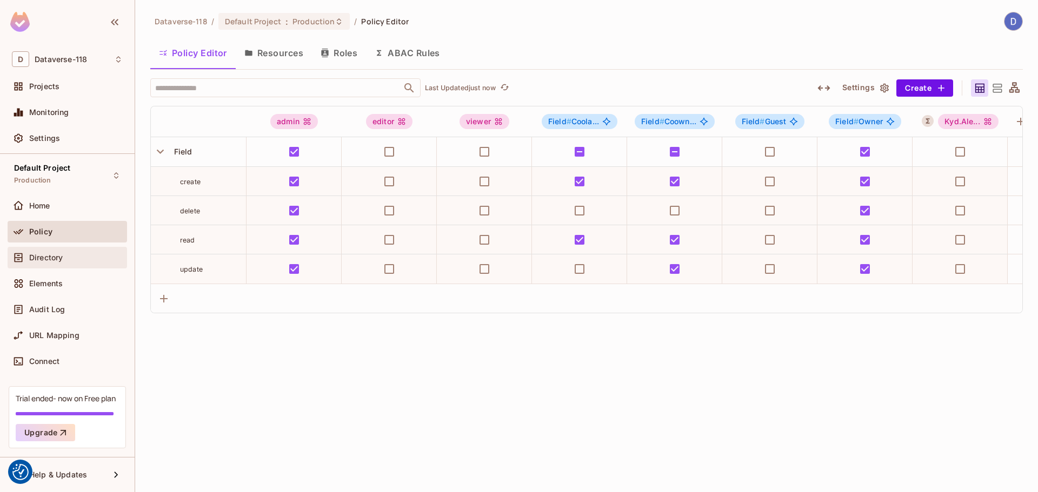
click at [49, 258] on span "Directory" at bounding box center [46, 258] width 34 height 9
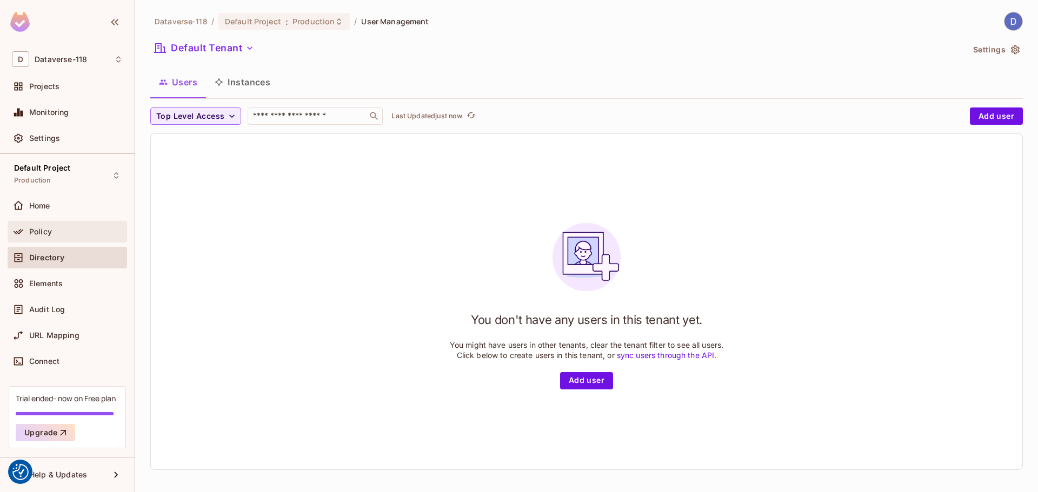
click at [54, 227] on div "Policy" at bounding box center [67, 231] width 111 height 13
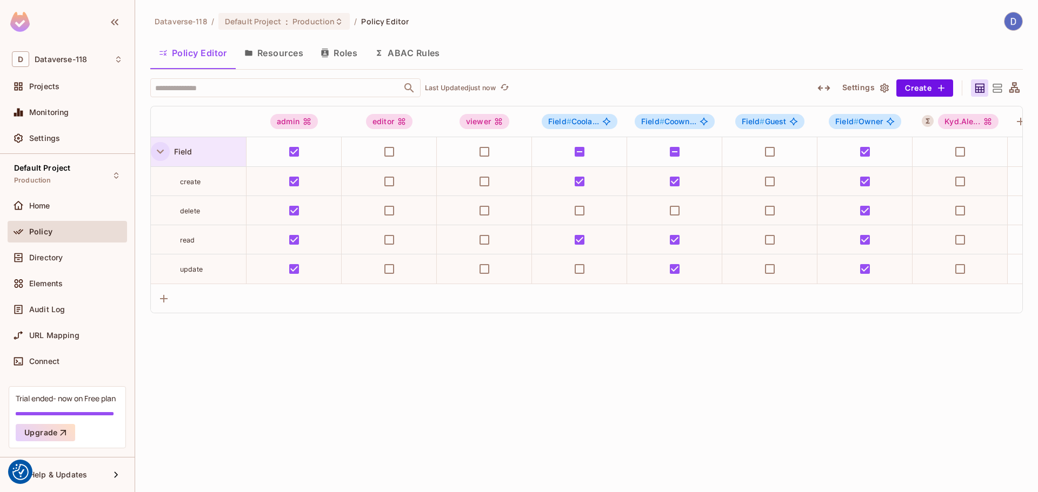
click at [159, 149] on icon "button" at bounding box center [160, 151] width 15 height 15
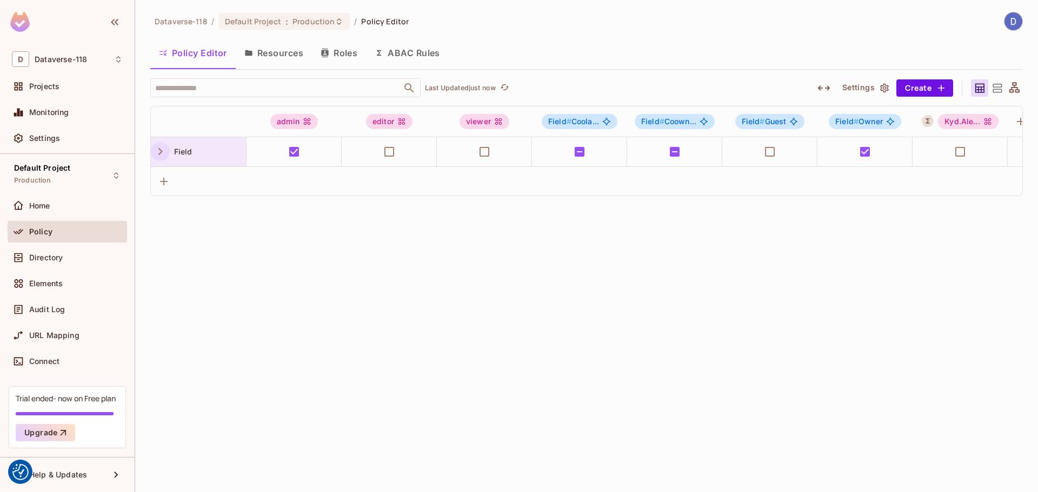
click at [159, 149] on icon "button" at bounding box center [160, 151] width 4 height 7
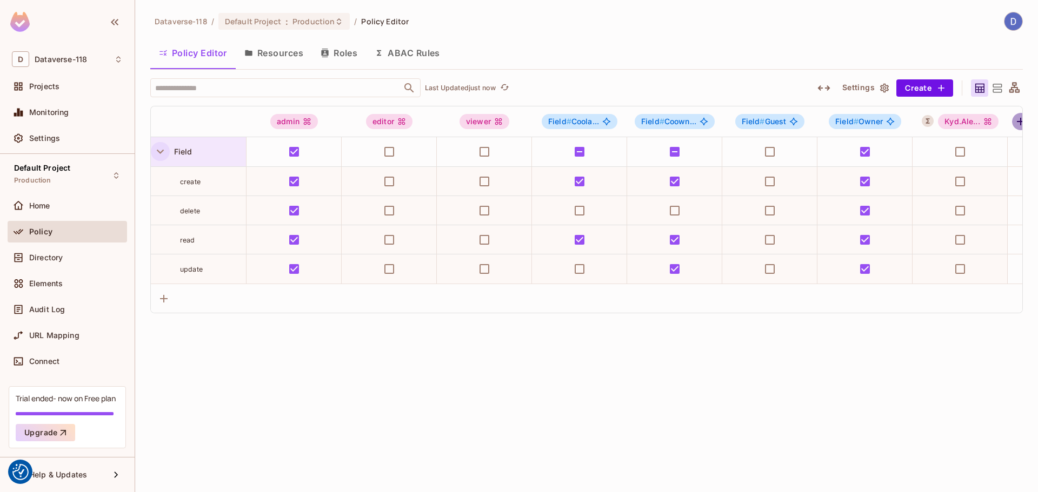
click at [1017, 122] on icon "button" at bounding box center [1021, 122] width 8 height 8
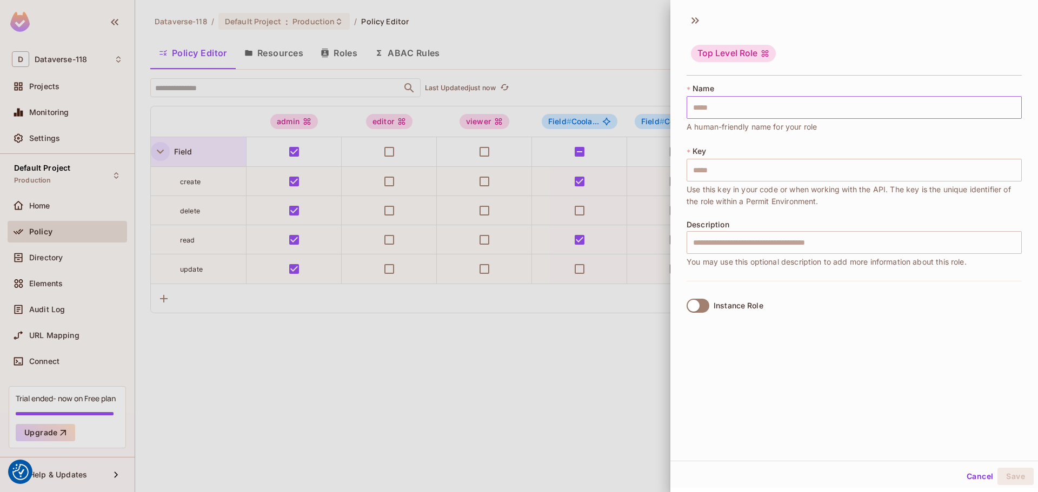
click at [746, 120] on div "* Name ​ A human-friendly name for your role" at bounding box center [854, 108] width 335 height 50
click at [740, 114] on input "text" at bounding box center [854, 107] width 335 height 23
type input "*"
type input "**"
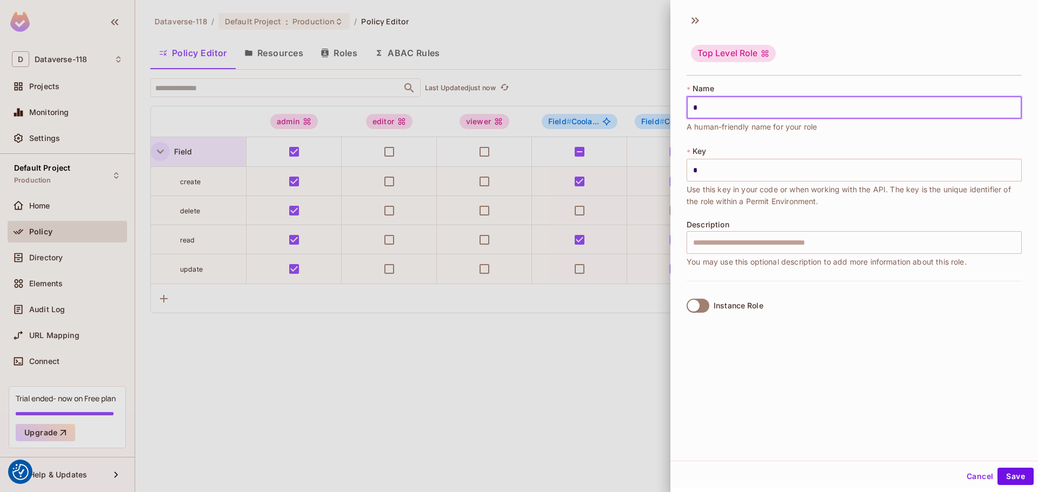
type input "**"
type input "*"
type input "**"
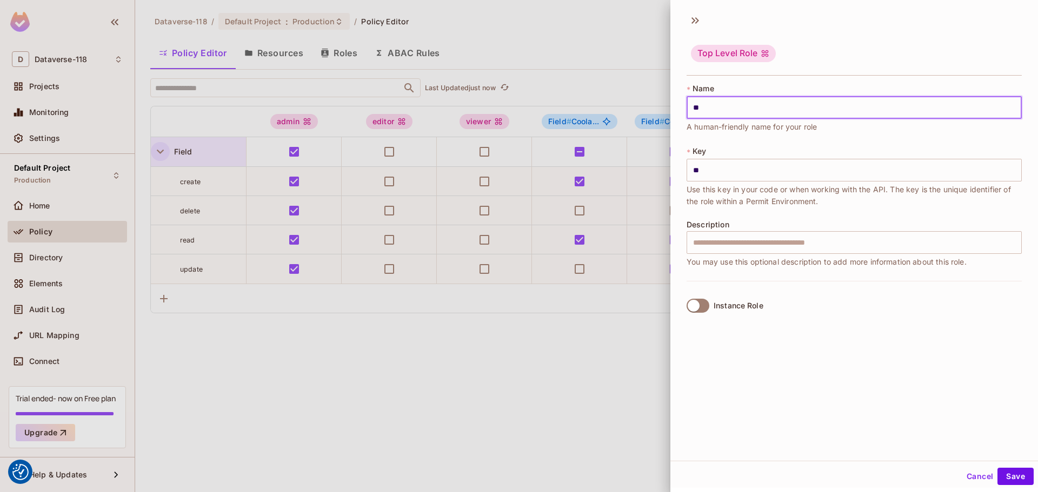
type input "***"
type input "*****"
type input "******"
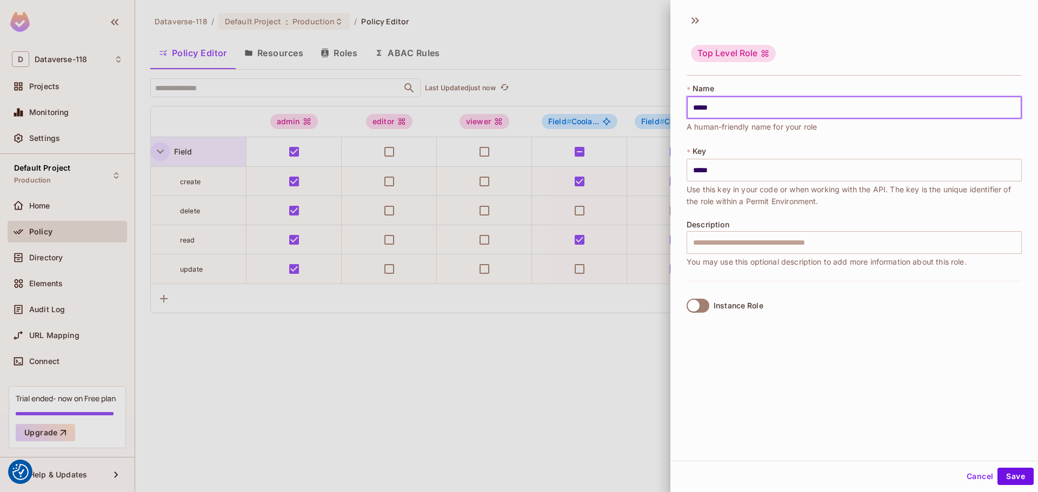
type input "******"
type input "*******"
type input "********"
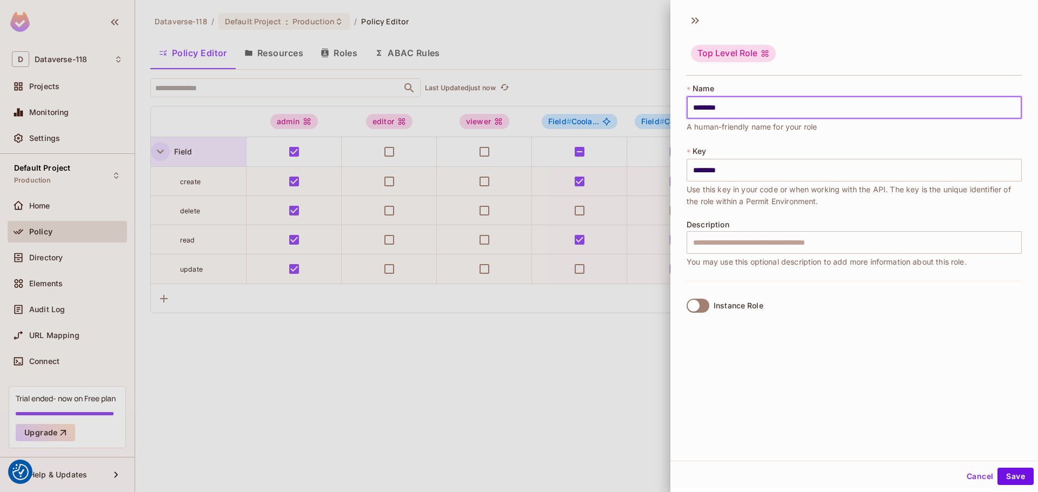
type input "*********"
type input "**********"
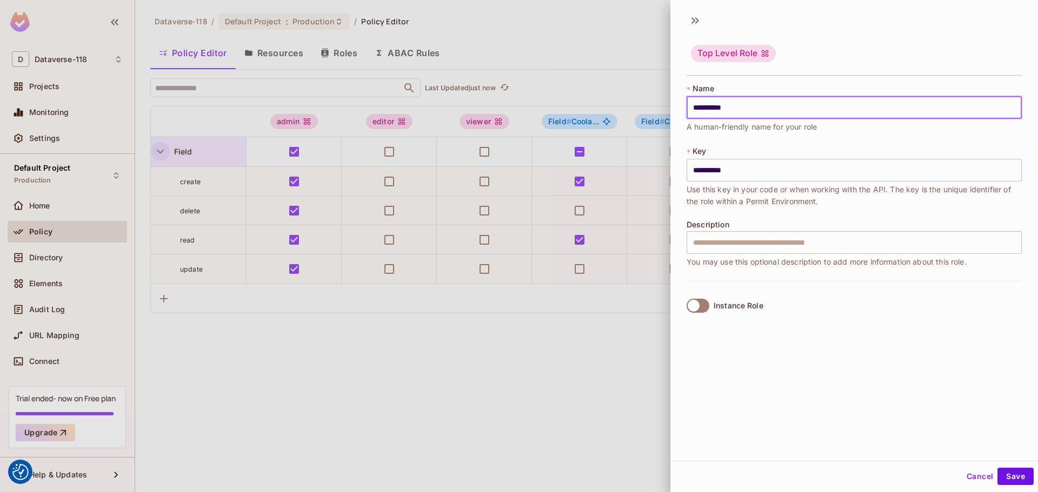
type input "**********"
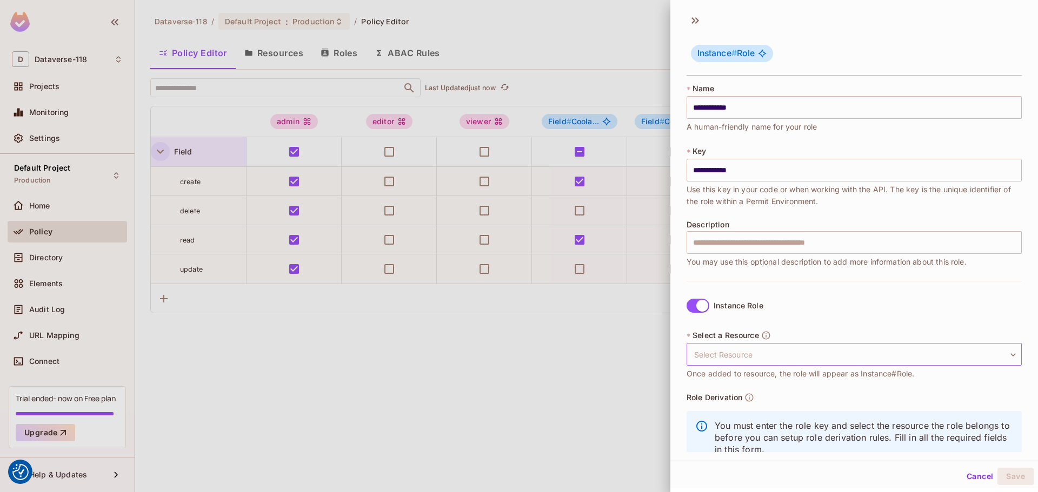
click at [767, 353] on body "We use cookies to enhance your browsing experience, serve personalized ads or c…" at bounding box center [519, 246] width 1038 height 492
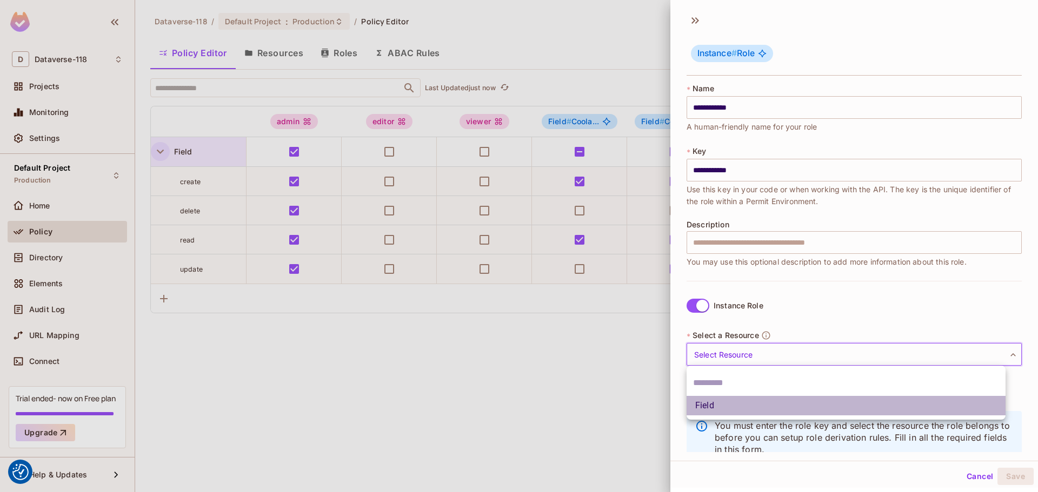
click at [728, 409] on li "Field" at bounding box center [846, 405] width 319 height 19
type input "*****"
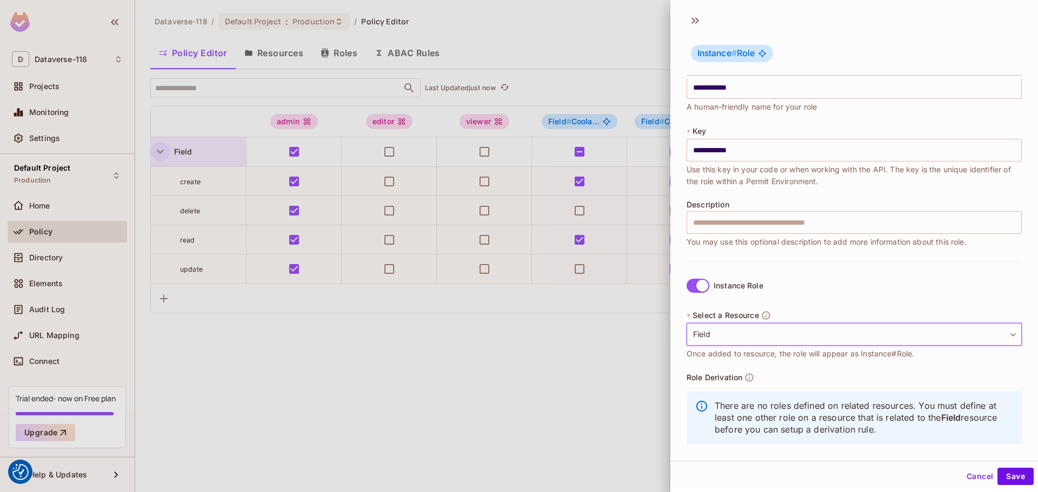
scroll to position [31, 0]
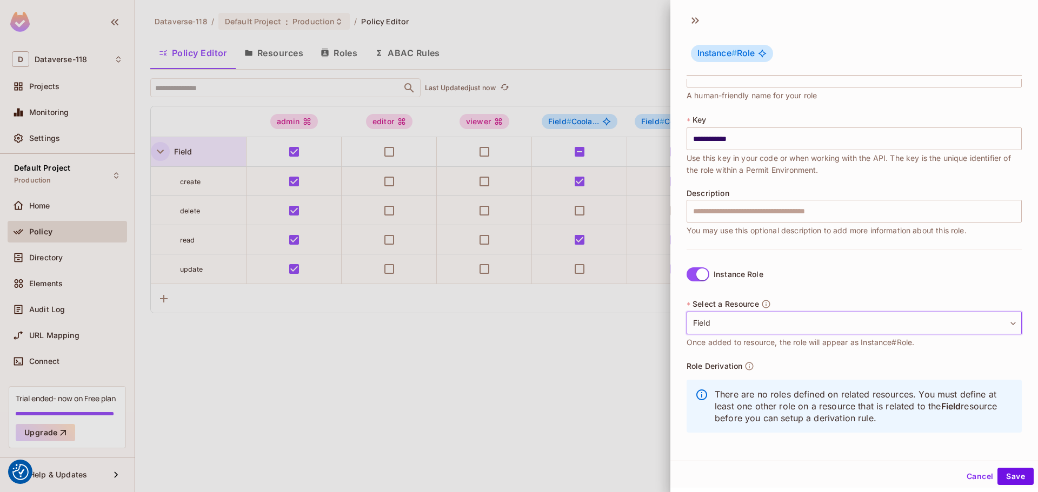
click at [712, 374] on div "Role Derivation There are no roles defined on related resources. You must defin…" at bounding box center [854, 401] width 335 height 78
drag, startPoint x: 697, startPoint y: 395, endPoint x: 927, endPoint y: 427, distance: 231.5
click at [925, 427] on div "There are no roles defined on related resources. You must define at least one o…" at bounding box center [854, 406] width 335 height 53
drag, startPoint x: 928, startPoint y: 427, endPoint x: 944, endPoint y: 425, distance: 16.8
click at [929, 426] on div "There are no roles defined on related resources. You must define at least one o…" at bounding box center [854, 406] width 335 height 53
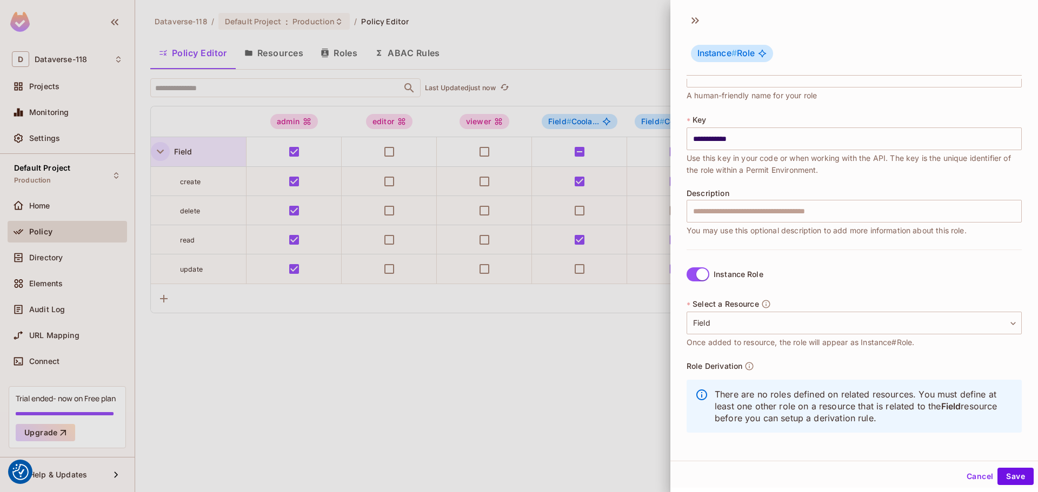
click at [705, 390] on icon at bounding box center [701, 395] width 13 height 13
click at [702, 370] on span "Role Derivation" at bounding box center [715, 366] width 56 height 9
click at [751, 367] on icon "button" at bounding box center [749, 367] width 10 height 10
drag, startPoint x: 752, startPoint y: 388, endPoint x: 942, endPoint y: 416, distance: 191.8
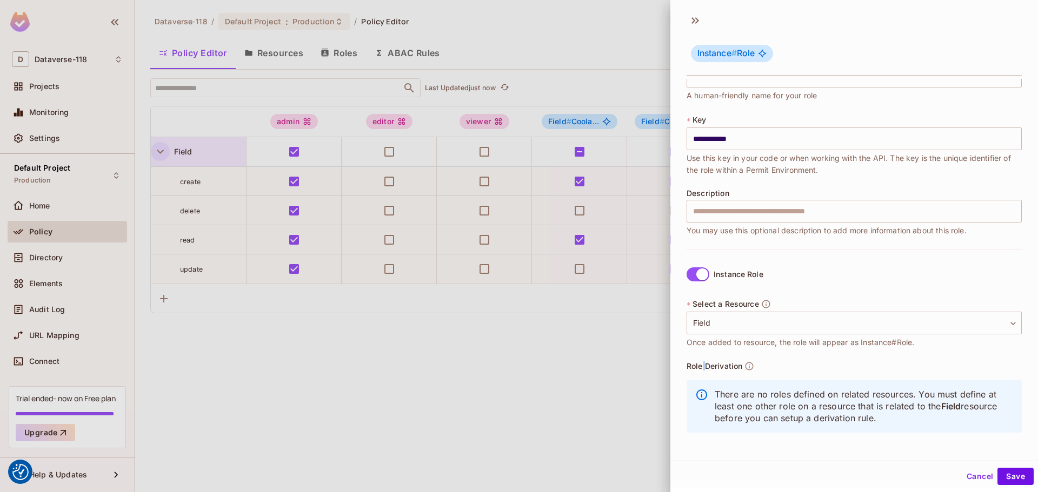
click at [942, 416] on div "There are no roles defined on related resources. You must define at least one o…" at bounding box center [854, 406] width 335 height 53
click at [942, 416] on p "There are no roles defined on related resources. You must define at least one o…" at bounding box center [864, 407] width 298 height 36
drag, startPoint x: 923, startPoint y: 417, endPoint x: 727, endPoint y: 373, distance: 201.1
click at [727, 373] on div "Role Derivation There are no roles defined on related resources. You must defin…" at bounding box center [854, 401] width 335 height 78
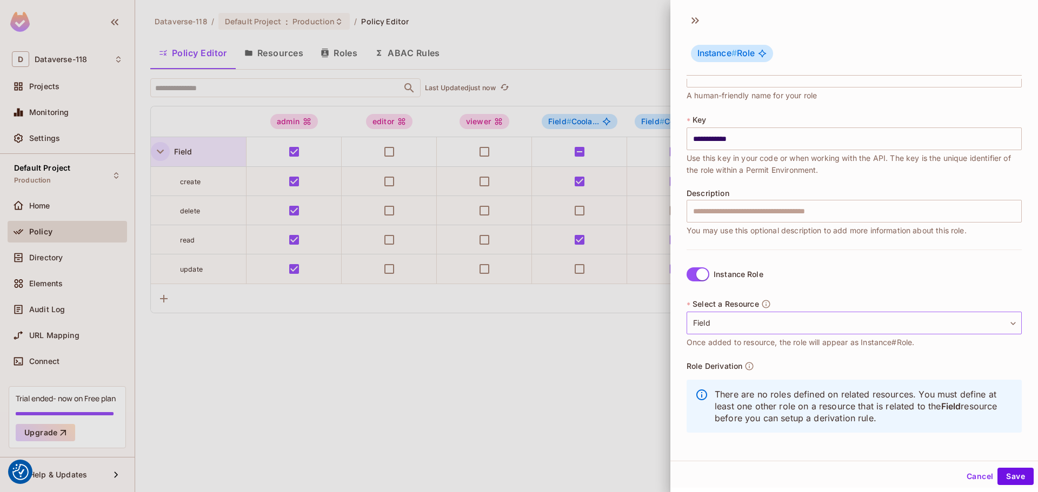
click at [707, 321] on body "We use cookies to enhance your browsing experience, serve personalized ads or c…" at bounding box center [519, 246] width 1038 height 492
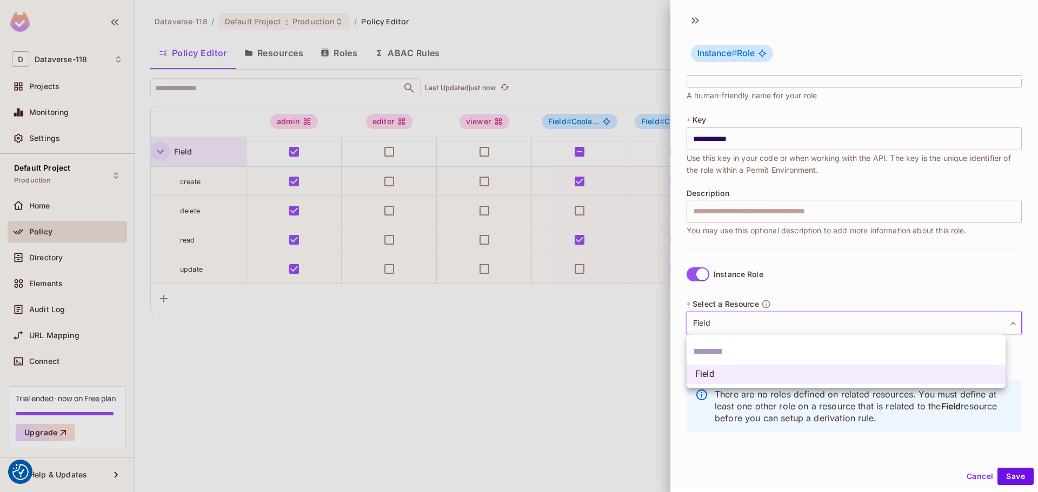
drag, startPoint x: 712, startPoint y: 320, endPoint x: 707, endPoint y: 285, distance: 35.6
click at [713, 320] on div at bounding box center [519, 246] width 1038 height 492
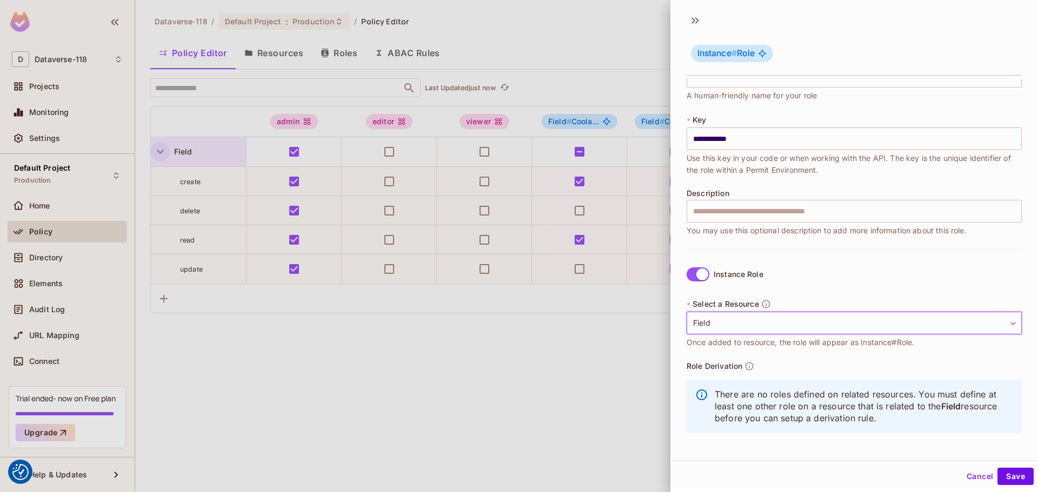
click at [697, 268] on span at bounding box center [698, 275] width 23 height 14
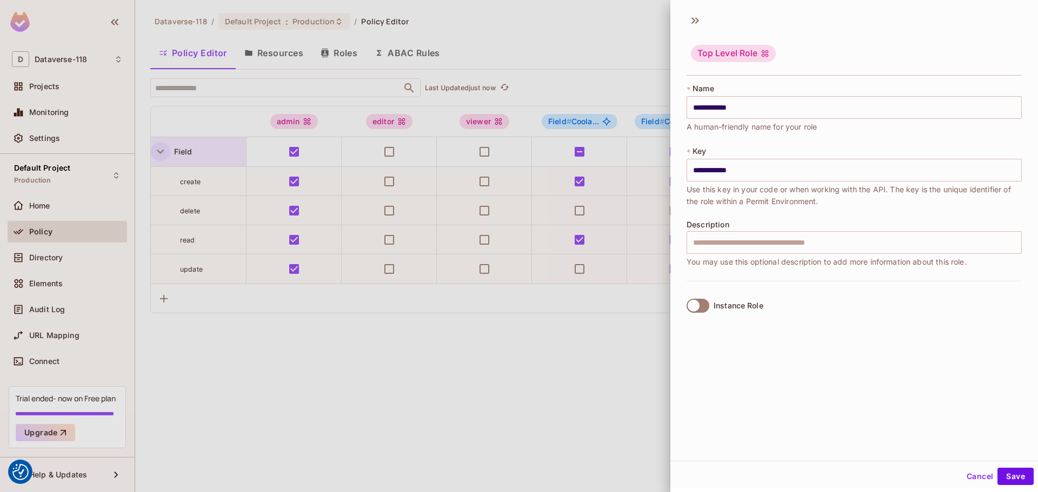
scroll to position [0, 0]
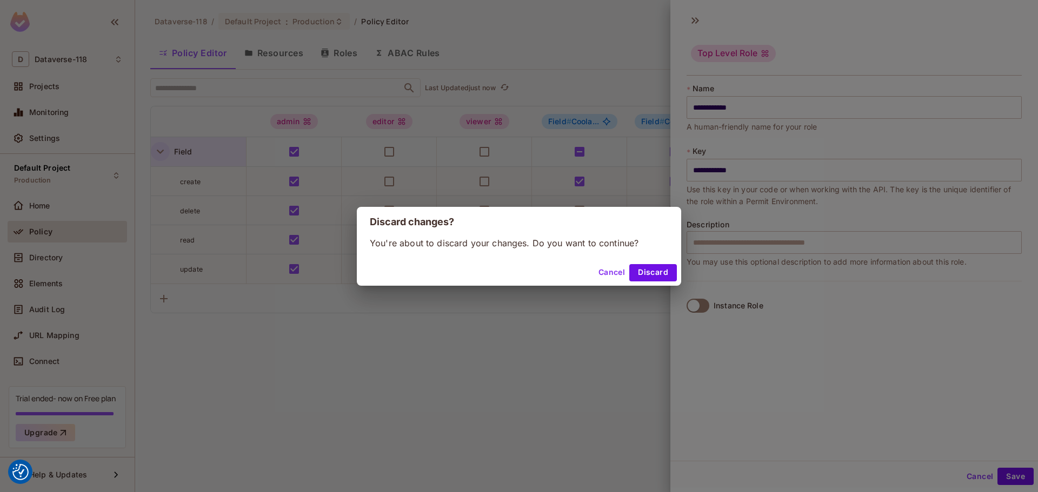
click at [658, 274] on button "Discard" at bounding box center [653, 272] width 48 height 17
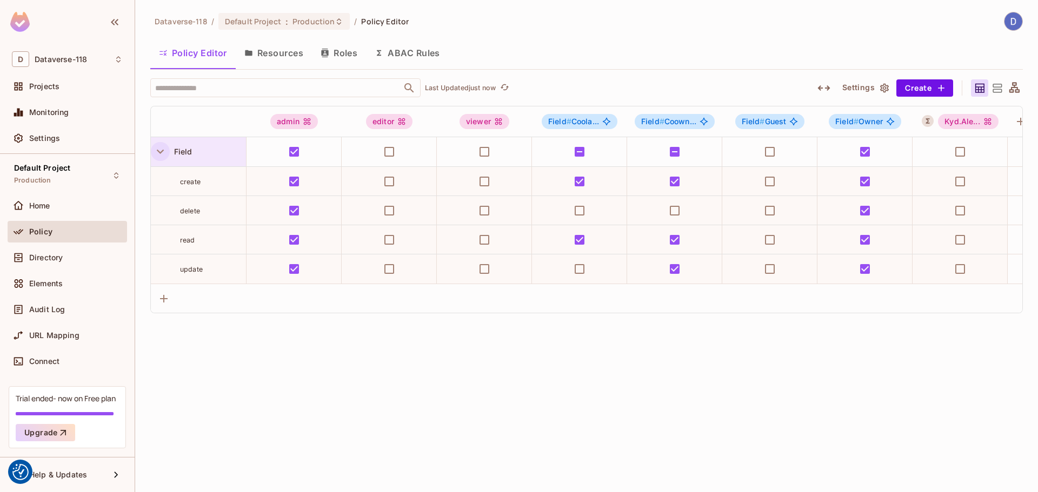
click at [267, 57] on button "Resources" at bounding box center [274, 52] width 76 height 27
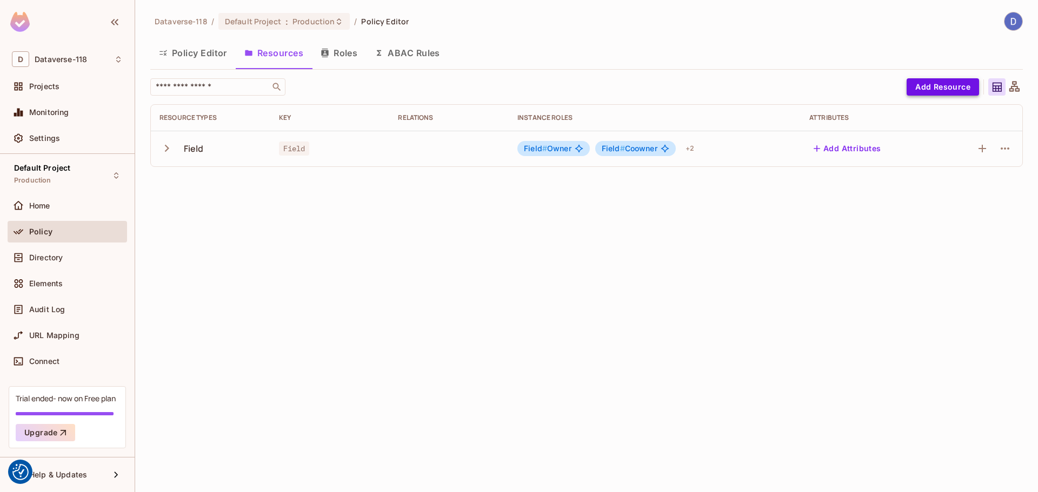
click at [950, 89] on button "Add Resource" at bounding box center [943, 86] width 72 height 17
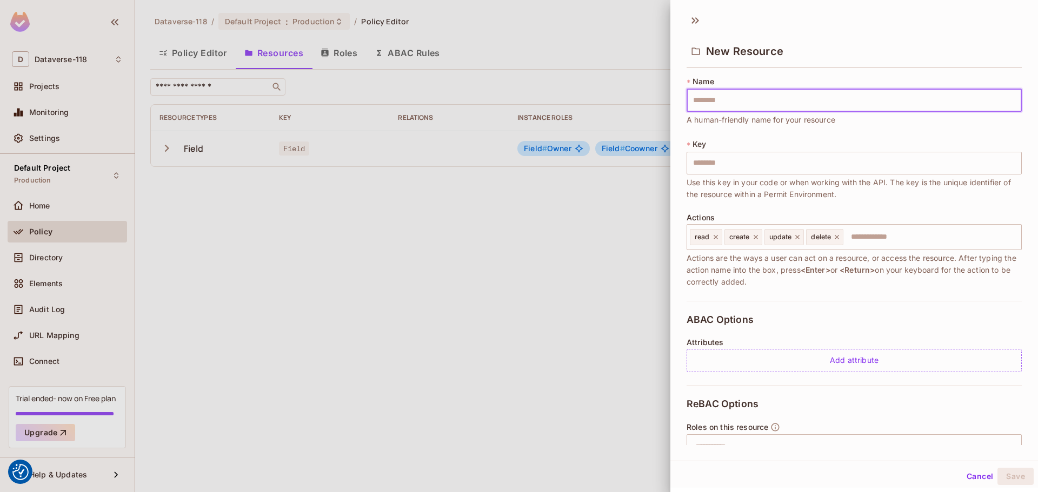
type input "*"
type input "**"
type input "***"
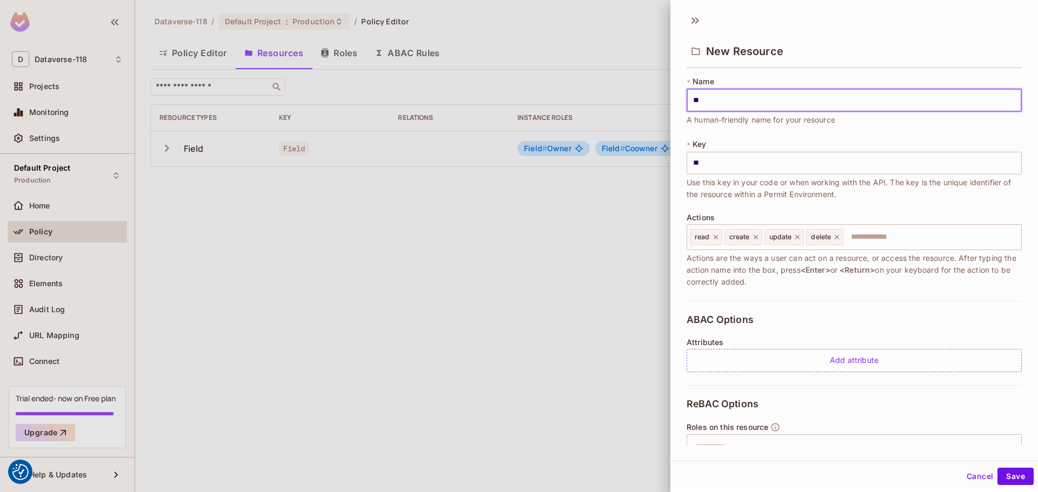
type input "***"
click at [723, 299] on div "* Name *** ​ A human-friendly name for your resource * Key *** ​ Use this key i…" at bounding box center [854, 188] width 335 height 225
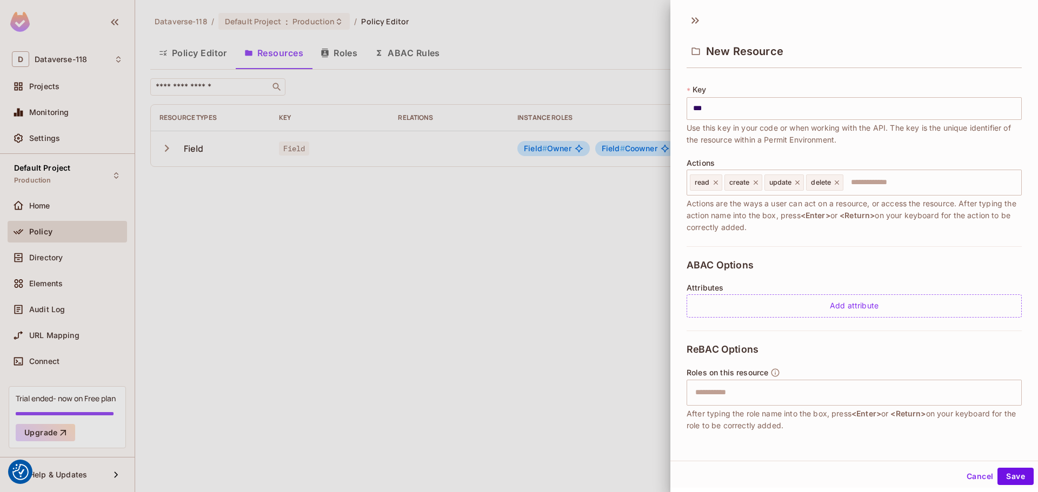
scroll to position [102, 0]
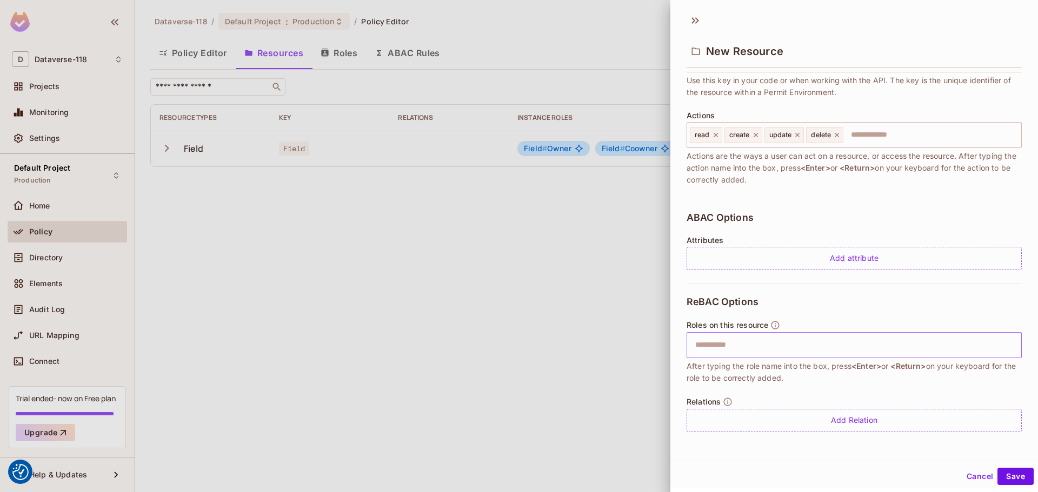
click at [771, 358] on div "​" at bounding box center [854, 345] width 335 height 26
click at [769, 348] on input "text" at bounding box center [853, 346] width 328 height 22
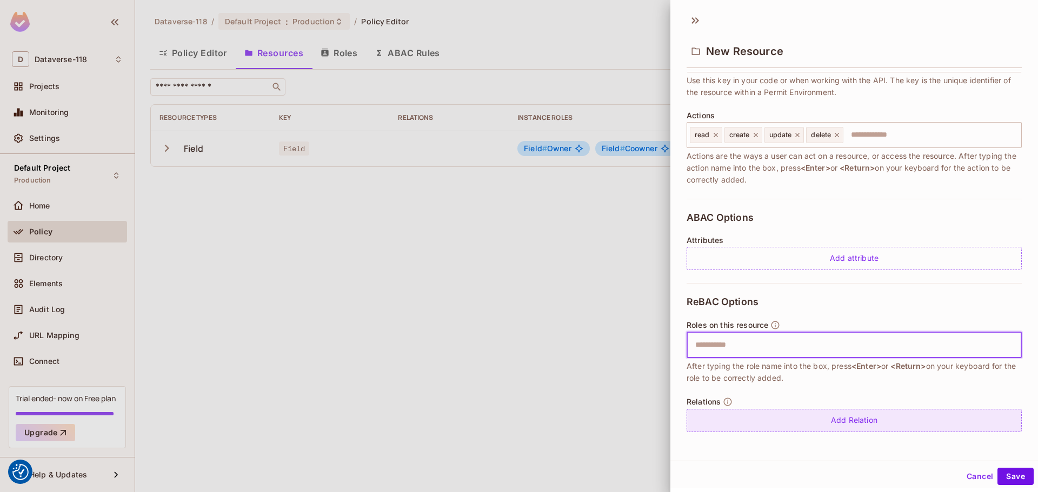
click at [841, 419] on div "Add Relation" at bounding box center [854, 420] width 335 height 23
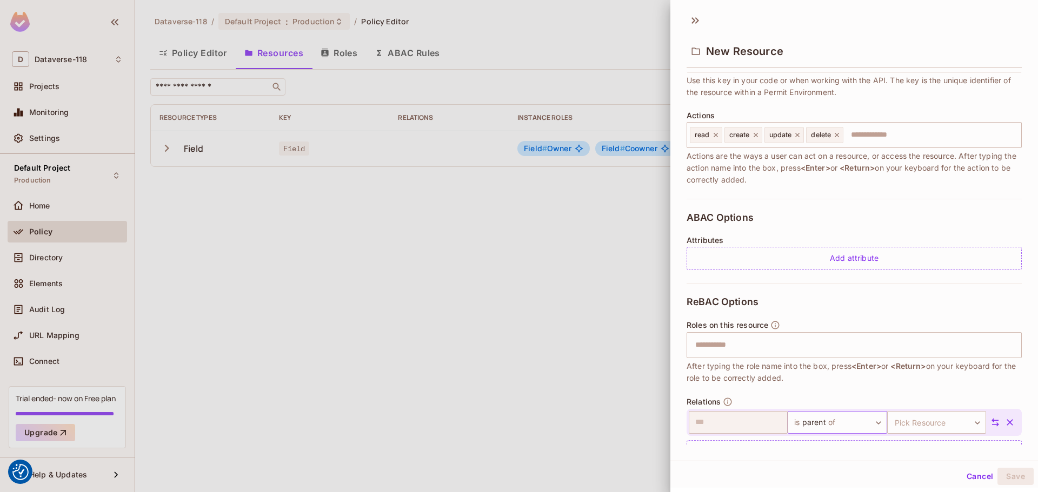
click at [832, 427] on body "We use cookies to enhance your browsing experience, serve personalized ads or c…" at bounding box center [519, 246] width 1038 height 492
click at [730, 329] on div "Roles on this resource" at bounding box center [734, 326] width 94 height 10
click at [735, 343] on input "text" at bounding box center [853, 346] width 328 height 22
click at [976, 479] on button "Cancel" at bounding box center [979, 476] width 35 height 17
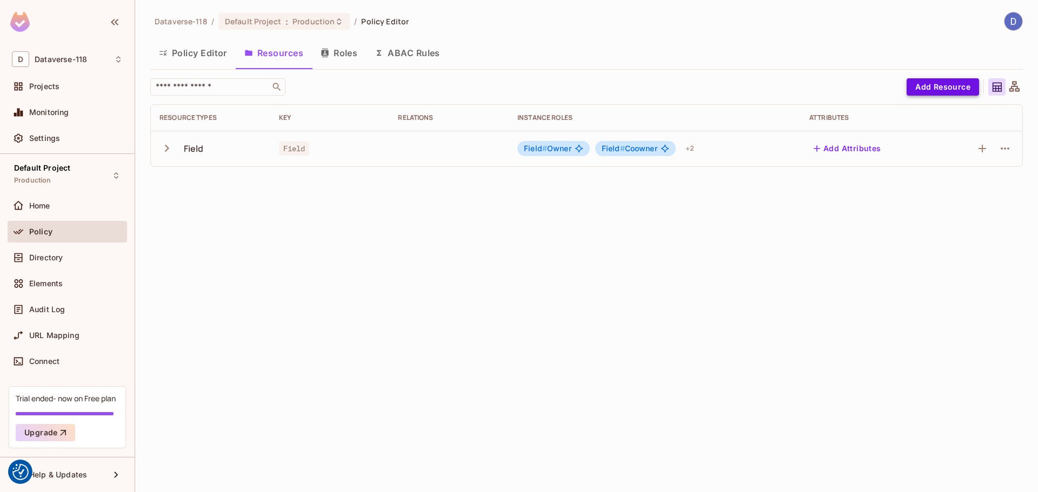
click at [943, 90] on button "Add Resource" at bounding box center [943, 86] width 72 height 17
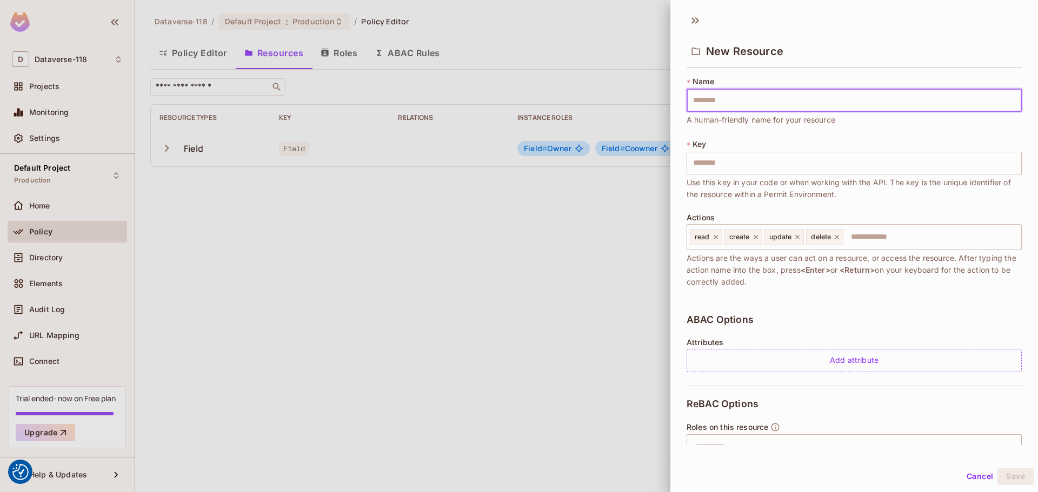
click at [829, 106] on input "text" at bounding box center [854, 100] width 335 height 23
type input "*"
type input "**"
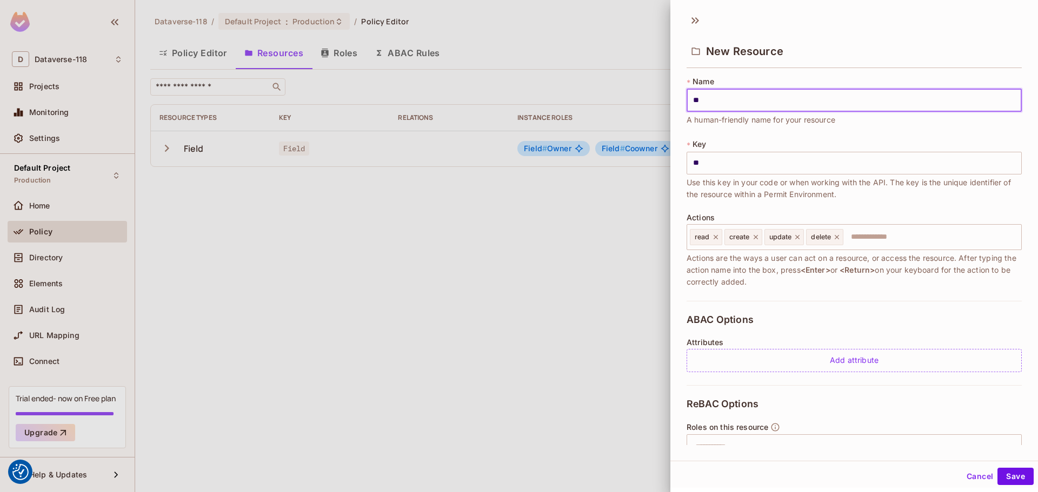
type input "***"
type input "**"
type input "***"
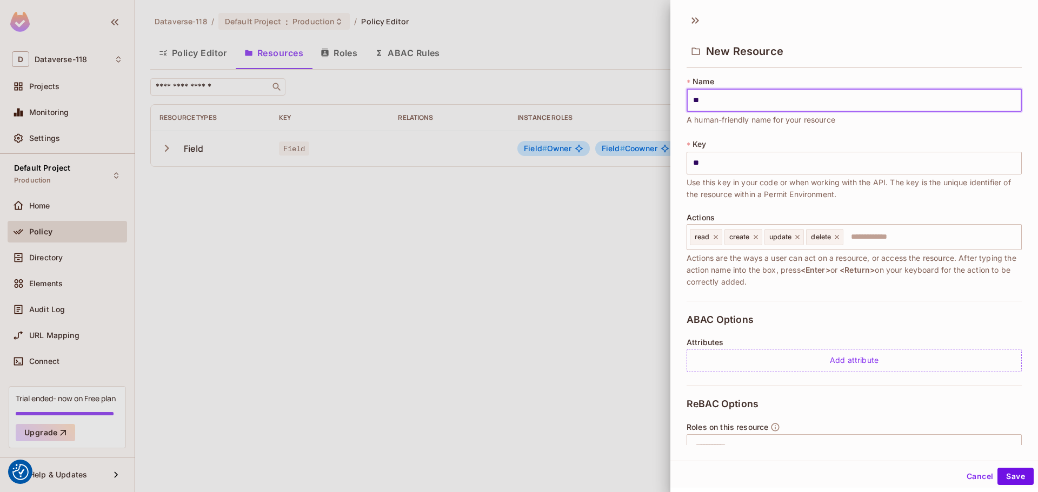
type input "***"
type input "****"
type input "*****"
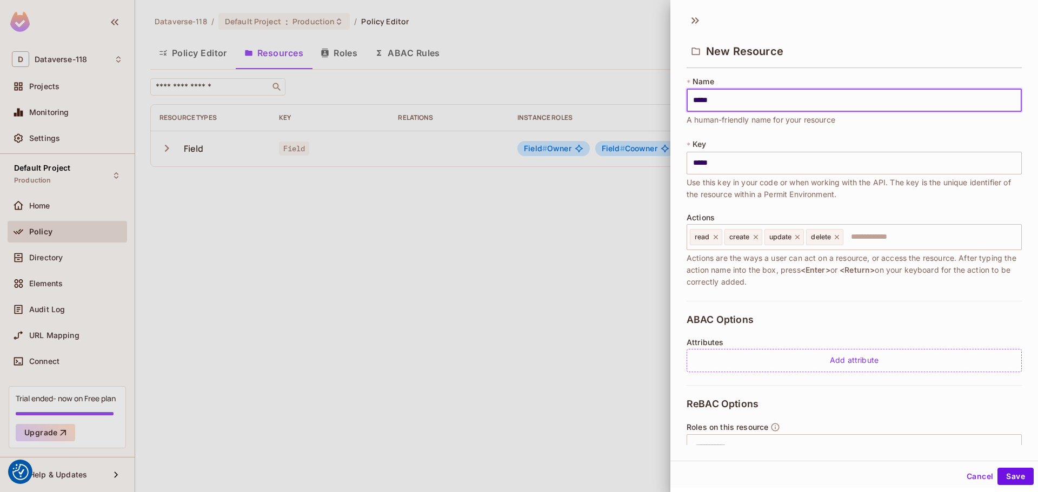
drag, startPoint x: 820, startPoint y: 106, endPoint x: 639, endPoint y: 99, distance: 181.2
click at [639, 99] on div "New Resource * Name ***** ​ A human-friendly name for your resource * Key *****…" at bounding box center [519, 246] width 1038 height 492
type input "*"
type input "**"
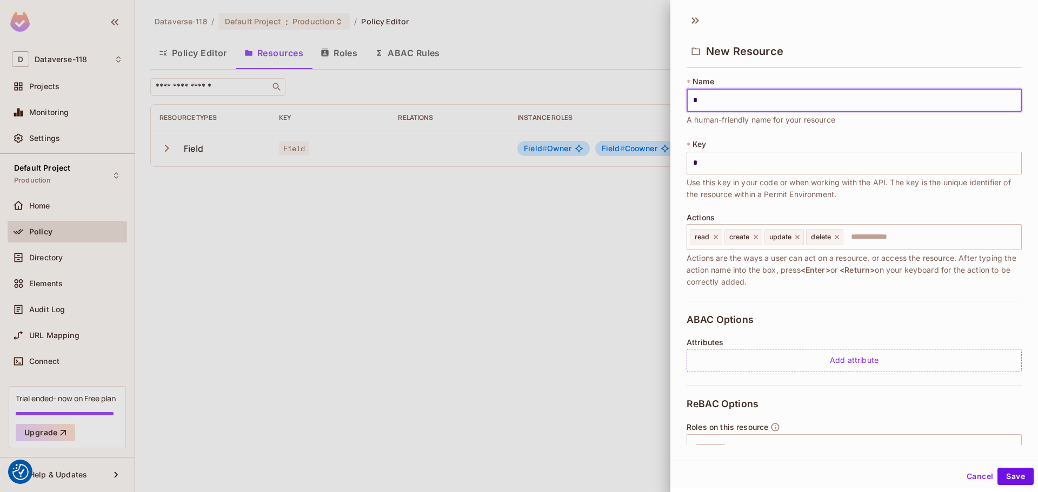
type input "**"
type input "***"
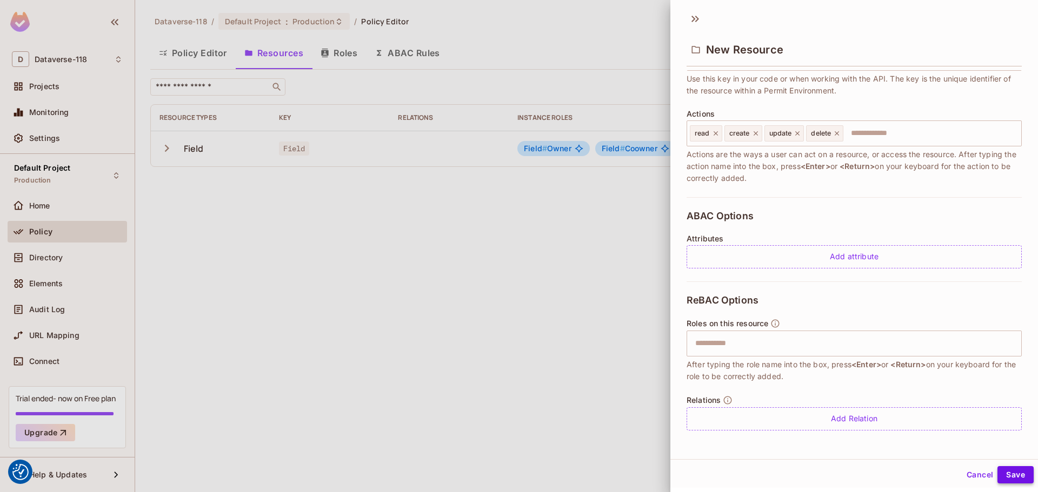
type input "***"
click at [1024, 473] on button "Save" at bounding box center [1015, 475] width 36 height 17
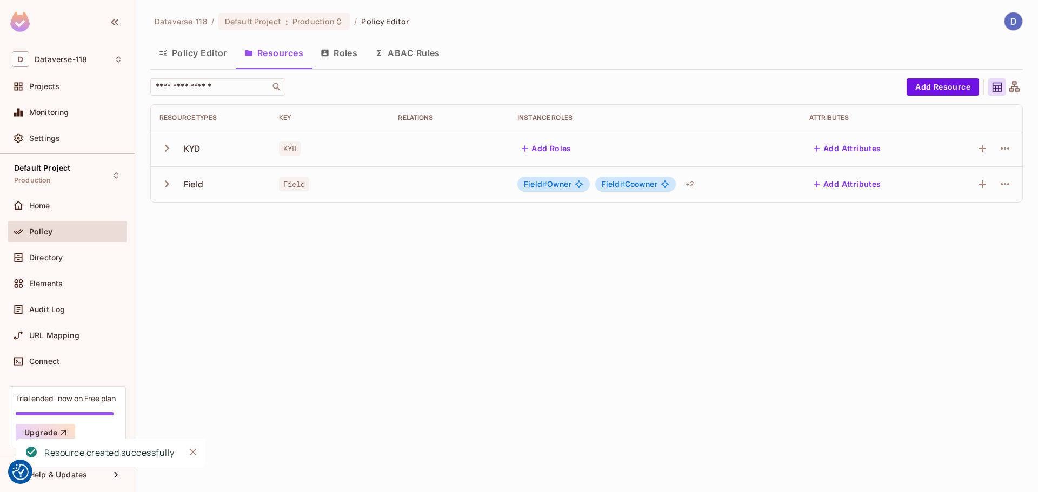
click at [167, 147] on icon "button" at bounding box center [167, 148] width 4 height 7
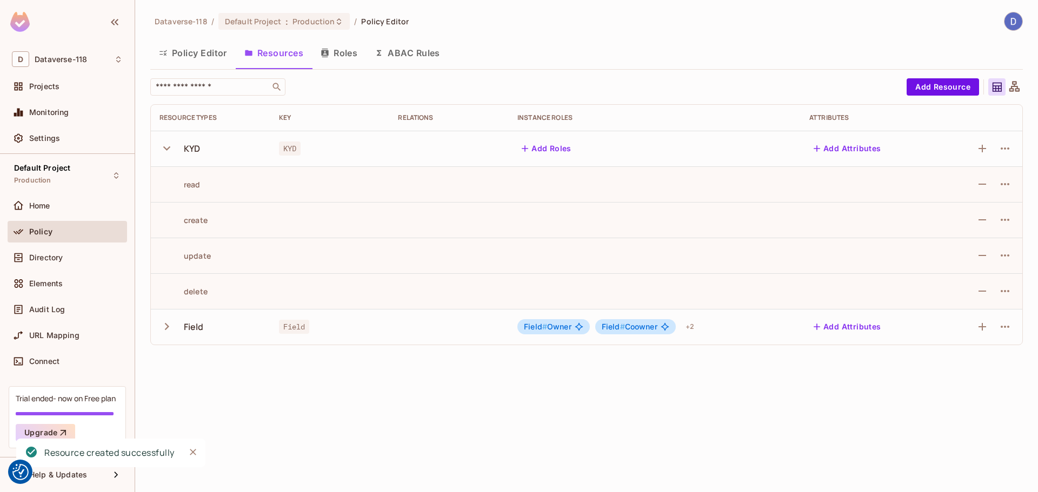
click at [167, 147] on icon "button" at bounding box center [166, 148] width 15 height 15
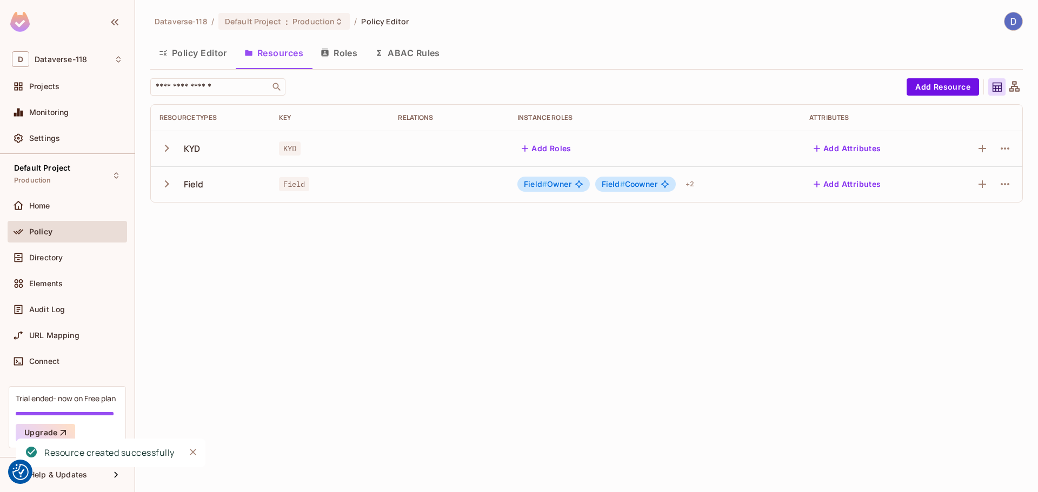
click at [191, 67] on div "Policy Editor Resources Roles ABAC Rules" at bounding box center [586, 54] width 873 height 30
click at [191, 55] on button "Policy Editor" at bounding box center [192, 52] width 85 height 27
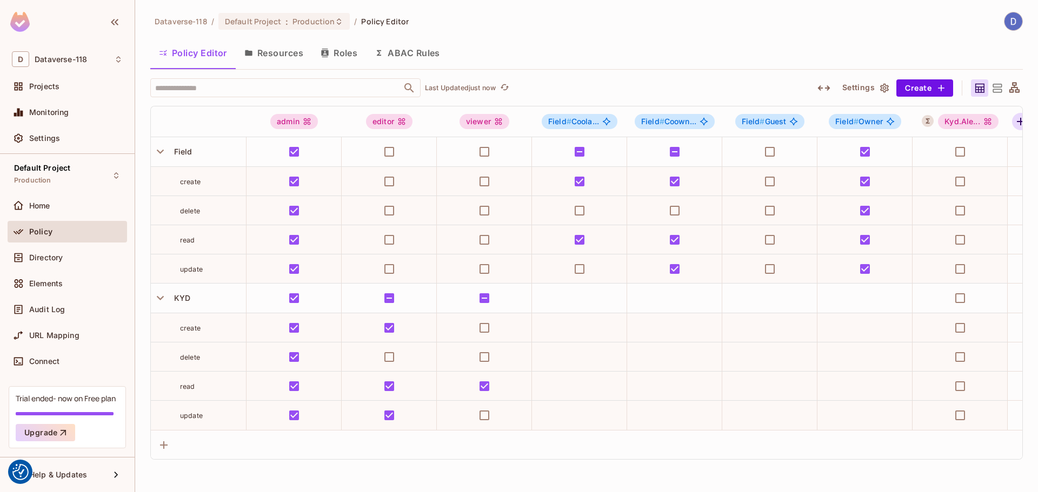
click at [1016, 119] on icon "button" at bounding box center [1020, 121] width 13 height 13
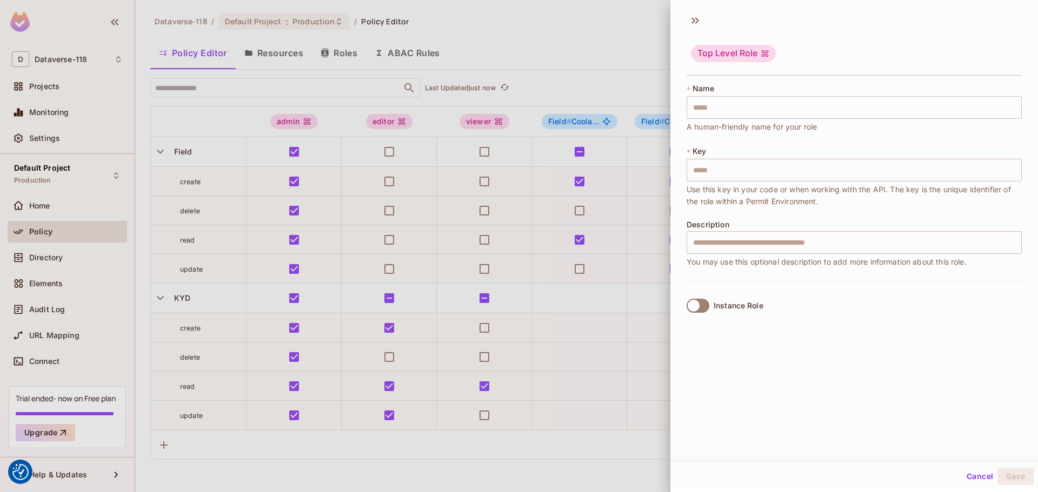
click at [706, 299] on div "Instance Role" at bounding box center [854, 305] width 335 height 49
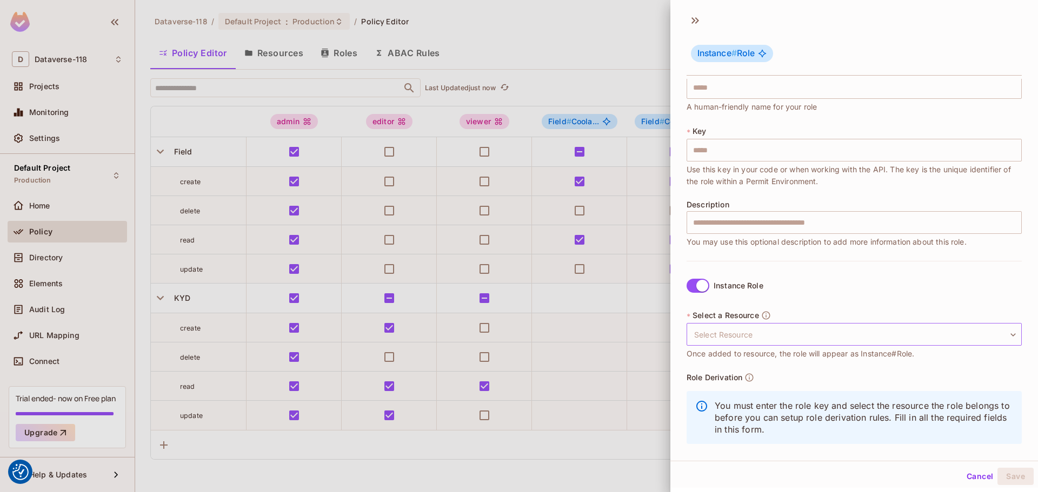
scroll to position [31, 0]
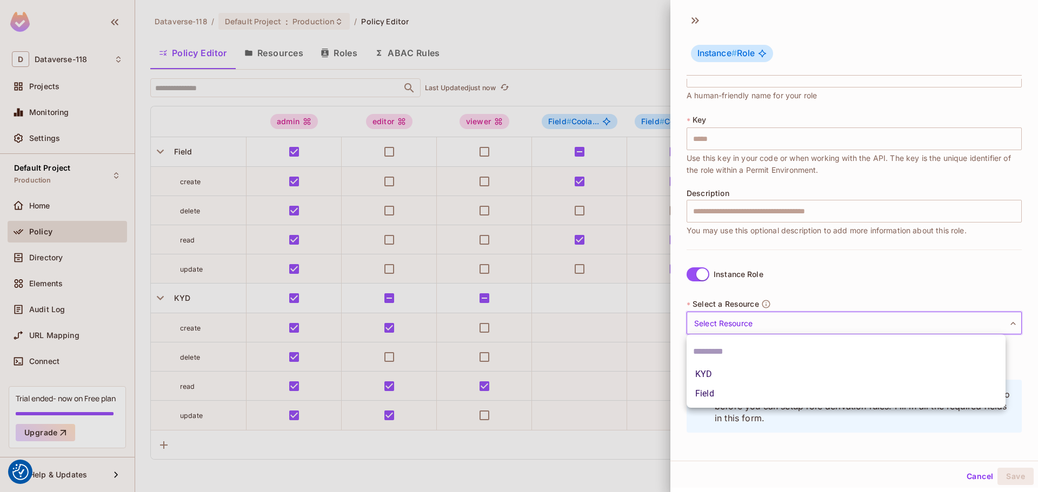
click at [755, 314] on body "We use cookies to enhance your browsing experience, serve personalized ads or c…" at bounding box center [519, 246] width 1038 height 492
click at [727, 375] on li "KYD" at bounding box center [846, 374] width 319 height 19
type input "***"
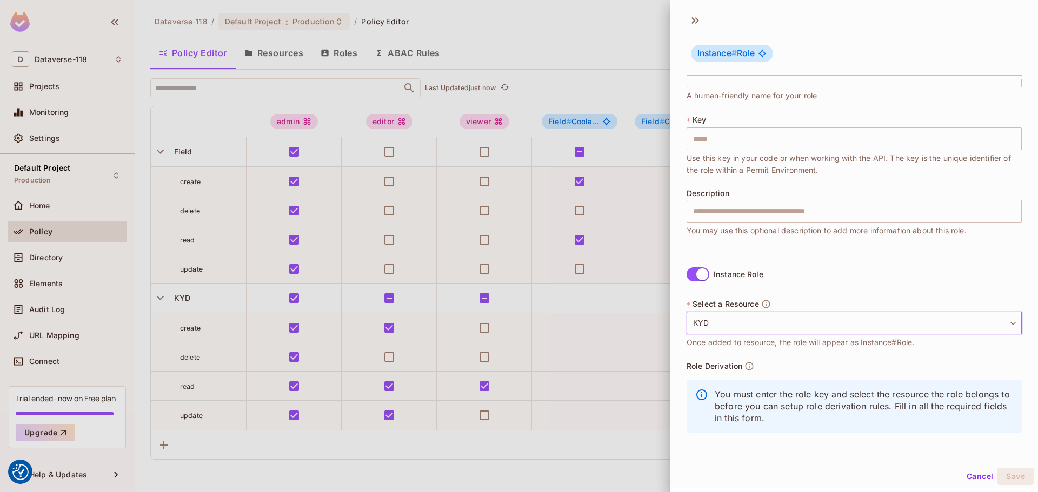
scroll to position [2, 0]
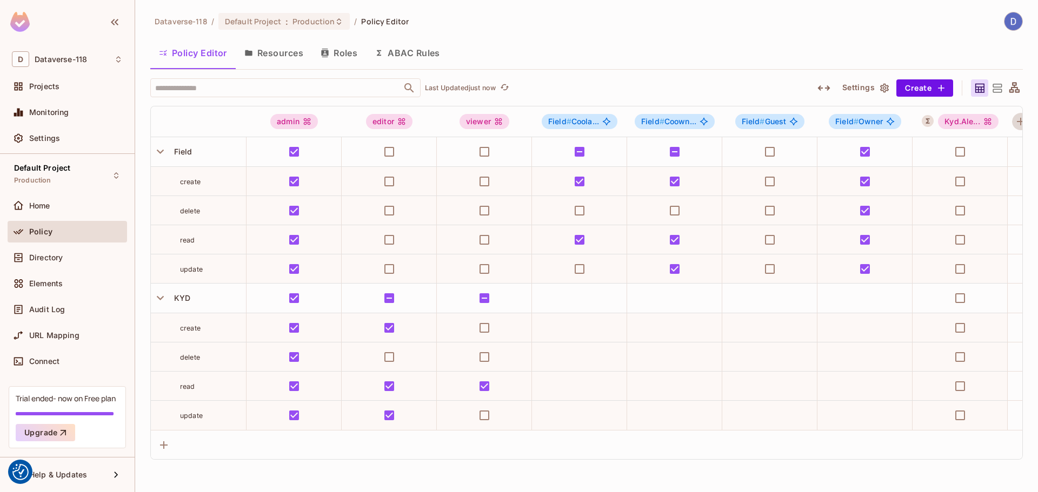
click at [445, 55] on button "ABAC Rules" at bounding box center [407, 52] width 83 height 27
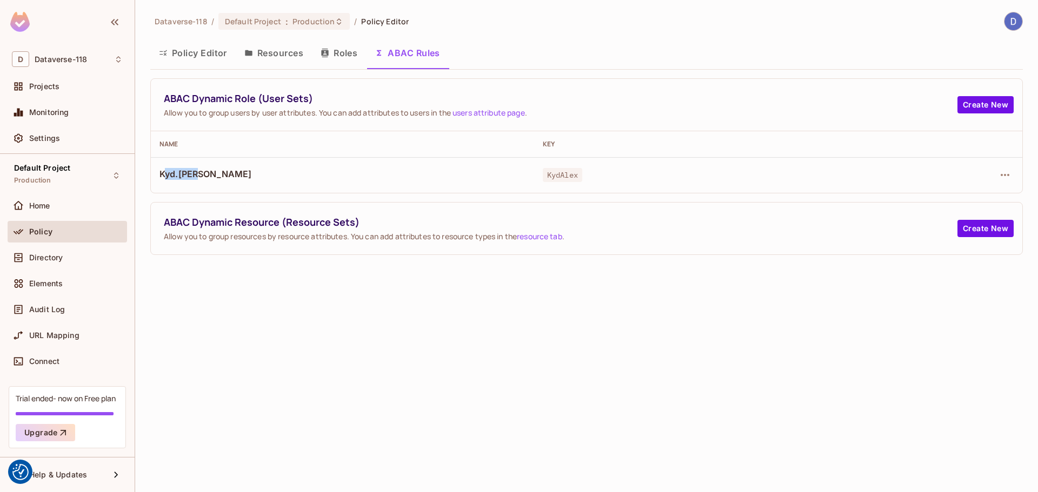
drag, startPoint x: 164, startPoint y: 172, endPoint x: 220, endPoint y: 175, distance: 56.3
click at [220, 175] on span "Kyd.[PERSON_NAME]" at bounding box center [342, 174] width 366 height 12
click at [981, 227] on button "Create New" at bounding box center [985, 228] width 56 height 17
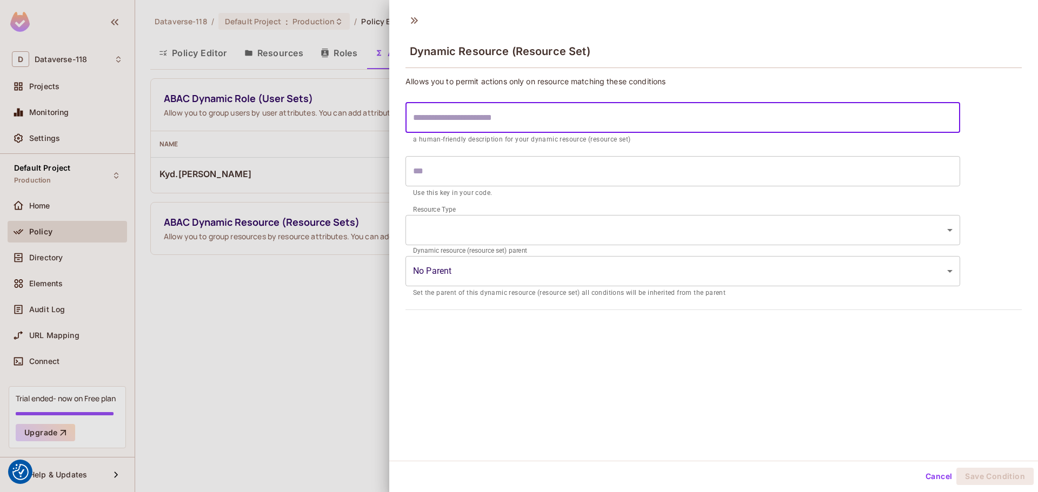
click at [487, 122] on input "text" at bounding box center [682, 118] width 555 height 30
type input "******"
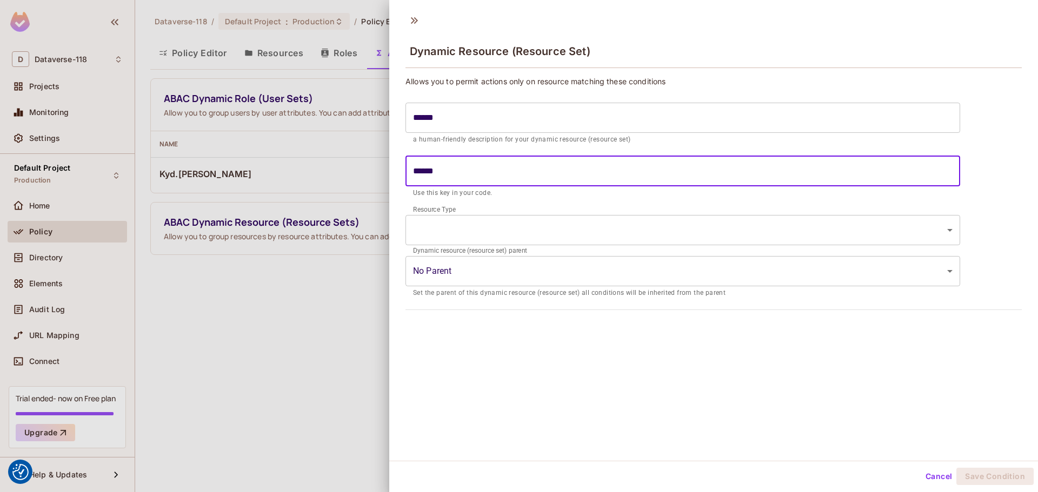
click at [458, 179] on input "******" at bounding box center [682, 171] width 555 height 30
click at [436, 222] on body "We use cookies to enhance your browsing experience, serve personalized ads or c…" at bounding box center [519, 246] width 1038 height 492
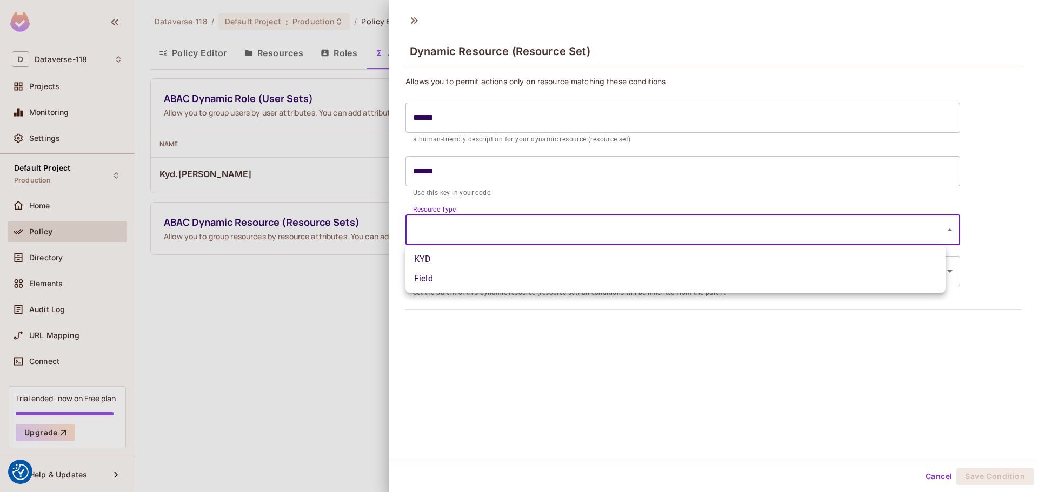
click at [437, 259] on li "KYD" at bounding box center [675, 259] width 540 height 19
type input "***"
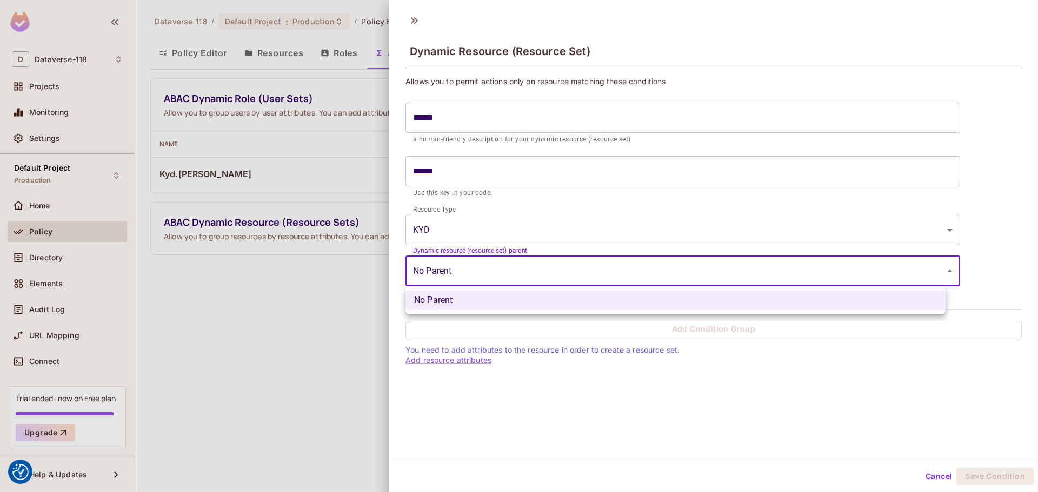
click at [477, 272] on body "We use cookies to enhance your browsing experience, serve personalized ads or c…" at bounding box center [519, 246] width 1038 height 492
click at [482, 270] on div at bounding box center [519, 246] width 1038 height 492
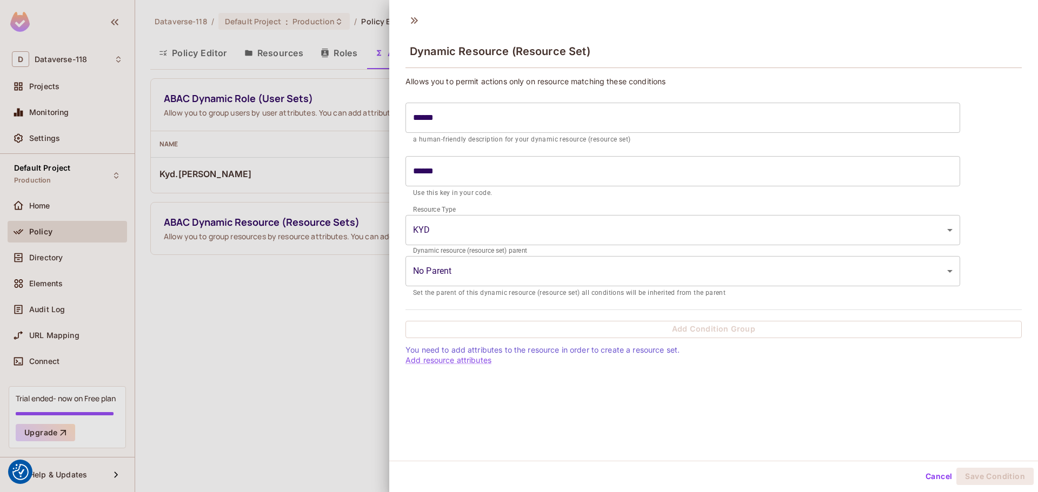
click at [531, 320] on div "Allows you to permit actions only on resource matching these conditions ****** …" at bounding box center [713, 220] width 616 height 289
click at [459, 361] on link "Add resource attributes" at bounding box center [448, 360] width 86 height 9
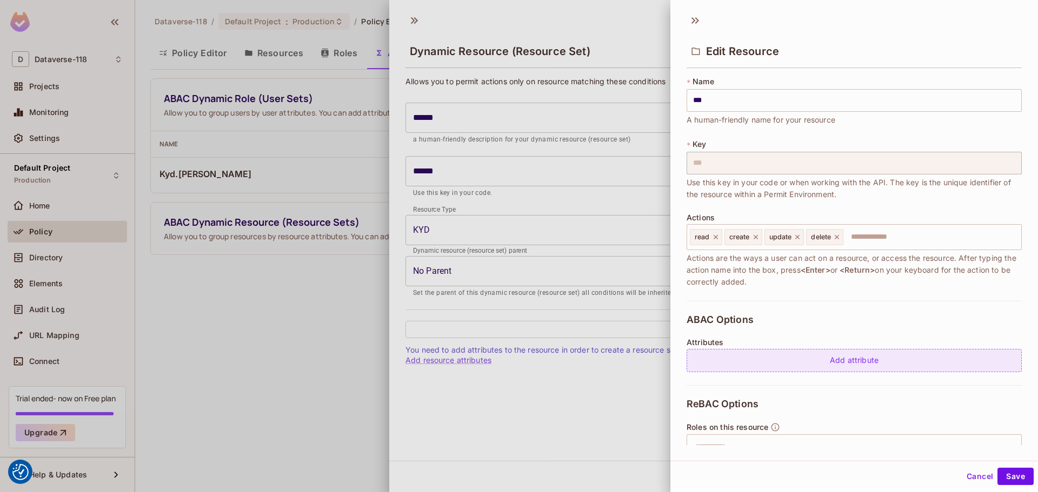
click at [777, 356] on div "Add attribute" at bounding box center [854, 360] width 335 height 23
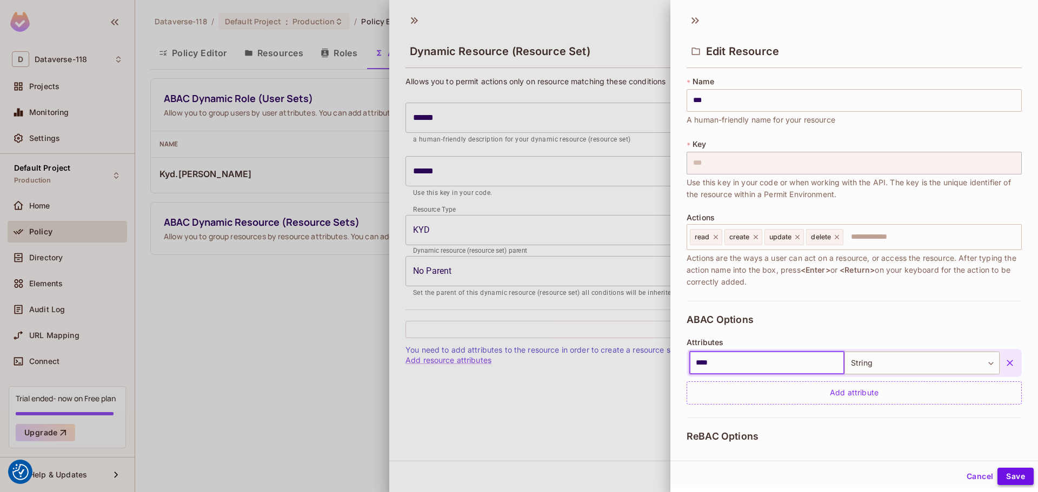
type input "****"
click at [1004, 474] on button "Save" at bounding box center [1015, 476] width 36 height 17
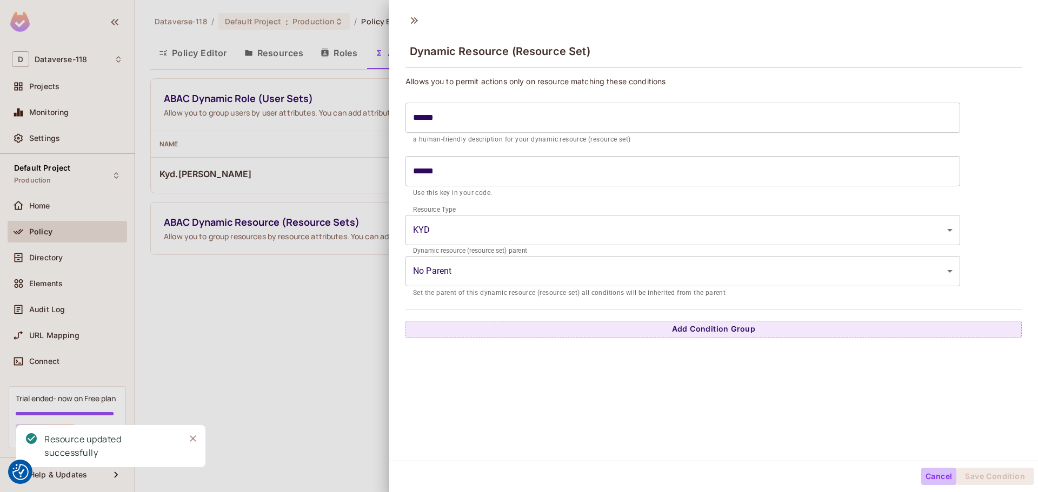
click at [928, 474] on button "Cancel" at bounding box center [938, 476] width 35 height 17
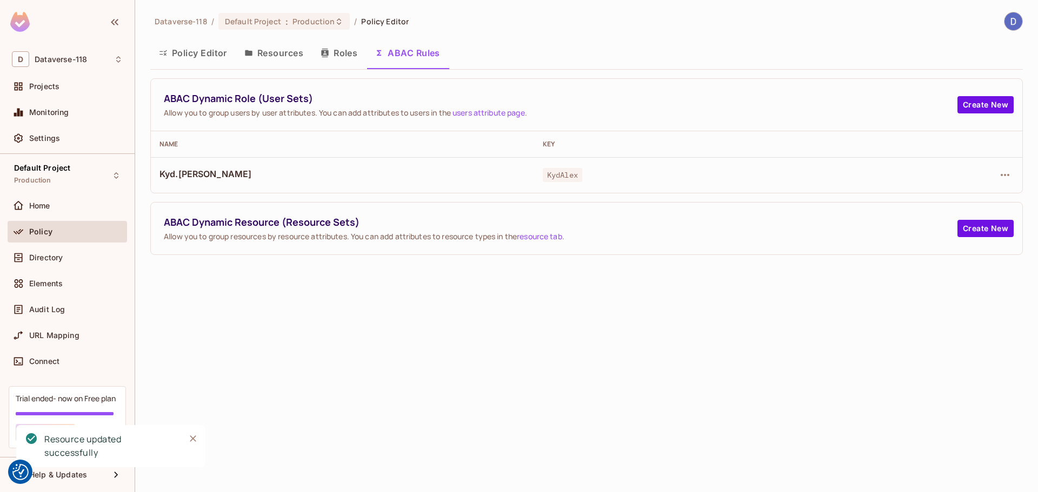
click at [338, 54] on button "Roles" at bounding box center [339, 52] width 54 height 27
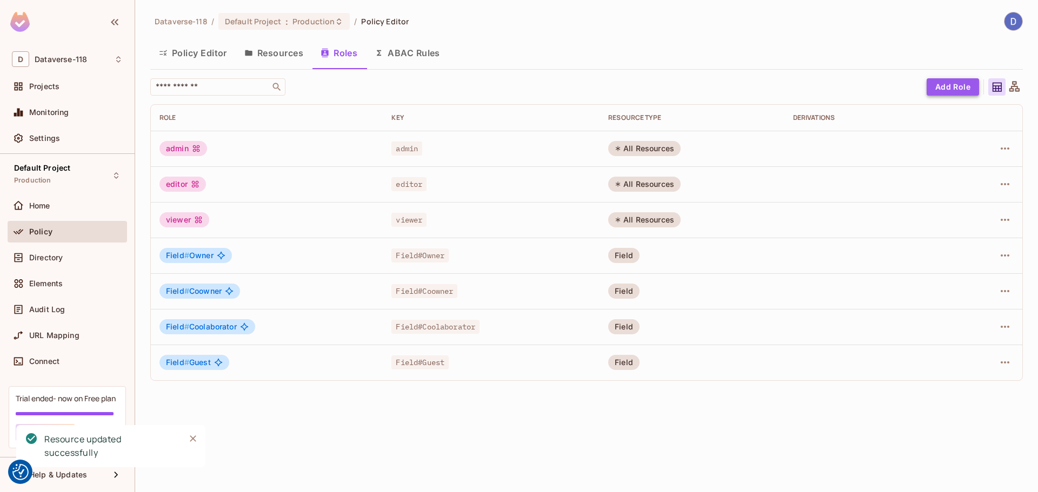
click at [962, 86] on button "Add Role" at bounding box center [953, 86] width 52 height 17
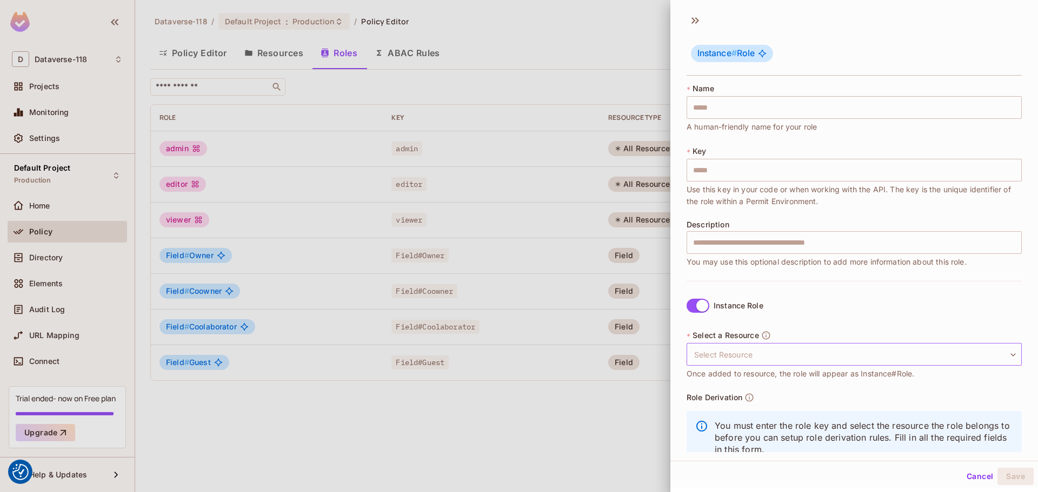
click at [756, 362] on body "We use cookies to enhance your browsing experience, serve personalized ads or c…" at bounding box center [519, 246] width 1038 height 492
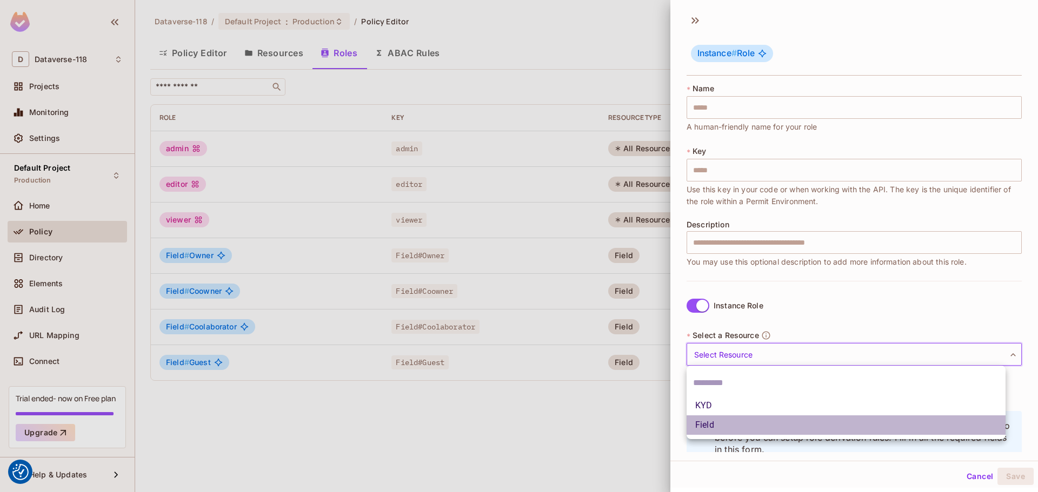
click at [727, 421] on li "Field" at bounding box center [846, 425] width 319 height 19
type input "*****"
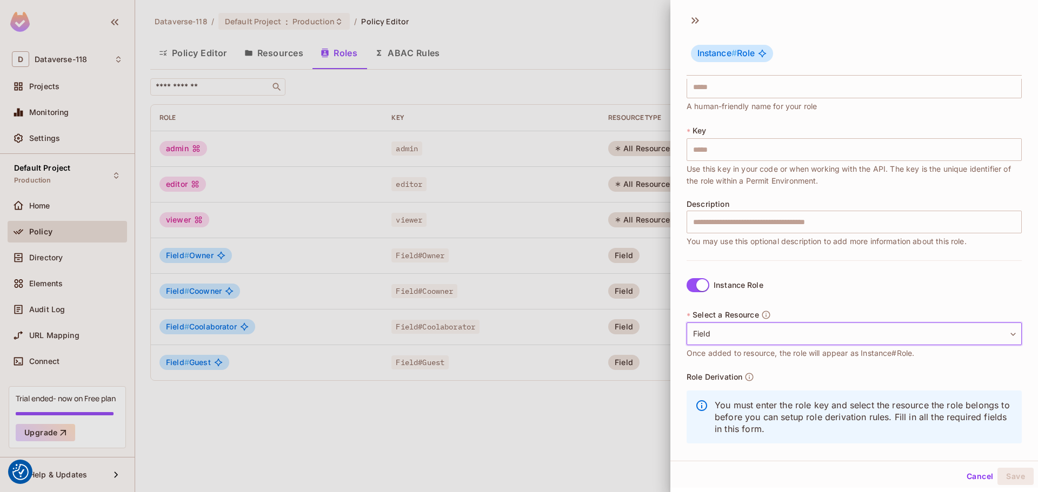
scroll to position [31, 0]
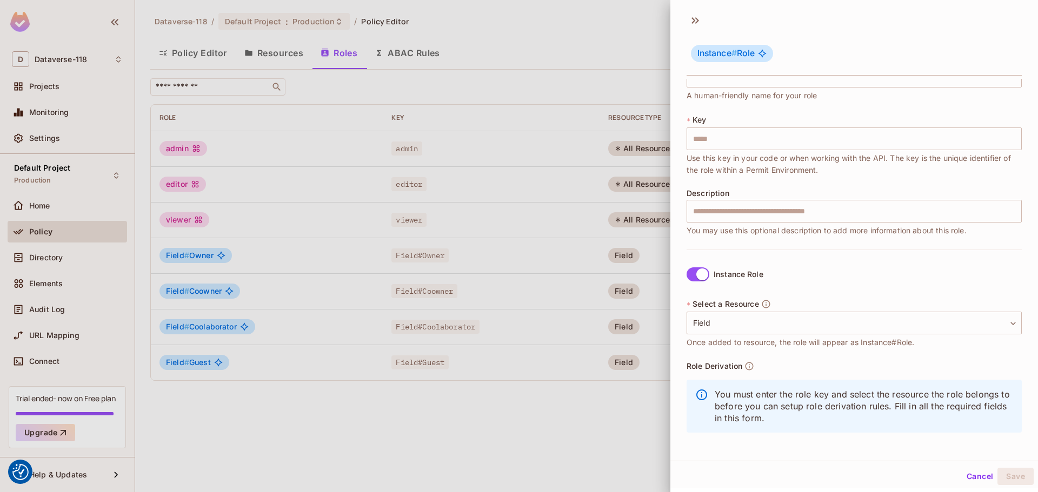
click at [749, 366] on icon "button" at bounding box center [749, 367] width 10 height 10
click at [734, 366] on span "Role Derivation" at bounding box center [715, 366] width 56 height 9
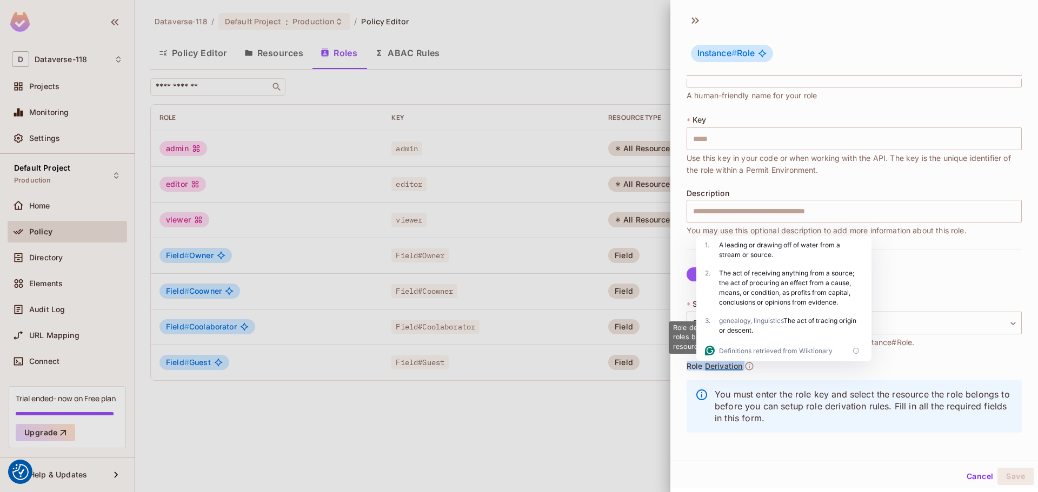
click at [749, 365] on icon "button" at bounding box center [749, 367] width 8 height 8
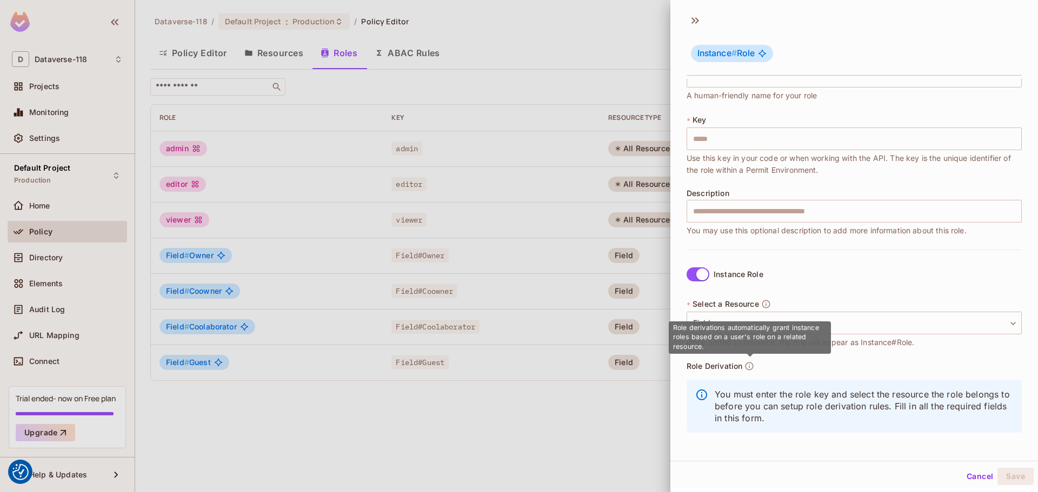
click at [741, 337] on span "Role derivations automatically grant instance roles based on a user's role on a…" at bounding box center [746, 337] width 146 height 27
copy span "Role derivations automatically grant instance roles based on a user's role on a…"
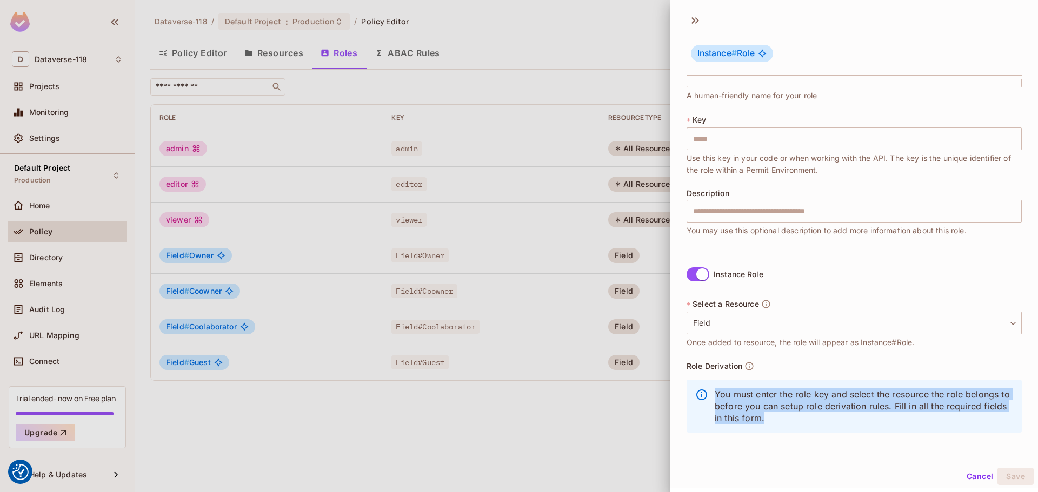
drag, startPoint x: 716, startPoint y: 394, endPoint x: 860, endPoint y: 426, distance: 147.9
click at [860, 426] on div "You must enter the role key and select the resource the role belongs to before …" at bounding box center [854, 406] width 335 height 53
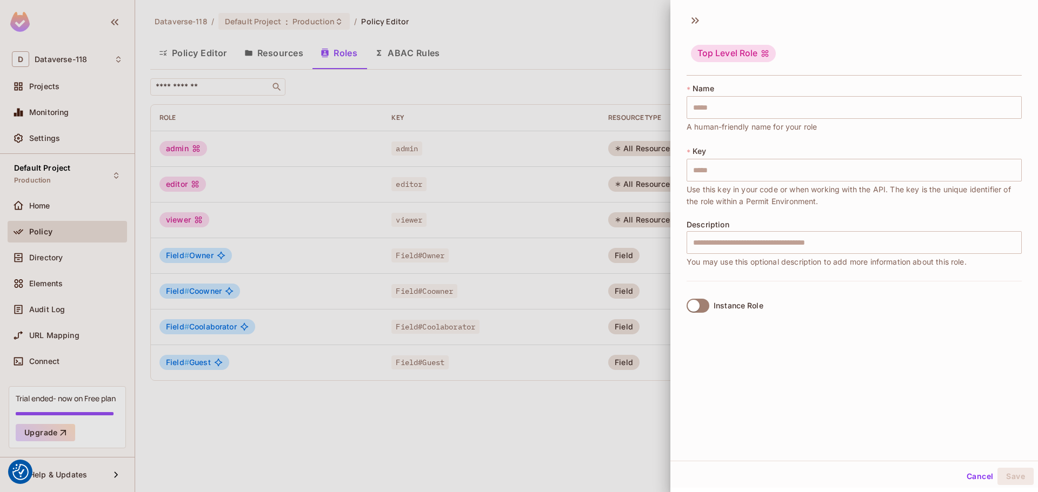
scroll to position [0, 0]
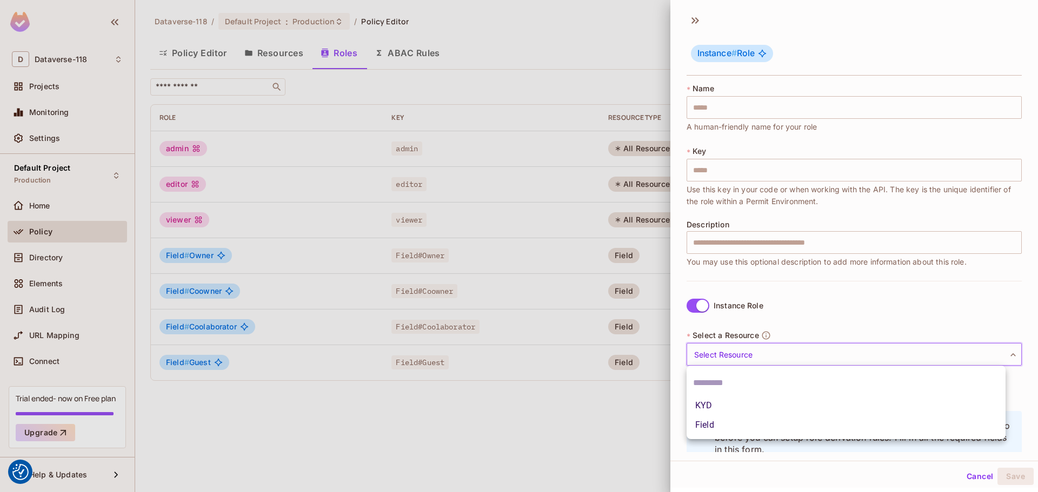
click at [725, 349] on body "We use cookies to enhance your browsing experience, serve personalized ads or c…" at bounding box center [519, 246] width 1038 height 492
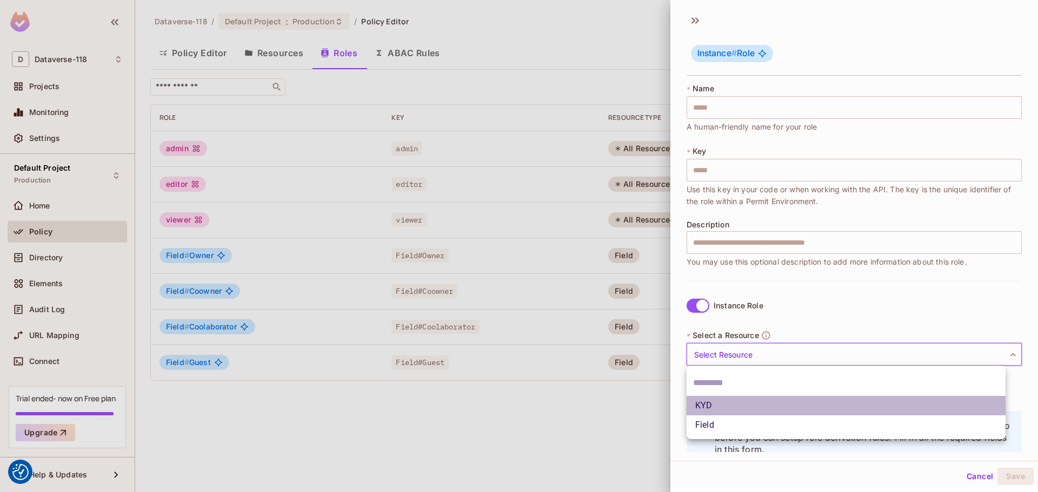
click at [711, 411] on li "KYD" at bounding box center [846, 405] width 319 height 19
type input "***"
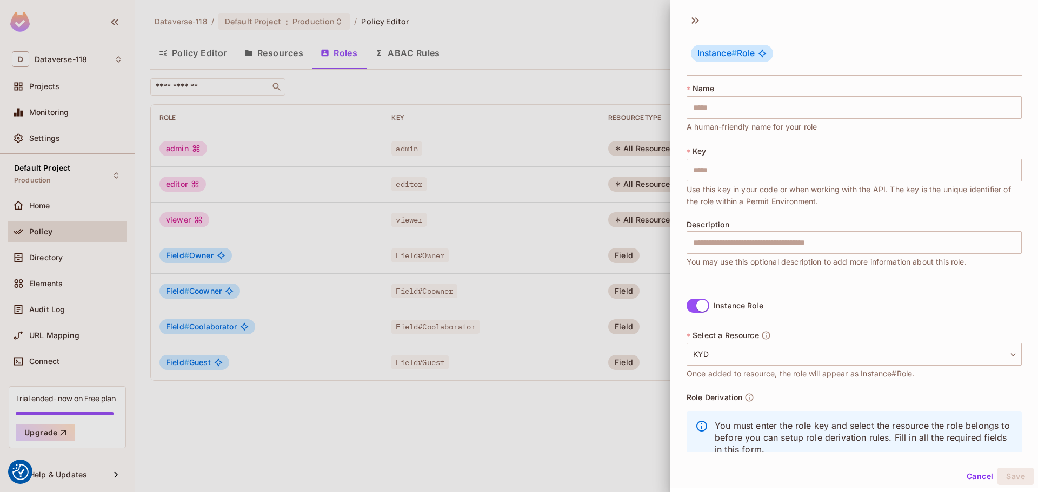
click at [755, 397] on div "Role Derivation You must enter the role key and select the resource the role be…" at bounding box center [854, 432] width 335 height 78
click at [751, 397] on icon "button" at bounding box center [749, 398] width 10 height 10
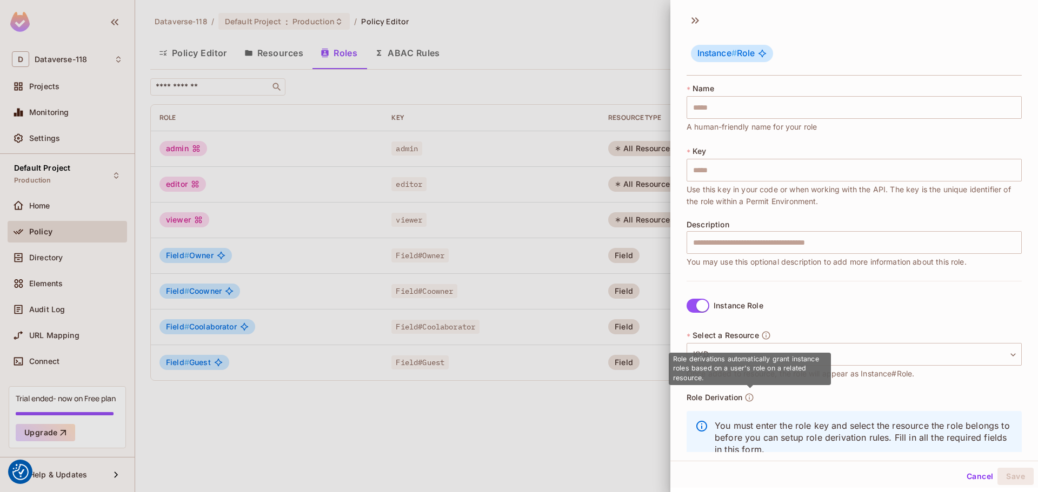
click at [751, 397] on icon "button" at bounding box center [749, 398] width 10 height 10
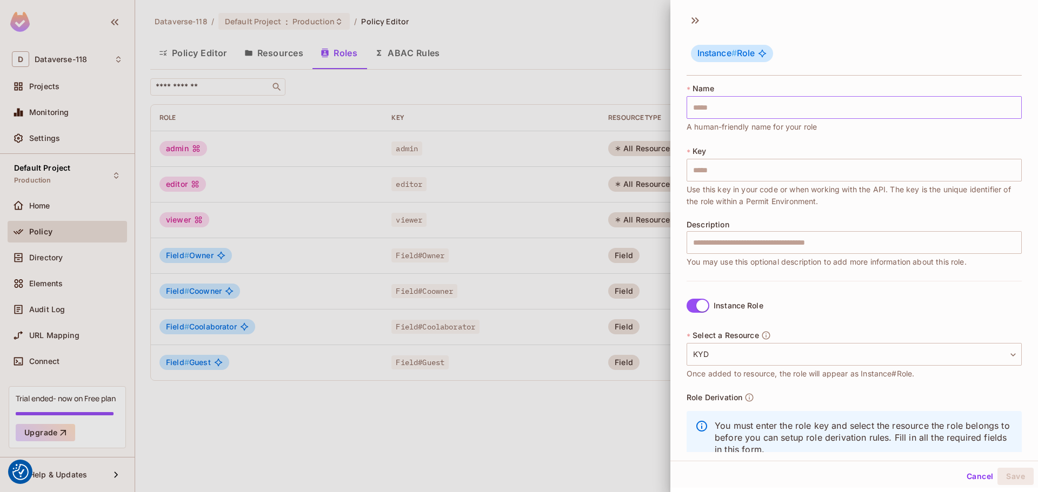
click at [724, 112] on input "text" at bounding box center [854, 107] width 335 height 23
type input "******"
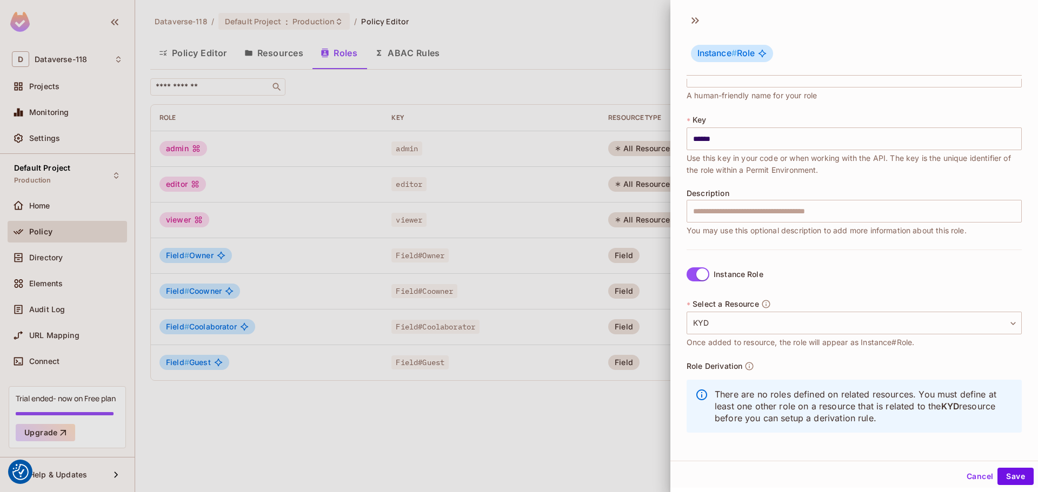
drag, startPoint x: 734, startPoint y: 395, endPoint x: 934, endPoint y: 415, distance: 200.5
click at [934, 415] on p "There are no roles defined on related resources. You must define at least one o…" at bounding box center [864, 407] width 298 height 36
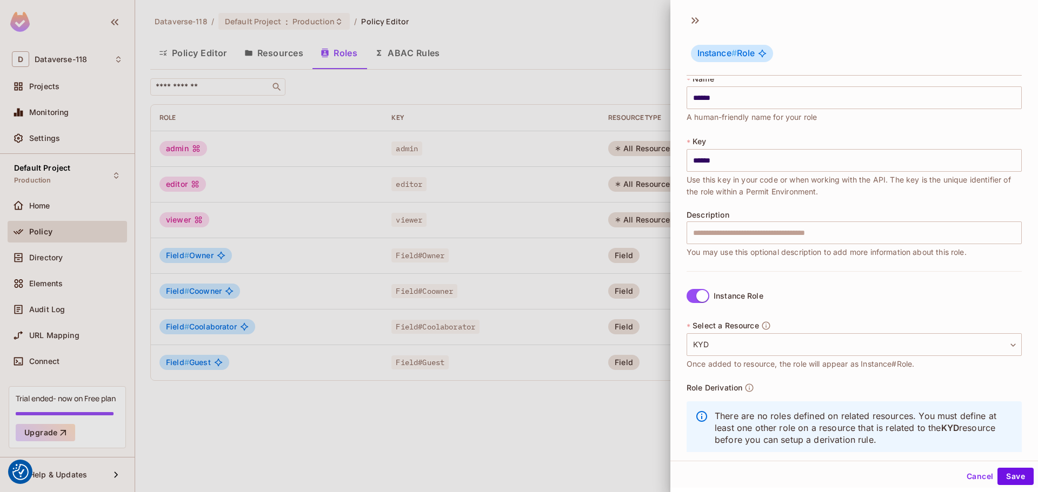
scroll to position [0, 0]
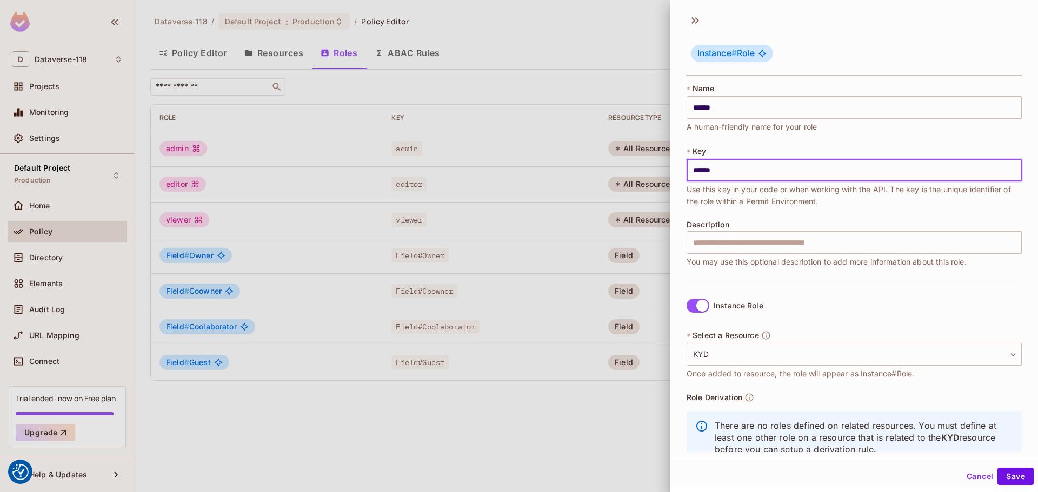
drag, startPoint x: 756, startPoint y: 167, endPoint x: 683, endPoint y: 169, distance: 73.0
click at [683, 169] on div "* Name ****** ​ A human-friendly name for your role * Key ****** ​ Use this key…" at bounding box center [854, 266] width 368 height 374
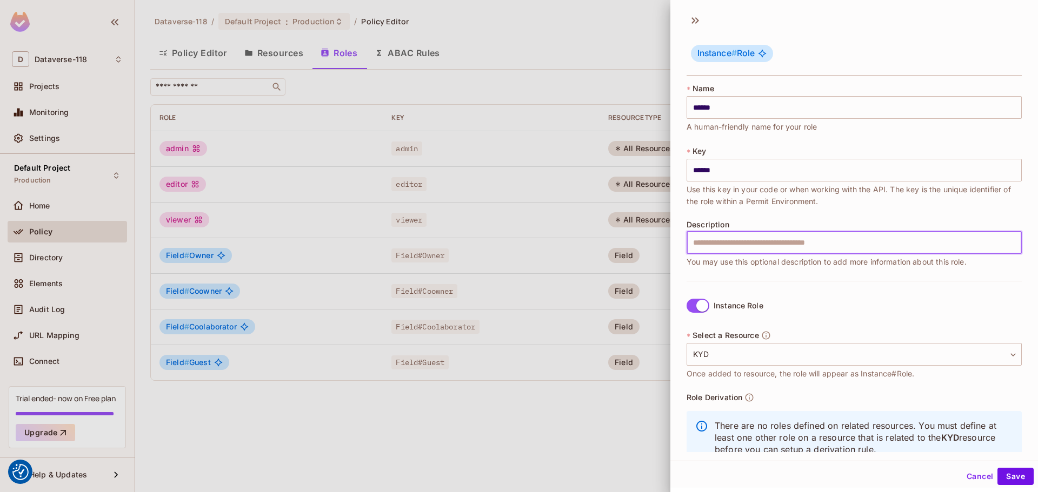
click at [731, 239] on input "text" at bounding box center [854, 242] width 335 height 23
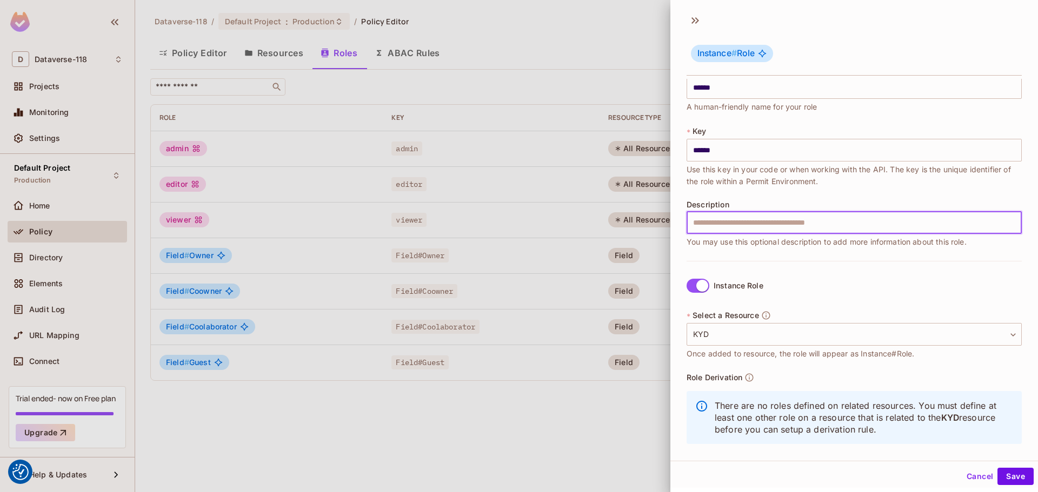
scroll to position [31, 0]
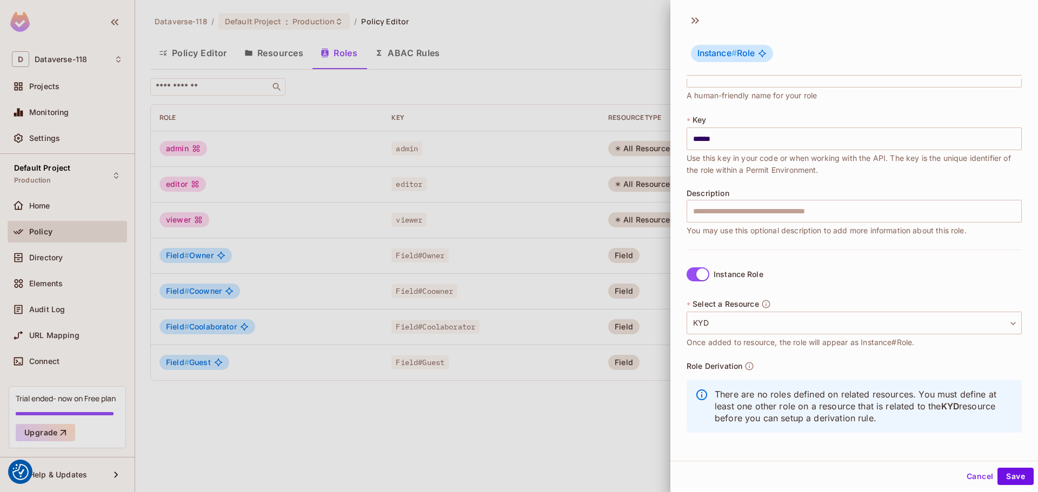
drag, startPoint x: 752, startPoint y: 403, endPoint x: 931, endPoint y: 424, distance: 180.2
click at [931, 424] on p "There are no roles defined on related resources. You must define at least one o…" at bounding box center [864, 407] width 298 height 36
click at [722, 318] on body "We use cookies to enhance your browsing experience, serve personalized ads or c…" at bounding box center [519, 246] width 1038 height 492
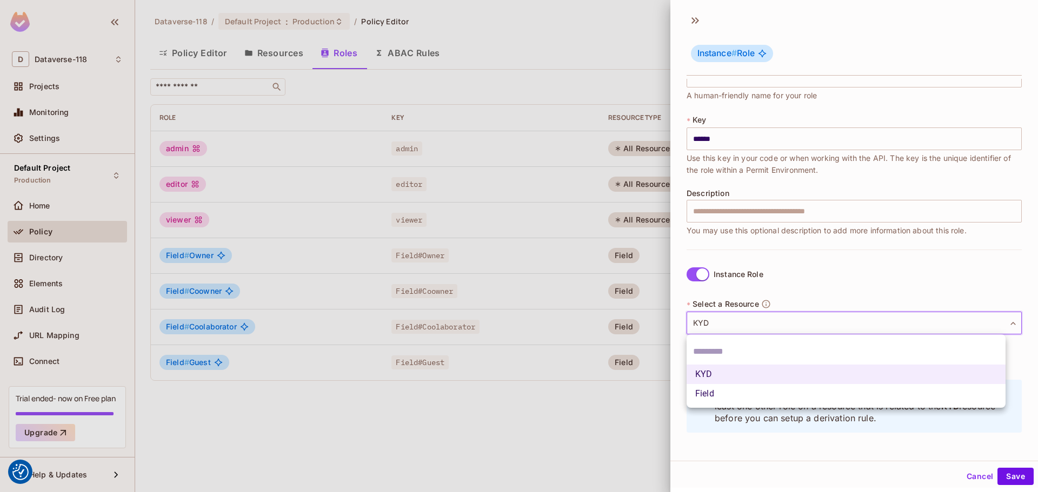
click at [723, 391] on li "Field" at bounding box center [846, 393] width 319 height 19
type input "*****"
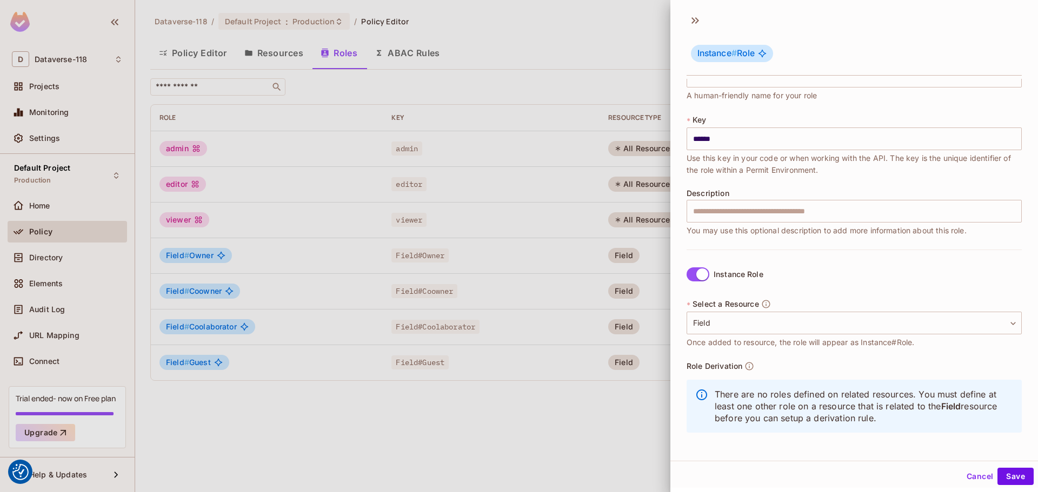
drag, startPoint x: 734, startPoint y: 392, endPoint x: 941, endPoint y: 418, distance: 208.7
click at [941, 418] on p "There are no roles defined on related resources. You must define at least one o…" at bounding box center [864, 407] width 298 height 36
click at [471, 412] on div at bounding box center [519, 246] width 1038 height 492
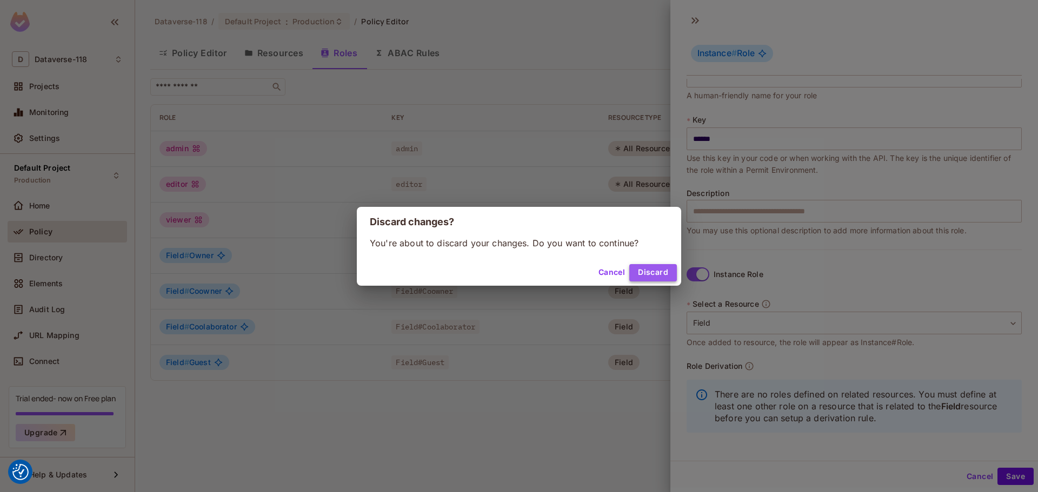
click at [643, 274] on button "Discard" at bounding box center [653, 272] width 48 height 17
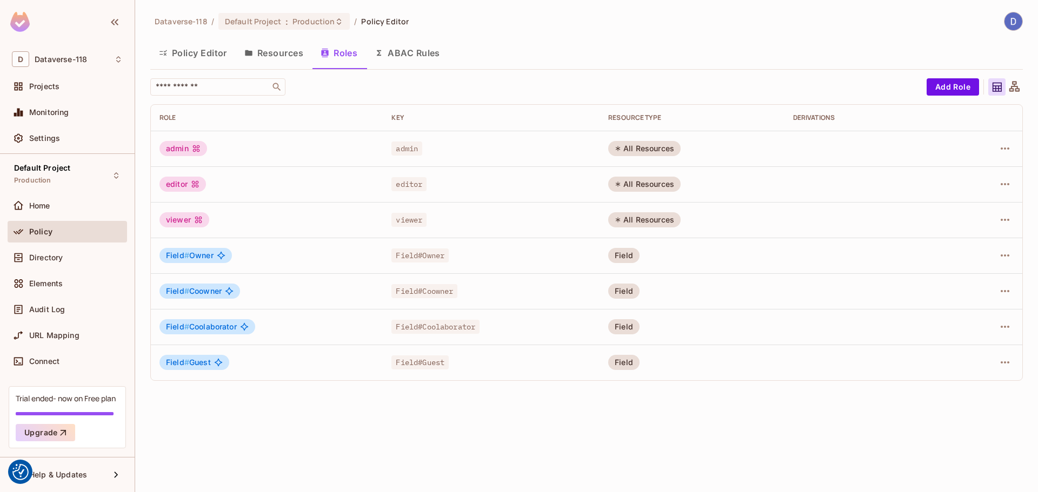
click at [259, 54] on button "Resources" at bounding box center [274, 52] width 76 height 27
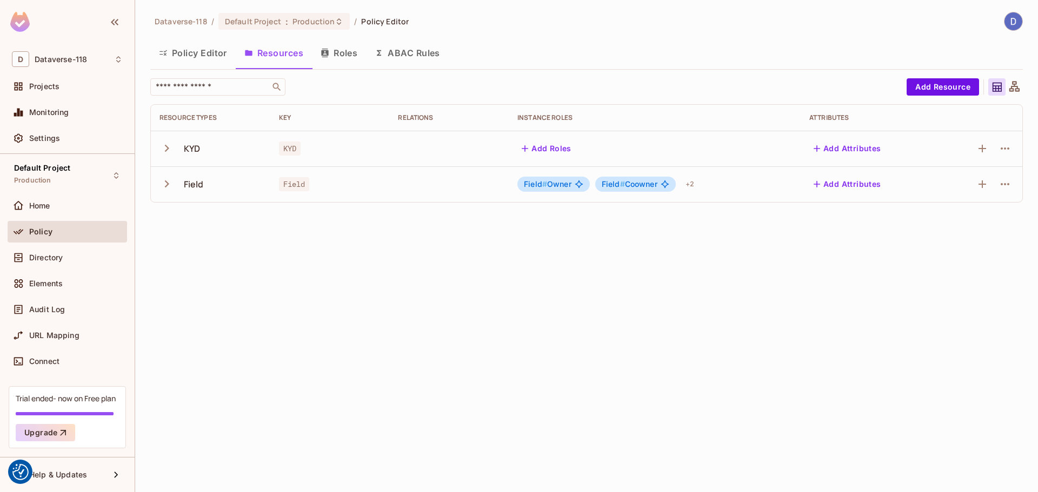
click at [172, 184] on icon "button" at bounding box center [166, 184] width 15 height 15
click at [691, 182] on div "+ 2" at bounding box center [689, 184] width 17 height 17
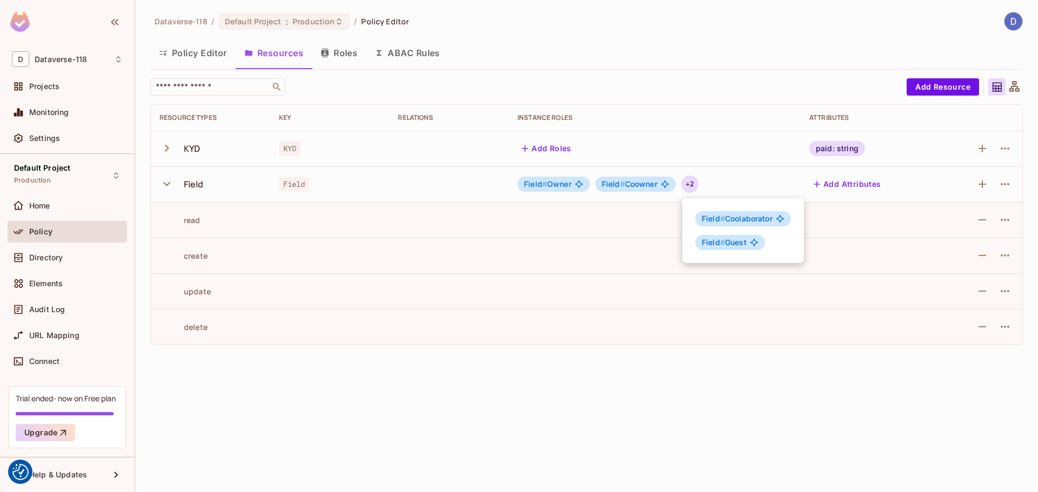
click at [728, 172] on div at bounding box center [519, 246] width 1038 height 492
click at [1005, 183] on icon "button" at bounding box center [1005, 184] width 9 height 2
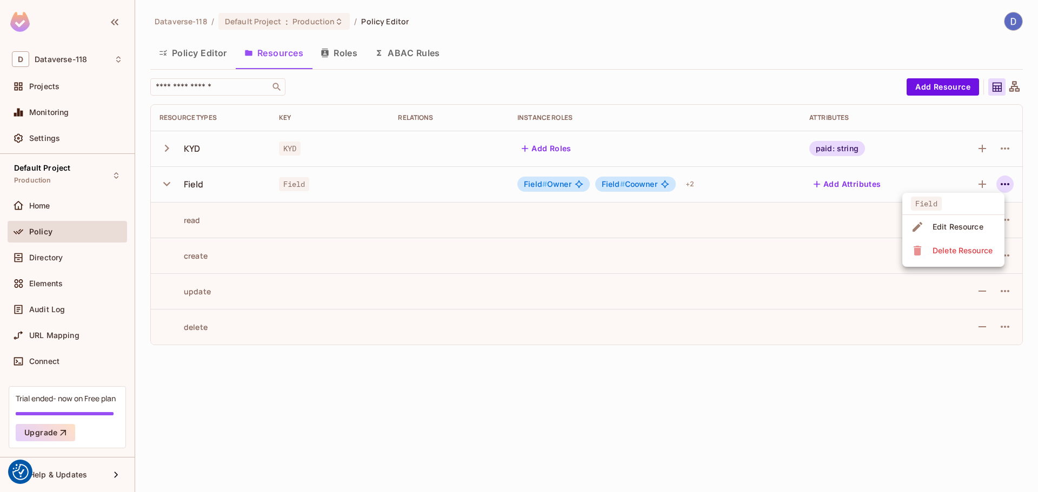
click at [955, 223] on div "Edit Resource" at bounding box center [958, 227] width 51 height 11
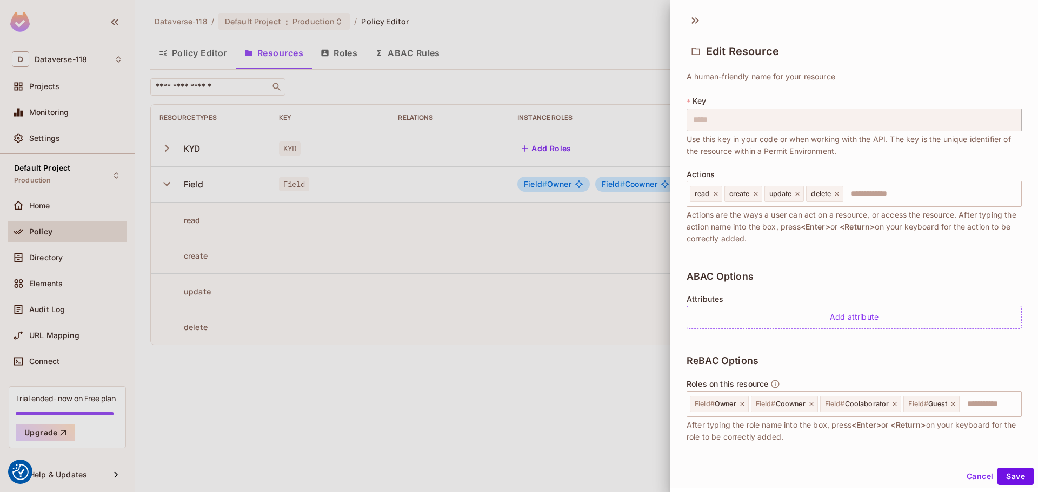
scroll to position [102, 0]
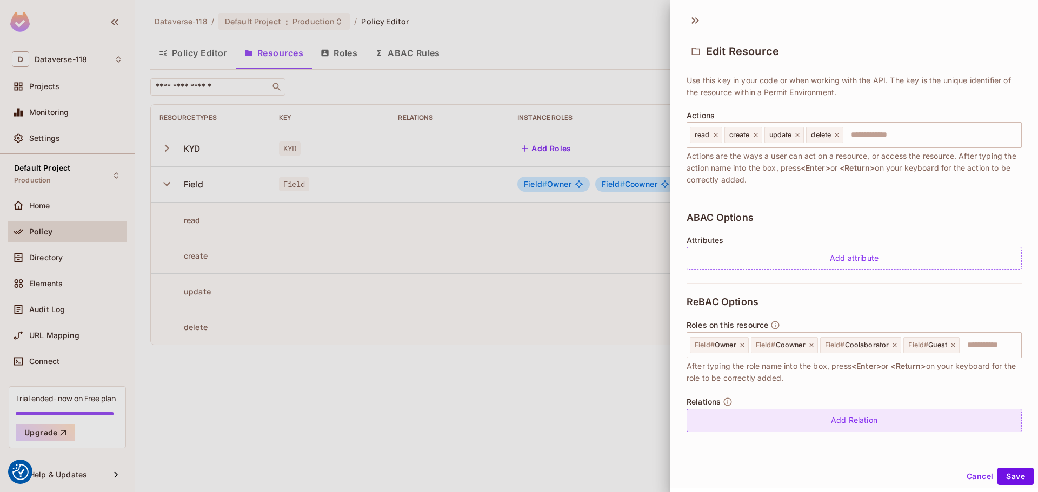
click at [874, 423] on div "Add Relation" at bounding box center [854, 420] width 335 height 23
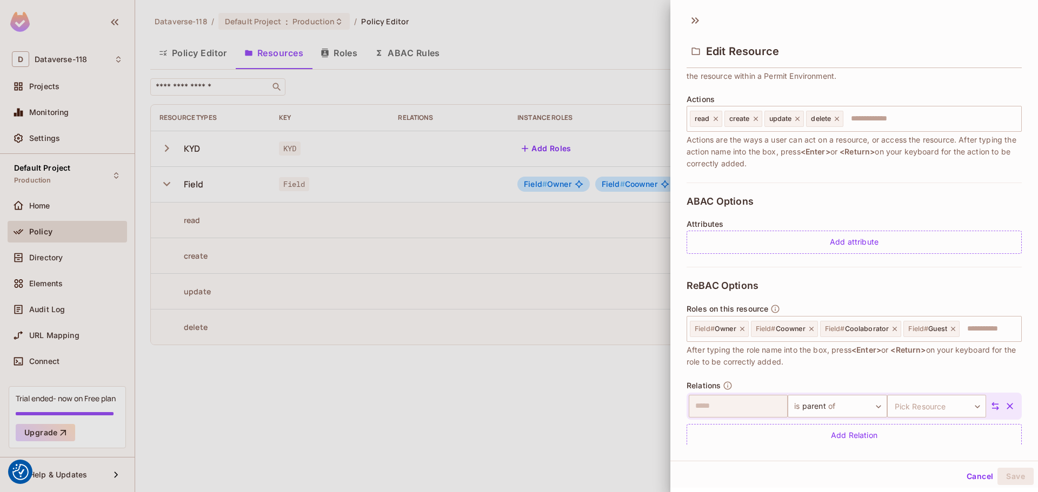
scroll to position [134, 0]
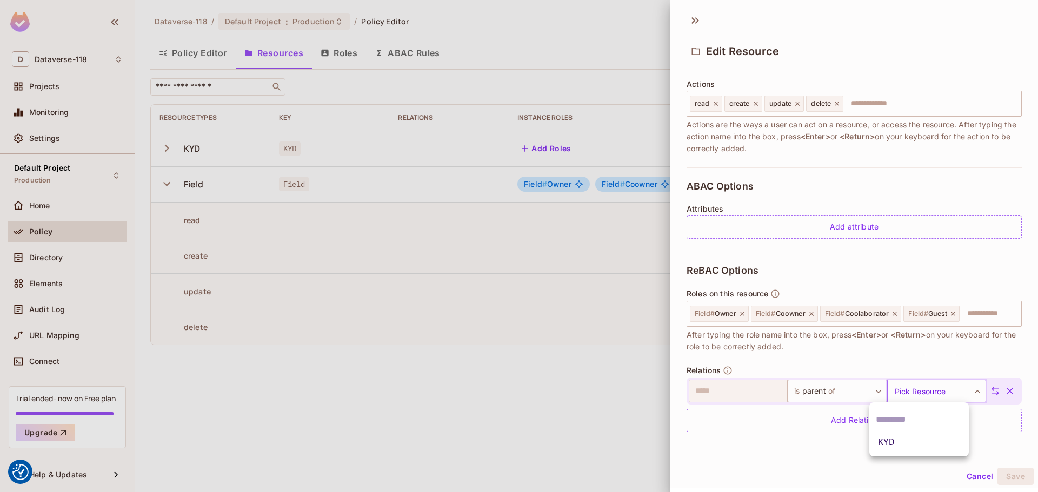
click at [915, 392] on body "We use cookies to enhance your browsing experience, serve personalized ads or c…" at bounding box center [519, 246] width 1038 height 492
click at [897, 447] on li "KYD" at bounding box center [918, 442] width 99 height 19
click at [1002, 474] on button "Save" at bounding box center [1015, 476] width 36 height 17
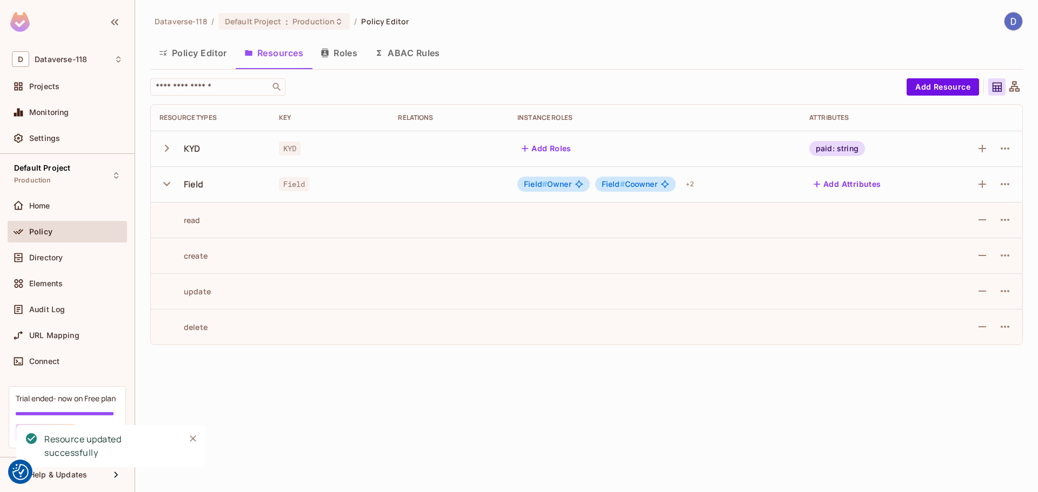
click at [208, 49] on button "Policy Editor" at bounding box center [192, 52] width 85 height 27
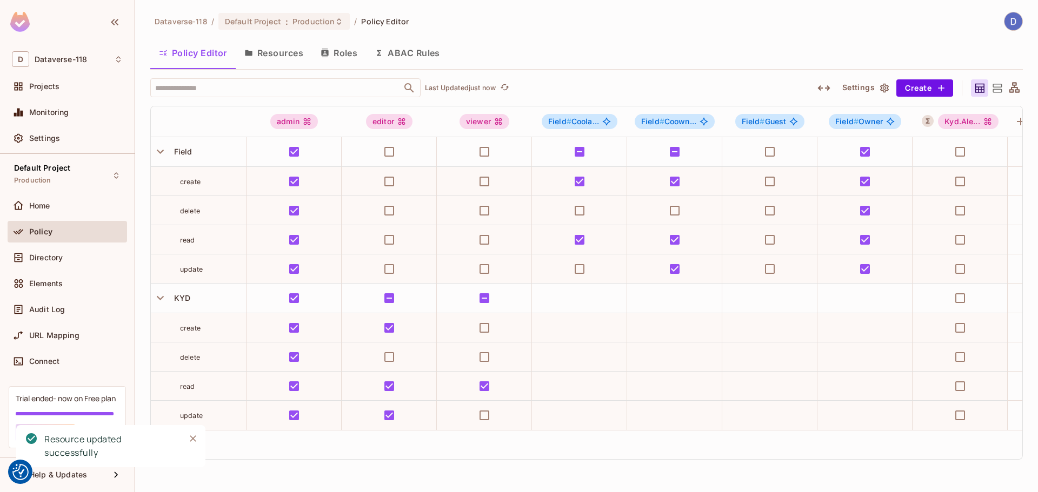
click at [1016, 112] on th at bounding box center [1021, 121] width 26 height 31
click at [1021, 121] on icon "button" at bounding box center [1021, 122] width 8 height 8
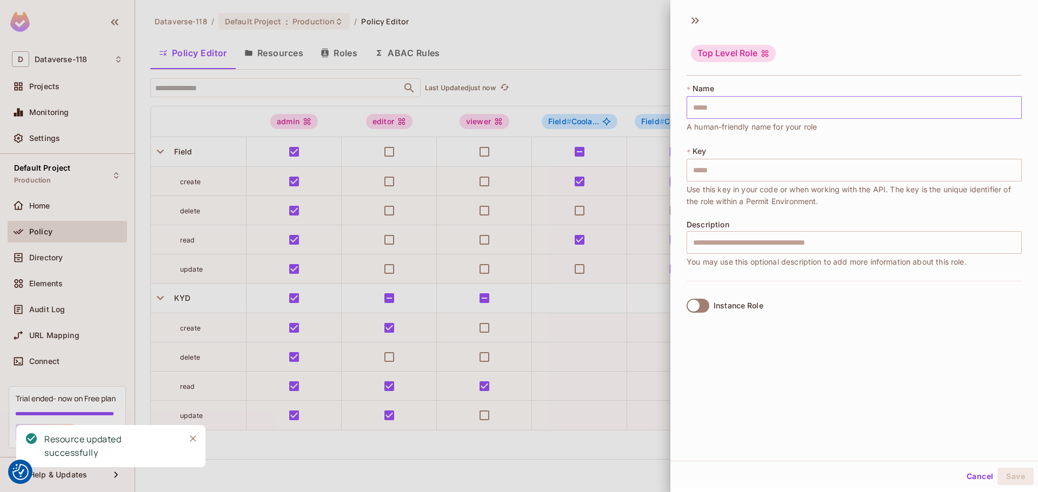
click at [726, 116] on input "text" at bounding box center [854, 107] width 335 height 23
type input "******"
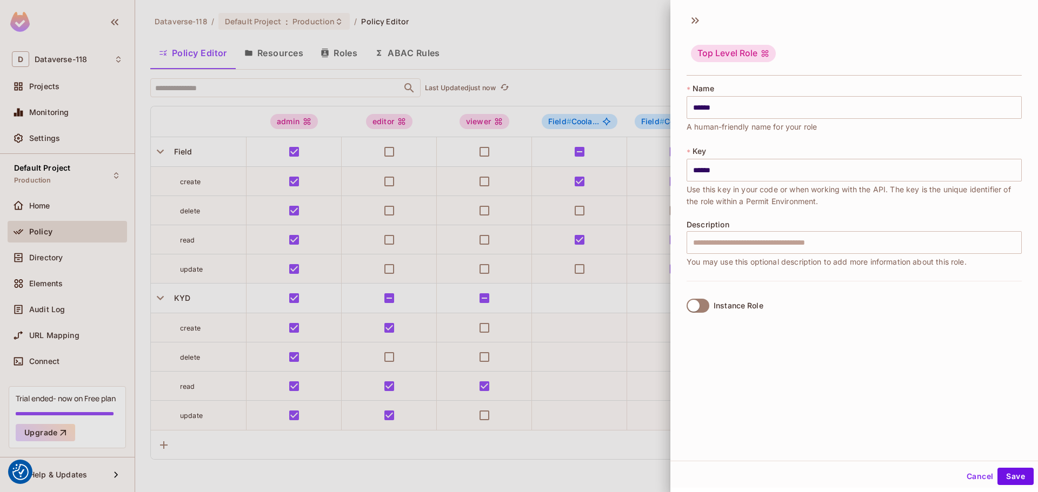
click at [689, 314] on label "Instance Role" at bounding box center [722, 306] width 81 height 23
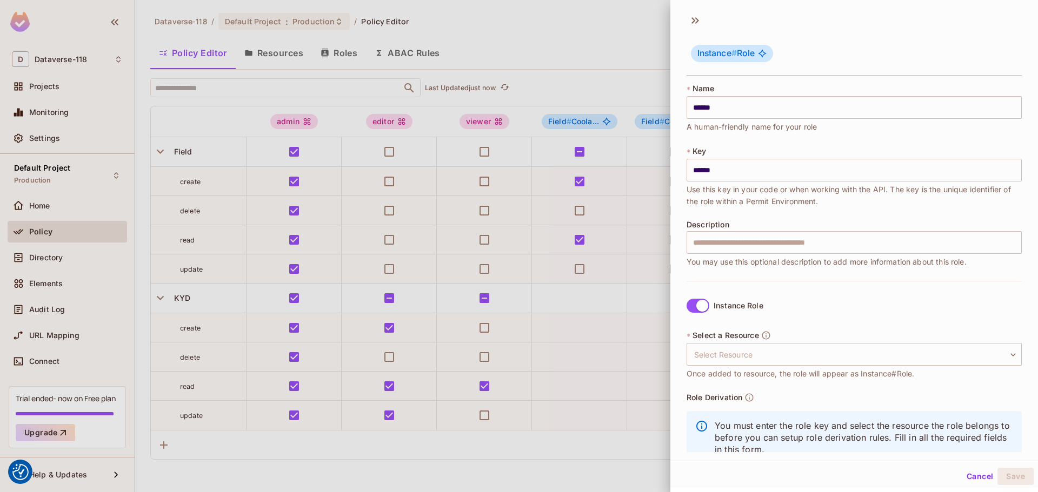
click at [729, 339] on span "Select a Resource" at bounding box center [725, 335] width 66 height 9
click at [741, 354] on body "We use cookies to enhance your browsing experience, serve personalized ads or c…" at bounding box center [519, 246] width 1038 height 492
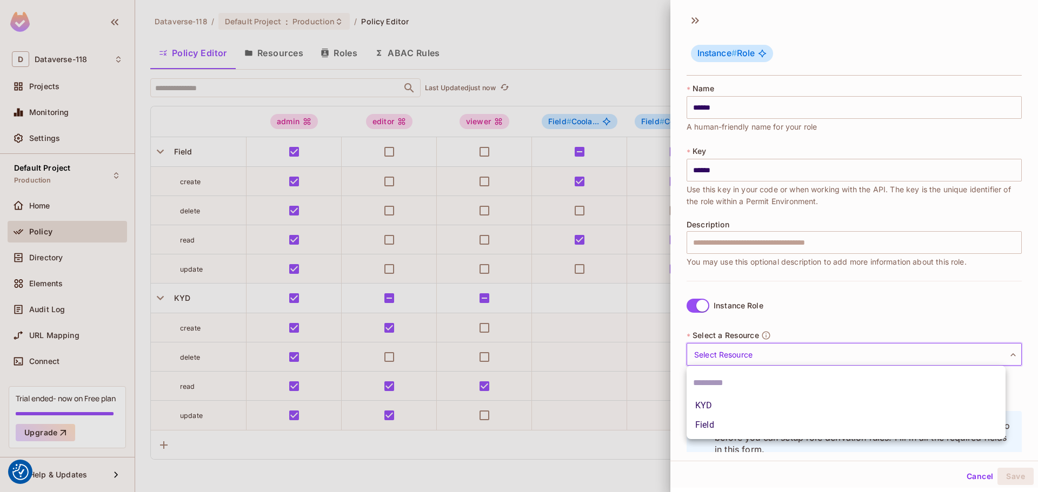
click at [731, 406] on li "KYD" at bounding box center [846, 405] width 319 height 19
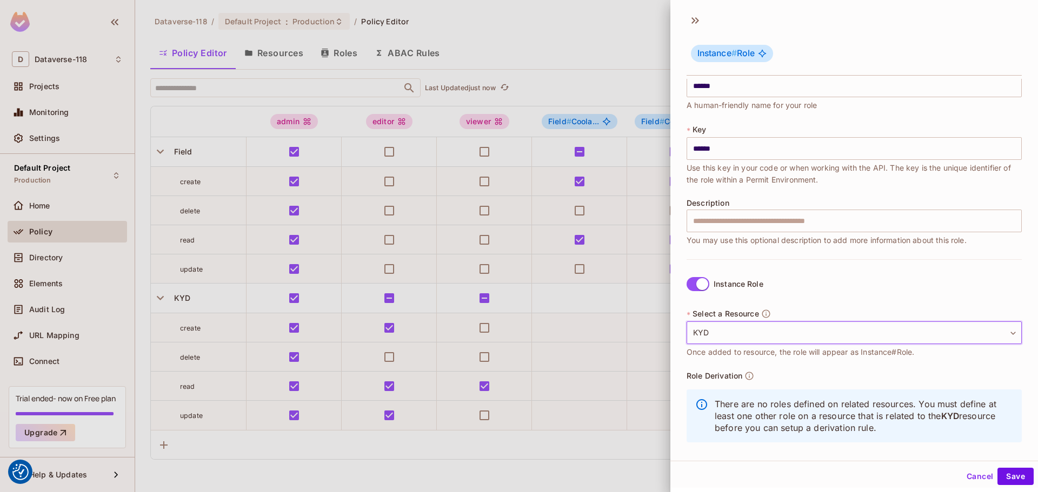
scroll to position [31, 0]
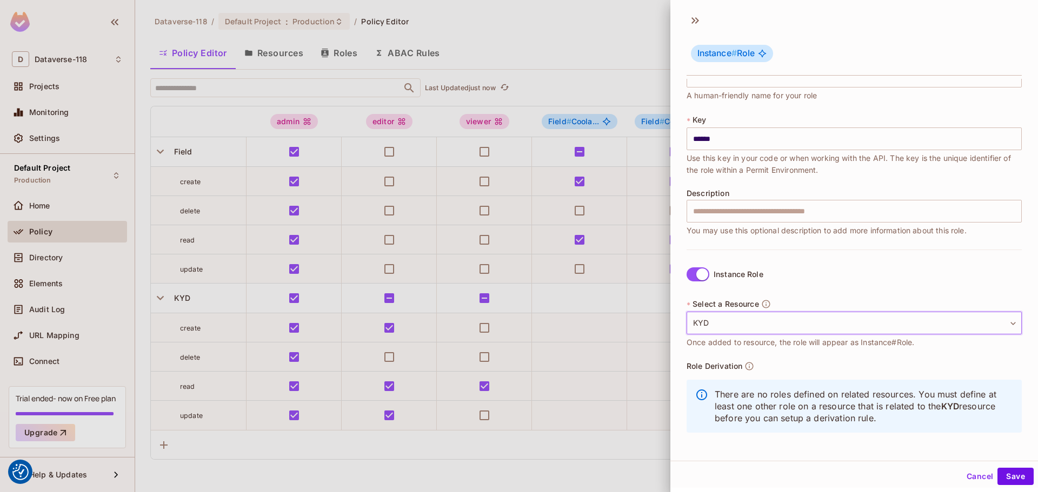
click at [725, 321] on body "We use cookies to enhance your browsing experience, serve personalized ads or c…" at bounding box center [519, 246] width 1038 height 492
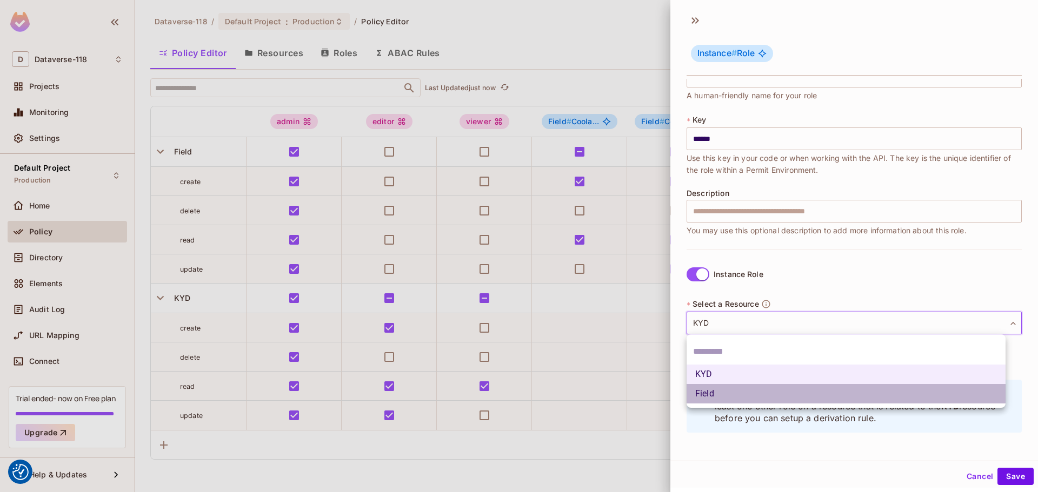
click at [718, 388] on li "Field" at bounding box center [846, 393] width 319 height 19
type input "*****"
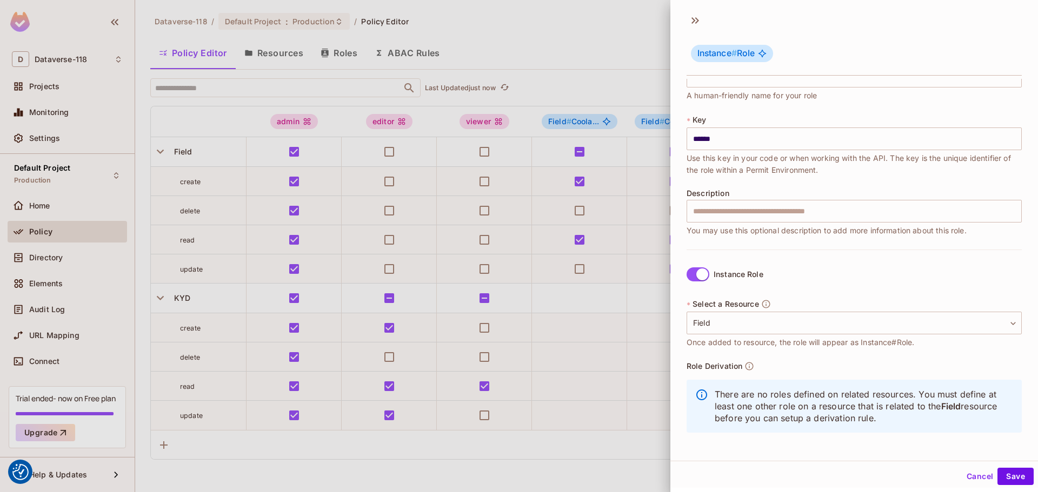
drag, startPoint x: 710, startPoint y: 383, endPoint x: 971, endPoint y: 429, distance: 265.1
click at [971, 429] on div "There are no roles defined on related resources. You must define at least one o…" at bounding box center [854, 406] width 335 height 53
click at [928, 404] on p "There are no roles defined on related resources. You must define at least one o…" at bounding box center [864, 407] width 298 height 36
drag, startPoint x: 756, startPoint y: 402, endPoint x: 927, endPoint y: 416, distance: 170.9
click at [927, 416] on p "There are no roles defined on related resources. You must define at least one o…" at bounding box center [864, 407] width 298 height 36
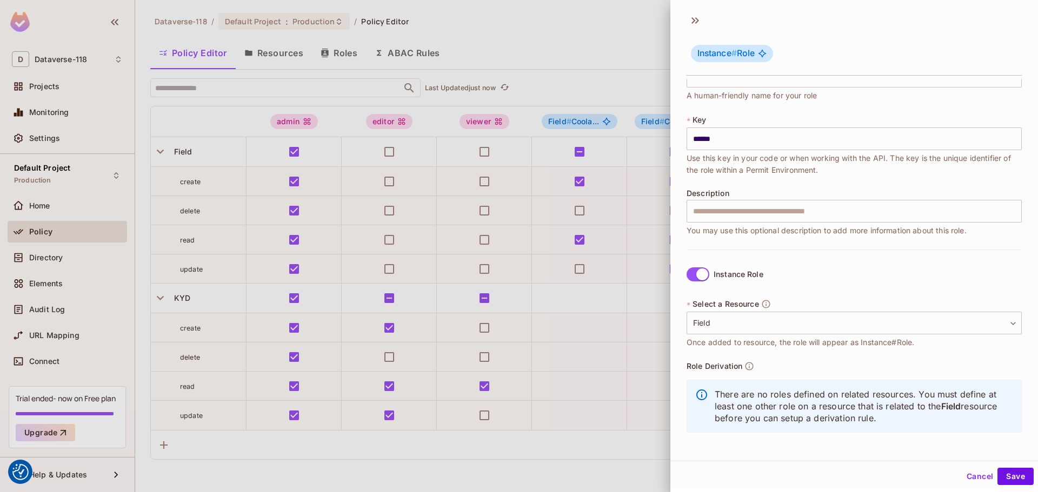
click at [927, 416] on p "There are no roles defined on related resources. You must define at least one o…" at bounding box center [864, 407] width 298 height 36
drag, startPoint x: 927, startPoint y: 416, endPoint x: 709, endPoint y: 414, distance: 217.3
click at [709, 414] on div "There are no roles defined on related resources. You must define at least one o…" at bounding box center [854, 406] width 335 height 53
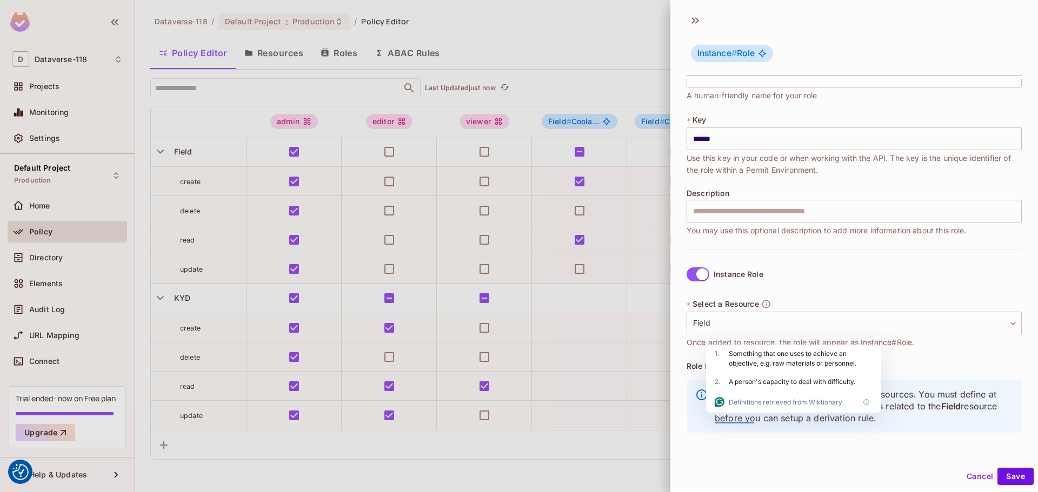
click at [561, 49] on div at bounding box center [519, 246] width 1038 height 492
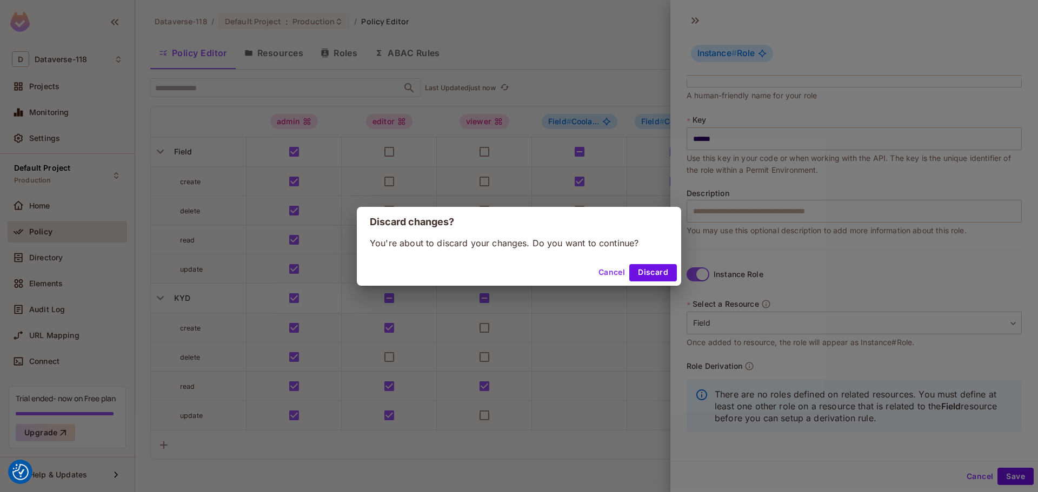
click at [643, 276] on button "Discard" at bounding box center [653, 272] width 48 height 17
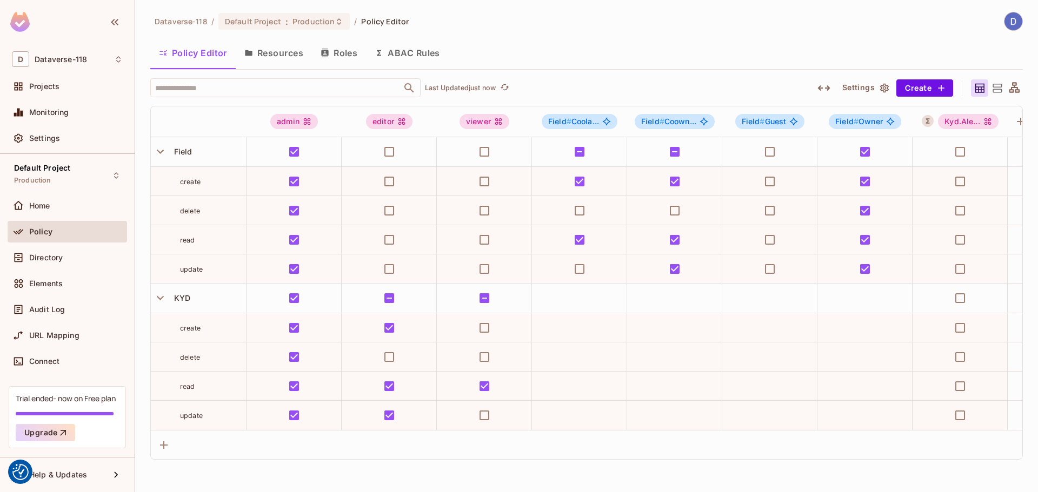
click at [342, 50] on button "Roles" at bounding box center [339, 52] width 54 height 27
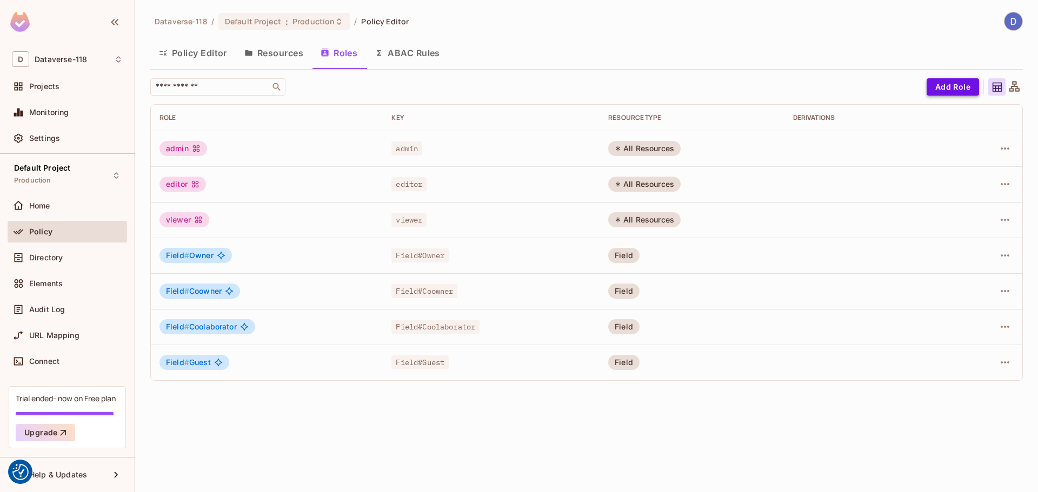
click at [936, 81] on button "Add Role" at bounding box center [953, 86] width 52 height 17
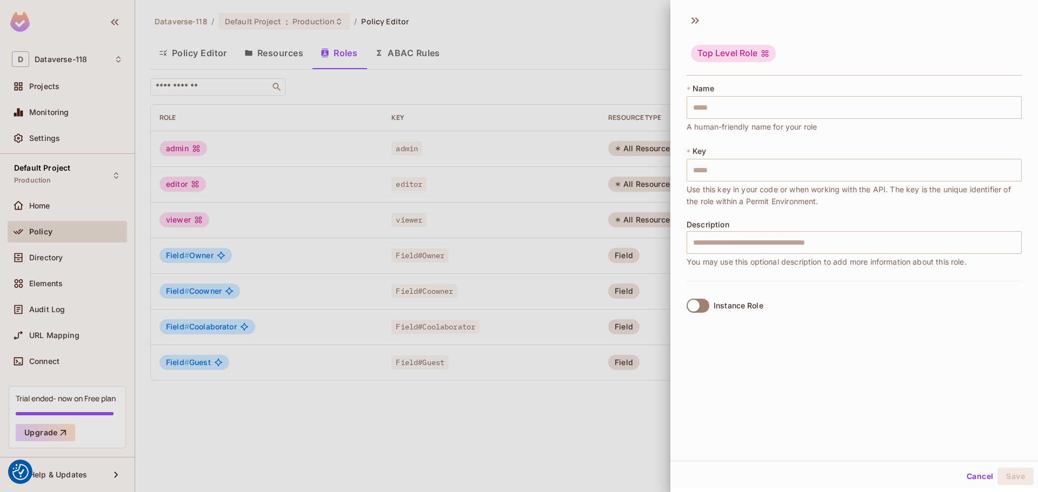
click at [749, 95] on div "* Name ​ A human-friendly name for your role" at bounding box center [854, 108] width 335 height 50
click at [749, 101] on input "text" at bounding box center [854, 107] width 335 height 23
type input "******"
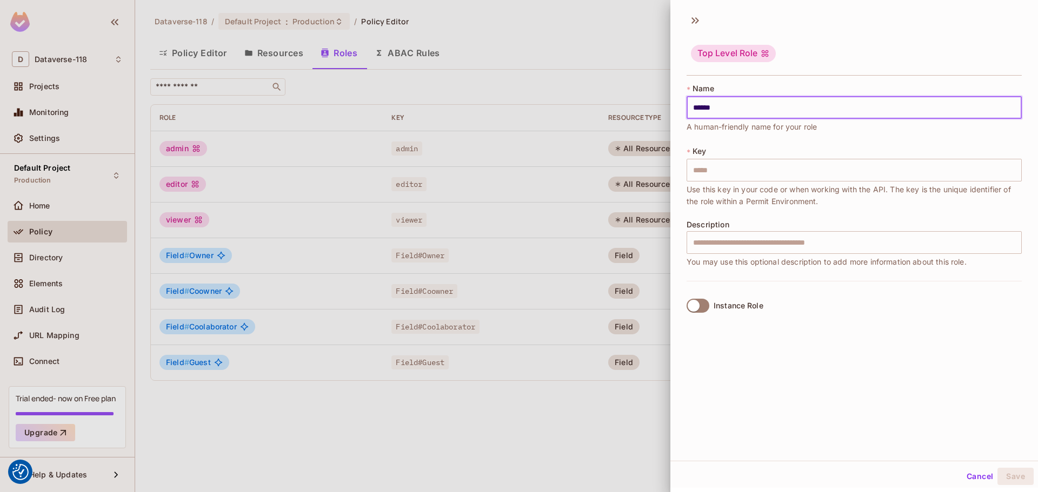
type input "******"
click at [724, 238] on input "text" at bounding box center [854, 242] width 335 height 23
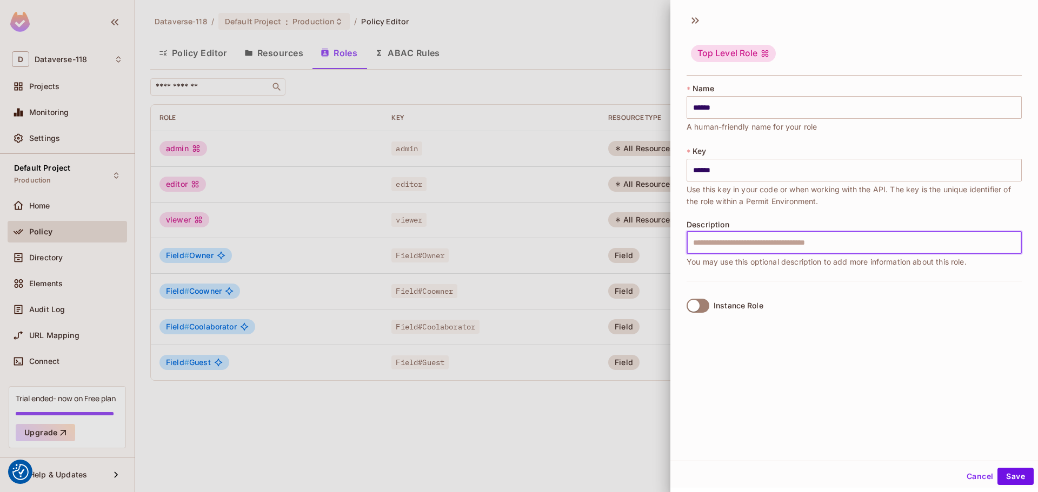
click at [693, 296] on label "Instance Role" at bounding box center [722, 306] width 81 height 23
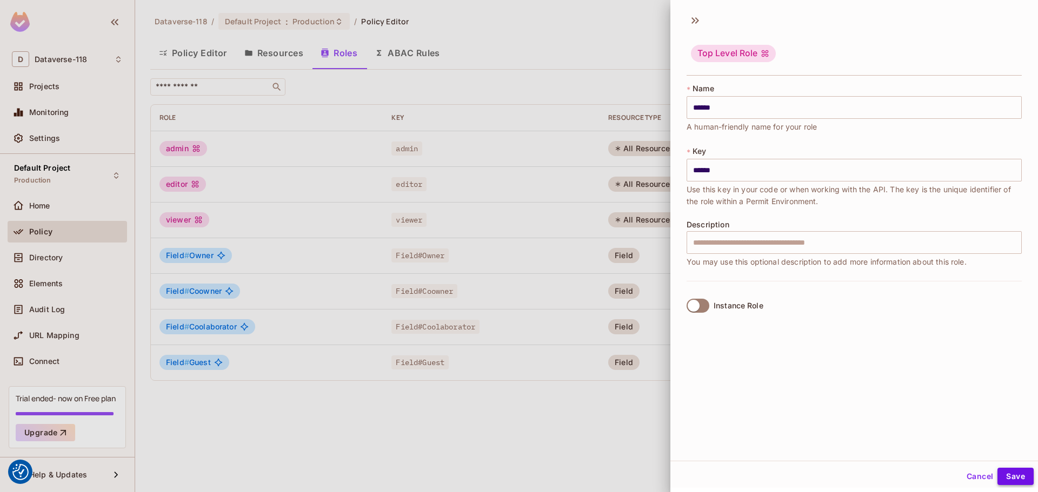
click at [1021, 475] on button "Save" at bounding box center [1015, 476] width 36 height 17
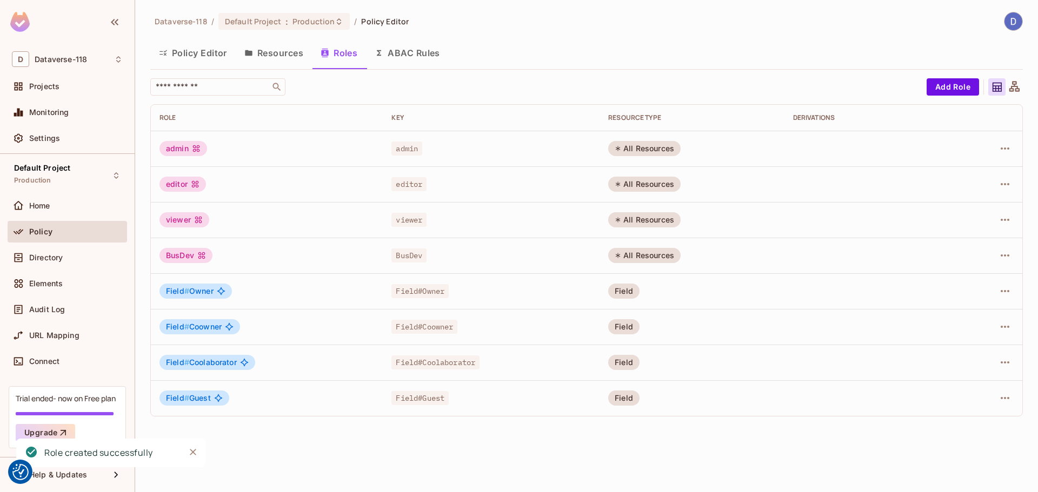
click at [264, 51] on button "Resources" at bounding box center [274, 52] width 76 height 27
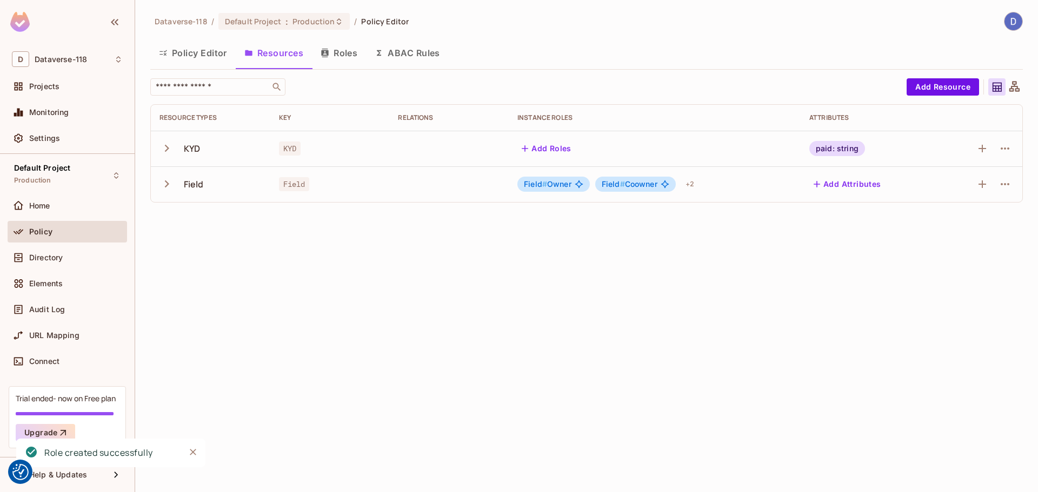
click at [169, 186] on icon "button" at bounding box center [166, 184] width 15 height 15
click at [1003, 183] on icon "button" at bounding box center [1004, 184] width 13 height 13
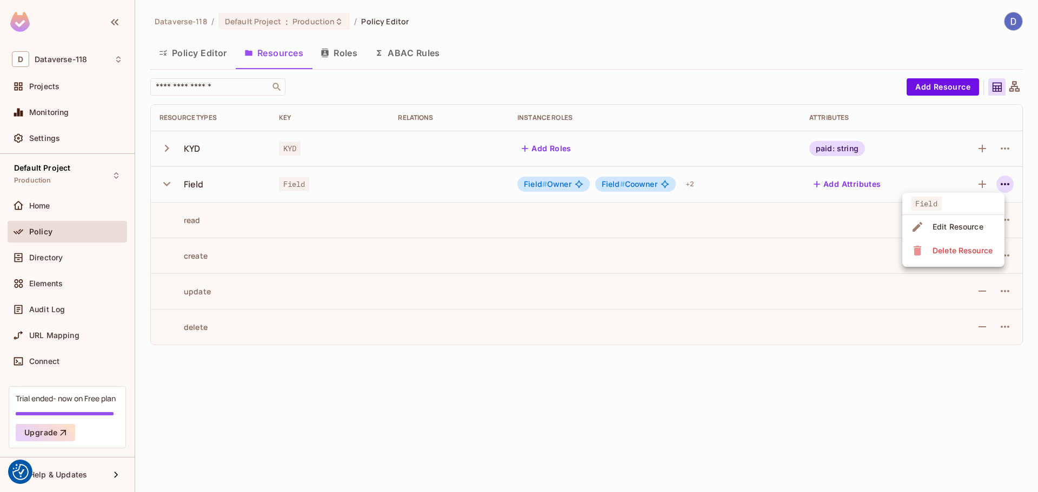
click at [961, 225] on div "Edit Resource" at bounding box center [958, 227] width 51 height 11
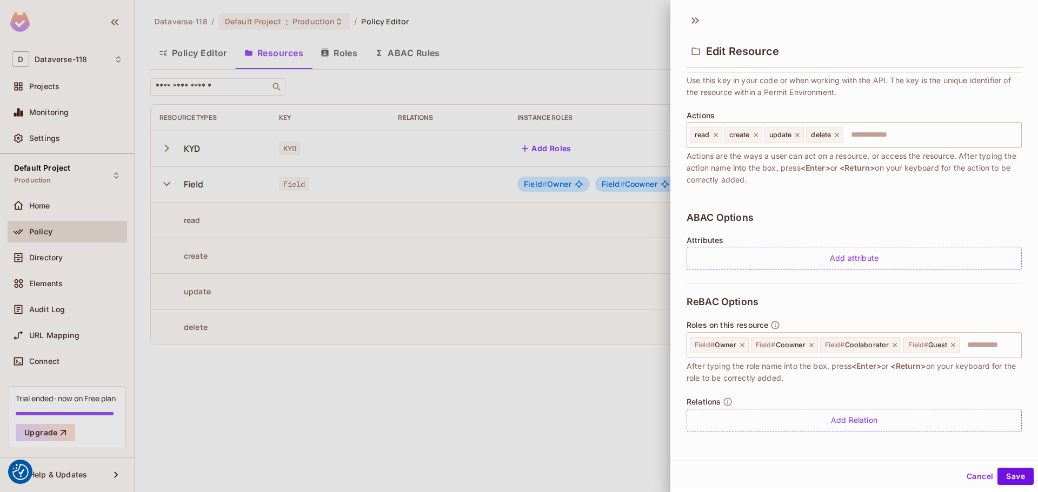
scroll to position [2, 0]
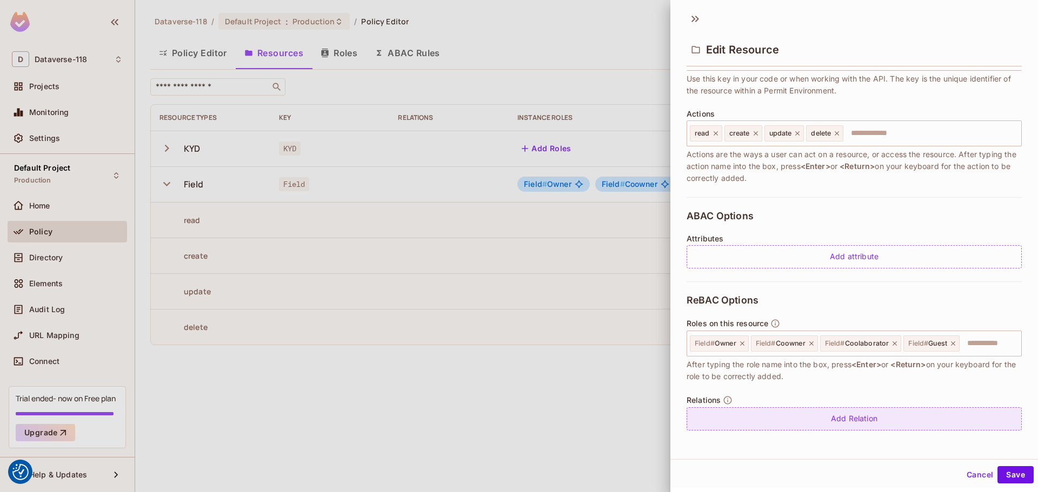
click at [805, 412] on div "Add Relation" at bounding box center [854, 419] width 335 height 23
click at [931, 425] on body "We use cookies to enhance your browsing experience, serve personalized ads or c…" at bounding box center [519, 246] width 1038 height 492
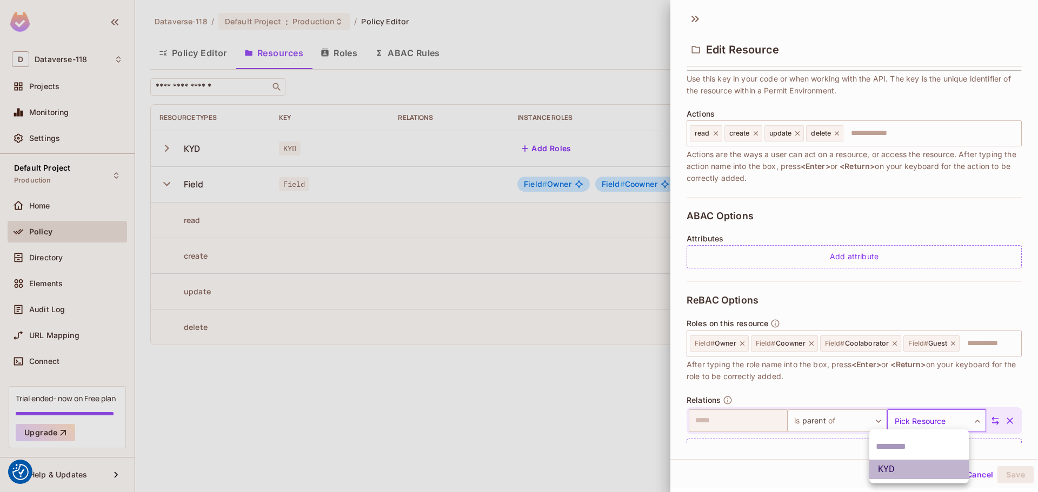
click at [908, 464] on li "KYD" at bounding box center [918, 469] width 99 height 19
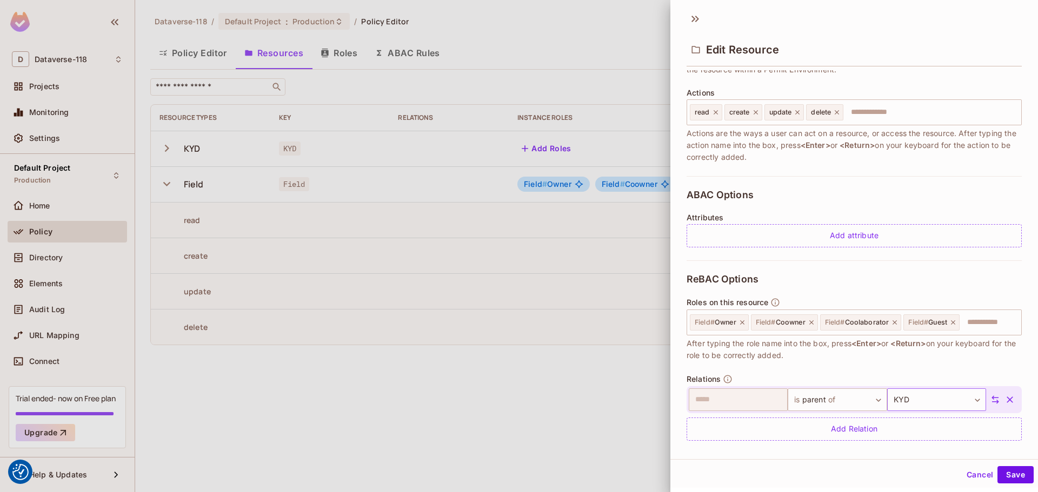
scroll to position [134, 0]
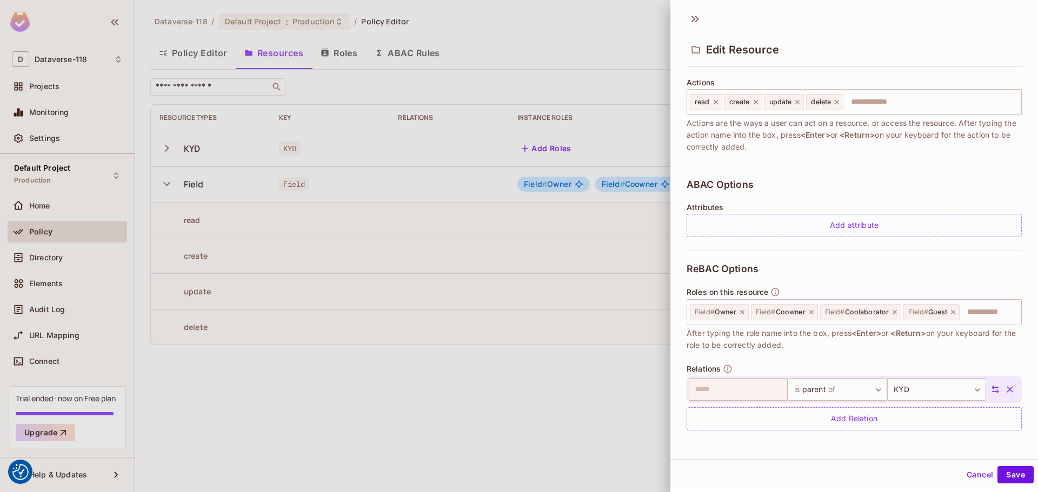
click at [1007, 389] on icon "button" at bounding box center [1010, 390] width 6 height 6
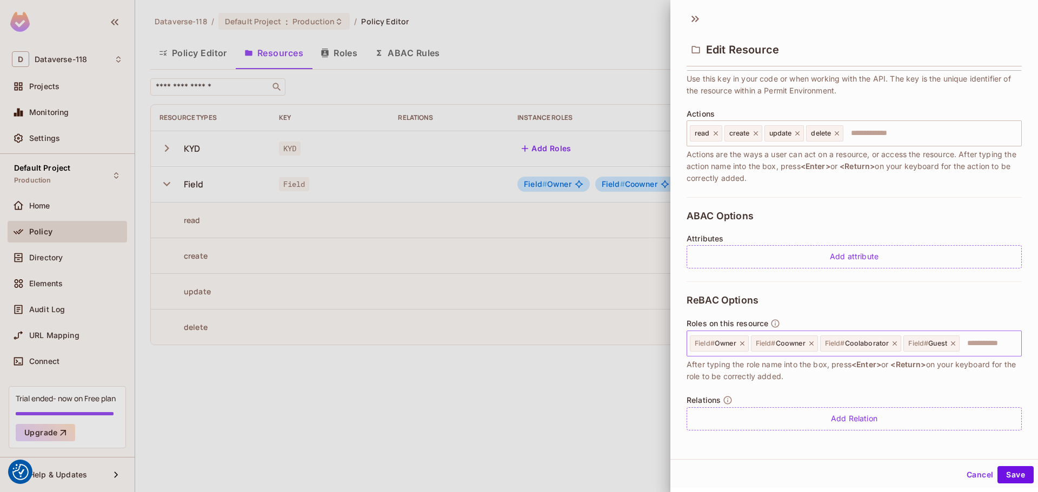
click at [954, 344] on icon at bounding box center [953, 344] width 4 height 4
click at [1013, 475] on button "Save" at bounding box center [1015, 475] width 36 height 17
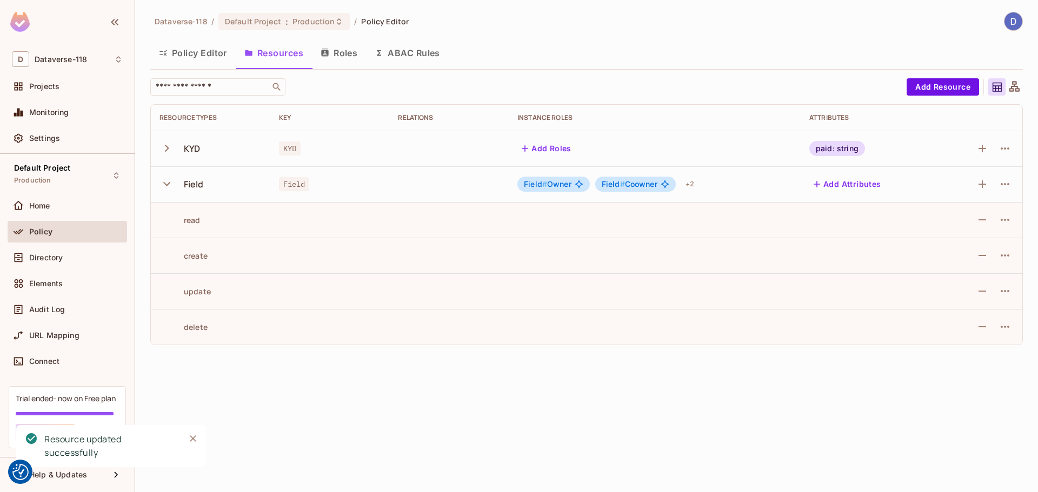
click at [501, 412] on div "Dataverse-118 / Default Project : Production / Policy Editor Policy Editor Reso…" at bounding box center [586, 246] width 903 height 492
click at [212, 51] on button "Policy Editor" at bounding box center [192, 52] width 85 height 27
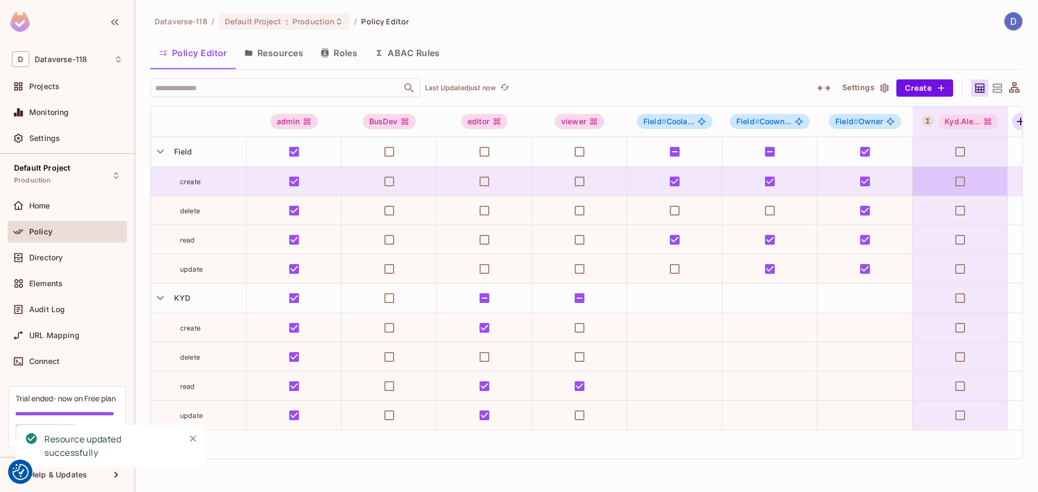
click at [1020, 116] on icon "button" at bounding box center [1020, 121] width 13 height 13
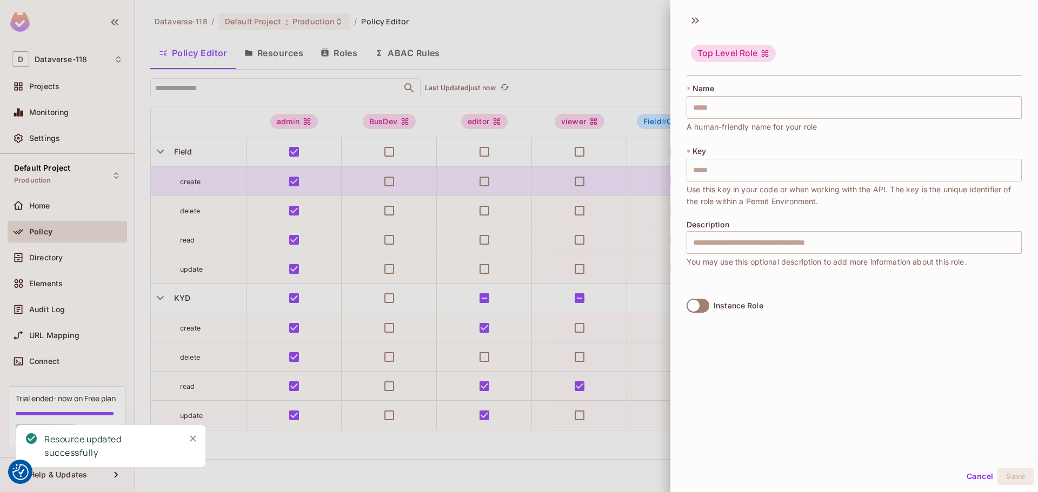
click at [713, 299] on label "Instance Role" at bounding box center [722, 306] width 81 height 23
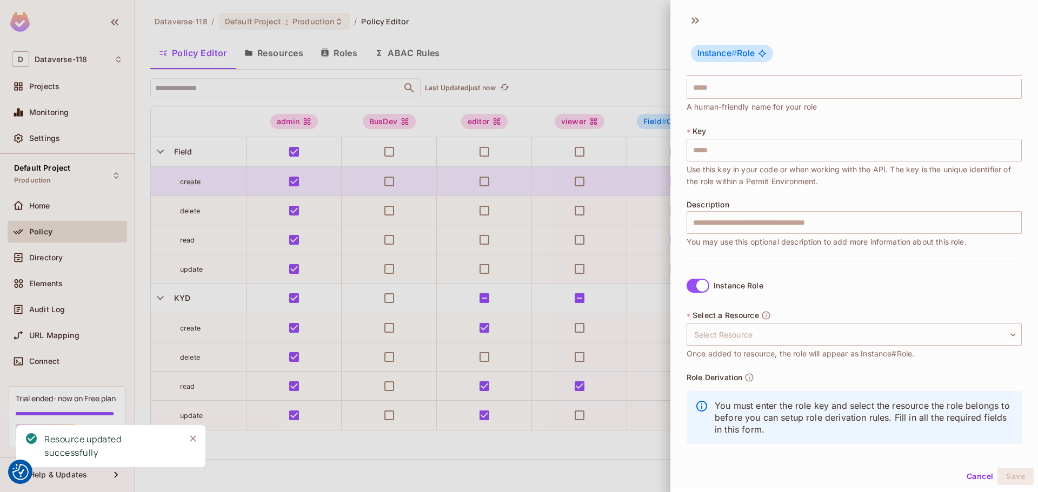
scroll to position [31, 0]
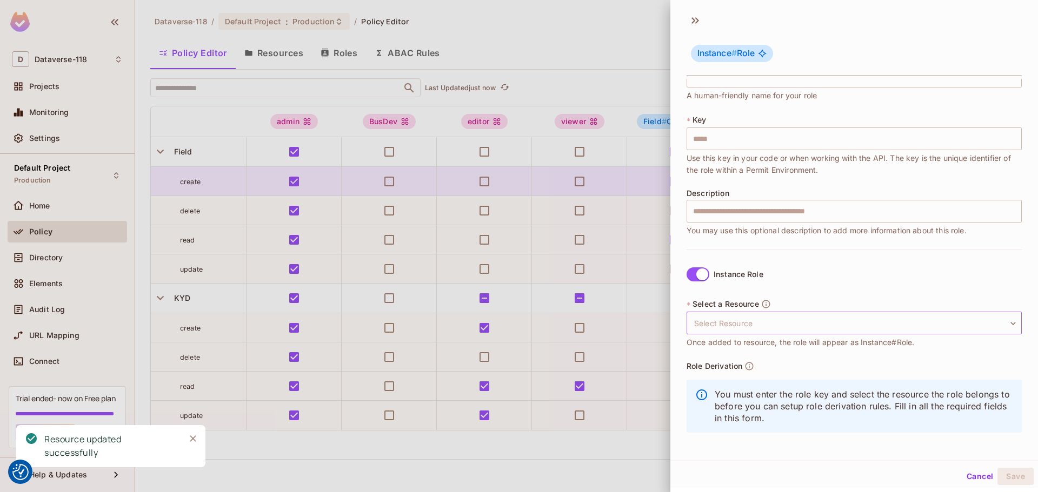
click at [756, 322] on body "We use cookies to enhance your browsing experience, serve personalized ads or c…" at bounding box center [519, 246] width 1038 height 492
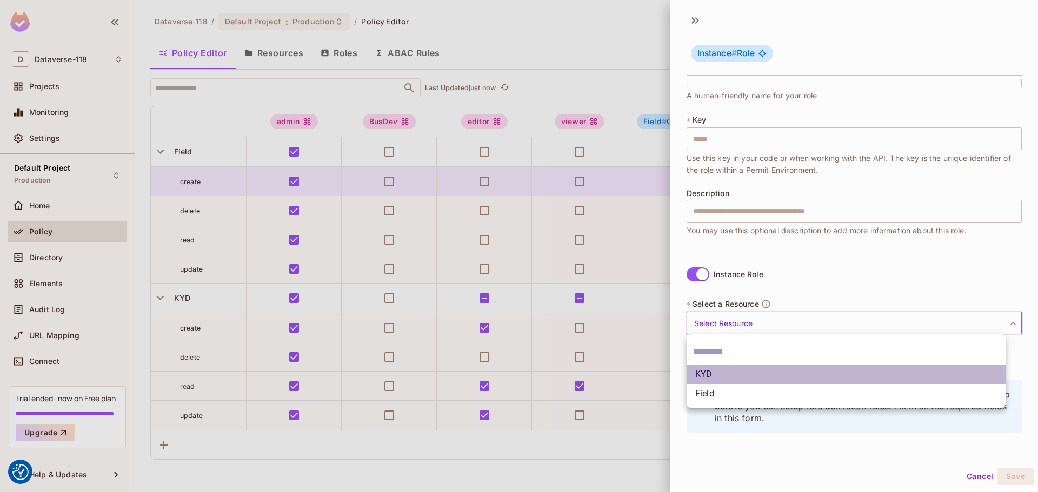
click at [736, 379] on li "KYD" at bounding box center [846, 374] width 319 height 19
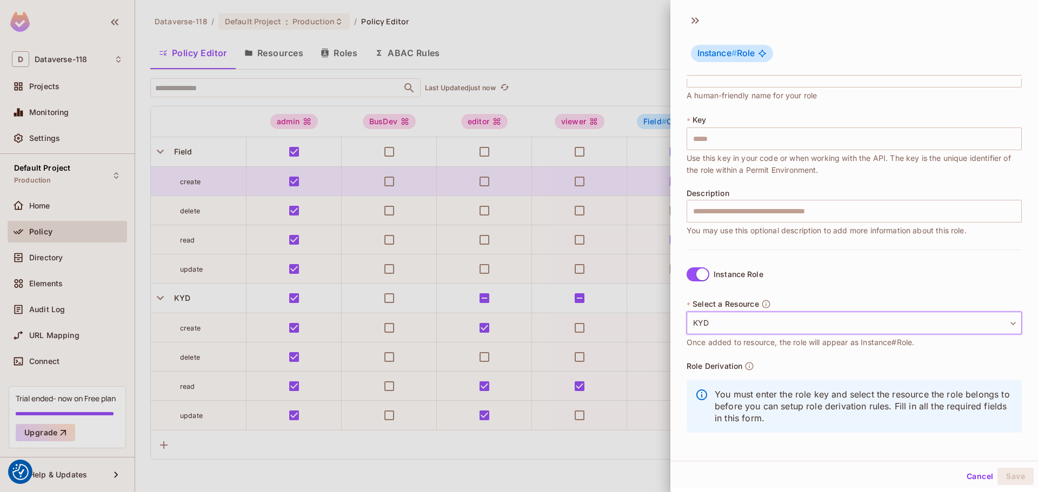
click at [752, 321] on body "We use cookies to enhance your browsing experience, serve personalized ads or c…" at bounding box center [519, 246] width 1038 height 492
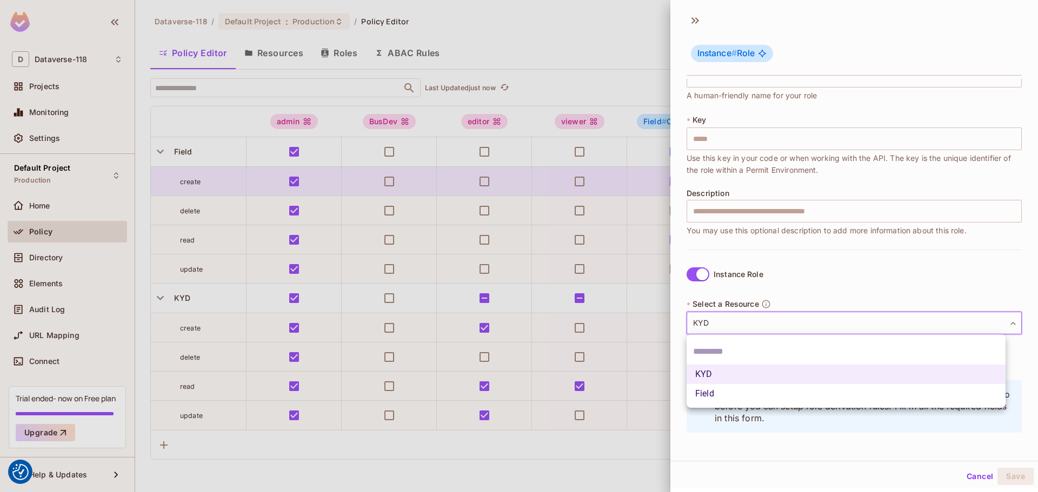
click at [754, 391] on li "Field" at bounding box center [846, 393] width 319 height 19
type input "*****"
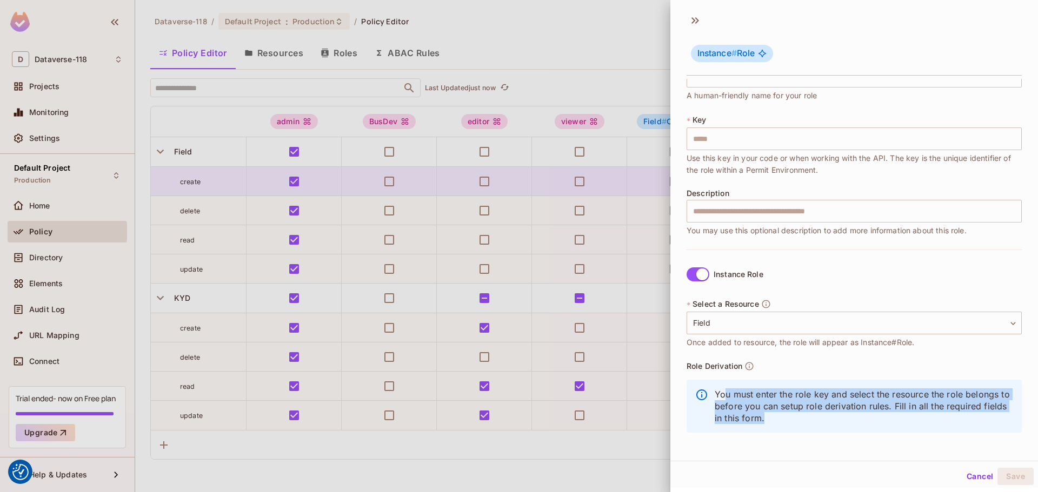
drag, startPoint x: 725, startPoint y: 390, endPoint x: 891, endPoint y: 426, distance: 169.2
click at [891, 426] on div "You must enter the role key and select the resource the role belongs to before …" at bounding box center [854, 406] width 335 height 53
drag, startPoint x: 775, startPoint y: 394, endPoint x: 929, endPoint y: 418, distance: 155.5
click at [929, 418] on p "You must enter the role key and select the resource the role belongs to before …" at bounding box center [864, 407] width 298 height 36
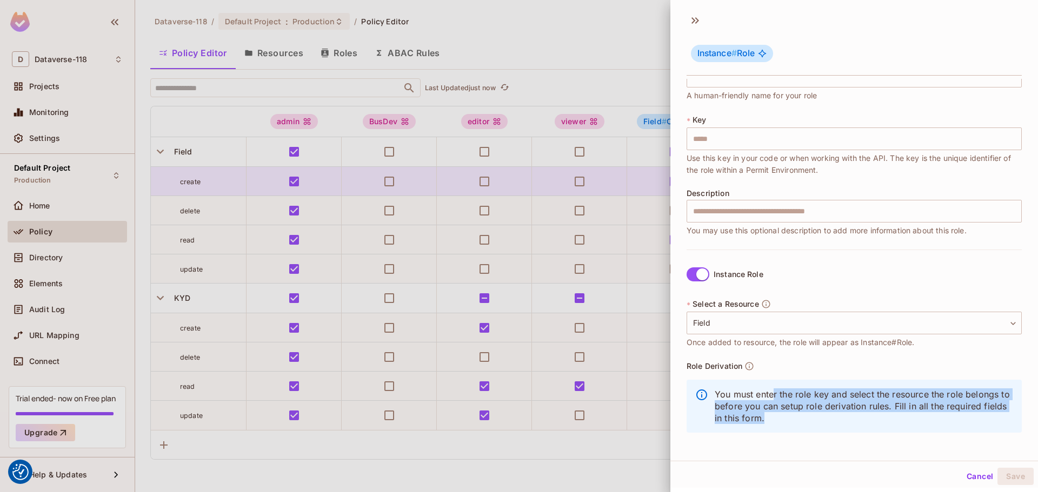
click at [929, 418] on p "You must enter the role key and select the resource the role belongs to before …" at bounding box center [864, 407] width 298 height 36
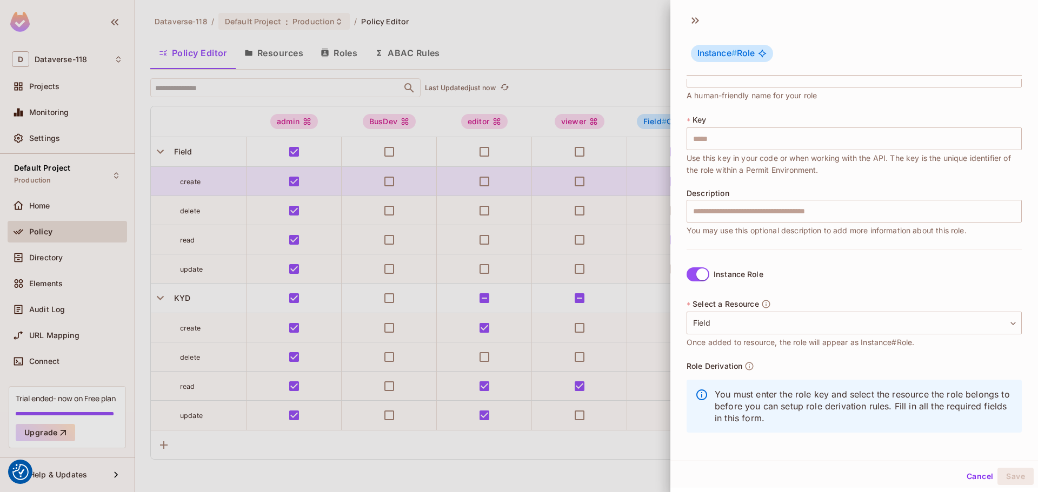
click at [812, 391] on p "You must enter the role key and select the resource the role belongs to before …" at bounding box center [864, 407] width 298 height 36
click at [751, 364] on icon "button" at bounding box center [749, 367] width 10 height 10
drag, startPoint x: 740, startPoint y: 366, endPoint x: 689, endPoint y: 366, distance: 51.4
click at [689, 366] on span "Role Derivation" at bounding box center [715, 366] width 56 height 9
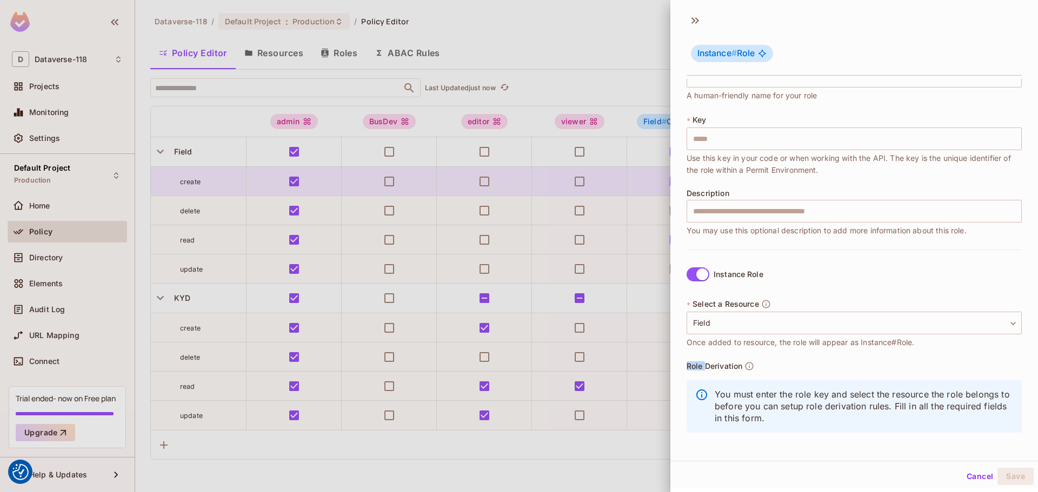
click at [689, 366] on span "Role Derivation" at bounding box center [715, 366] width 56 height 9
click at [584, 45] on div at bounding box center [519, 246] width 1038 height 492
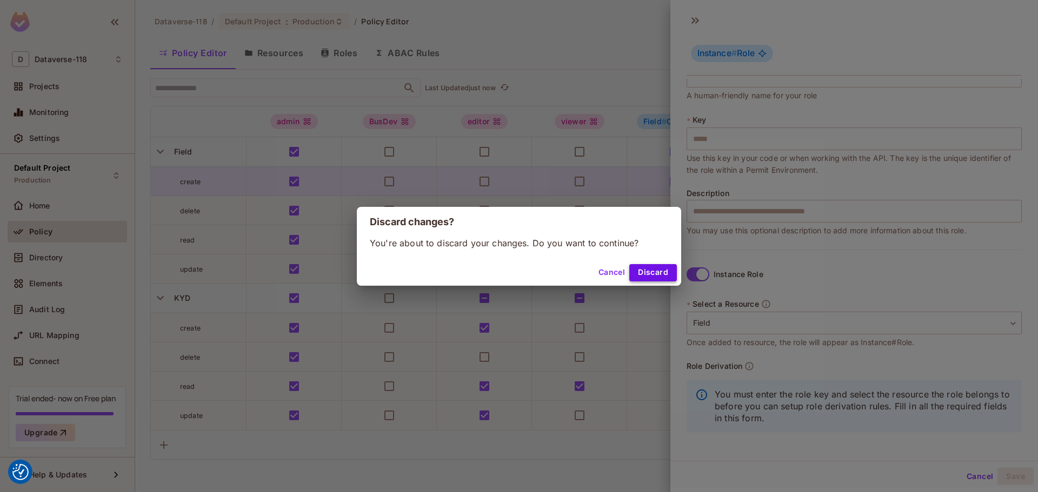
click at [653, 269] on button "Discard" at bounding box center [653, 272] width 48 height 17
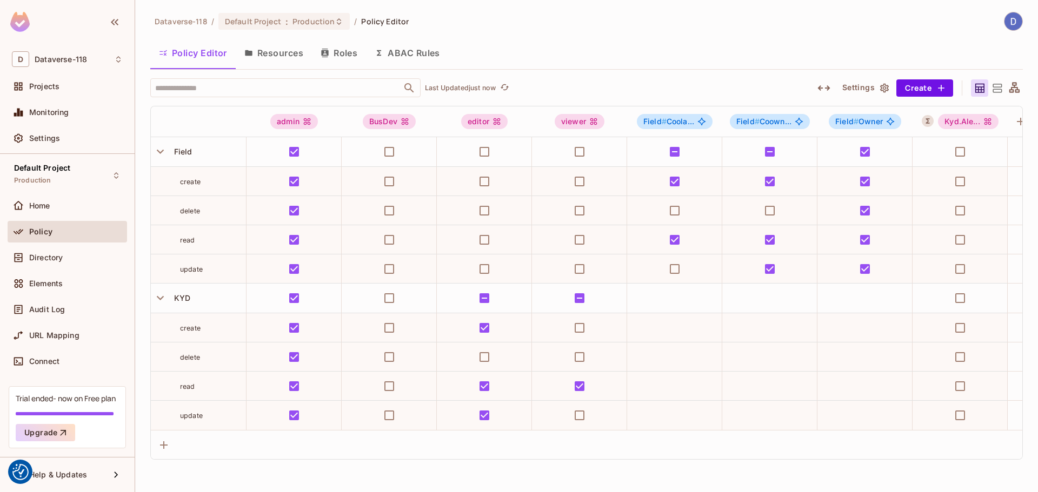
click at [276, 50] on button "Resources" at bounding box center [274, 52] width 76 height 27
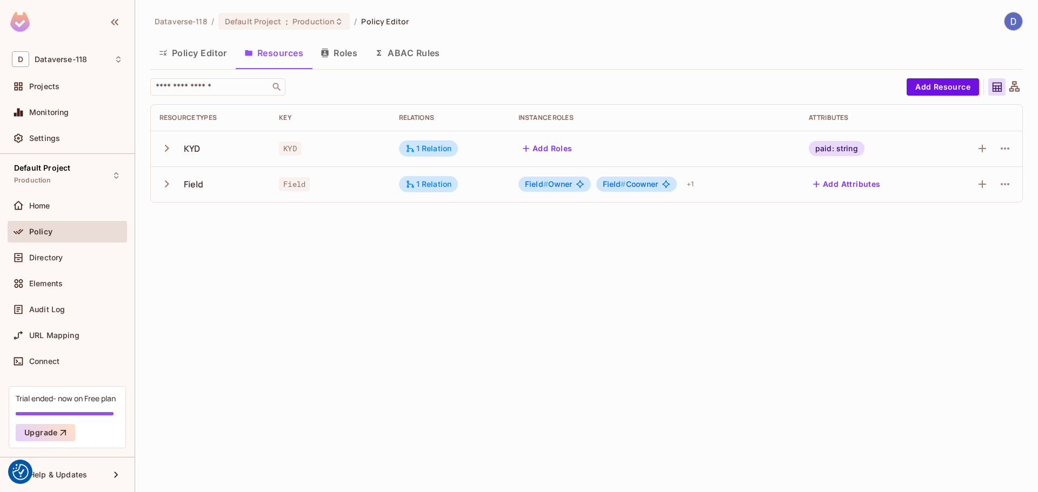
click at [162, 189] on icon "button" at bounding box center [166, 184] width 15 height 15
click at [168, 149] on icon "button" at bounding box center [167, 148] width 4 height 7
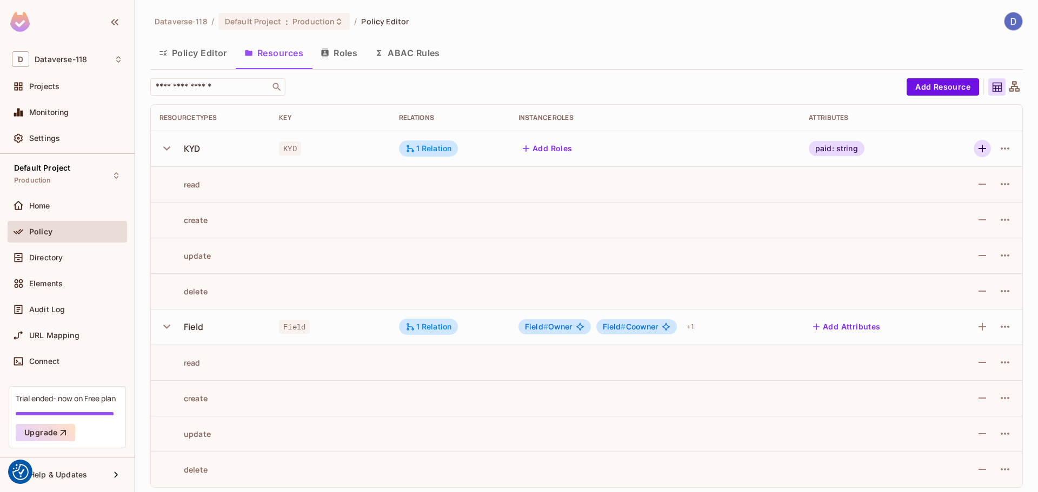
click at [978, 149] on icon "button" at bounding box center [982, 149] width 8 height 8
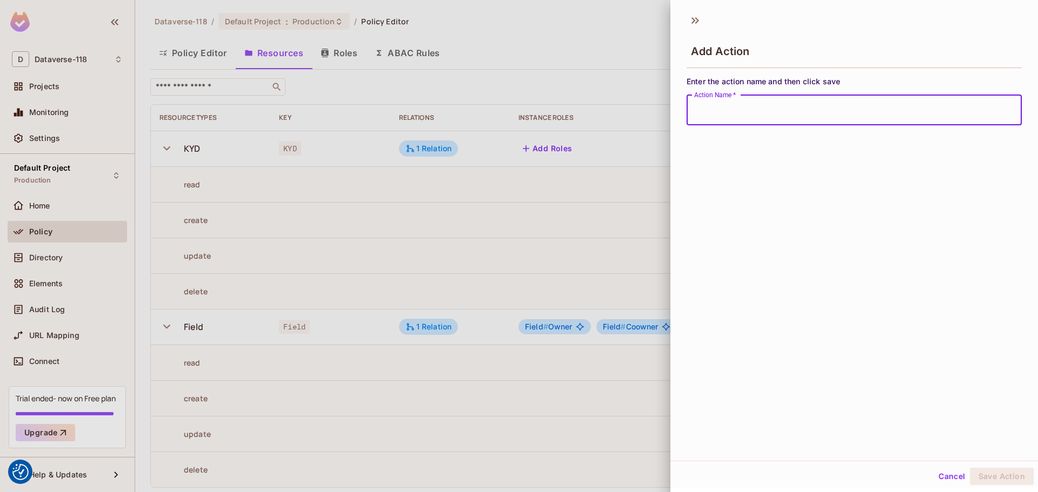
click at [755, 117] on input "Action Name   *" at bounding box center [854, 110] width 335 height 30
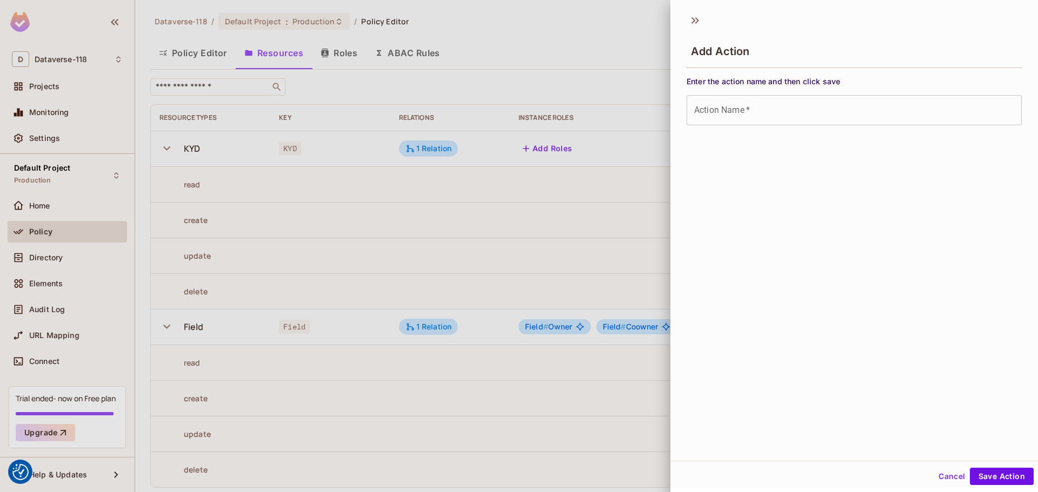
click at [576, 62] on div at bounding box center [519, 246] width 1038 height 492
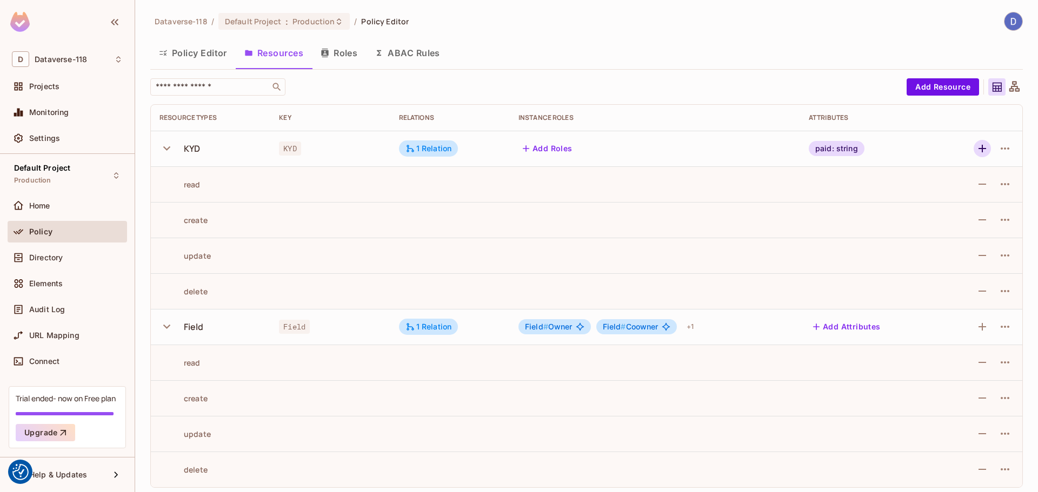
click at [976, 146] on icon "button" at bounding box center [982, 148] width 13 height 13
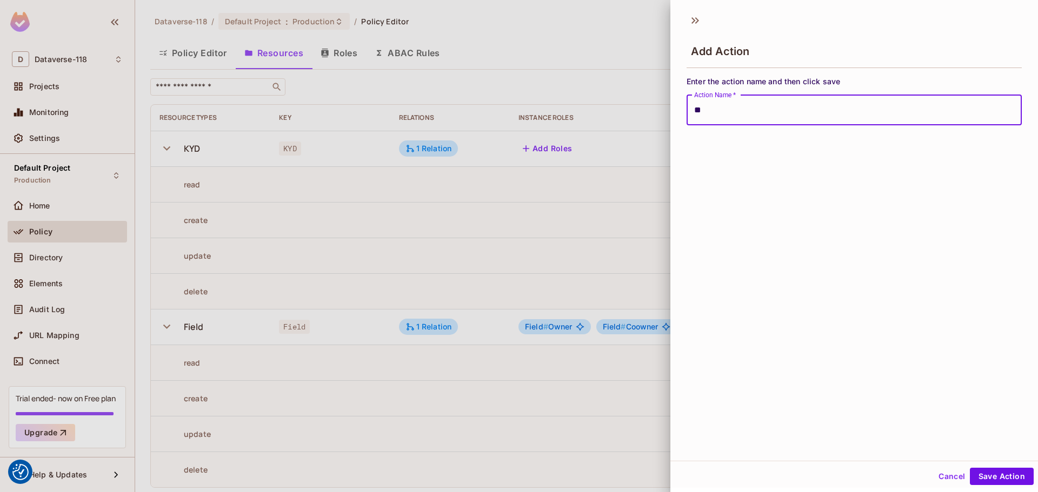
type input "*"
type input "*********"
click at [970, 468] on button "Save Action" at bounding box center [1002, 476] width 64 height 17
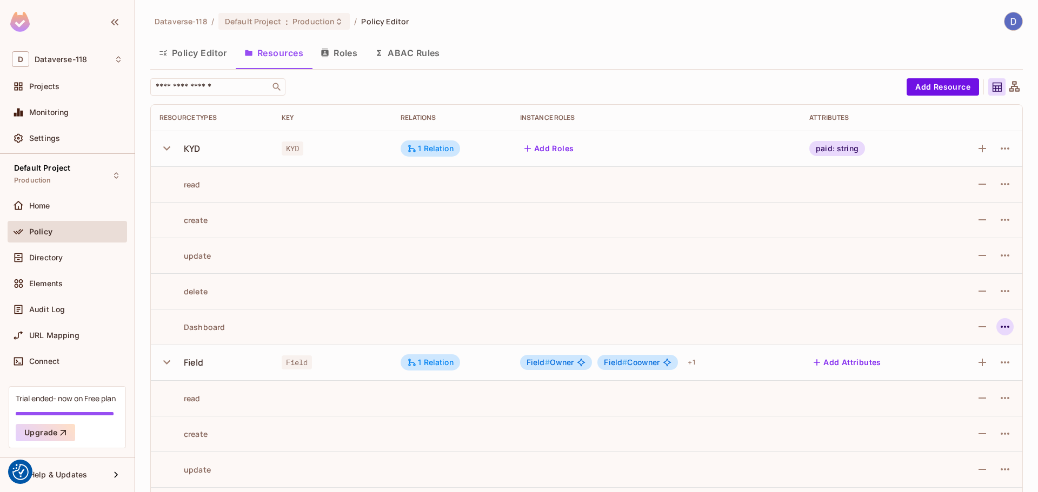
click at [998, 322] on icon "button" at bounding box center [1004, 327] width 13 height 13
click at [976, 351] on span "Edit Action" at bounding box center [956, 351] width 46 height 17
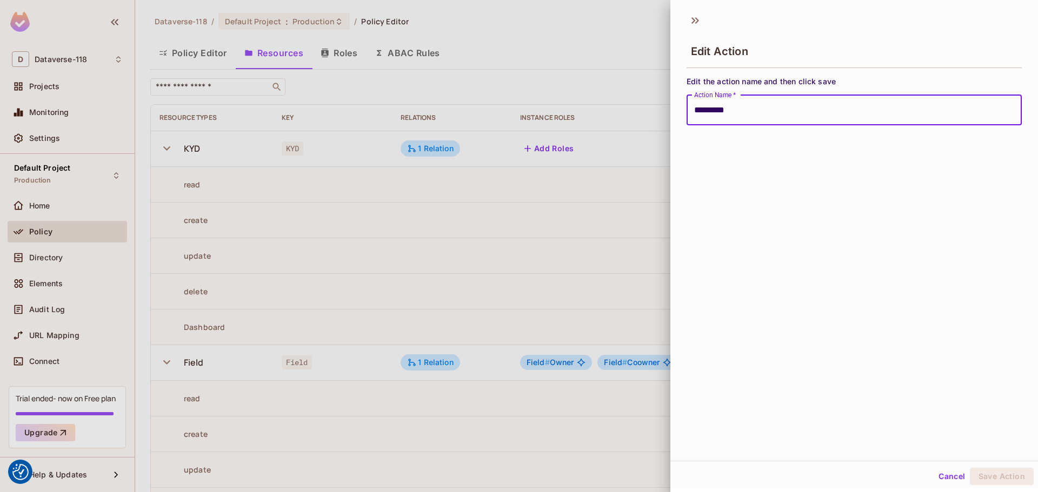
click at [564, 88] on div at bounding box center [519, 246] width 1038 height 492
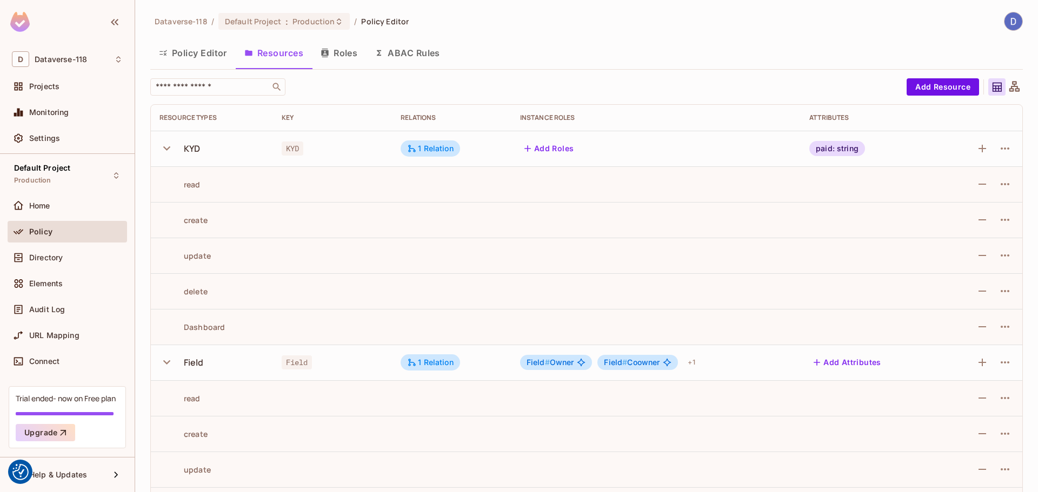
click at [319, 49] on button "Roles" at bounding box center [339, 52] width 54 height 27
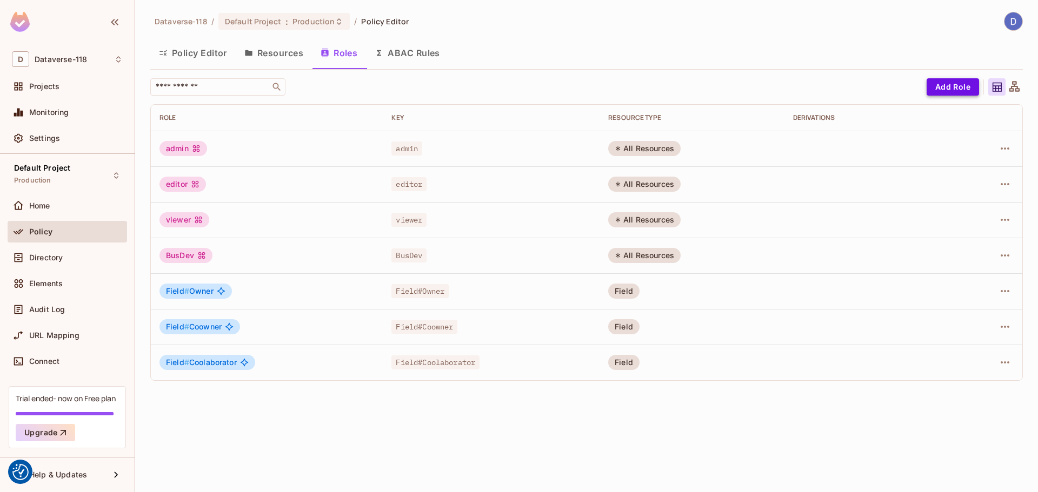
click at [954, 85] on button "Add Role" at bounding box center [953, 86] width 52 height 17
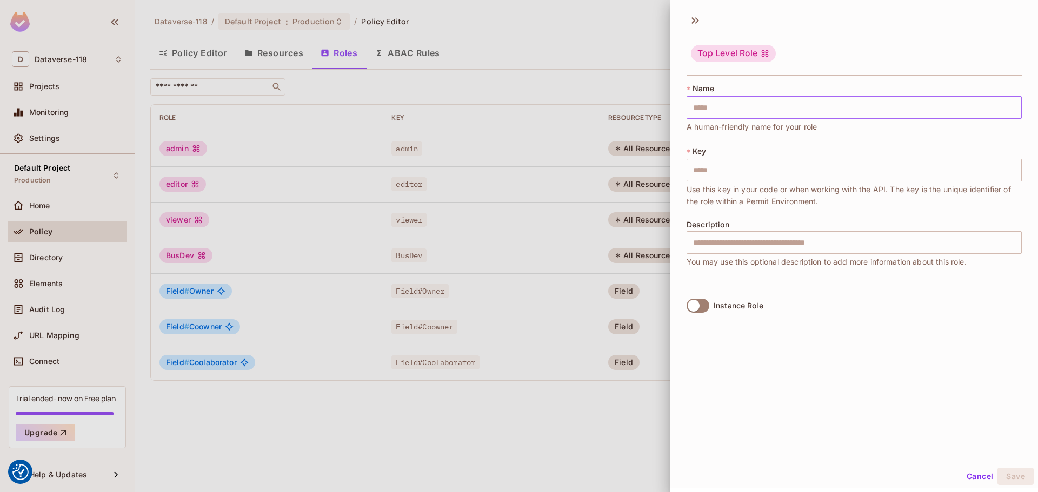
click at [757, 111] on input "text" at bounding box center [854, 107] width 335 height 23
type input "*"
type input "**"
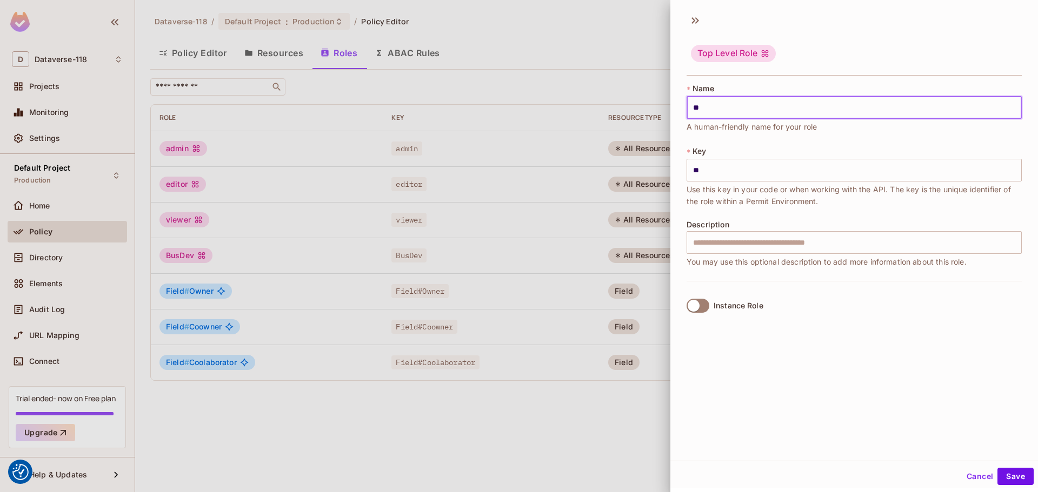
type input "***"
type input "****"
type input "******"
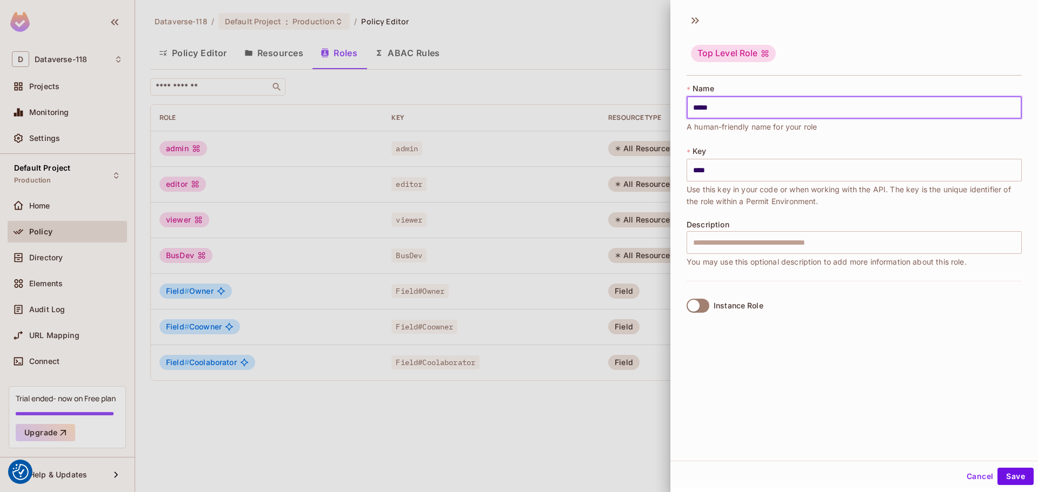
type input "******"
type input "*******"
type input "********"
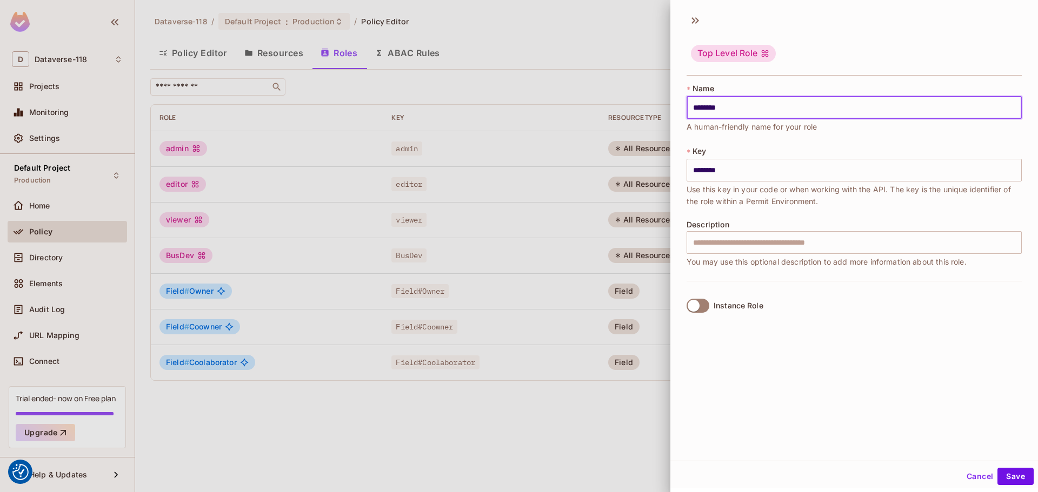
type input "********"
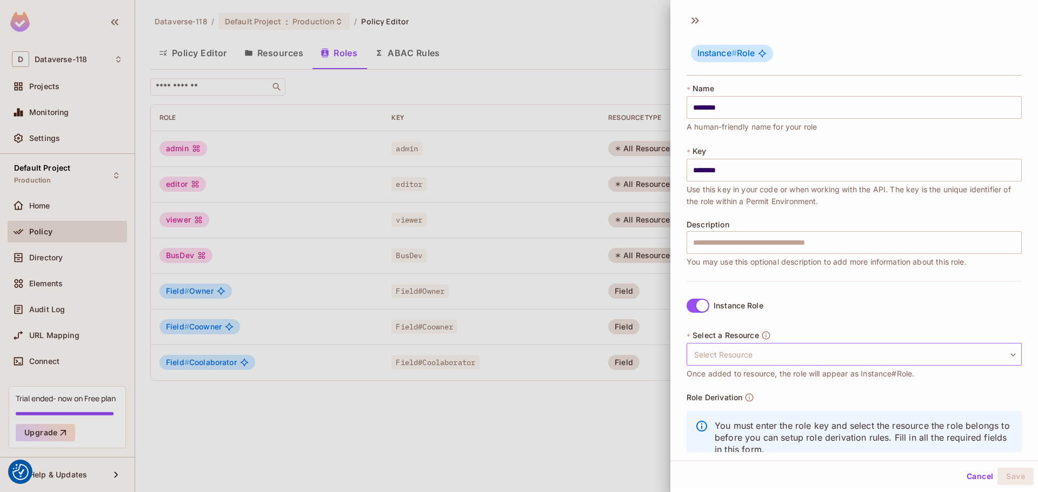
click at [755, 356] on body "We use cookies to enhance your browsing experience, serve personalized ads or c…" at bounding box center [519, 246] width 1038 height 492
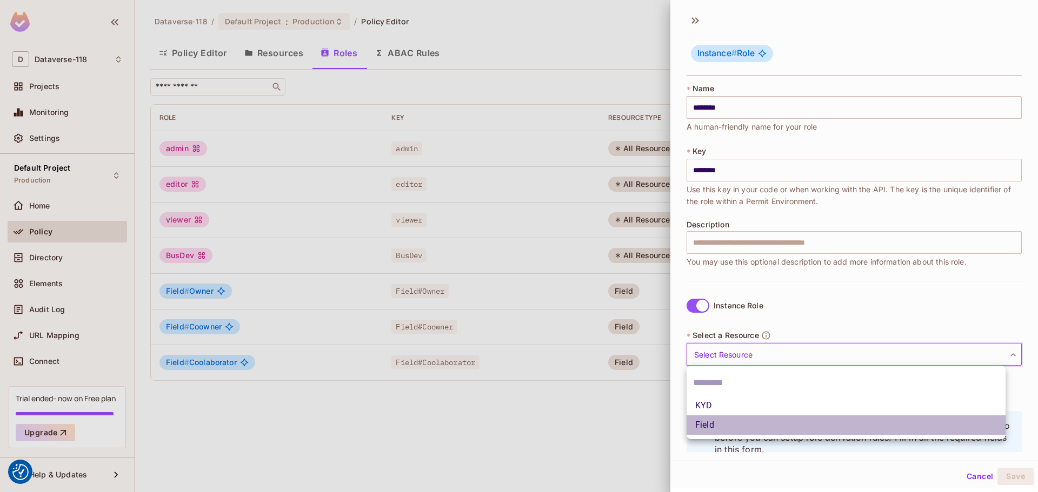
click at [722, 424] on li "Field" at bounding box center [846, 425] width 319 height 19
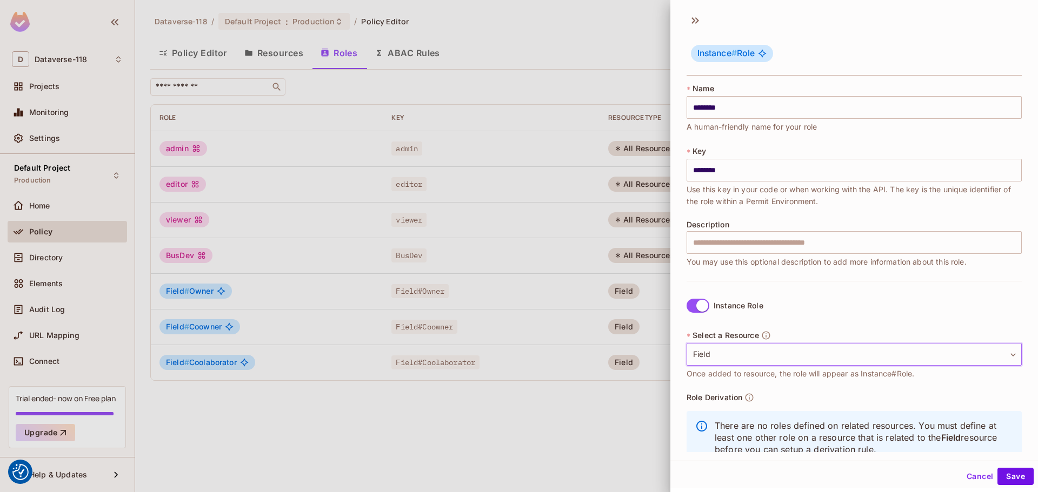
click at [726, 362] on body "We use cookies to enhance your browsing experience, serve personalized ads or c…" at bounding box center [519, 246] width 1038 height 492
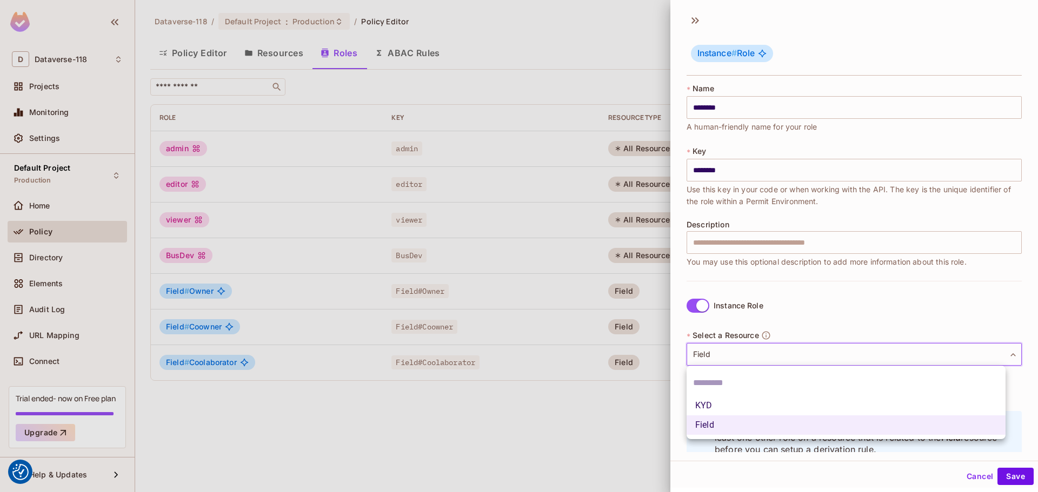
click at [709, 403] on li "KYD" at bounding box center [846, 405] width 319 height 19
type input "***"
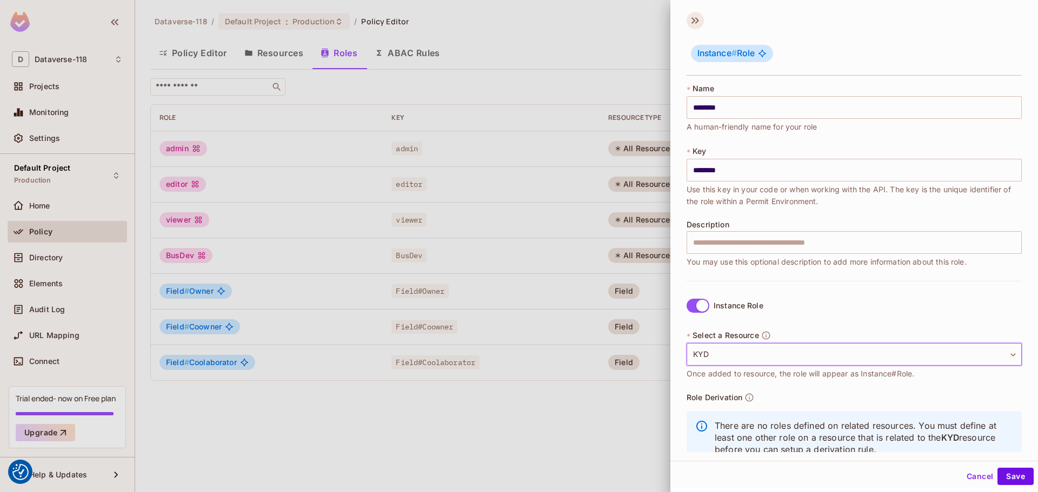
click at [694, 19] on icon at bounding box center [693, 20] width 4 height 6
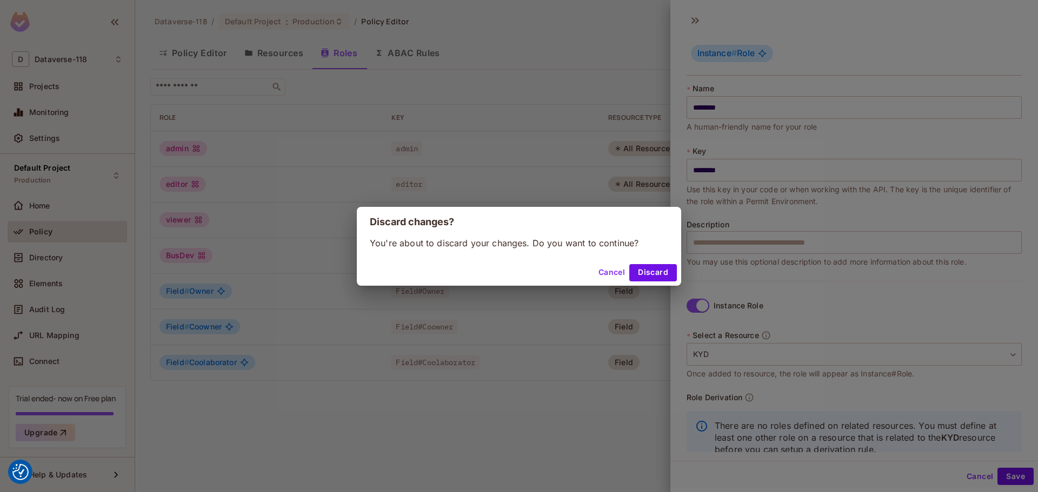
click at [547, 43] on div "Discard changes? You're about to discard your changes. Do you want to continue?…" at bounding box center [519, 246] width 1038 height 492
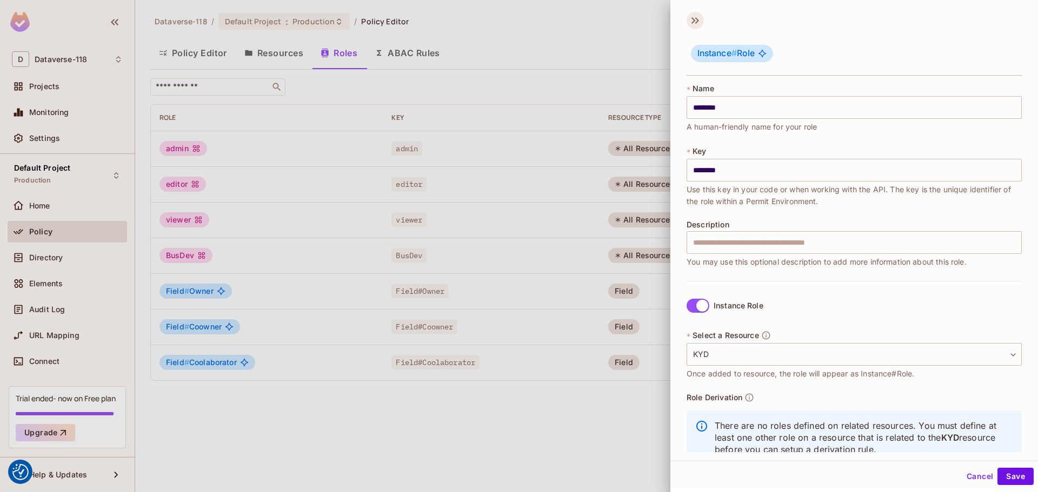
click at [703, 21] on icon at bounding box center [695, 20] width 17 height 17
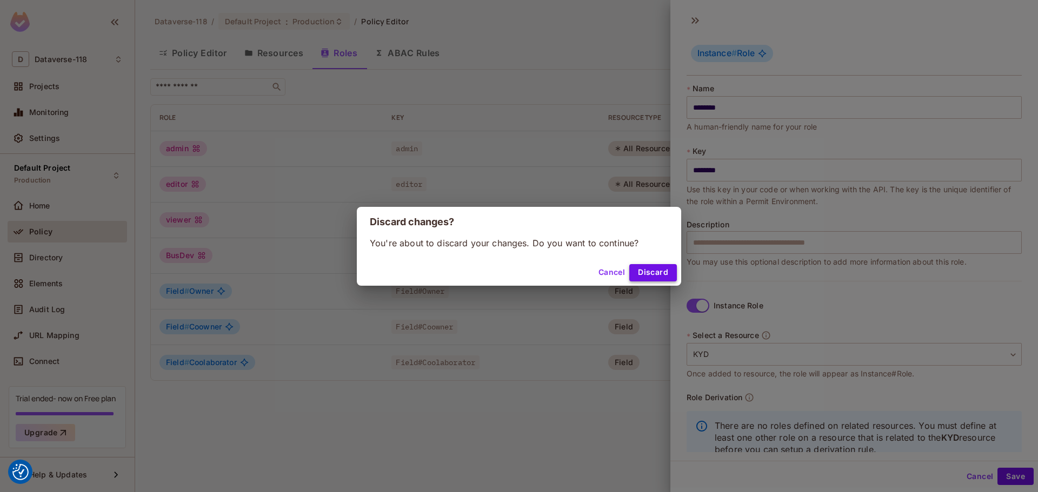
click at [653, 271] on button "Discard" at bounding box center [653, 272] width 48 height 17
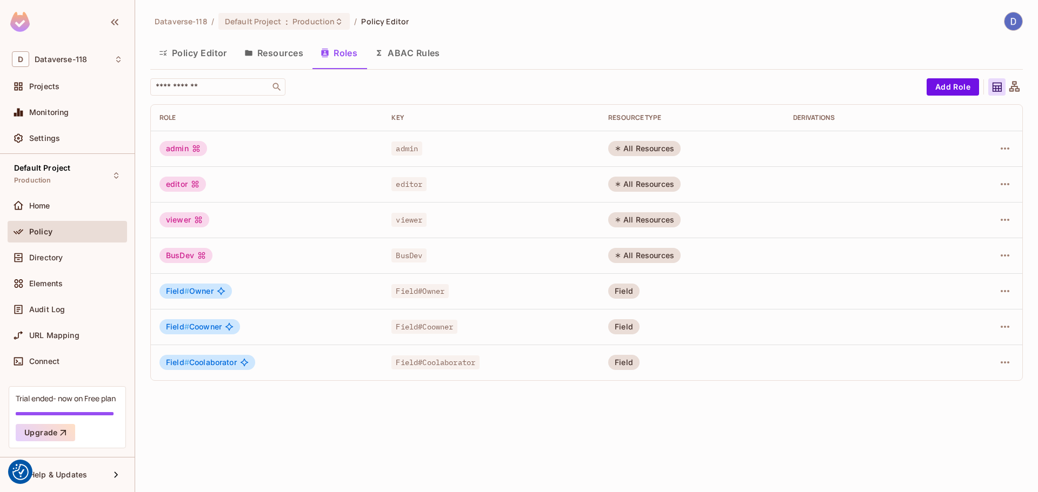
click at [292, 51] on button "Resources" at bounding box center [274, 52] width 76 height 27
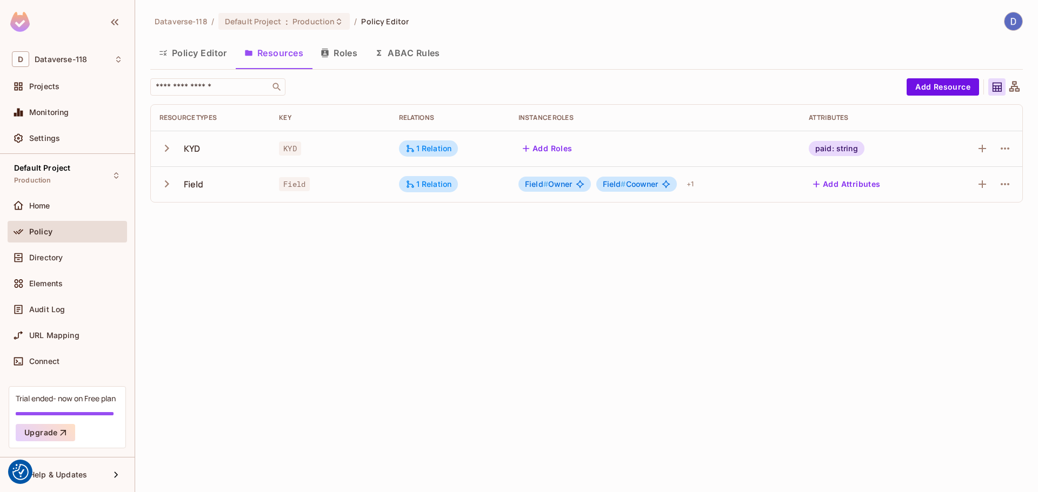
click at [170, 152] on icon "button" at bounding box center [166, 148] width 15 height 15
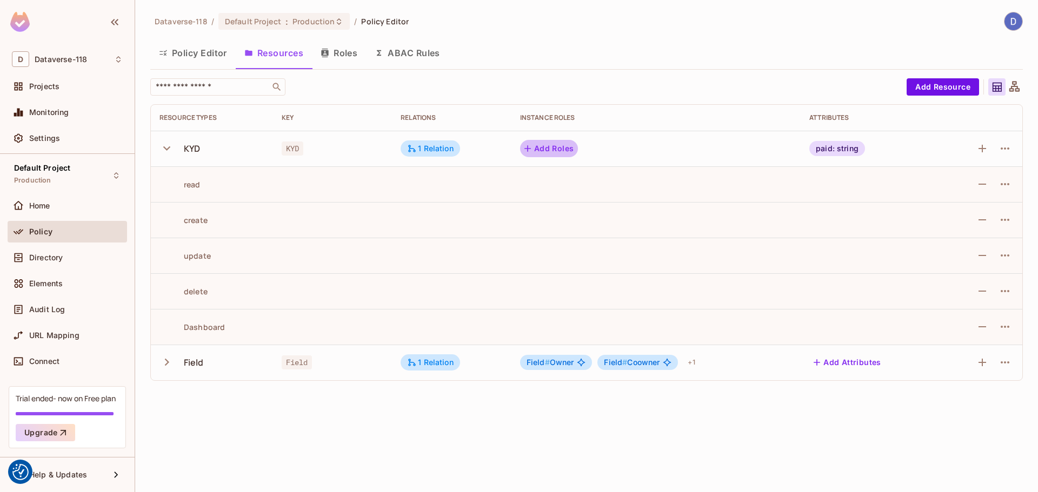
click at [543, 150] on button "Add Roles" at bounding box center [549, 148] width 58 height 17
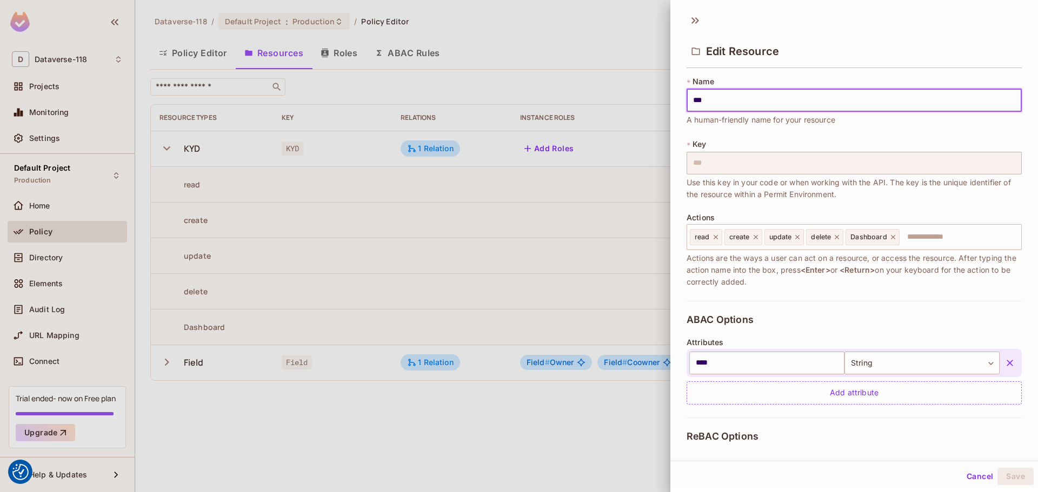
click at [596, 55] on div at bounding box center [519, 246] width 1038 height 492
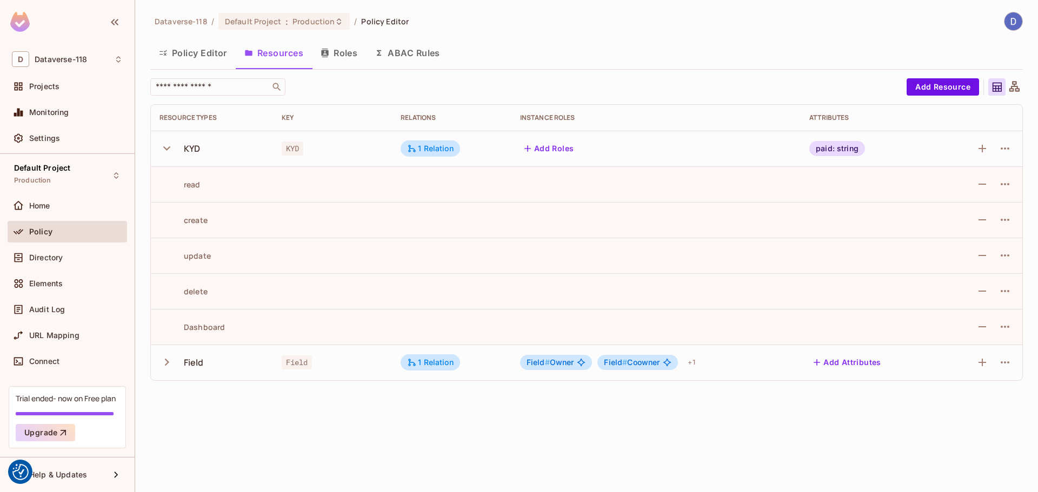
click at [543, 147] on button "Add Roles" at bounding box center [549, 148] width 58 height 17
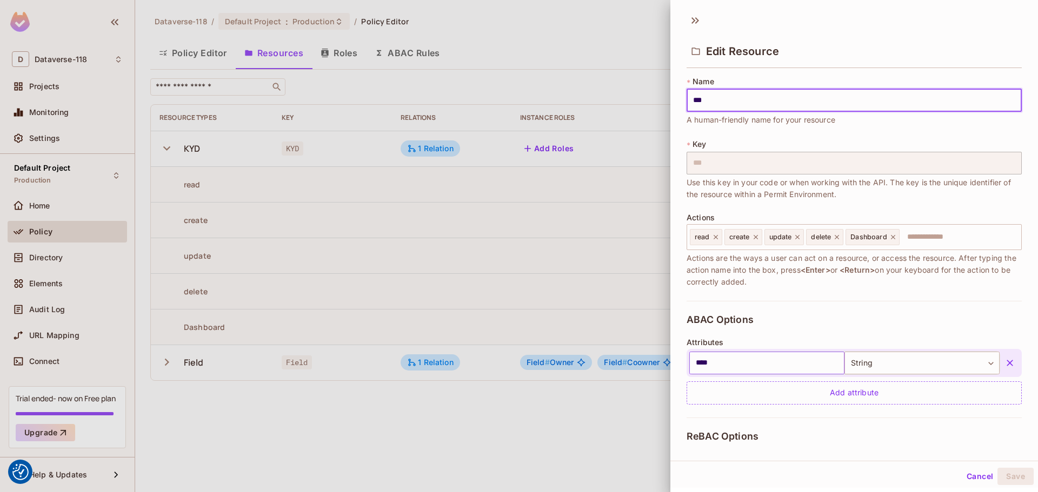
scroll to position [166, 0]
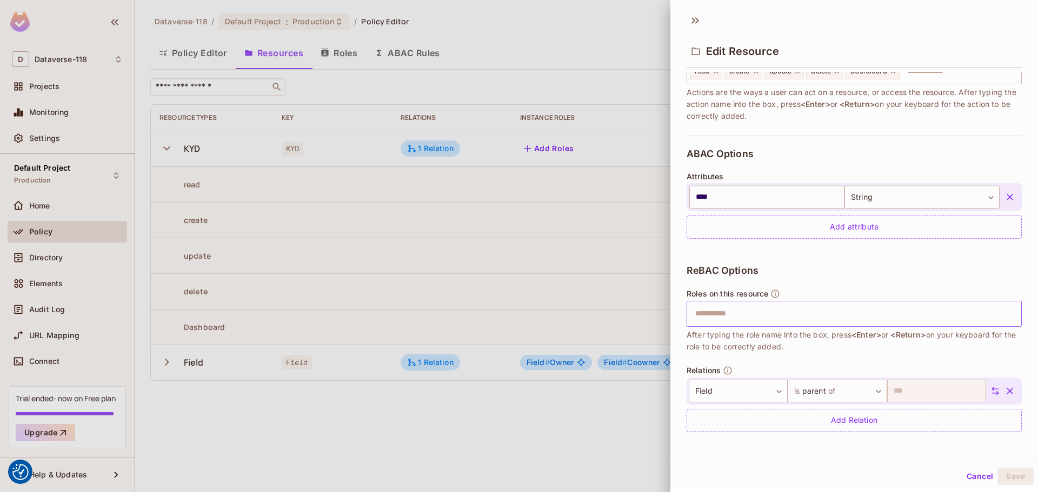
click at [737, 320] on input "text" at bounding box center [853, 314] width 328 height 22
type input "*"
type input "*****"
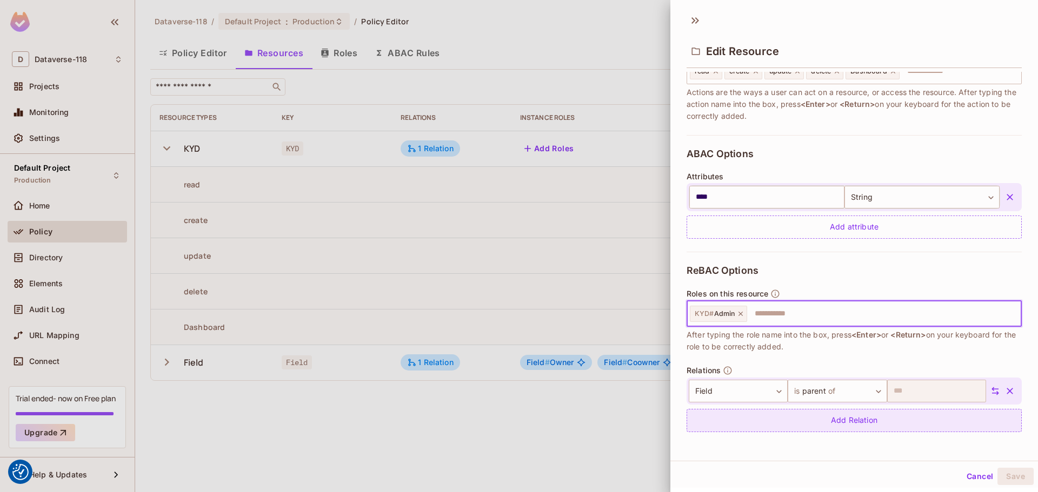
scroll to position [2, 0]
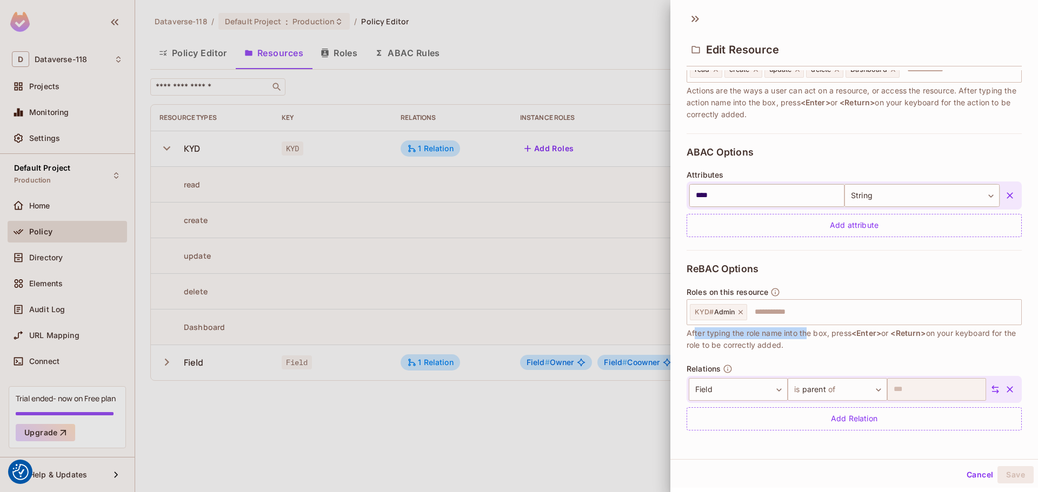
drag, startPoint x: 695, startPoint y: 335, endPoint x: 806, endPoint y: 338, distance: 110.9
click at [806, 338] on span "After typing the role name into the box, press <Enter> or <Return> on your keyb…" at bounding box center [854, 340] width 335 height 24
click at [768, 389] on body "We use cookies to enhance your browsing experience, serve personalized ads or c…" at bounding box center [519, 246] width 1038 height 492
click at [769, 389] on div at bounding box center [519, 246] width 1038 height 492
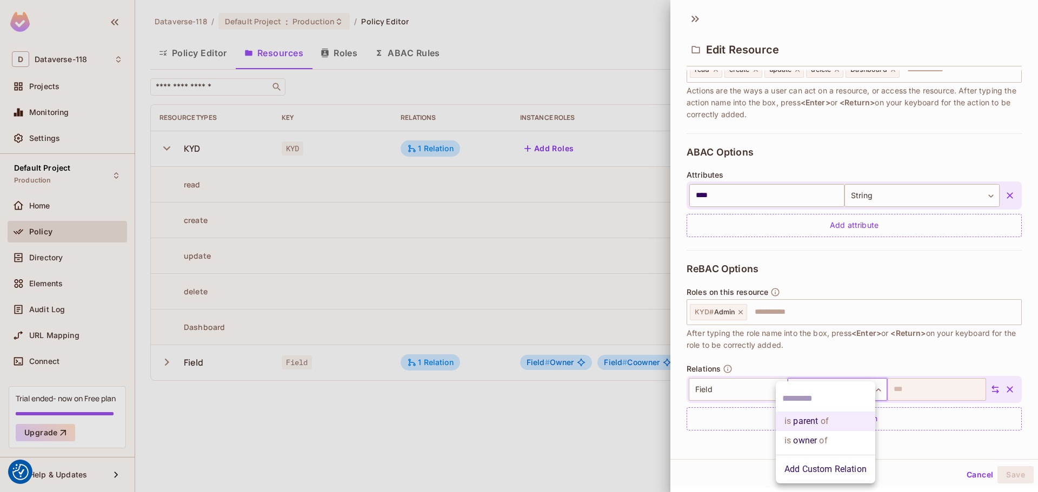
click at [847, 389] on body "We use cookies to enhance your browsing experience, serve personalized ads or c…" at bounding box center [519, 246] width 1038 height 492
click at [808, 437] on li "is owner of" at bounding box center [825, 440] width 99 height 19
click at [819, 394] on body "We use cookies to enhance your browsing experience, serve personalized ads or c…" at bounding box center [519, 246] width 1038 height 492
click at [814, 415] on li "is parent of" at bounding box center [825, 421] width 99 height 19
click at [823, 392] on body "We use cookies to enhance your browsing experience, serve personalized ads or c…" at bounding box center [519, 246] width 1038 height 492
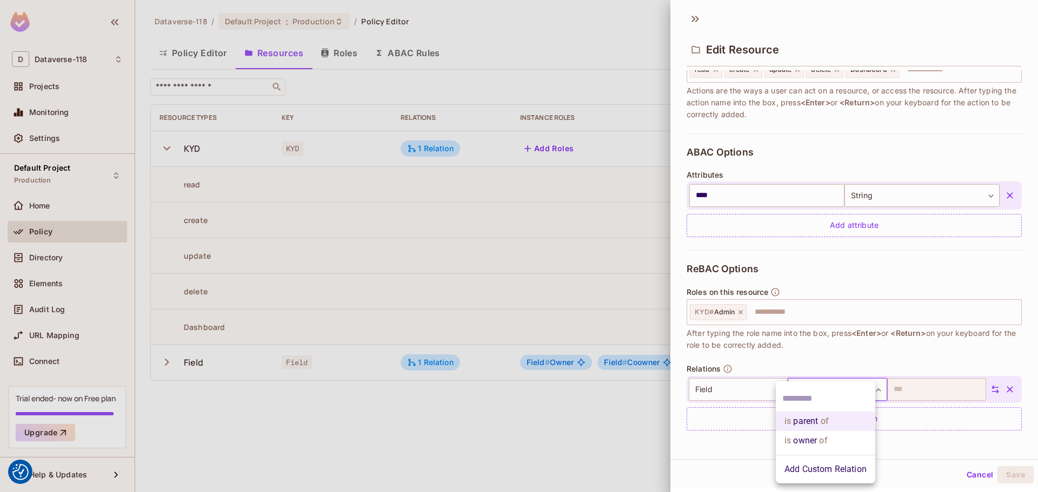
click at [820, 434] on li "is owner of" at bounding box center [825, 440] width 99 height 19
click at [807, 318] on input "text" at bounding box center [882, 313] width 269 height 22
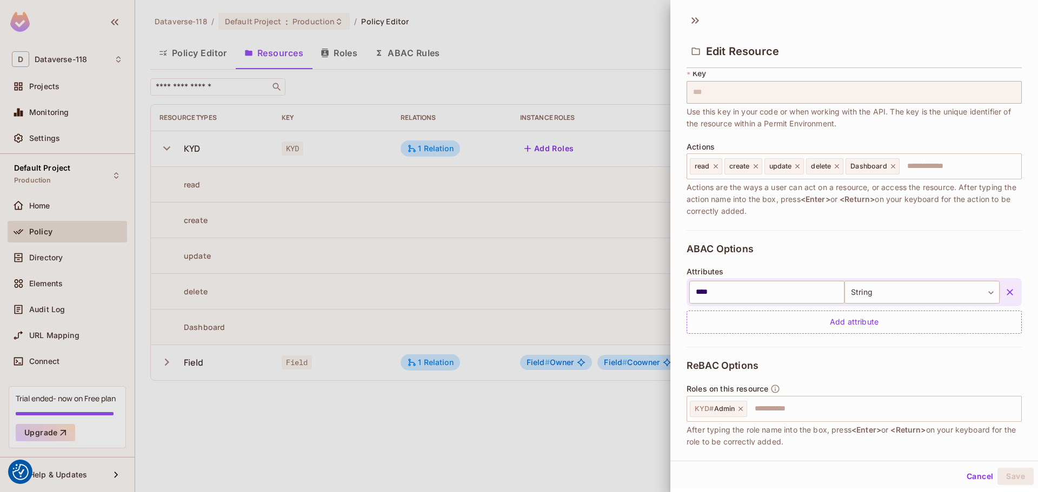
scroll to position [166, 0]
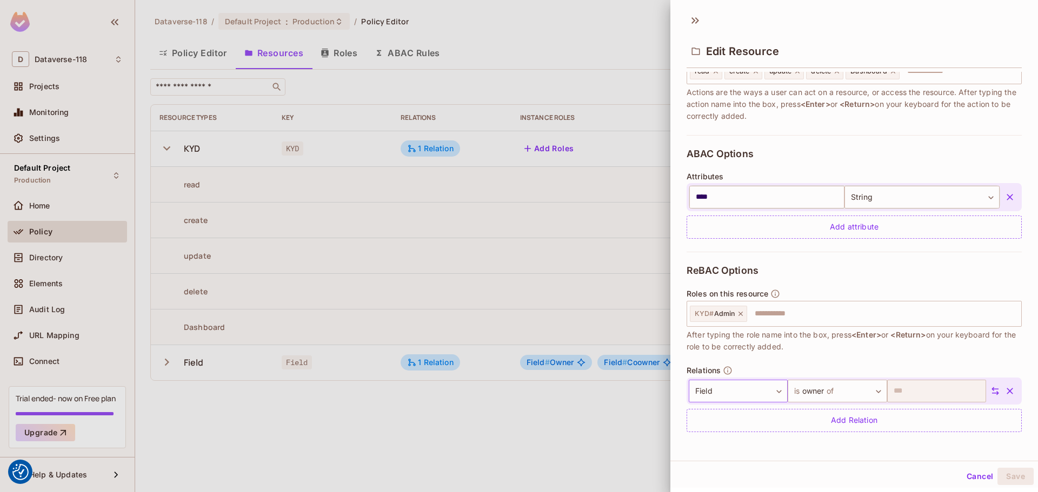
click at [750, 394] on body "We use cookies to enhance your browsing experience, serve personalized ads or c…" at bounding box center [519, 246] width 1038 height 492
click at [727, 421] on input "text" at bounding box center [731, 419] width 86 height 17
click at [701, 435] on li "KYD" at bounding box center [731, 442] width 99 height 19
click at [1004, 389] on icon "button" at bounding box center [1009, 391] width 11 height 11
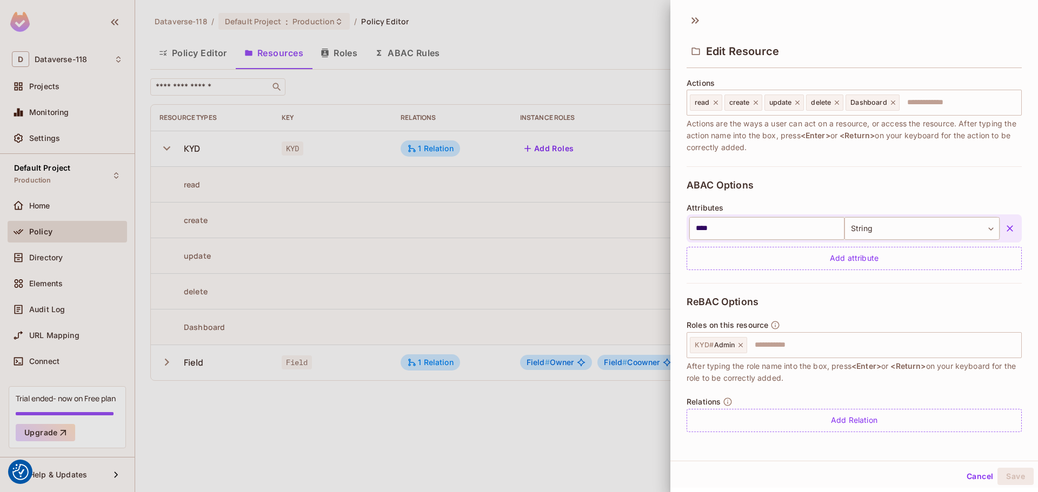
scroll to position [135, 0]
click at [789, 410] on div "Add Relation" at bounding box center [854, 420] width 335 height 23
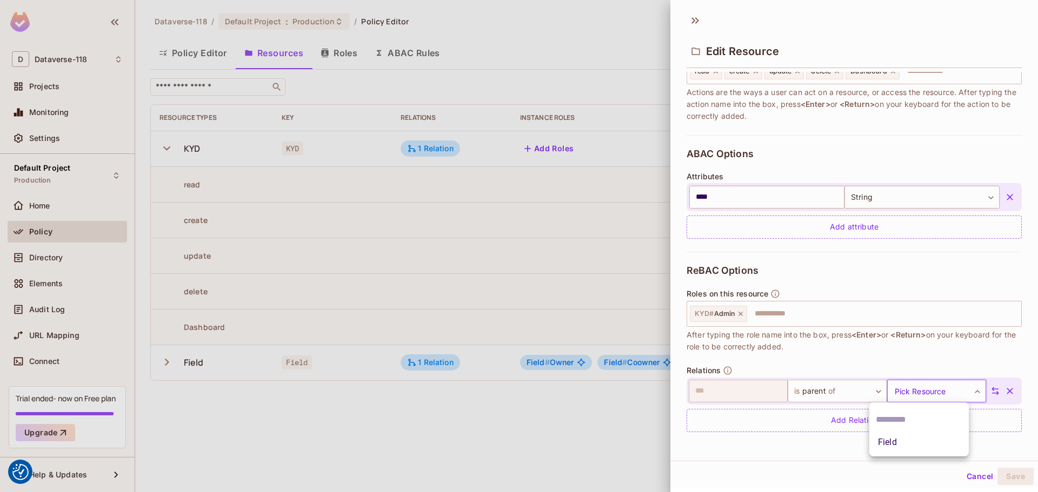
click at [894, 392] on body "We use cookies to enhance your browsing experience, serve personalized ads or c…" at bounding box center [519, 246] width 1038 height 492
click at [896, 433] on li "Field" at bounding box center [918, 442] width 99 height 19
click at [803, 314] on input "text" at bounding box center [882, 314] width 269 height 22
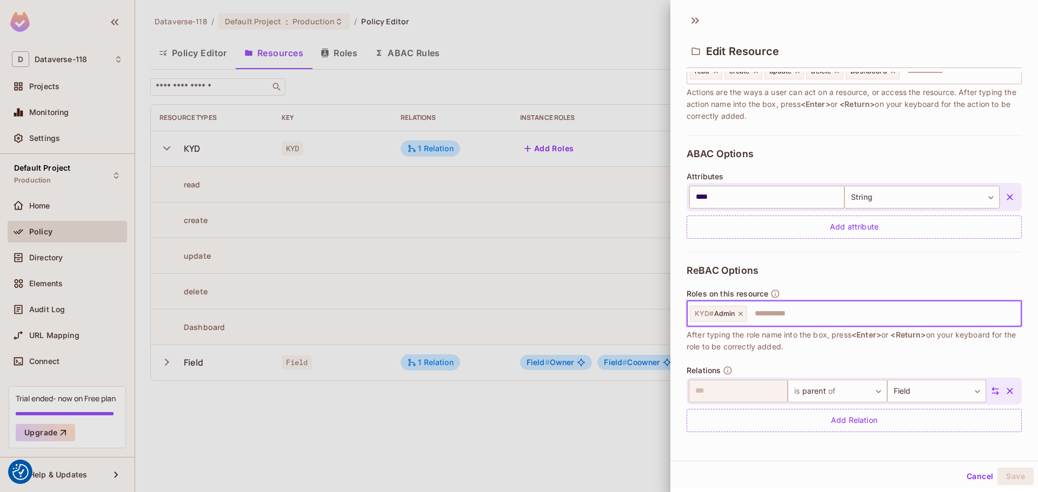
scroll to position [0, 0]
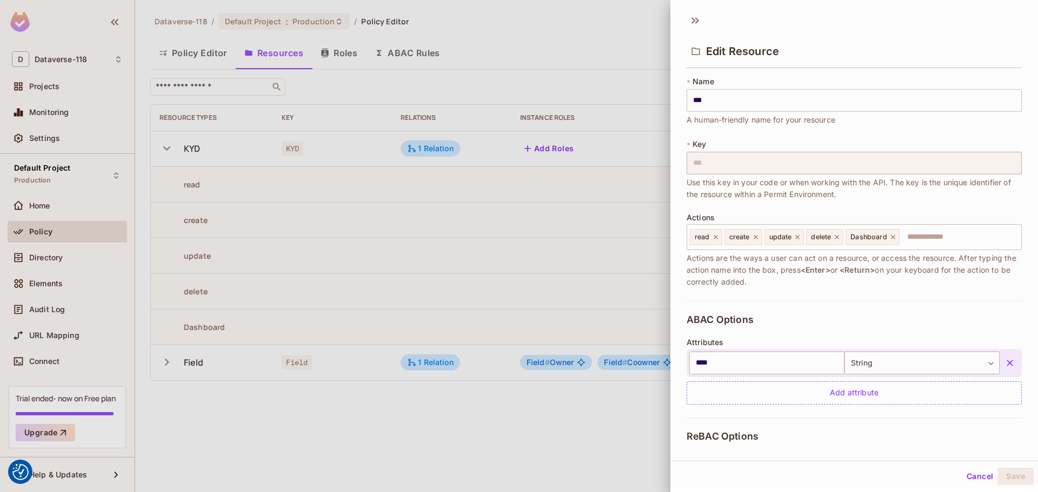
click at [685, 19] on div "Edit Resource" at bounding box center [854, 42] width 368 height 60
click at [694, 19] on icon at bounding box center [693, 20] width 4 height 6
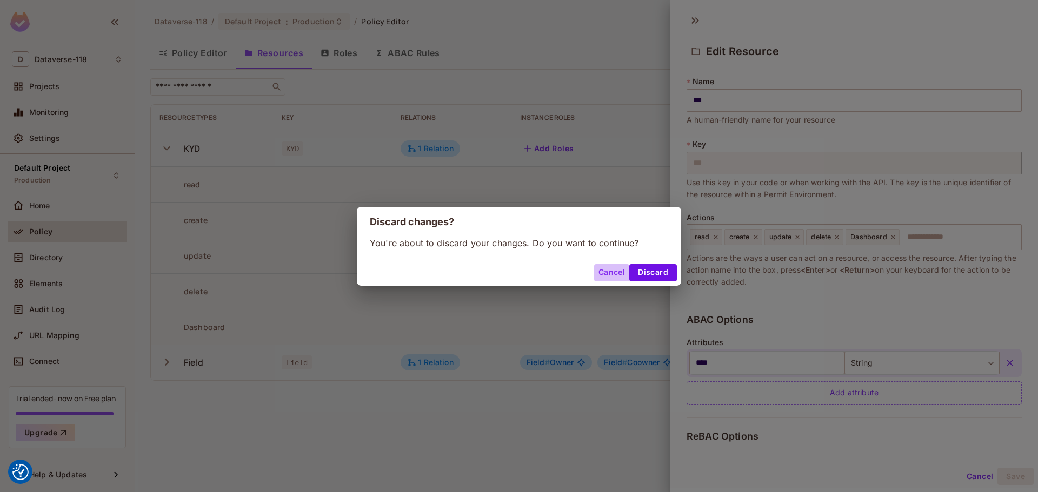
click at [609, 271] on button "Cancel" at bounding box center [611, 272] width 35 height 17
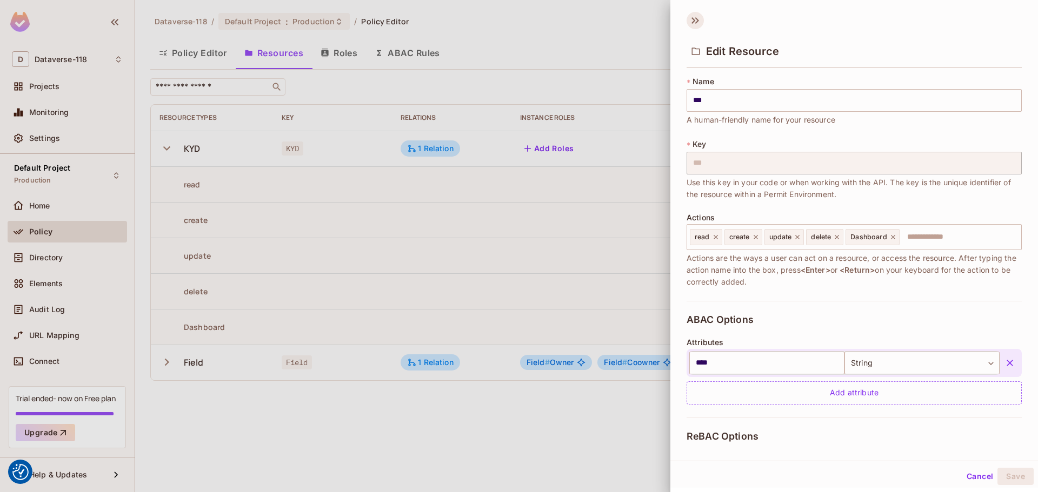
click at [698, 25] on icon at bounding box center [695, 20] width 17 height 17
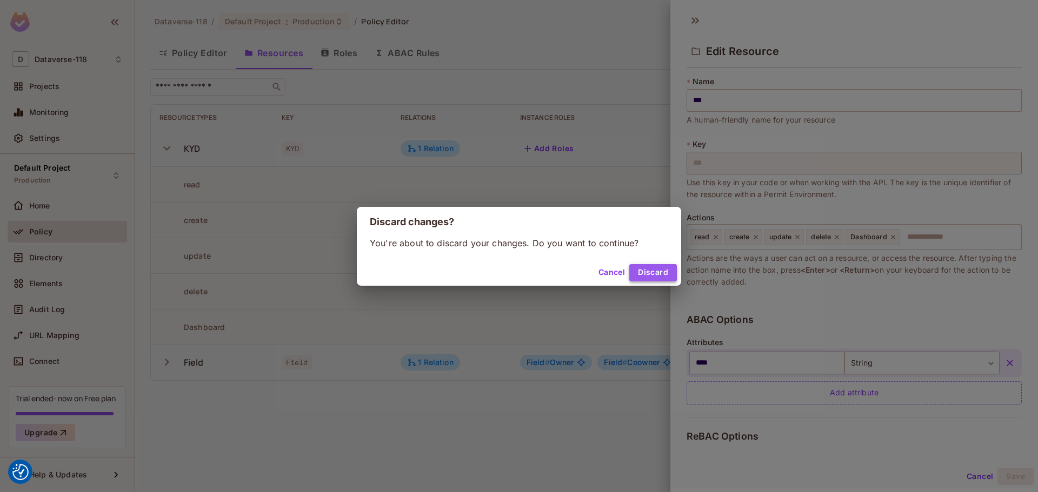
click at [652, 276] on button "Discard" at bounding box center [653, 272] width 48 height 17
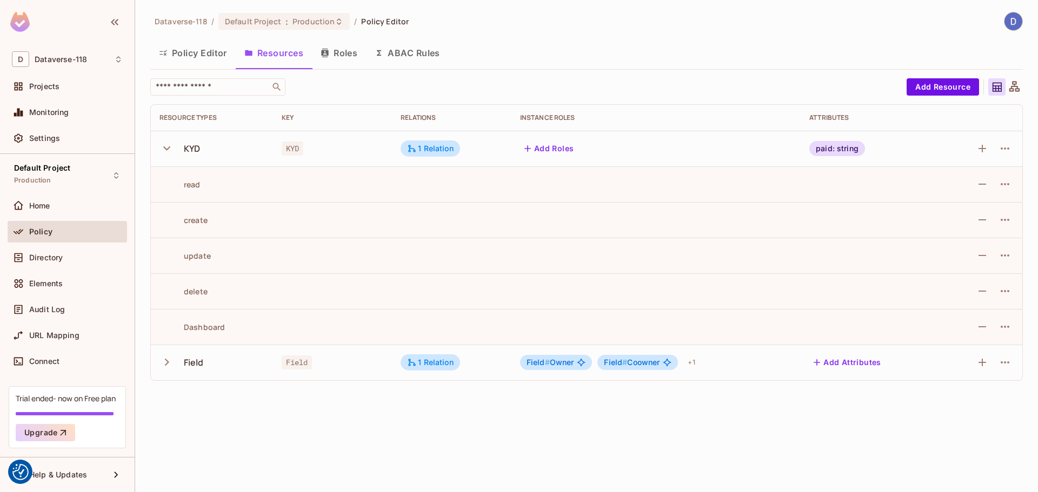
click at [548, 149] on button "Add Roles" at bounding box center [549, 148] width 58 height 17
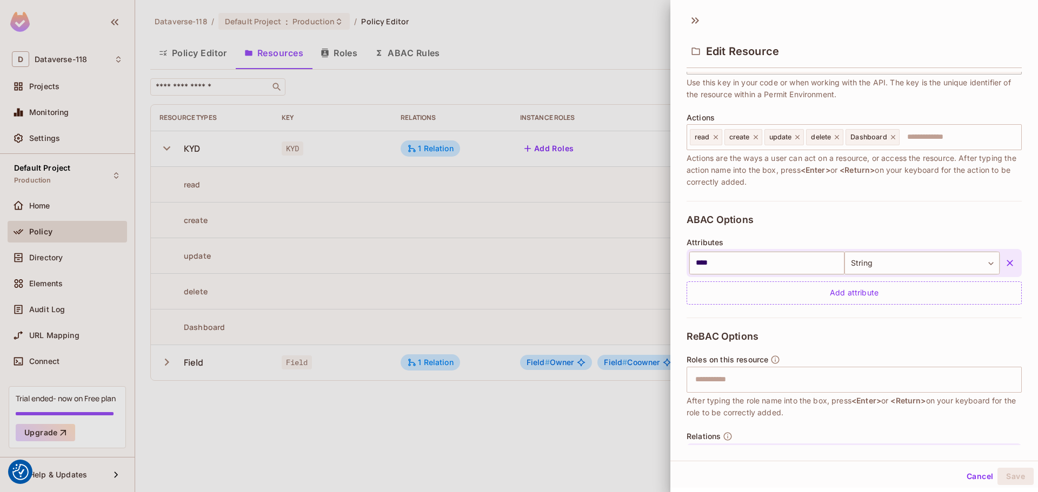
scroll to position [166, 0]
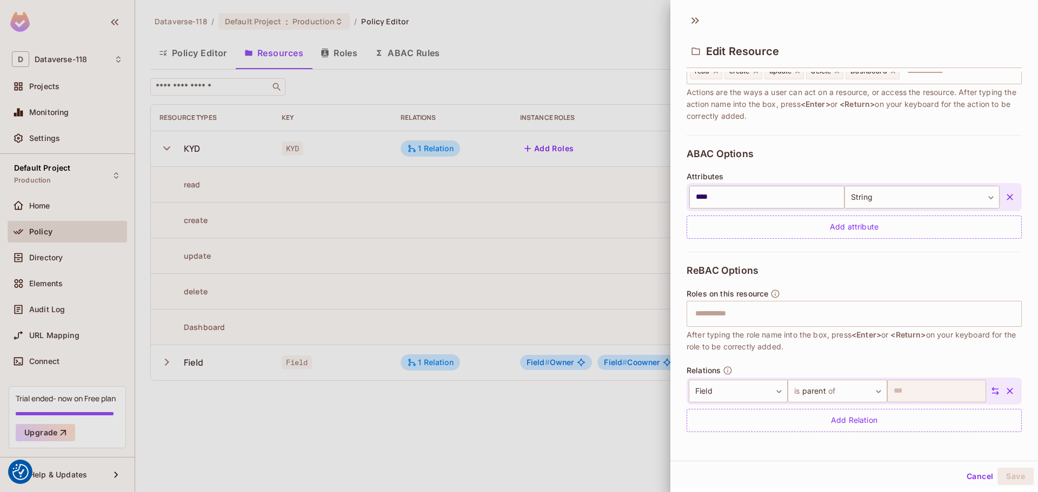
click at [1000, 399] on button "button" at bounding box center [1009, 391] width 19 height 19
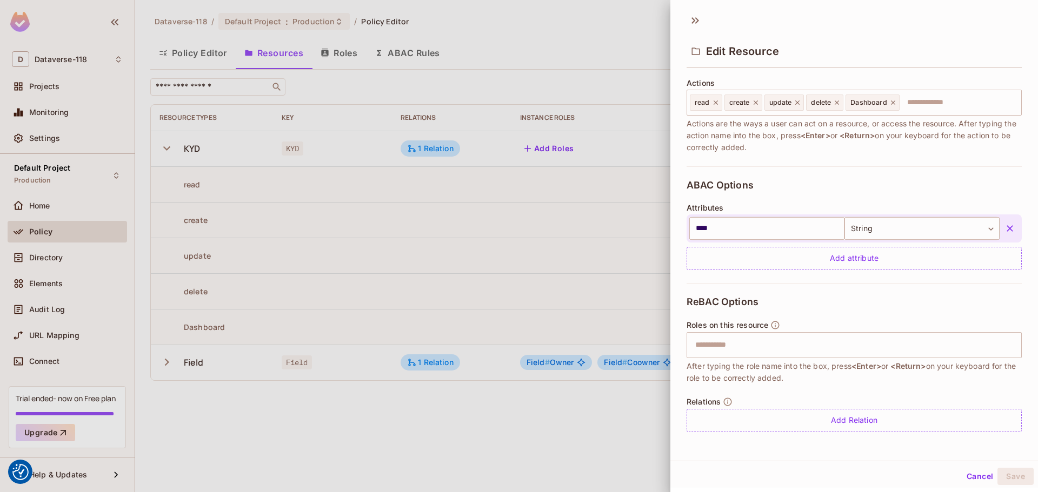
scroll to position [135, 0]
click at [728, 349] on input "text" at bounding box center [853, 346] width 328 height 22
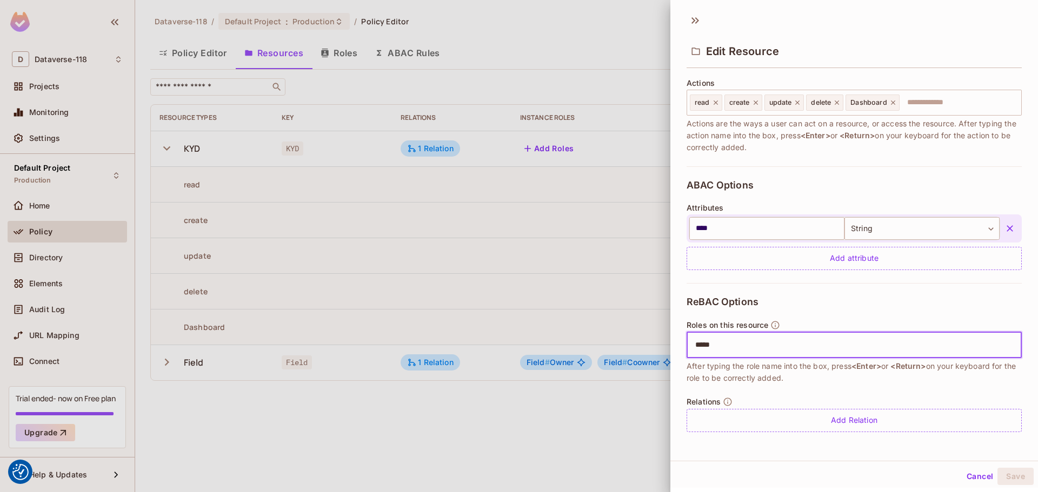
type input "*****"
click at [980, 475] on button "Cancel" at bounding box center [979, 476] width 35 height 17
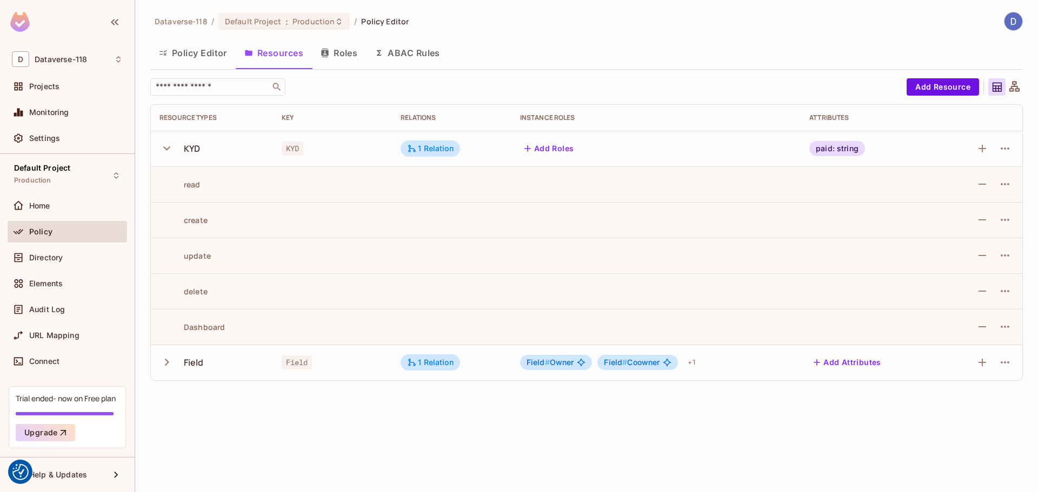
click at [565, 145] on button "Add Roles" at bounding box center [549, 148] width 58 height 17
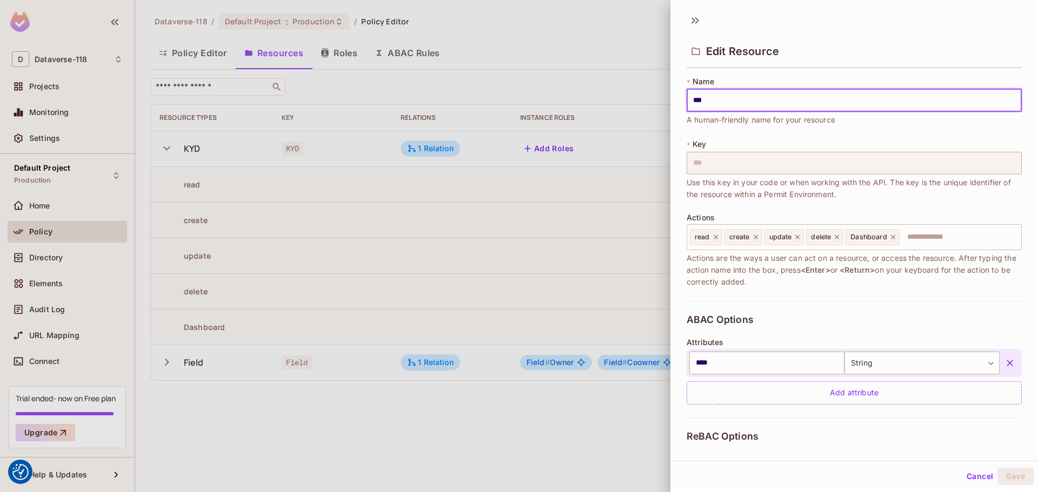
click at [480, 152] on div at bounding box center [519, 246] width 1038 height 492
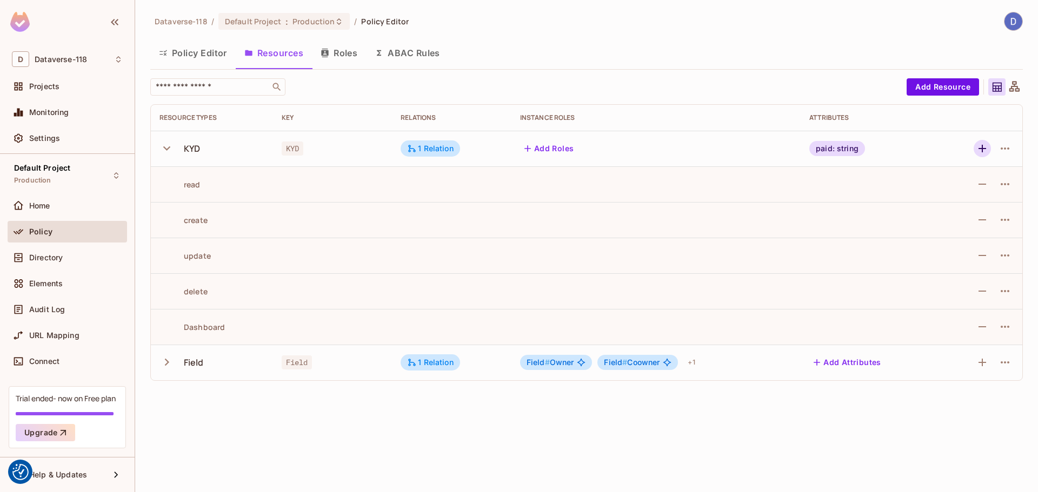
click at [984, 154] on icon "button" at bounding box center [982, 148] width 13 height 13
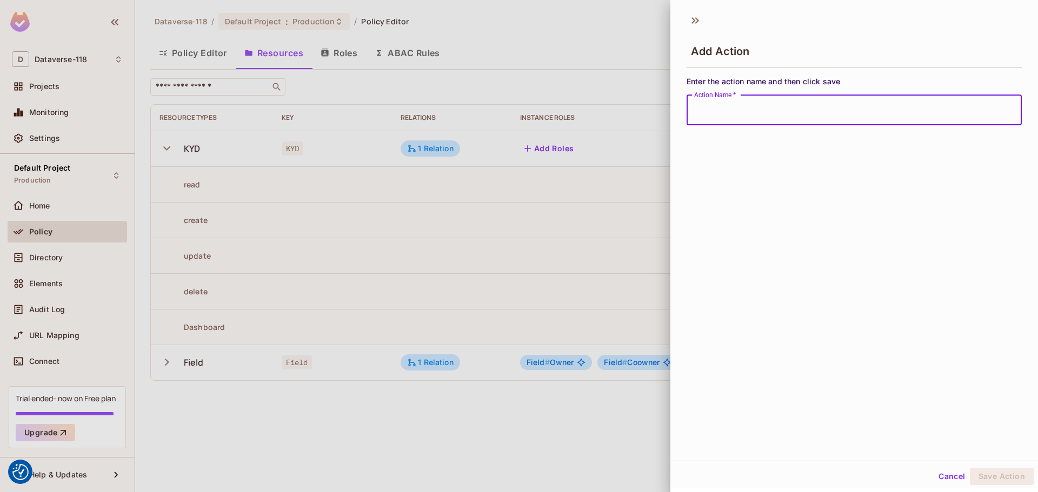
click at [760, 118] on input "Action Name   *" at bounding box center [854, 110] width 335 height 30
click at [570, 142] on div at bounding box center [519, 246] width 1038 height 492
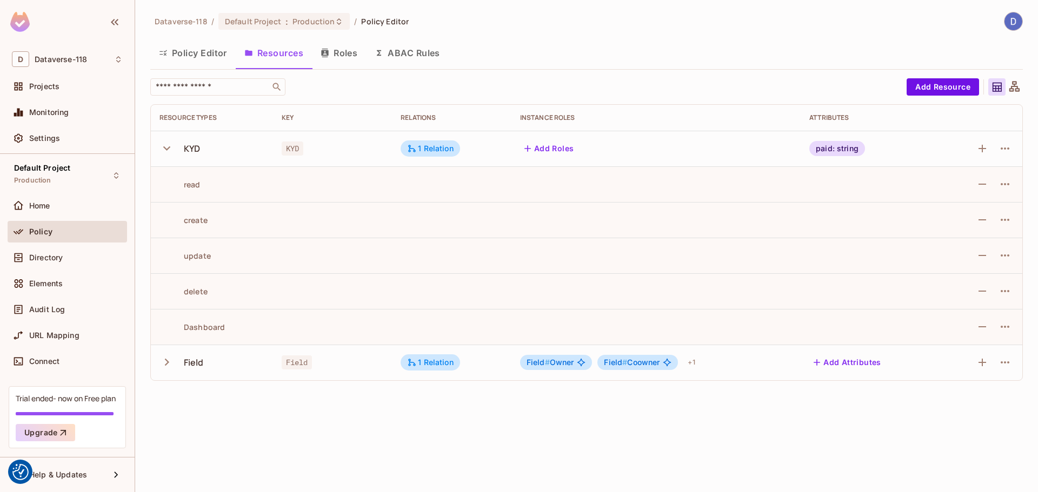
click at [341, 57] on button "Roles" at bounding box center [339, 52] width 54 height 27
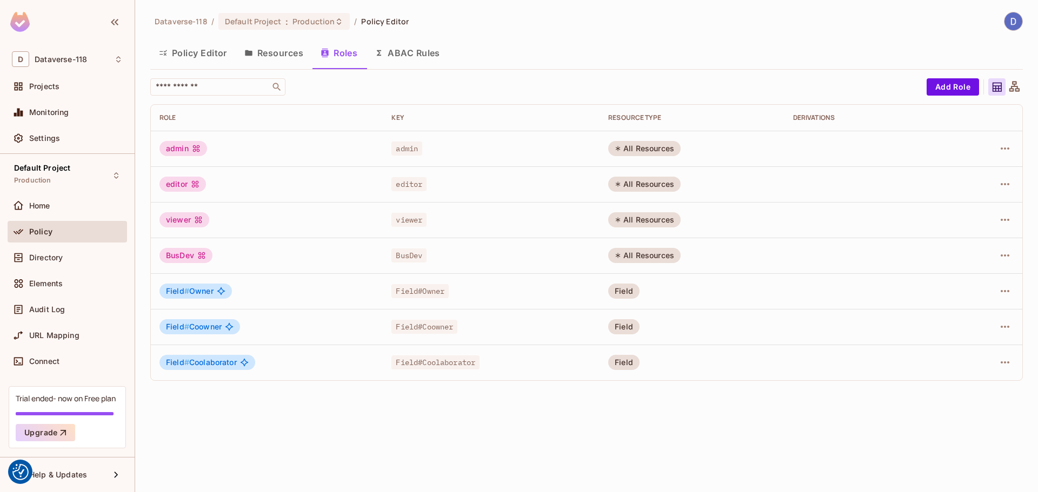
click at [270, 62] on button "Resources" at bounding box center [274, 52] width 76 height 27
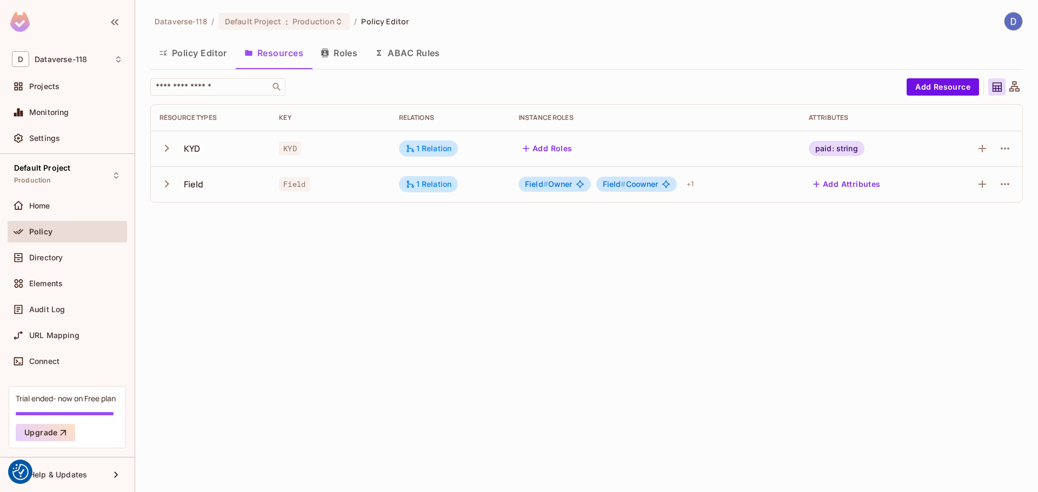
click at [174, 145] on button "button" at bounding box center [168, 148] width 19 height 23
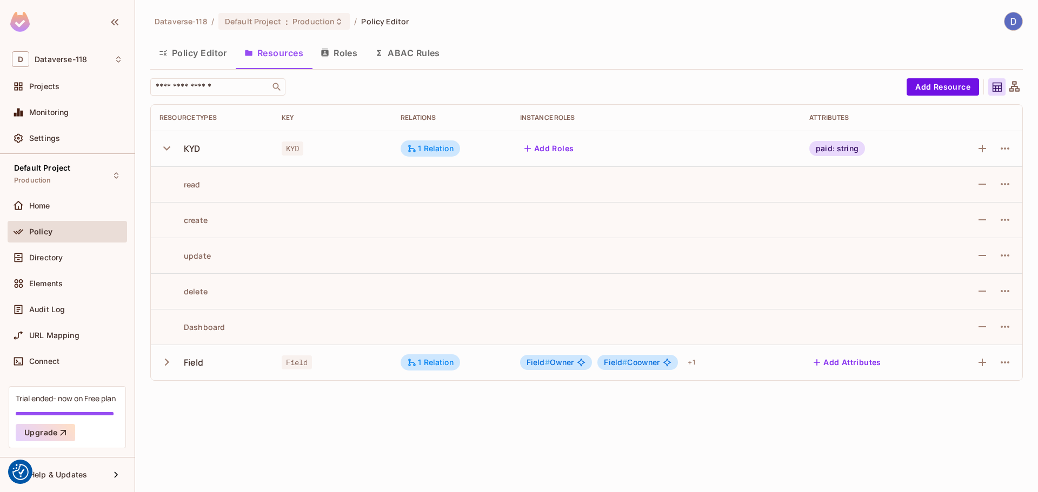
click at [545, 152] on button "Add Roles" at bounding box center [549, 148] width 58 height 17
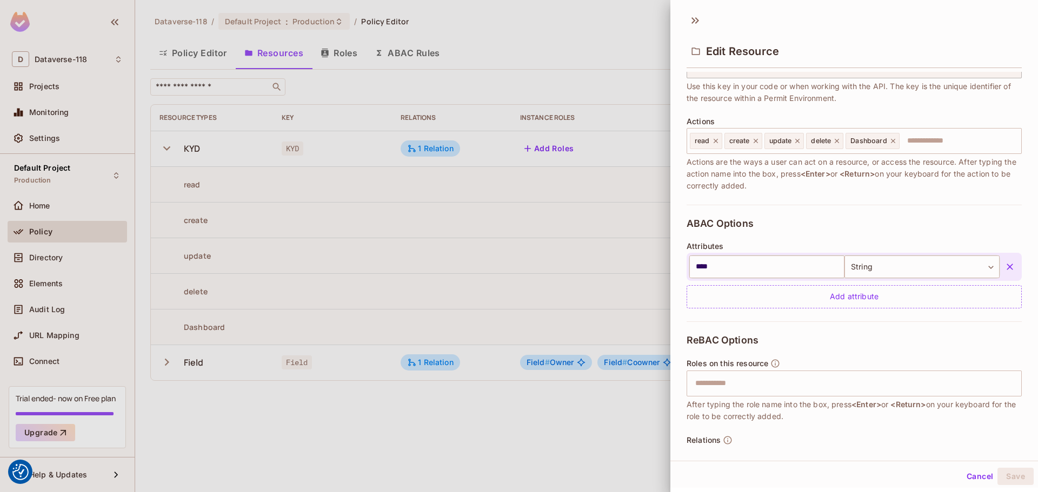
scroll to position [166, 0]
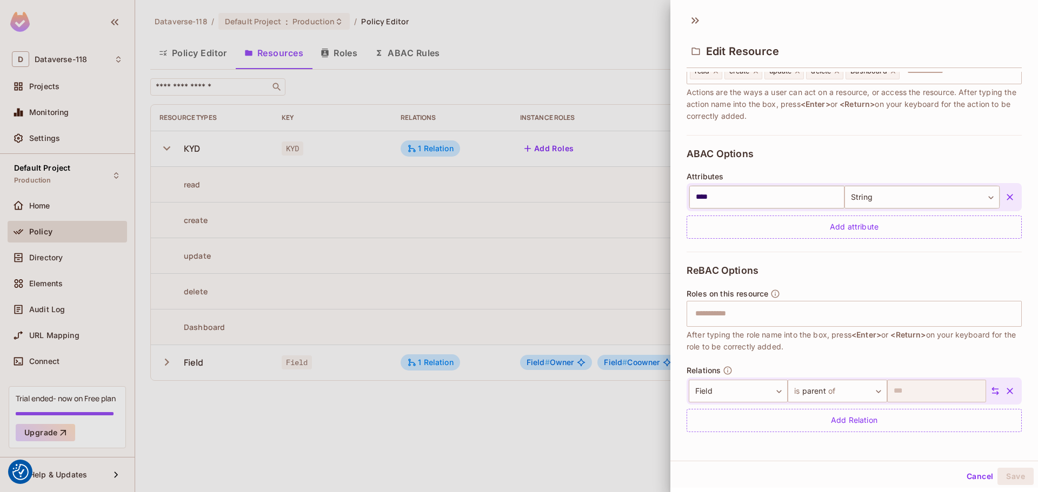
click at [991, 394] on icon at bounding box center [995, 392] width 8 height 8
click at [883, 417] on div "Add Relation" at bounding box center [854, 420] width 335 height 23
click at [1007, 421] on icon "button" at bounding box center [1010, 422] width 6 height 6
click at [718, 298] on span "Roles on this resource" at bounding box center [728, 294] width 82 height 9
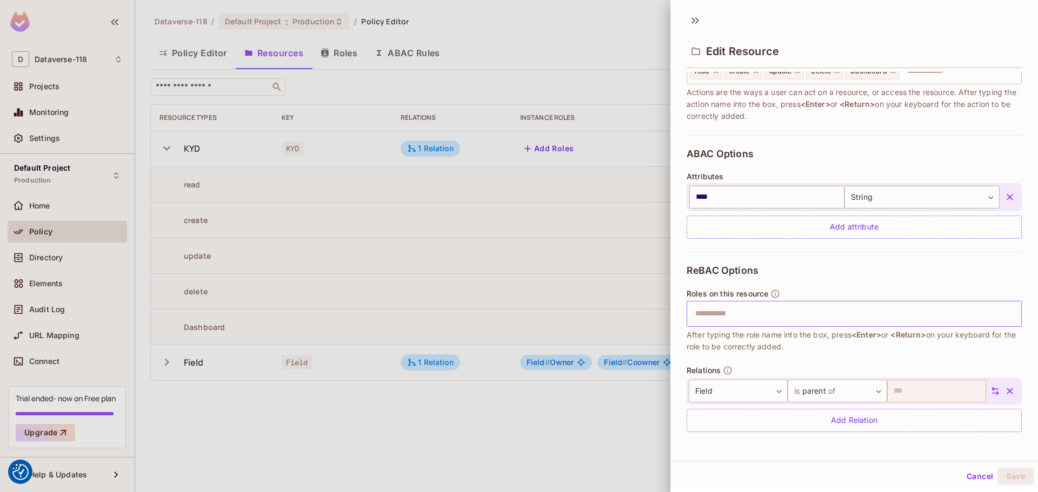
click at [720, 307] on input "text" at bounding box center [853, 314] width 328 height 22
type input "***"
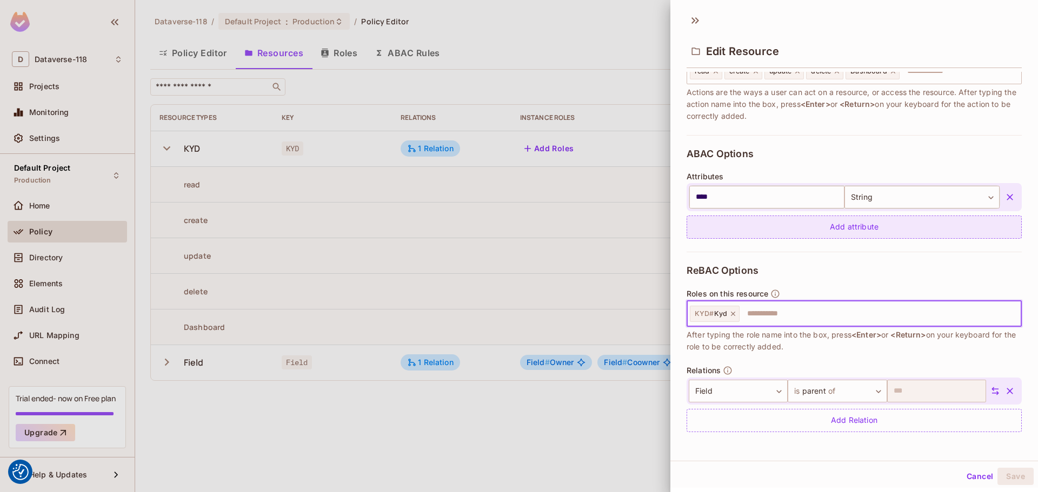
click at [814, 234] on div "Add attribute" at bounding box center [854, 227] width 335 height 23
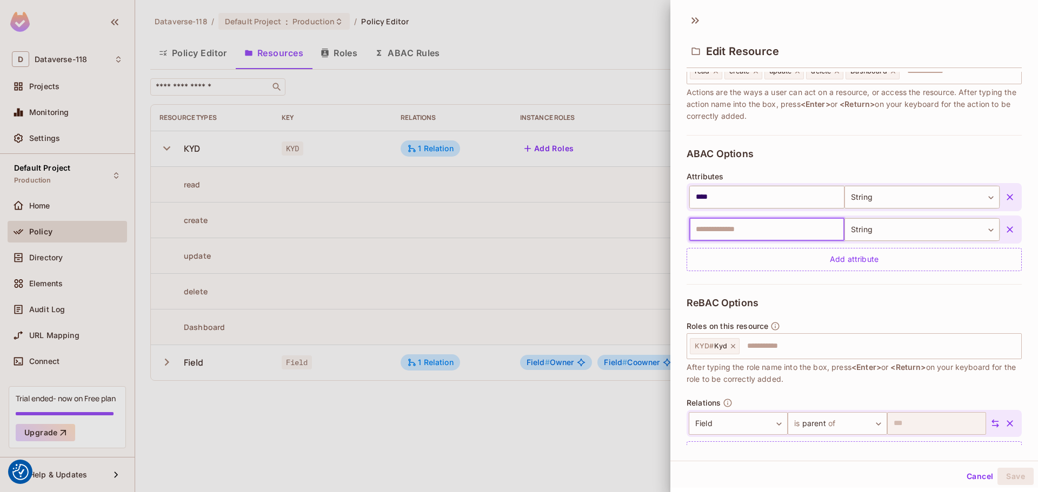
click at [777, 231] on input "text" at bounding box center [766, 229] width 155 height 23
type input "******"
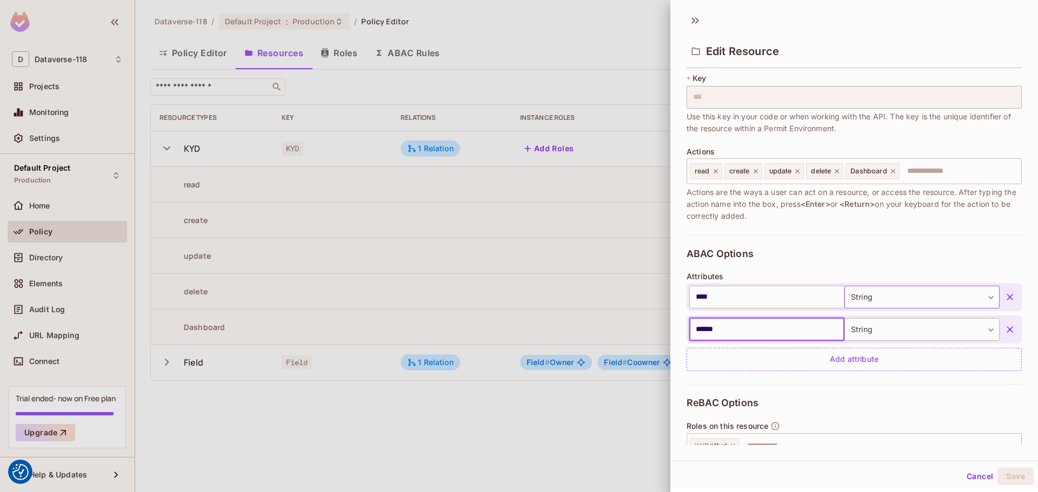
scroll to position [0, 0]
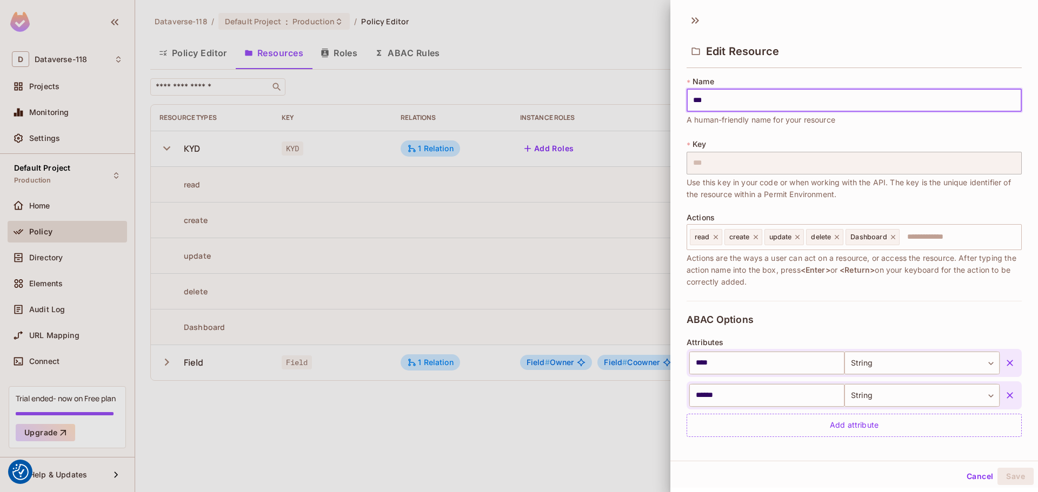
click at [749, 95] on input "***" at bounding box center [854, 100] width 335 height 23
type input "****"
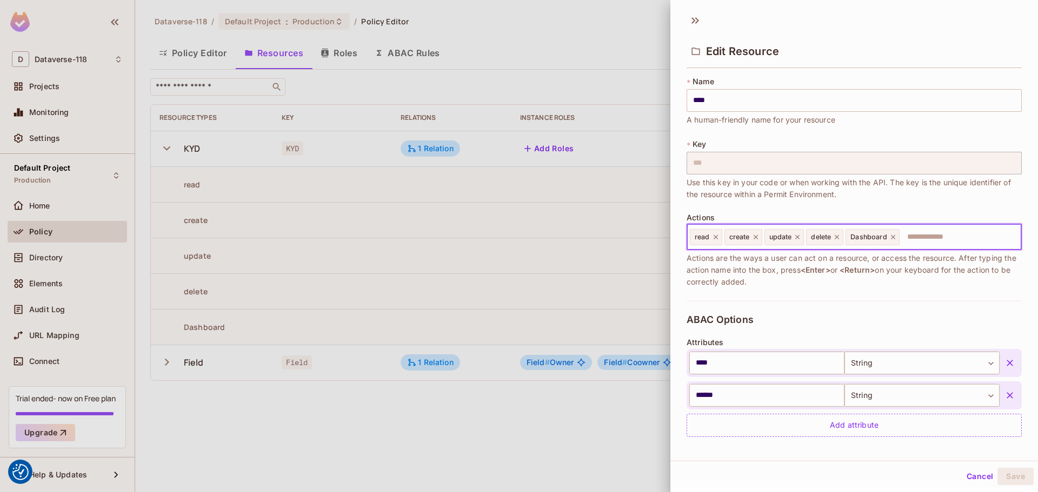
click at [927, 241] on input "text" at bounding box center [959, 238] width 116 height 22
type input "****"
click at [1012, 478] on button "Save" at bounding box center [1015, 476] width 36 height 17
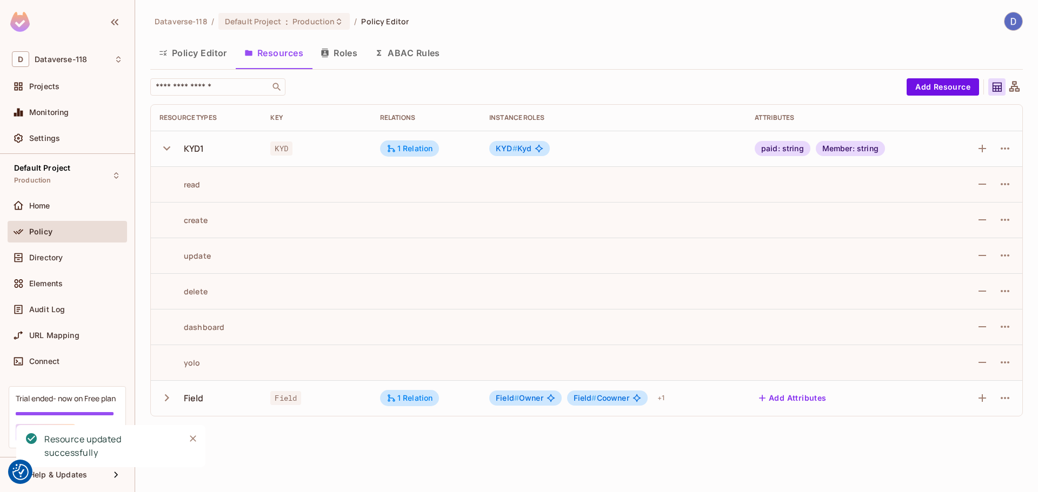
click at [528, 148] on span "KYD # Kyd" at bounding box center [514, 148] width 36 height 9
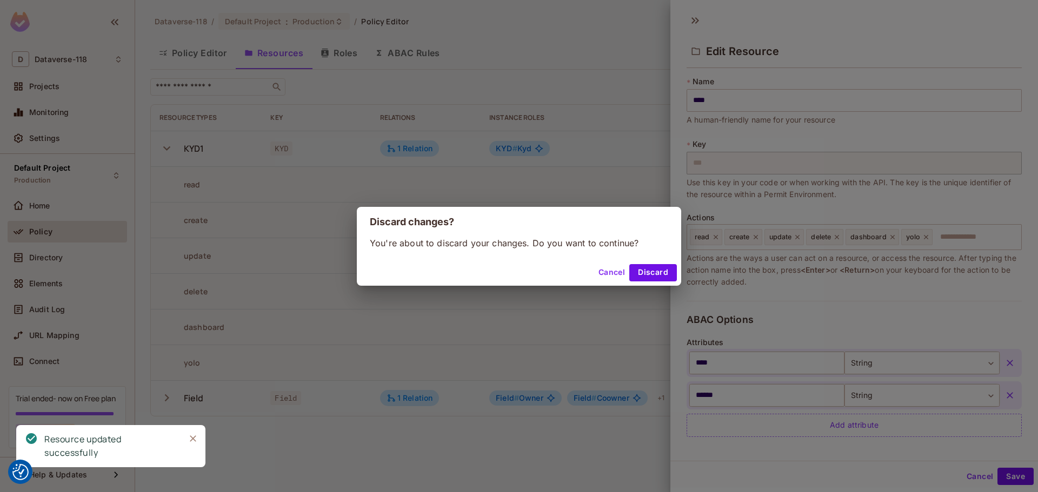
click at [604, 278] on button "Cancel" at bounding box center [611, 272] width 35 height 17
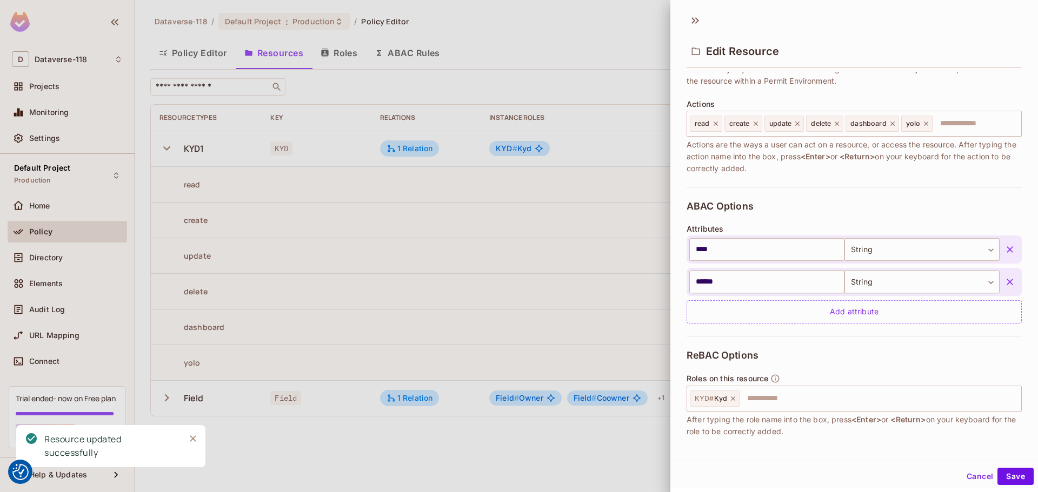
scroll to position [198, 0]
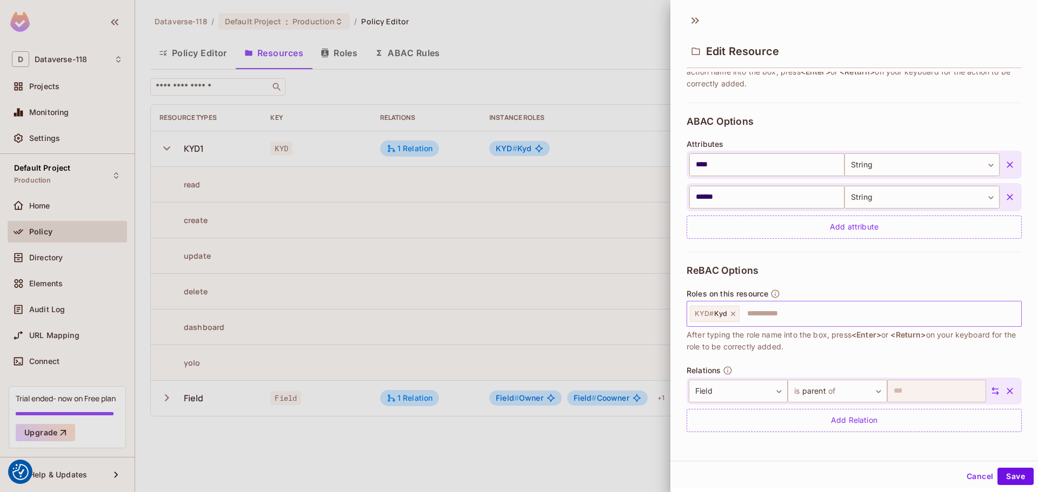
click at [731, 314] on icon at bounding box center [733, 314] width 8 height 8
click at [734, 314] on input "text" at bounding box center [853, 314] width 328 height 22
type input "********"
click at [1025, 478] on div "Cancel Save" at bounding box center [854, 477] width 368 height 26
click at [1015, 478] on button "Save" at bounding box center [1015, 476] width 36 height 17
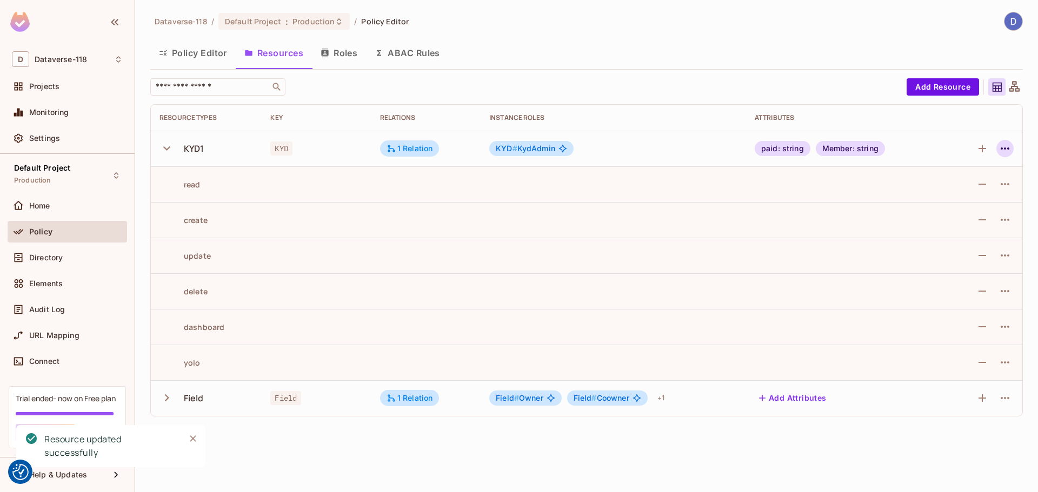
click at [1006, 152] on icon "button" at bounding box center [1004, 148] width 13 height 13
click at [741, 77] on div at bounding box center [519, 246] width 1038 height 492
click at [342, 48] on button "Roles" at bounding box center [339, 52] width 54 height 27
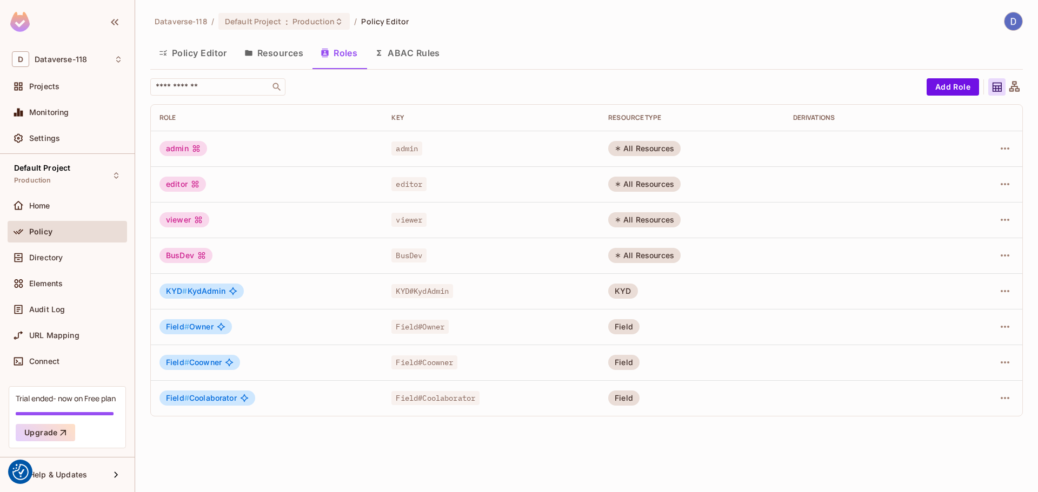
drag, startPoint x: 611, startPoint y: 145, endPoint x: 734, endPoint y: 146, distance: 122.7
click at [734, 146] on td "All Resources" at bounding box center [692, 149] width 184 height 36
click at [655, 147] on div "All Resources" at bounding box center [644, 148] width 72 height 15
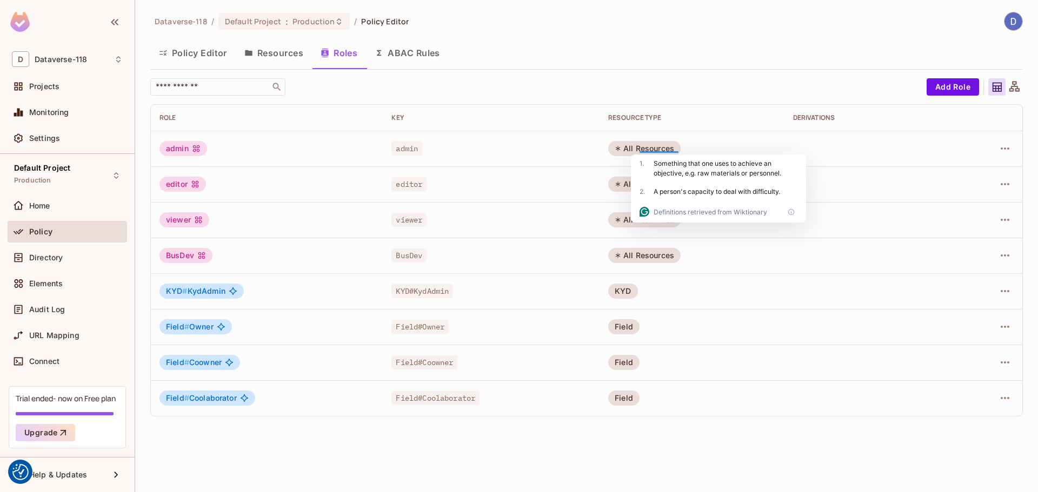
click at [573, 183] on div "editor" at bounding box center [490, 184] width 199 height 11
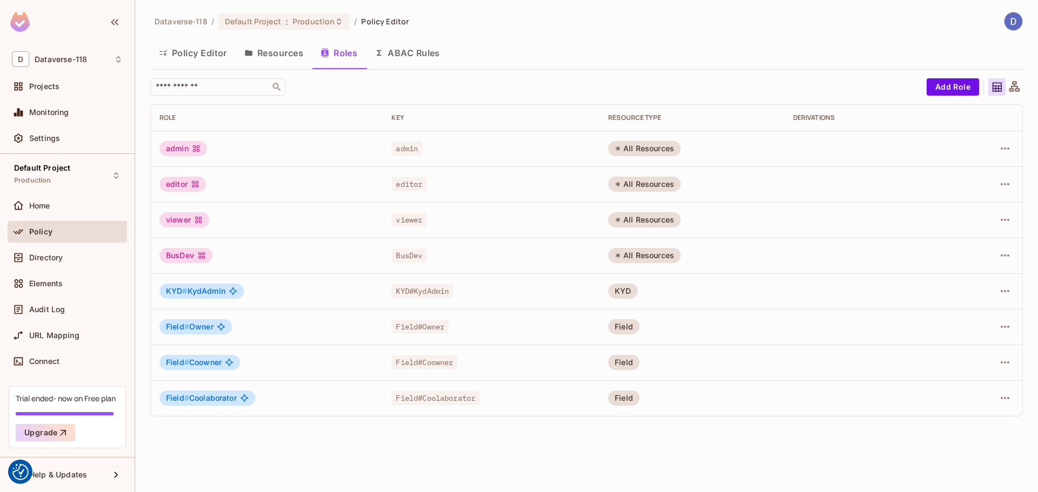
click at [645, 183] on div "All Resources" at bounding box center [644, 184] width 72 height 15
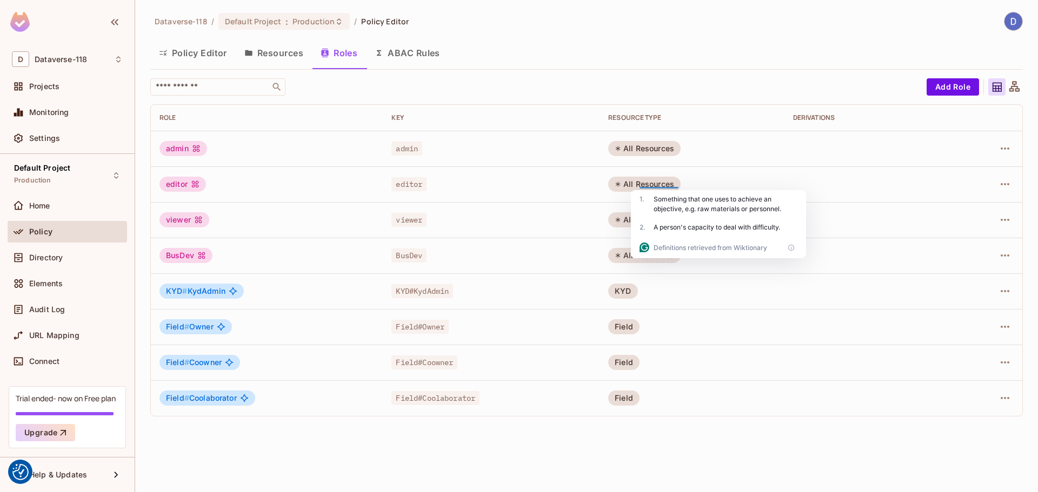
click at [575, 248] on td "BusDev" at bounding box center [491, 256] width 217 height 36
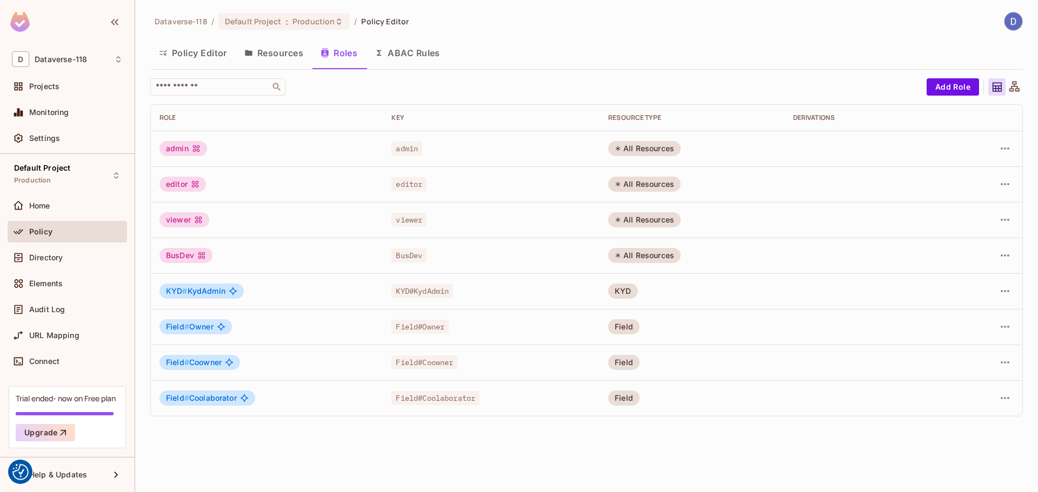
click at [575, 248] on td "BusDev" at bounding box center [491, 256] width 217 height 36
click at [675, 255] on div "All Resources" at bounding box center [644, 255] width 72 height 15
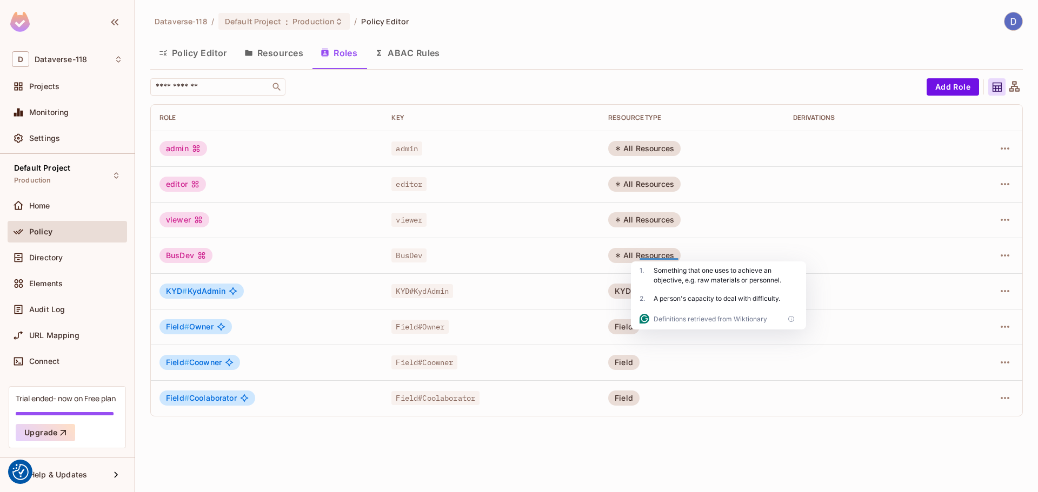
click at [523, 305] on td "KYD#KydAdmin" at bounding box center [491, 292] width 217 height 36
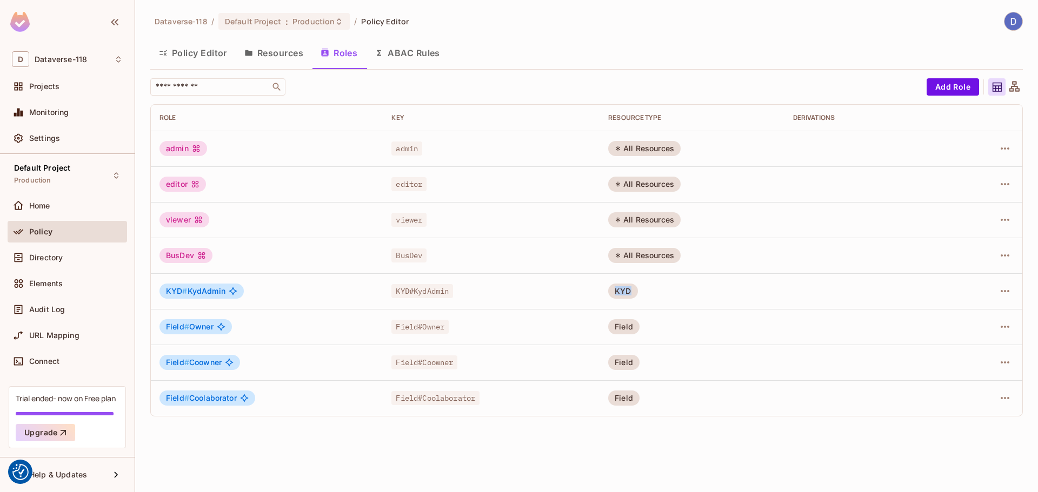
click at [645, 294] on tr "KYD # KydAdmin KYD#KydAdmin KYD" at bounding box center [586, 292] width 871 height 36
click at [645, 294] on td "KYD" at bounding box center [692, 292] width 184 height 36
click at [1007, 294] on icon "button" at bounding box center [1004, 291] width 13 height 13
click at [964, 319] on div "Edit Role" at bounding box center [957, 316] width 32 height 11
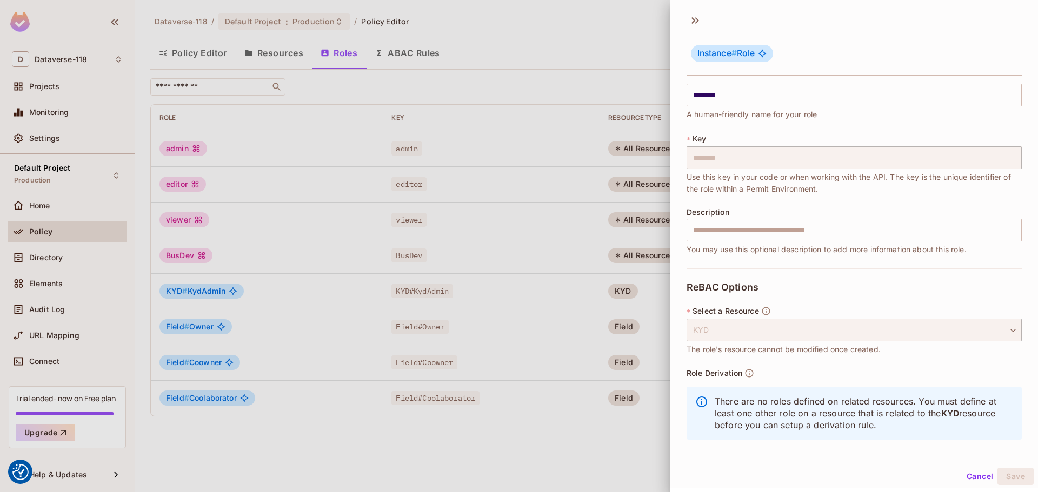
scroll to position [19, 0]
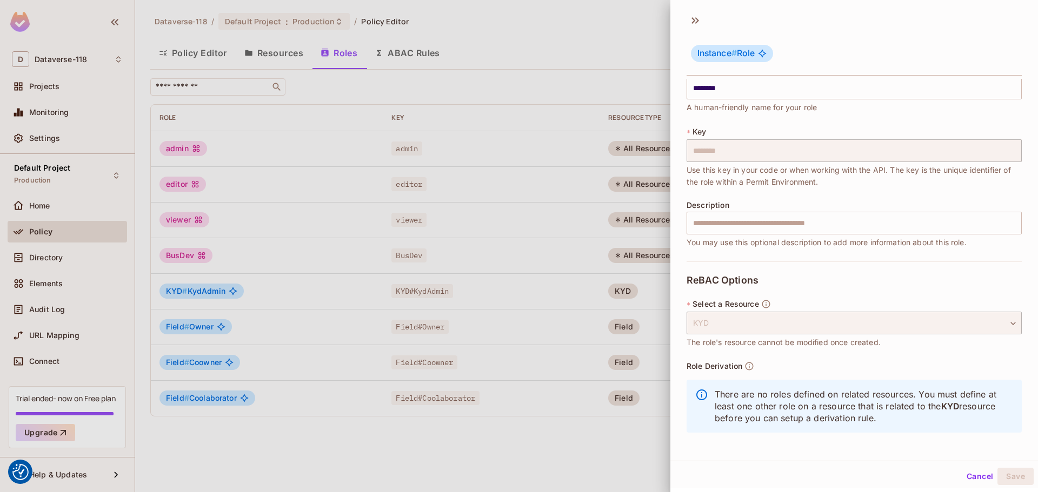
click at [536, 257] on div at bounding box center [519, 246] width 1038 height 492
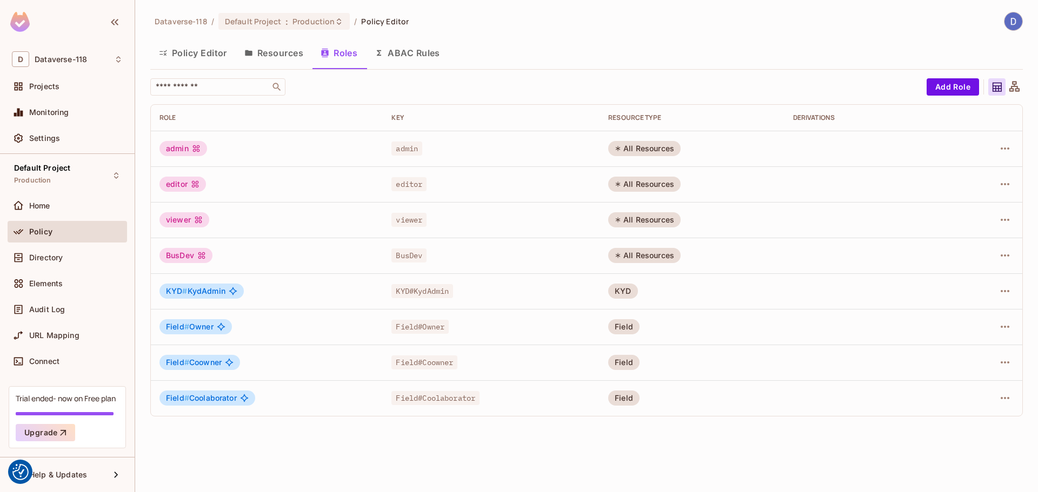
click at [283, 63] on button "Resources" at bounding box center [274, 52] width 76 height 27
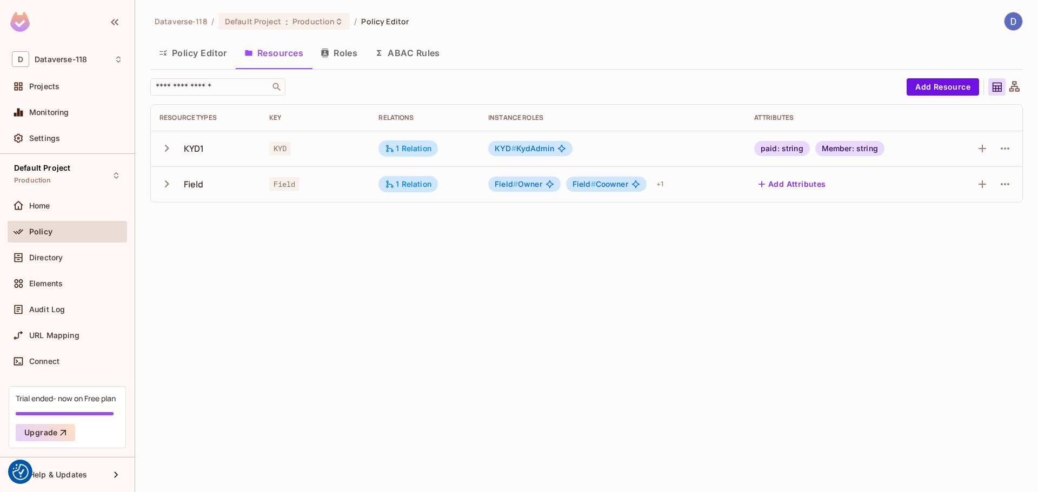
click at [332, 61] on button "Roles" at bounding box center [339, 52] width 54 height 27
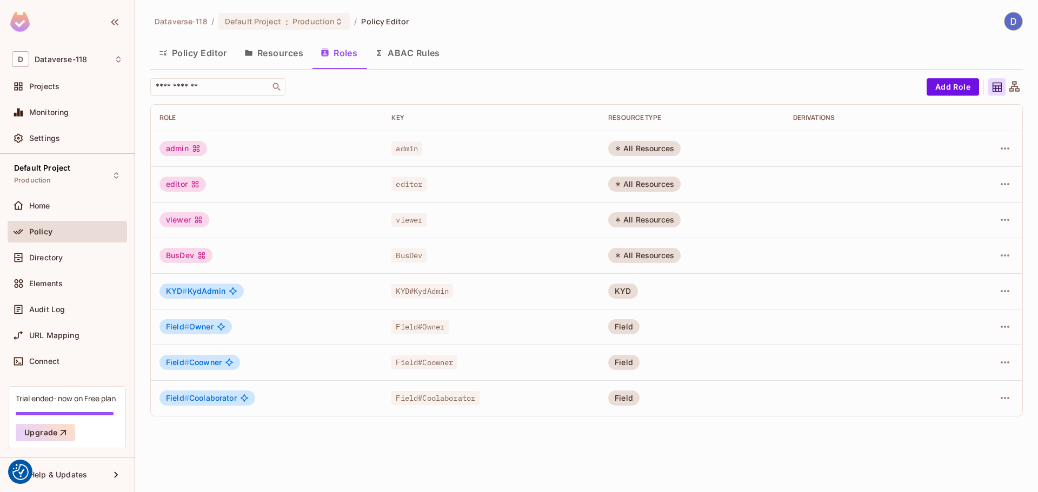
click at [414, 55] on button "ABAC Rules" at bounding box center [407, 52] width 83 height 27
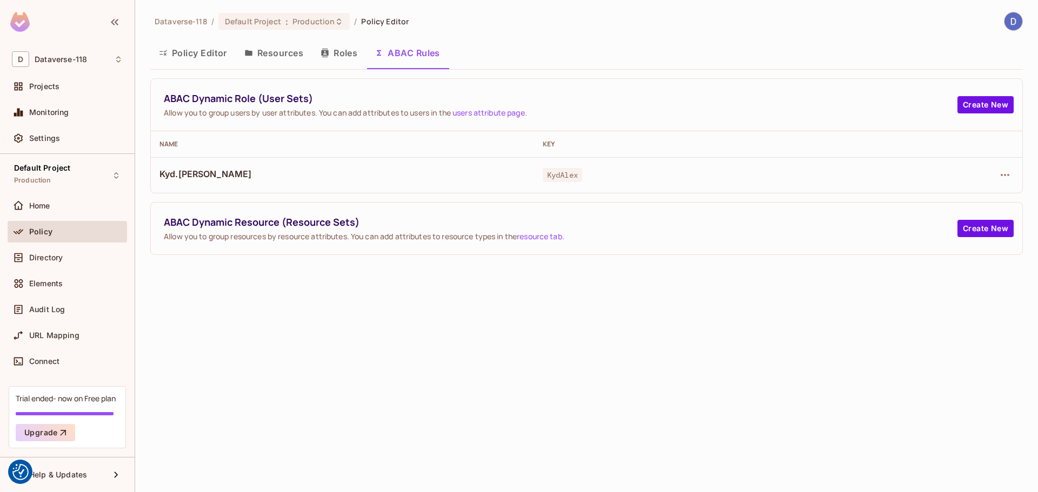
click at [335, 54] on button "Roles" at bounding box center [339, 52] width 54 height 27
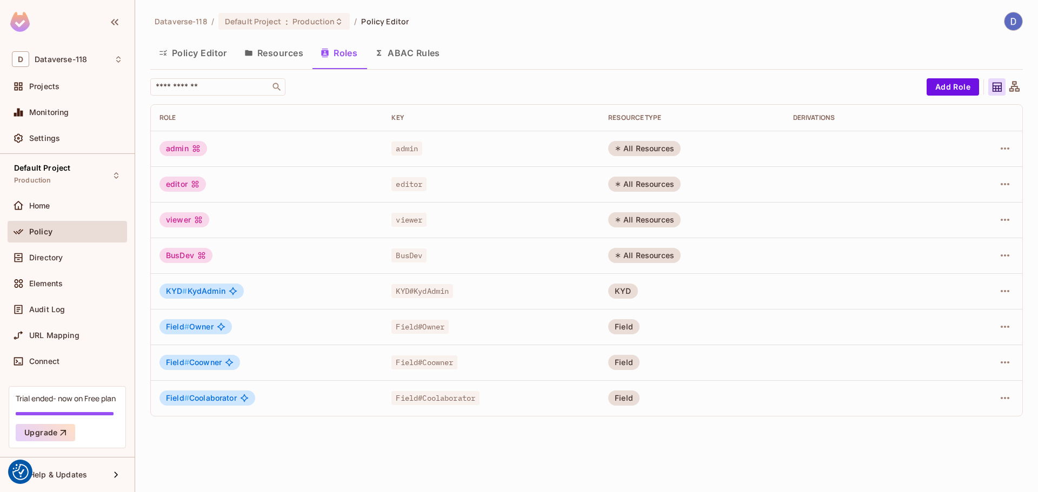
click at [418, 54] on button "ABAC Rules" at bounding box center [407, 52] width 83 height 27
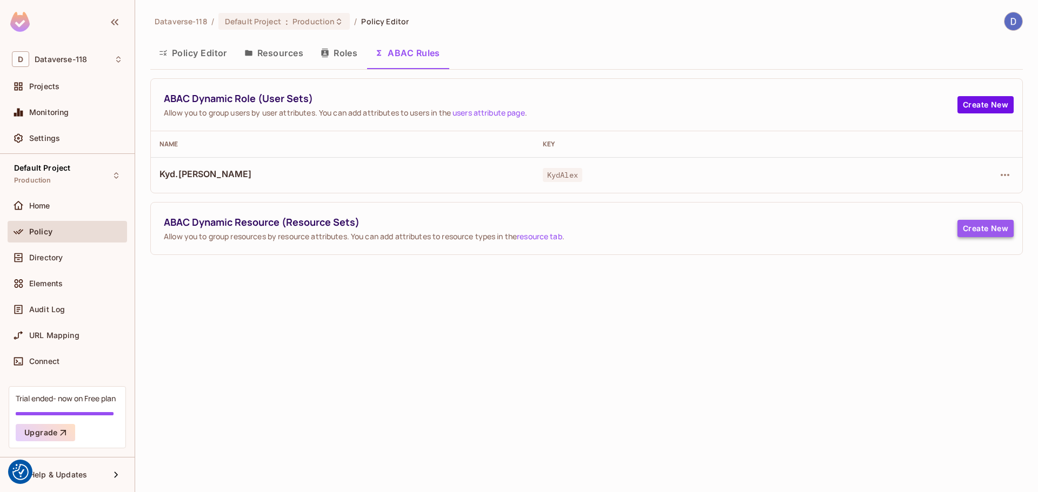
click at [980, 231] on button "Create New" at bounding box center [985, 228] width 56 height 17
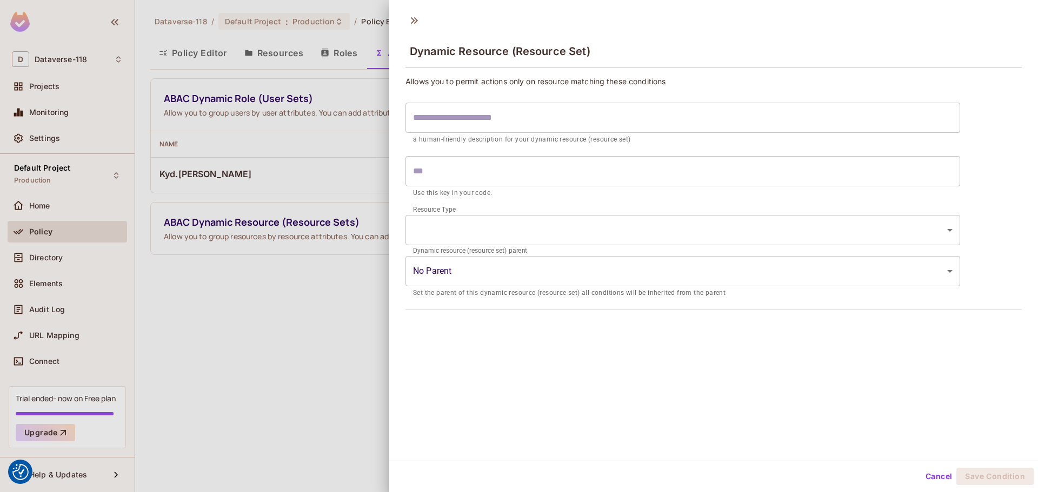
click at [439, 265] on body "We use cookies to enhance your browsing experience, serve personalized ads or c…" at bounding box center [519, 246] width 1038 height 492
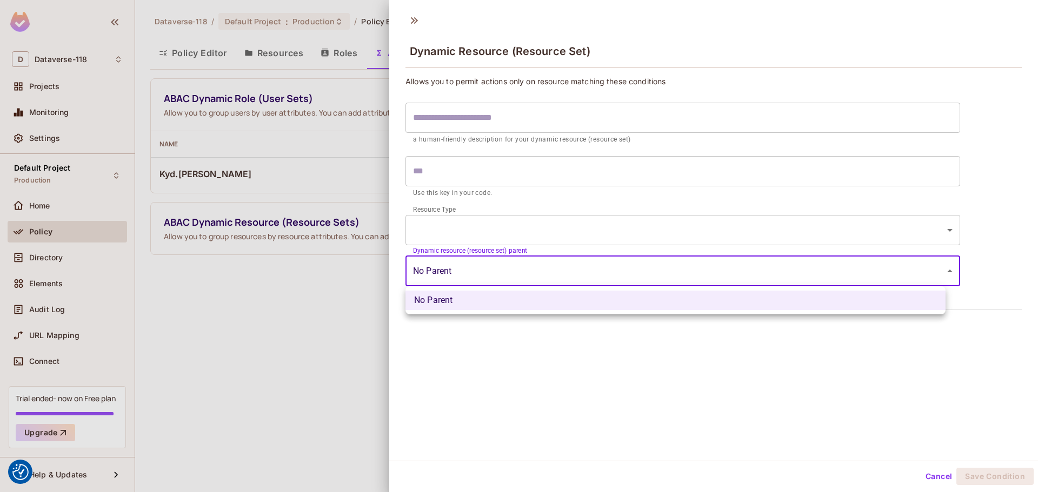
click at [450, 222] on div at bounding box center [519, 246] width 1038 height 492
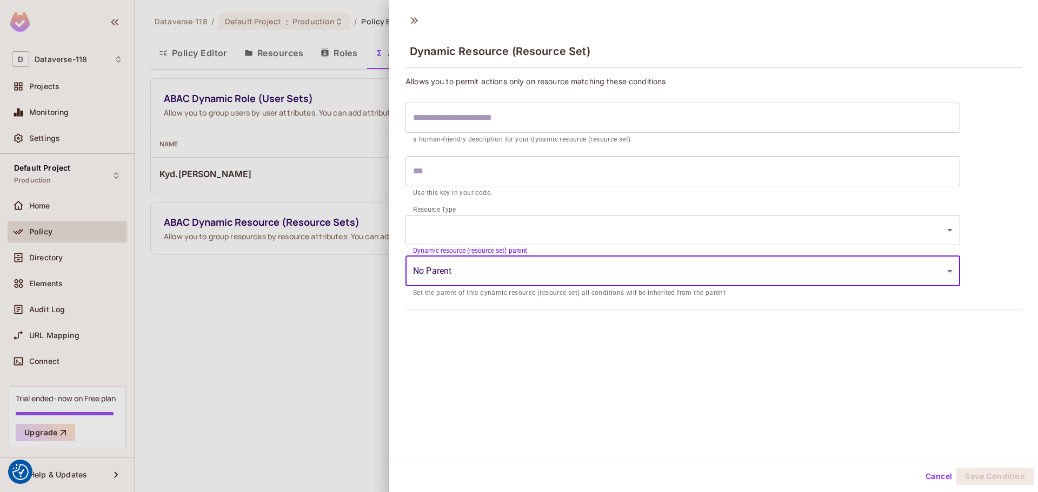
click at [444, 138] on p "a human-friendly description for your dynamic resource (resource set)" at bounding box center [683, 140] width 540 height 11
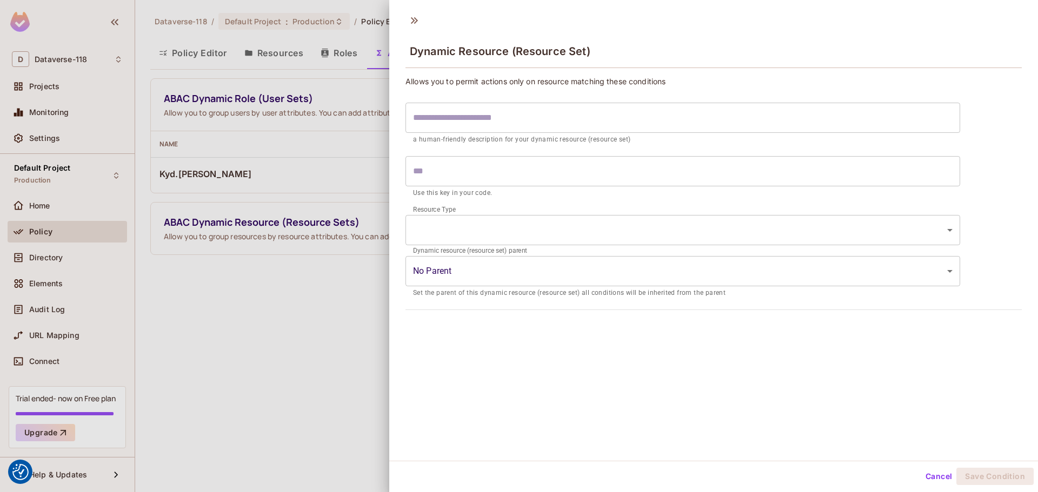
click at [444, 116] on input "text" at bounding box center [682, 118] width 555 height 30
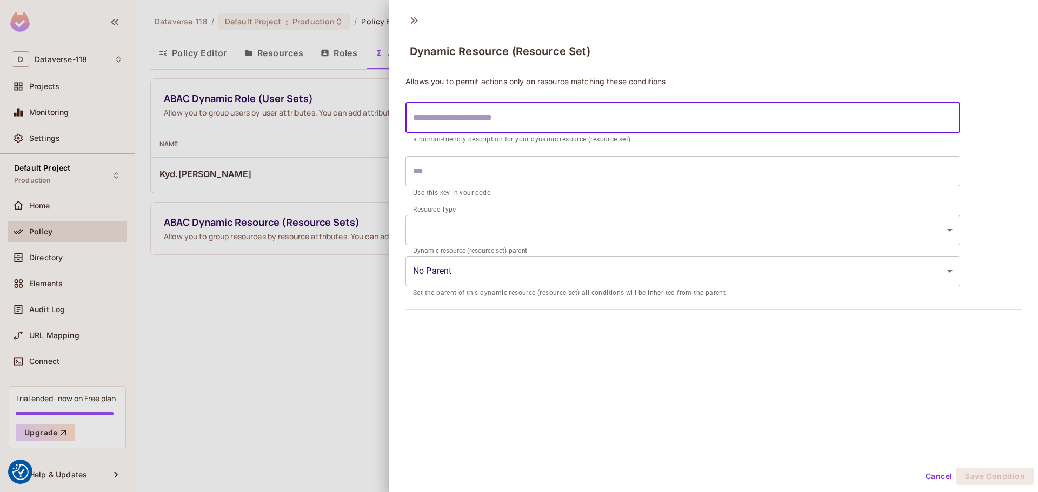
click at [321, 144] on div at bounding box center [519, 246] width 1038 height 492
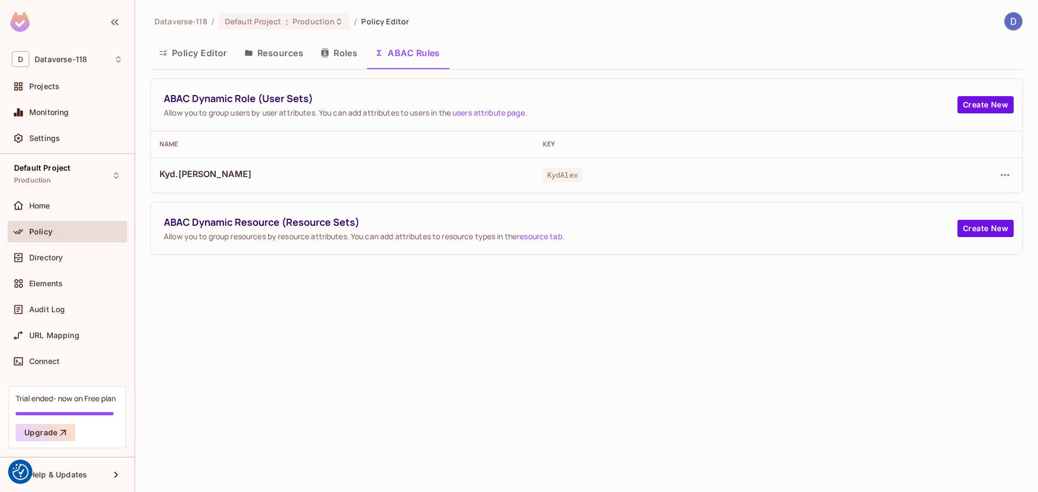
click at [282, 50] on button "Resources" at bounding box center [274, 52] width 76 height 27
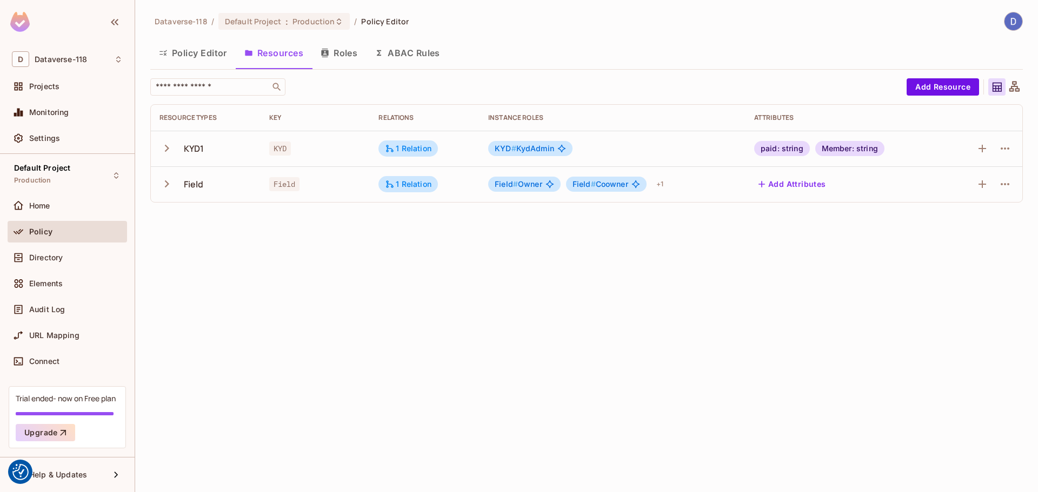
click at [180, 53] on button "Policy Editor" at bounding box center [192, 52] width 85 height 27
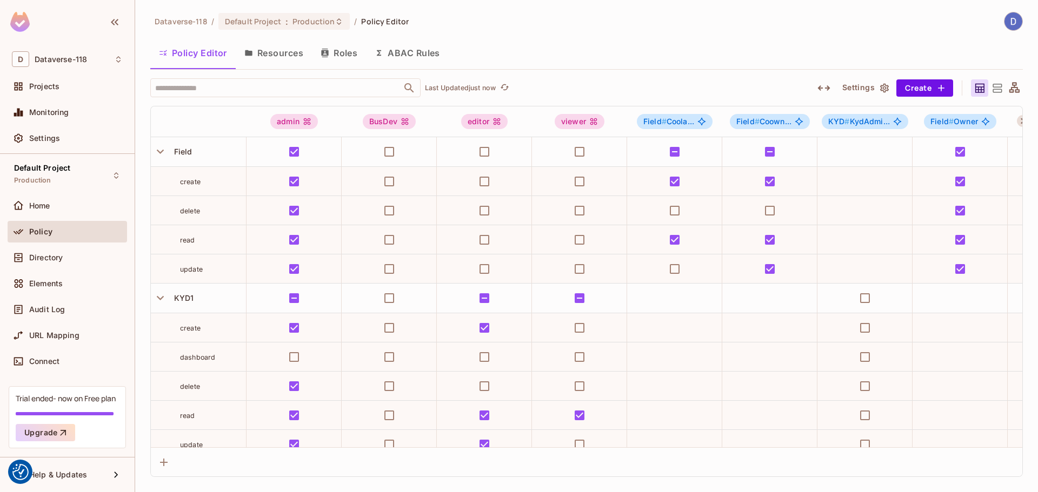
scroll to position [0, 210]
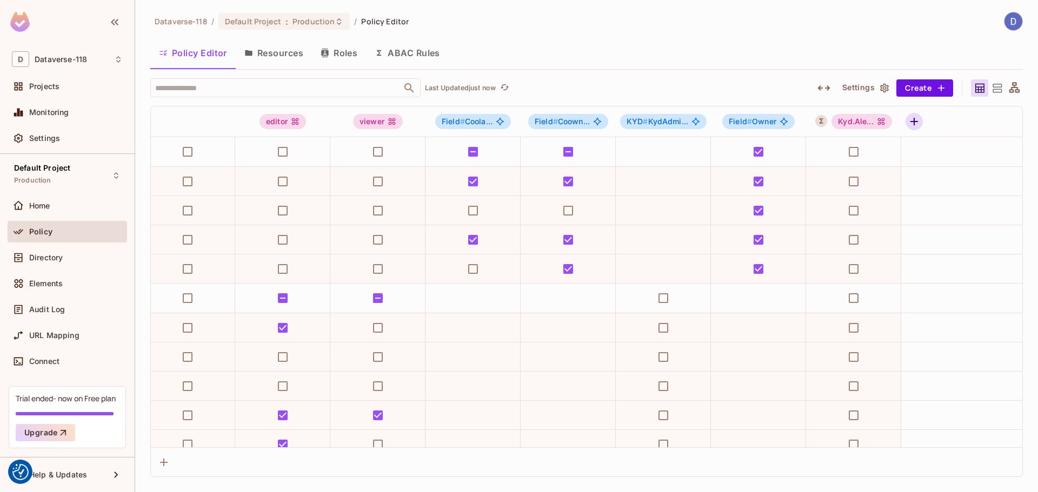
click at [910, 120] on icon "button" at bounding box center [914, 121] width 13 height 13
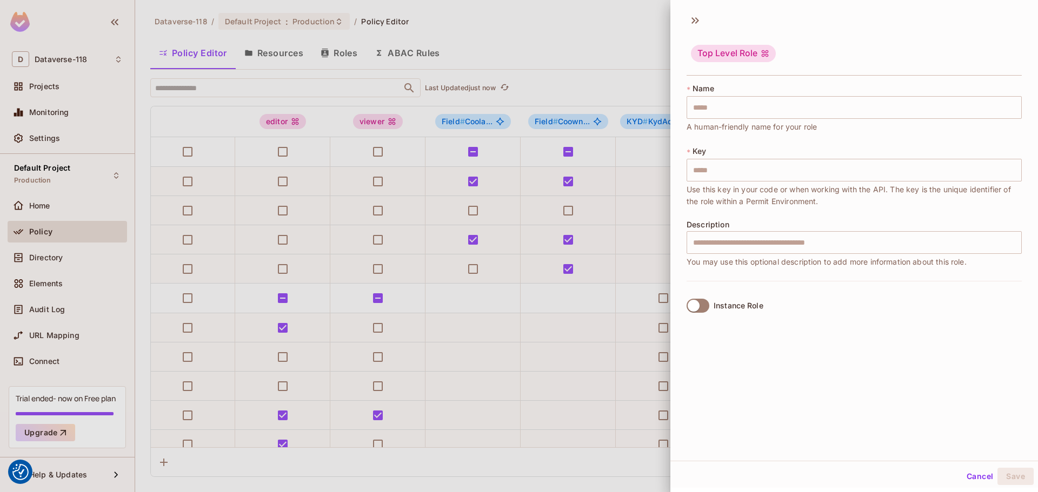
click at [692, 10] on div "Top Level Role * Name ​ A human-friendly name for your role * Key ​ Use this ke…" at bounding box center [854, 235] width 368 height 454
click at [692, 14] on icon at bounding box center [695, 20] width 17 height 17
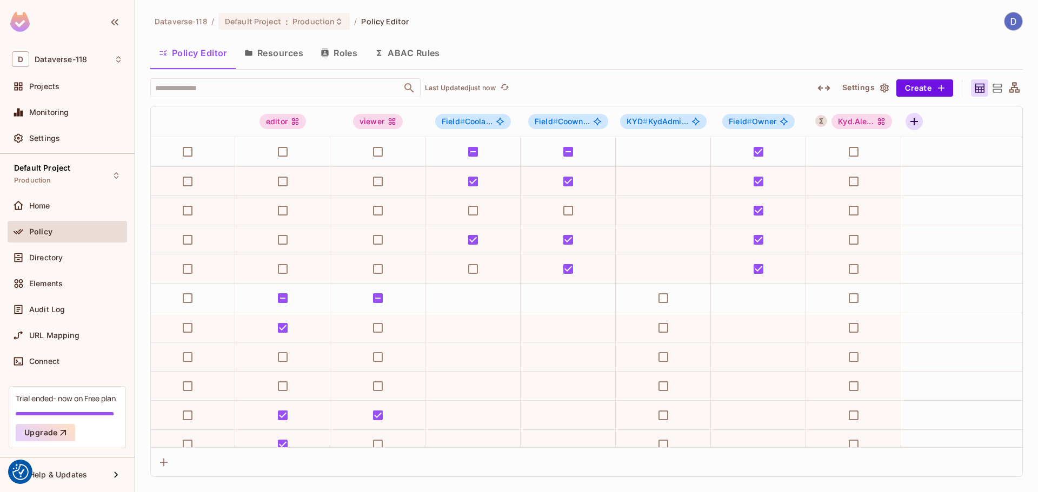
click at [908, 125] on icon "button" at bounding box center [914, 121] width 13 height 13
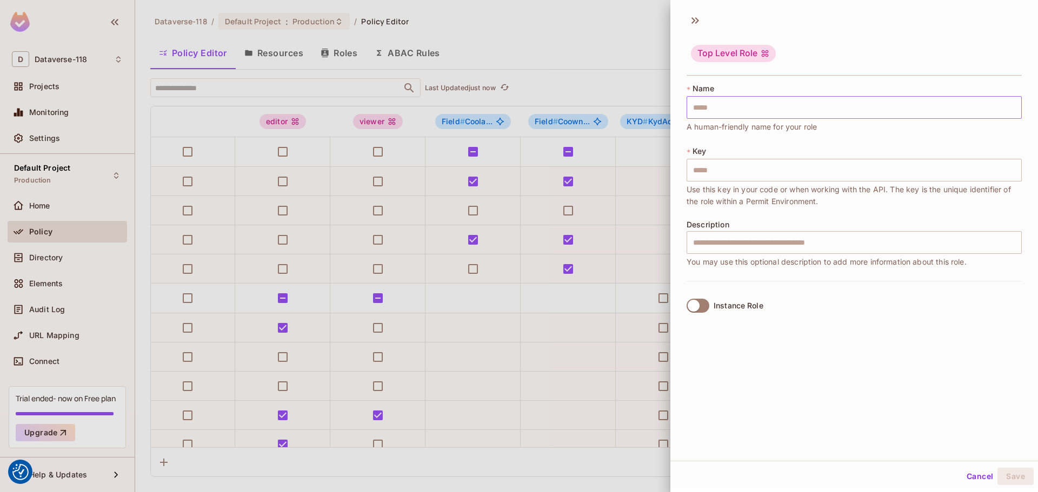
click at [807, 111] on input "text" at bounding box center [854, 107] width 335 height 23
type input "******"
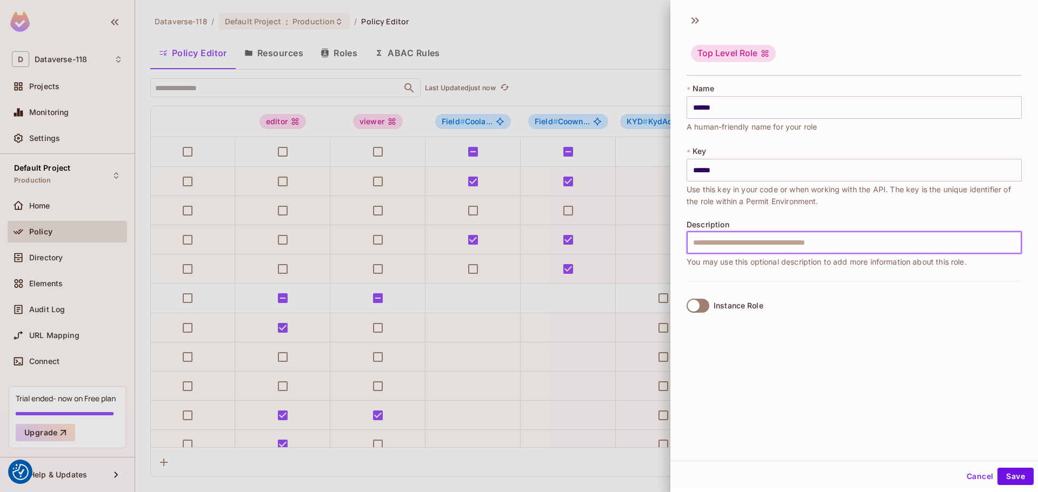
click at [733, 238] on input "text" at bounding box center [854, 242] width 335 height 23
click at [707, 315] on label "Instance Role" at bounding box center [722, 306] width 81 height 23
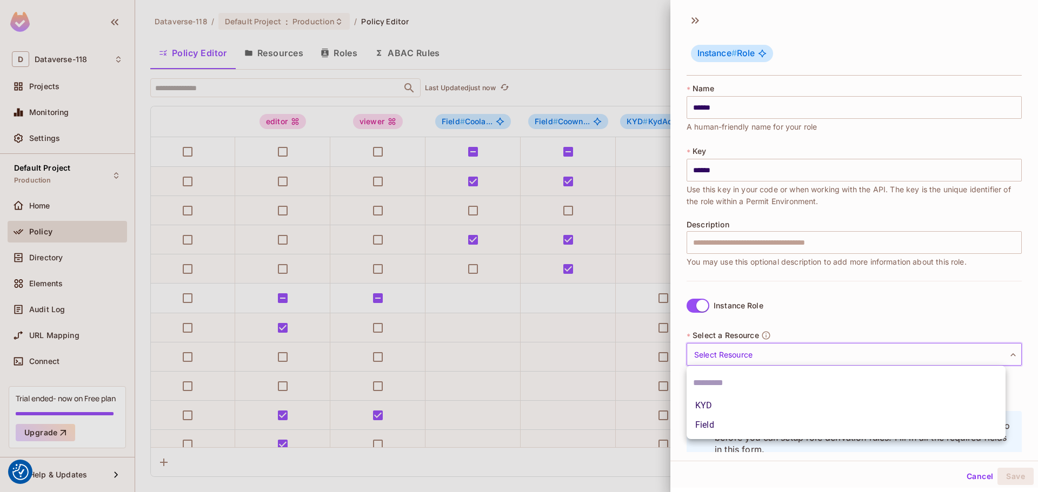
click at [764, 350] on body "We use cookies to enhance your browsing experience, serve personalized ads or c…" at bounding box center [519, 246] width 1038 height 492
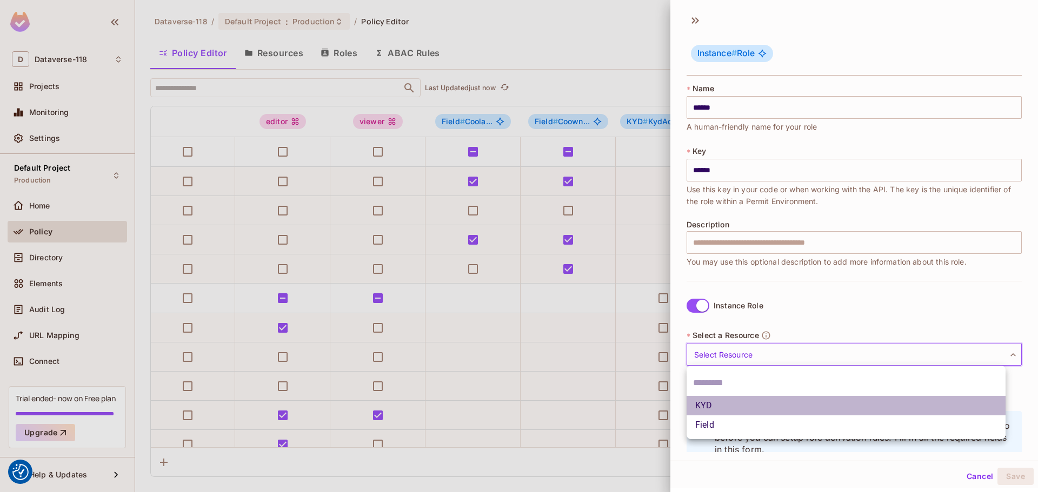
click at [738, 409] on li "KYD" at bounding box center [846, 405] width 319 height 19
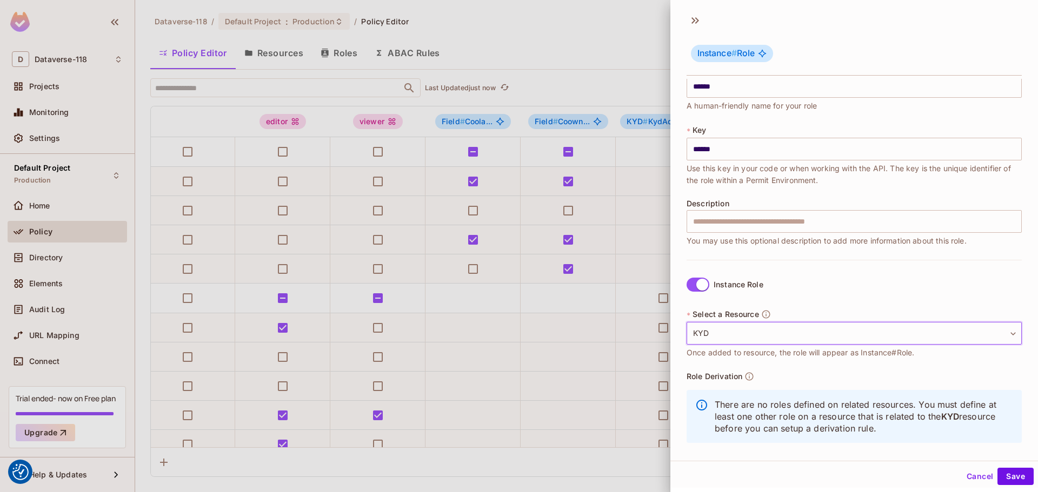
scroll to position [31, 0]
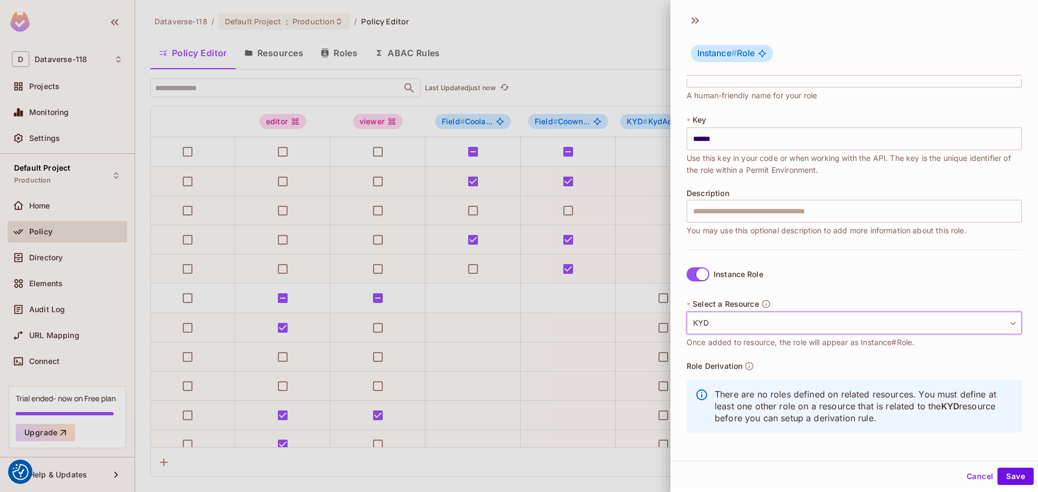
click at [717, 325] on body "We use cookies to enhance your browsing experience, serve personalized ads or c…" at bounding box center [519, 246] width 1038 height 492
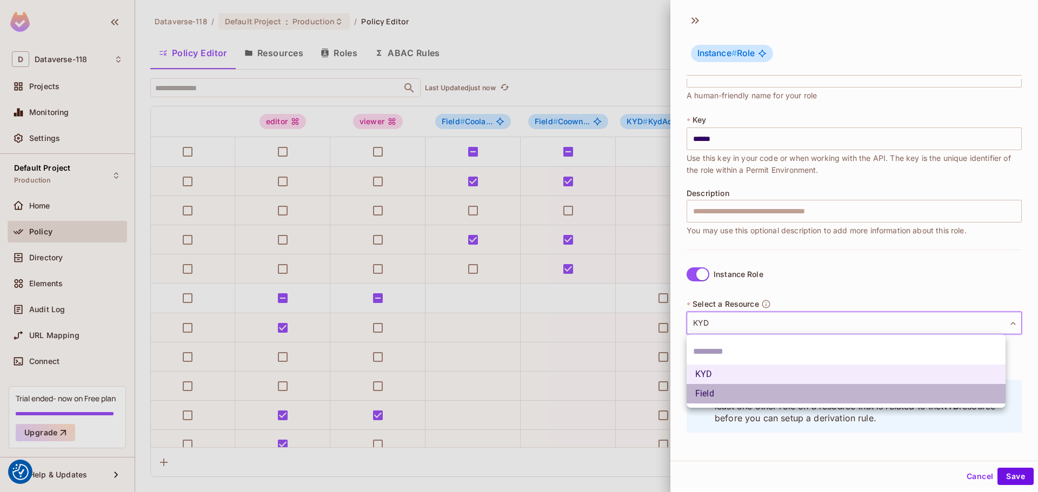
click at [718, 391] on li "Field" at bounding box center [846, 393] width 319 height 19
type input "*****"
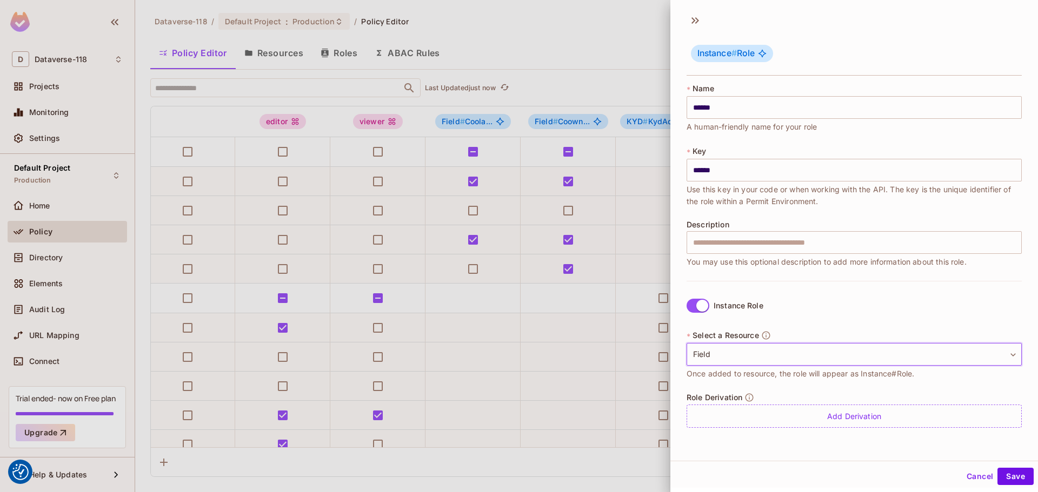
scroll to position [2, 0]
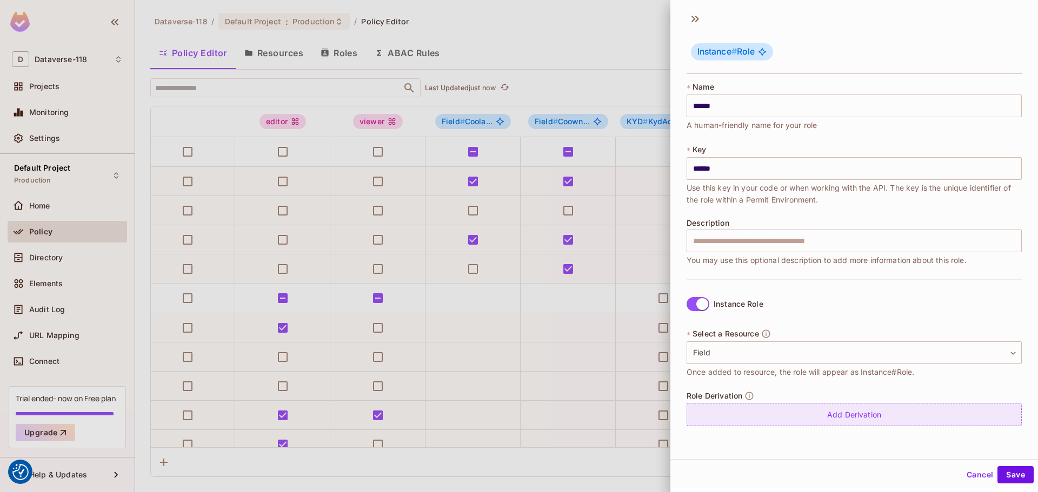
click at [804, 414] on div "Add Derivation" at bounding box center [854, 414] width 335 height 23
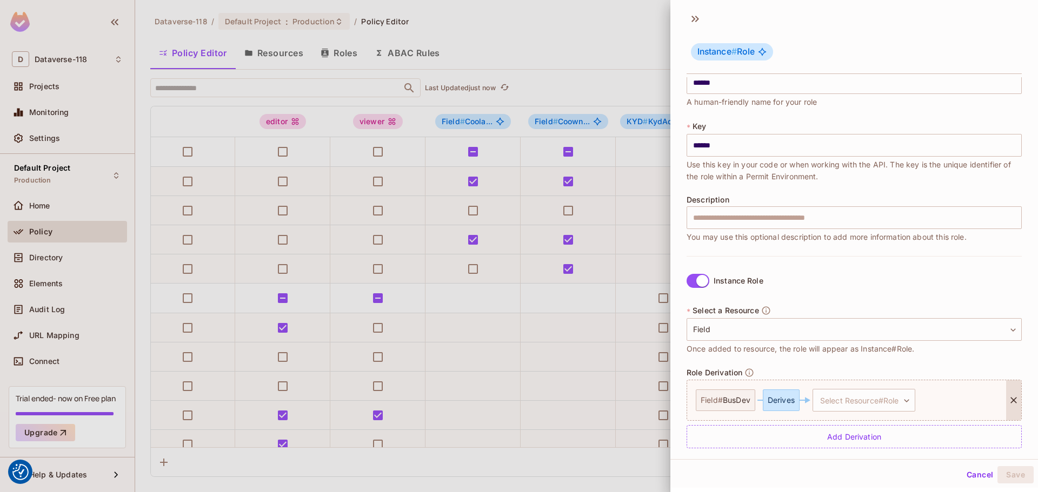
scroll to position [34, 0]
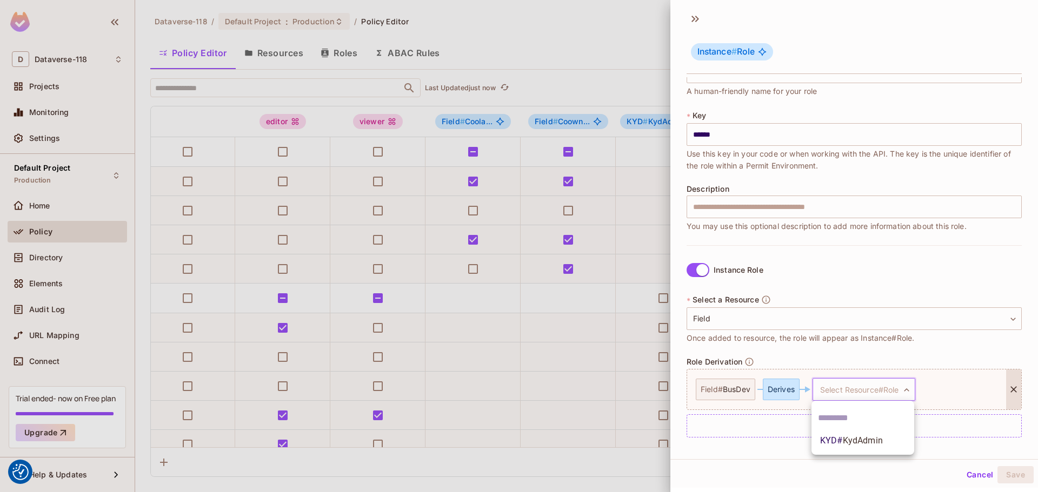
click at [890, 388] on body "We use cookies to enhance your browsing experience, serve personalized ads or c…" at bounding box center [519, 246] width 1038 height 492
click at [863, 441] on span "KydAdmin" at bounding box center [863, 441] width 40 height 10
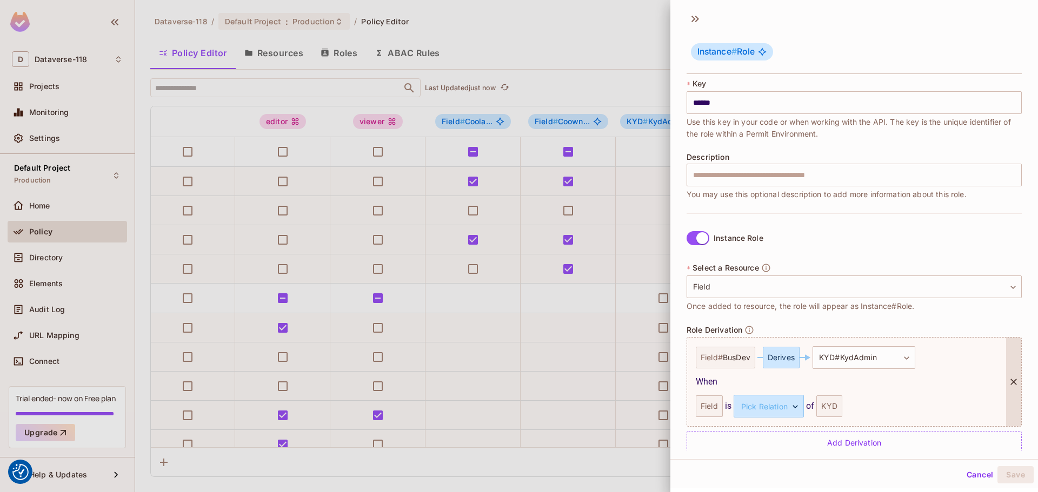
scroll to position [83, 0]
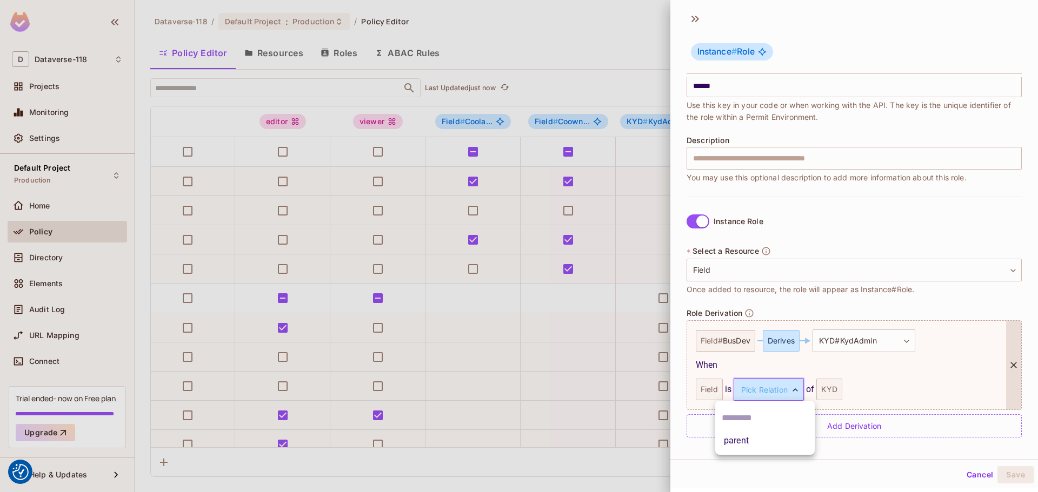
click at [754, 390] on body "We use cookies to enhance your browsing experience, serve personalized ads or c…" at bounding box center [519, 246] width 1038 height 492
click at [775, 365] on div at bounding box center [519, 246] width 1038 height 492
click at [767, 400] on body "We use cookies to enhance your browsing experience, serve personalized ads or c…" at bounding box center [519, 246] width 1038 height 492
click at [762, 440] on li "parent" at bounding box center [764, 440] width 99 height 19
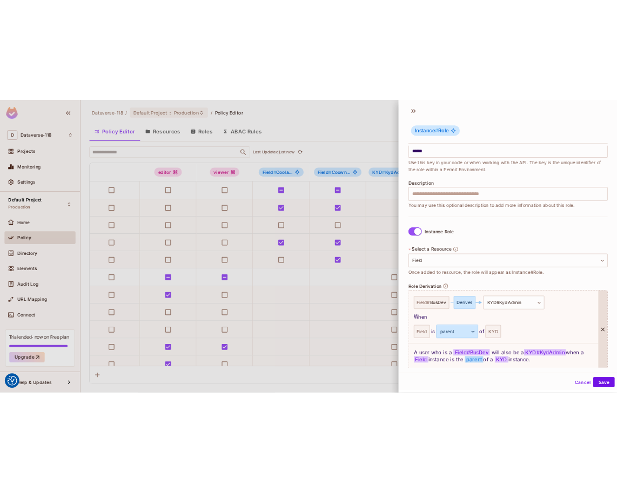
scroll to position [124, 0]
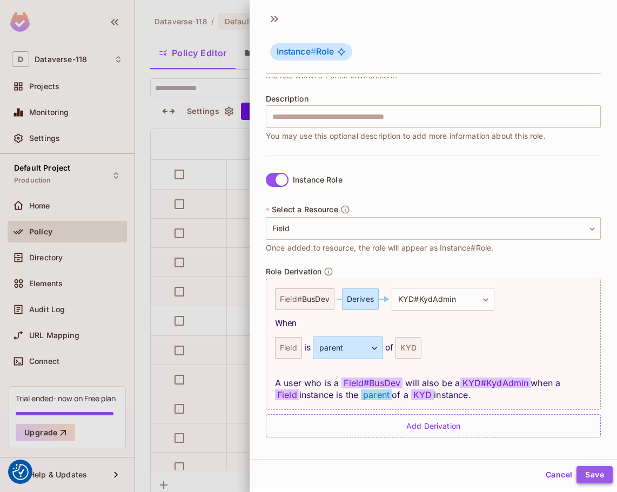
click at [580, 479] on button "Save" at bounding box center [595, 475] width 36 height 17
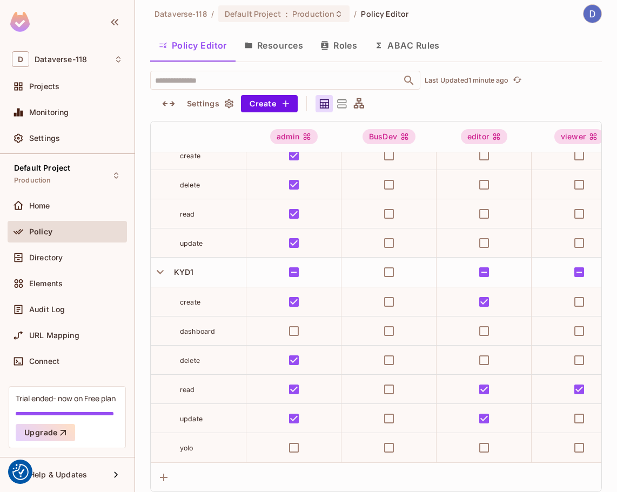
scroll to position [0, 0]
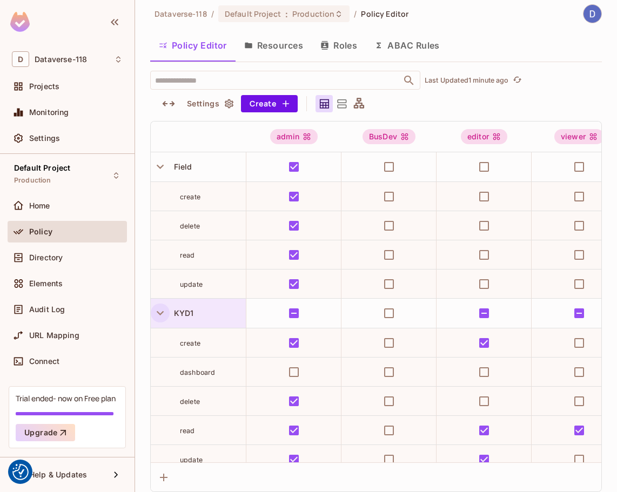
click at [158, 318] on icon "button" at bounding box center [160, 313] width 15 height 15
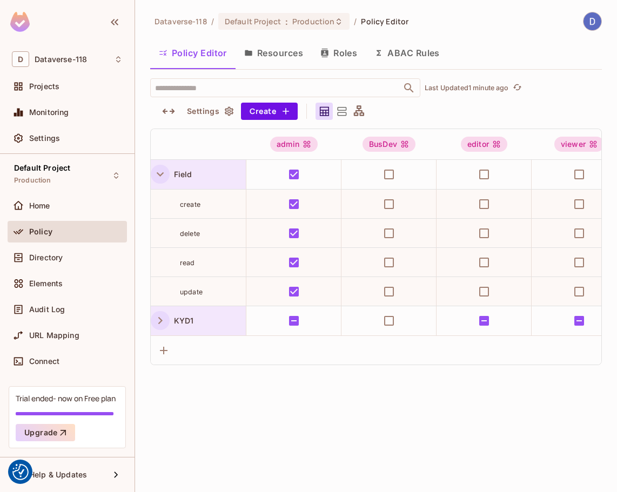
click at [155, 169] on icon "button" at bounding box center [160, 174] width 15 height 15
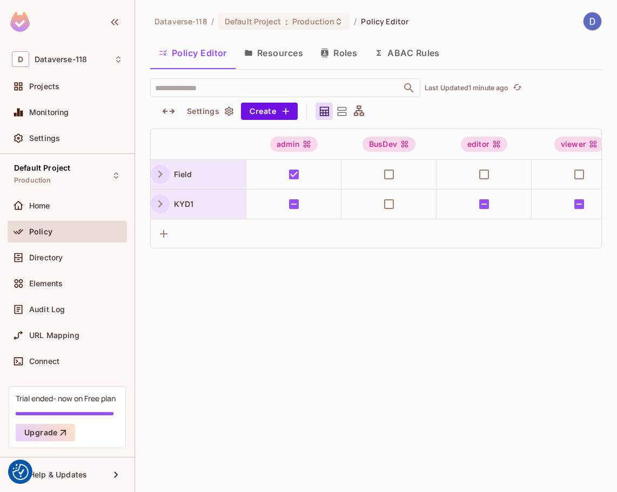
click at [163, 201] on icon "button" at bounding box center [160, 204] width 15 height 15
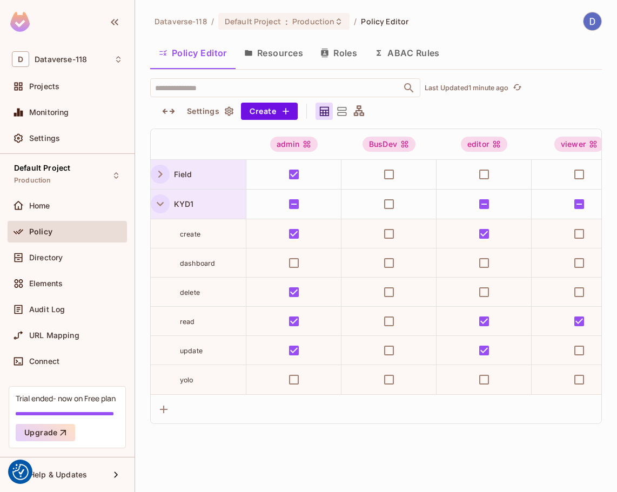
click at [157, 170] on icon "button" at bounding box center [160, 174] width 15 height 15
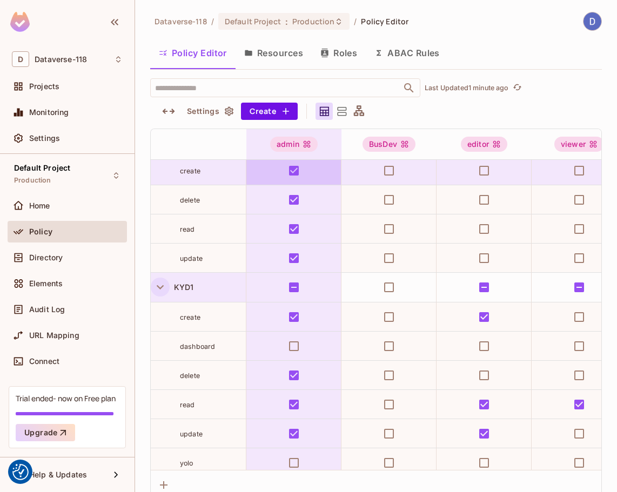
scroll to position [49, 0]
